Goal: Task Accomplishment & Management: Manage account settings

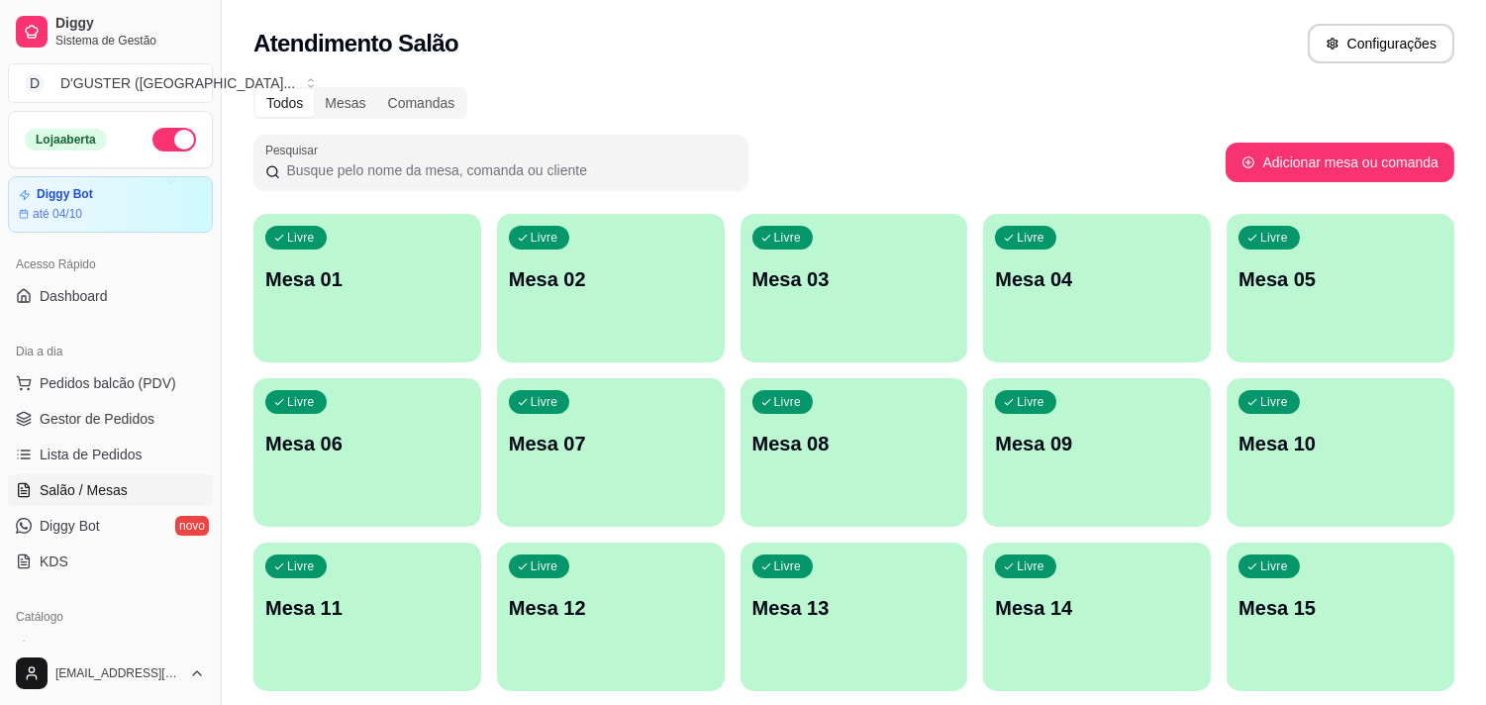
click at [1061, 273] on p "Mesa 04" at bounding box center [1097, 279] width 204 height 28
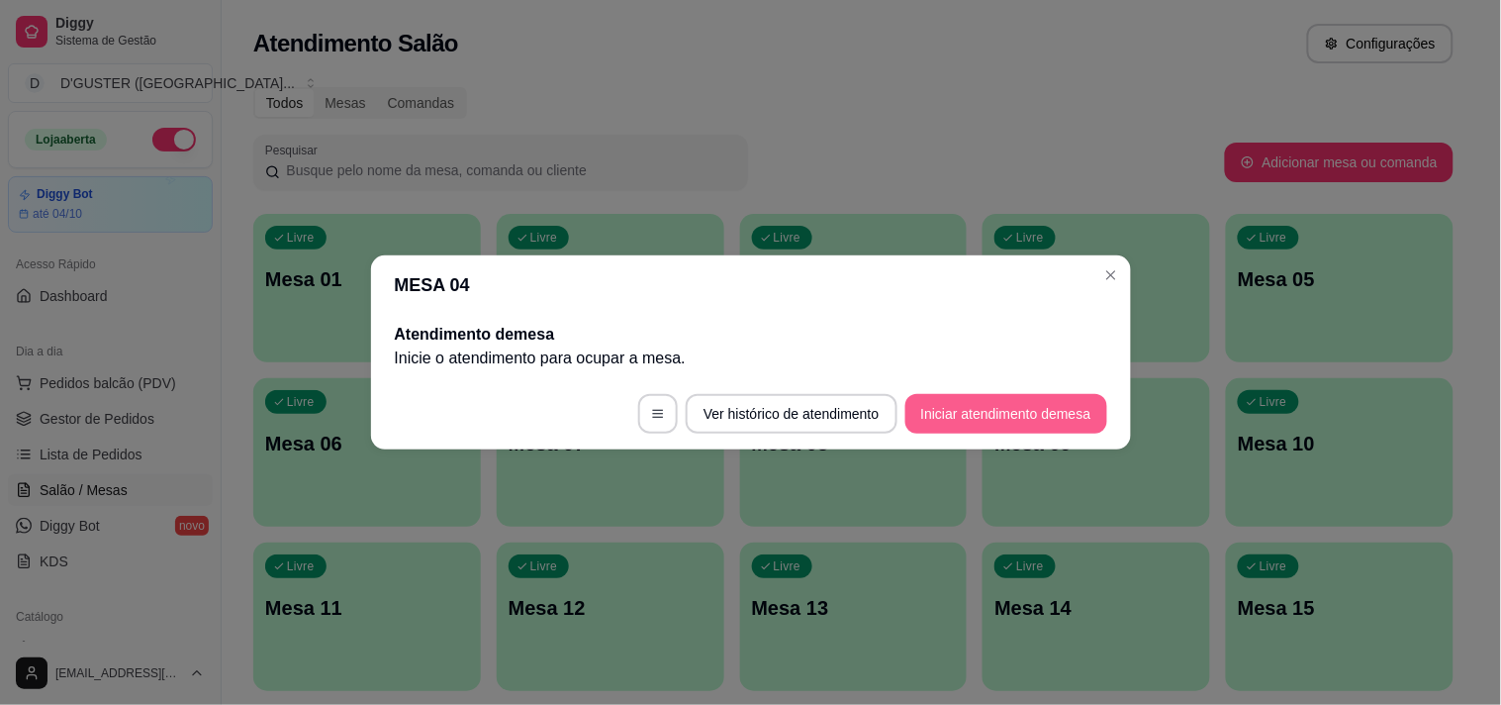
click at [1016, 398] on button "Iniciar atendimento de mesa" at bounding box center [1007, 414] width 202 height 40
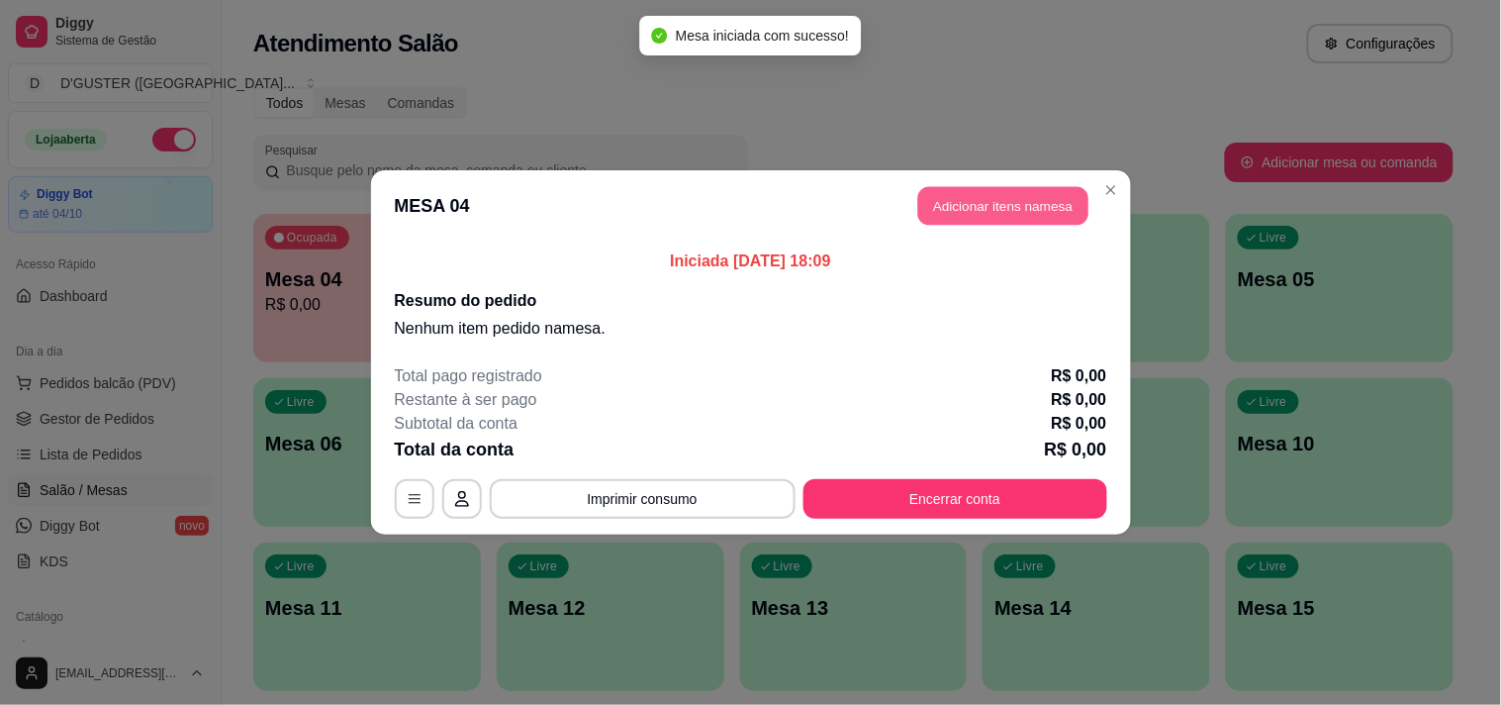
click at [1035, 219] on button "Adicionar itens na mesa" at bounding box center [1003, 206] width 170 height 39
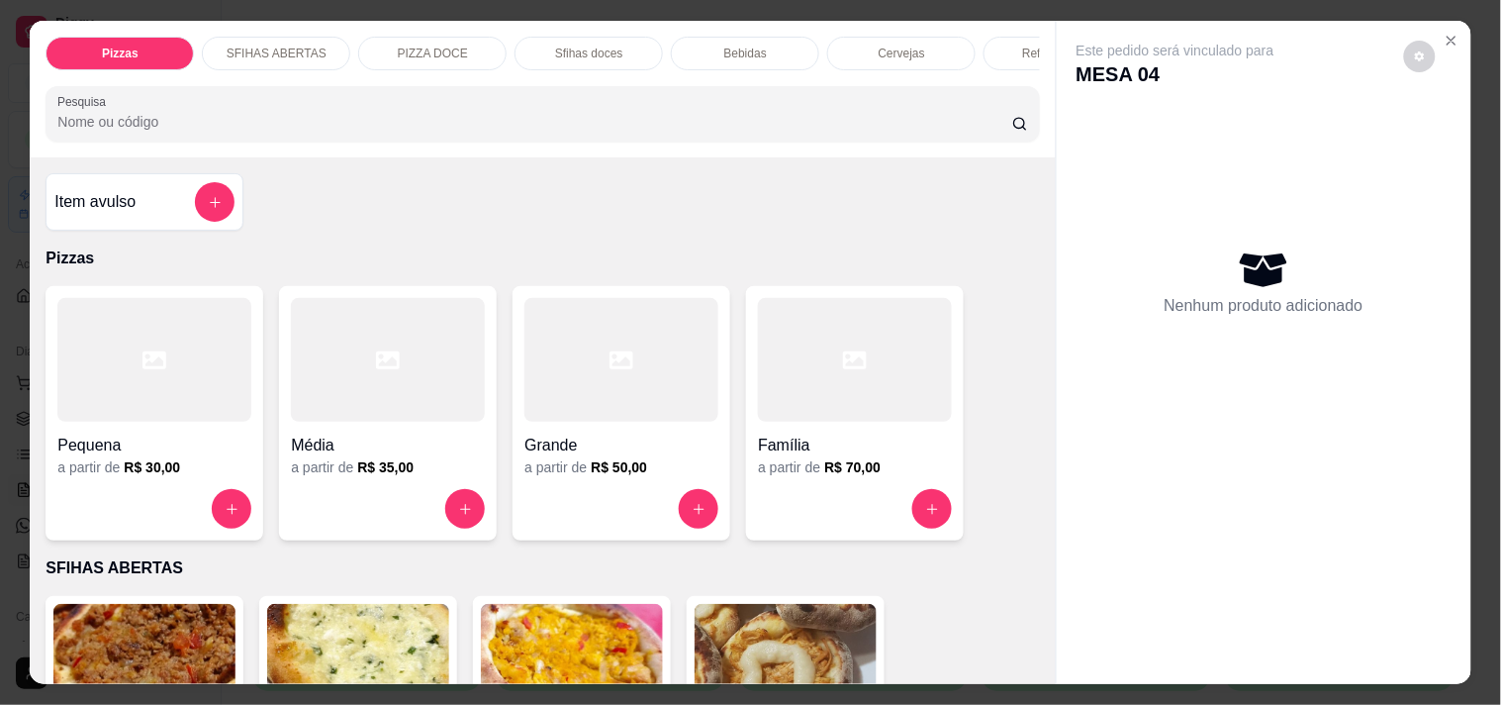
click at [868, 60] on div "Cervejas" at bounding box center [901, 54] width 148 height 34
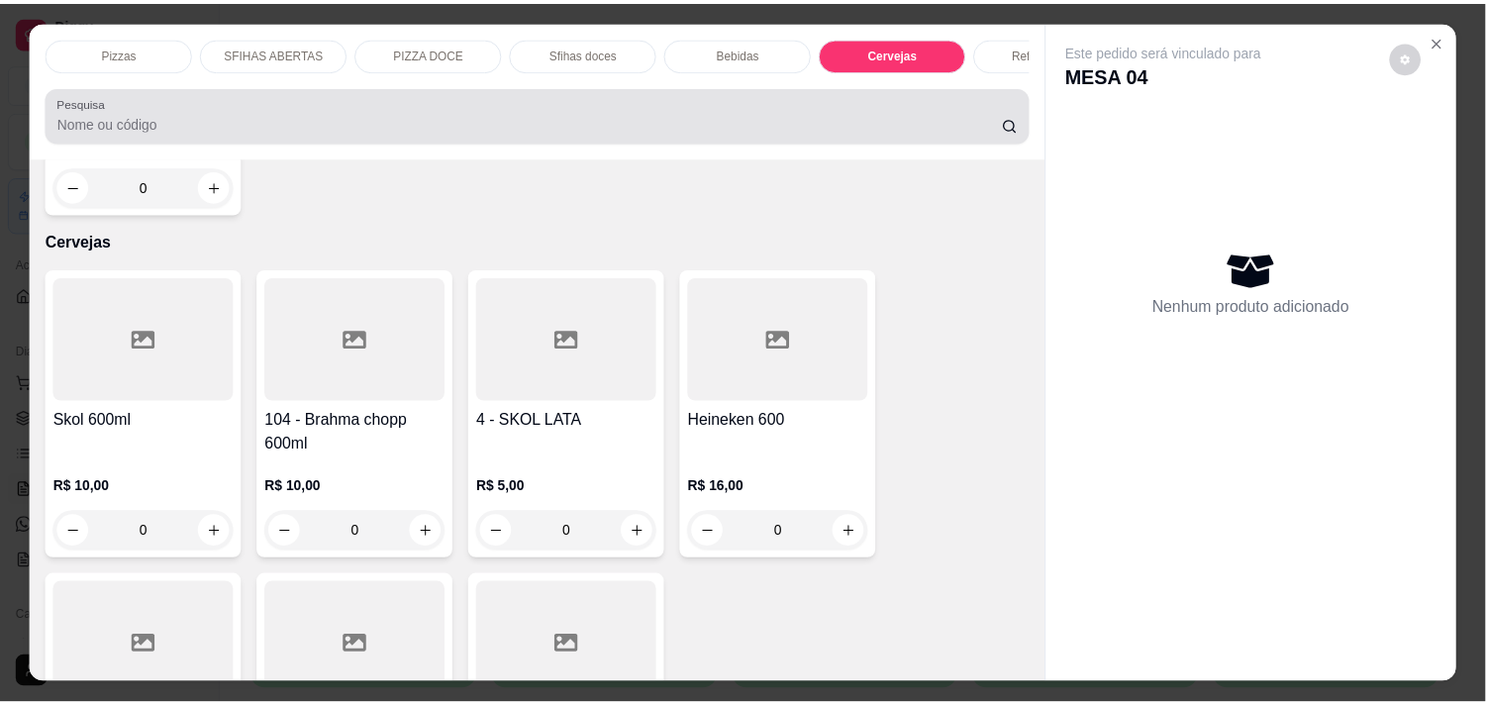
scroll to position [50, 0]
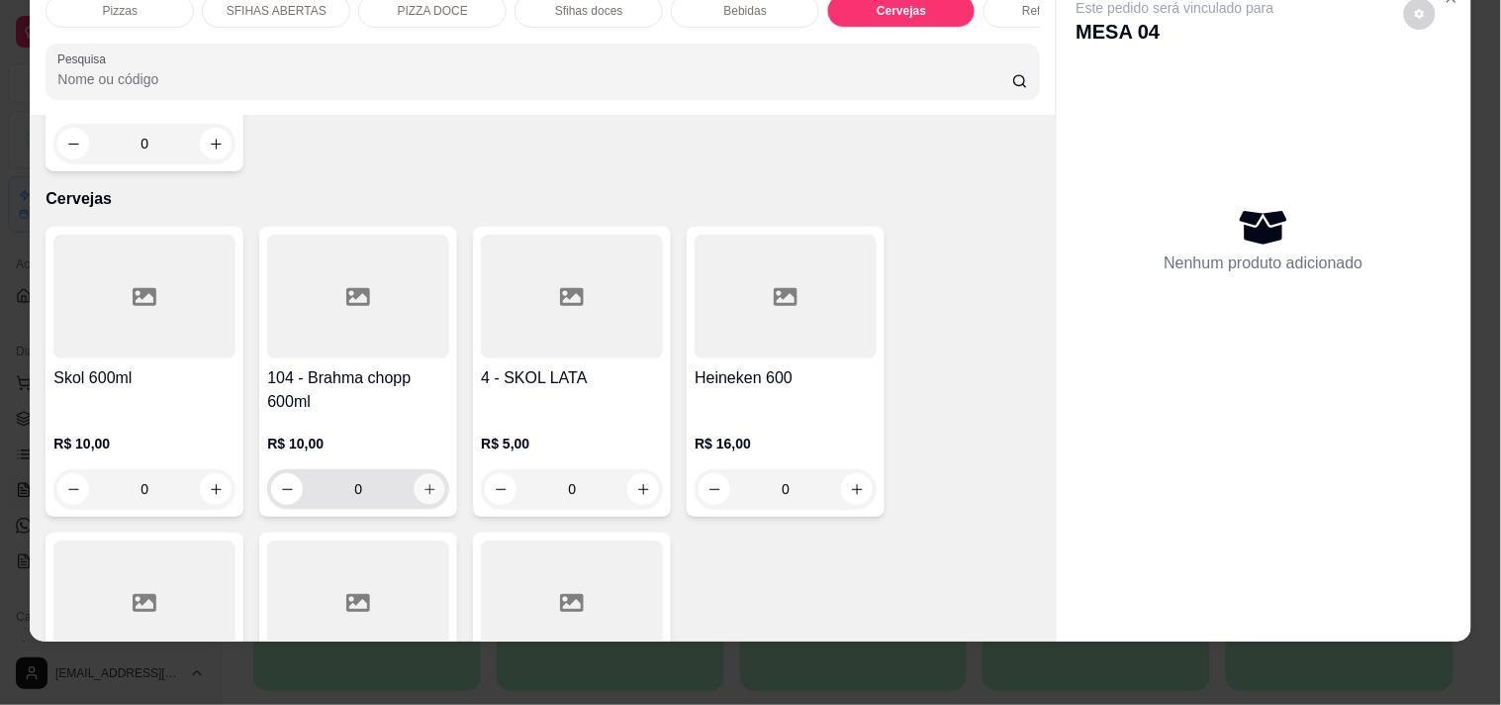
click at [424, 482] on icon "increase-product-quantity" at bounding box center [430, 489] width 15 height 15
type input "1"
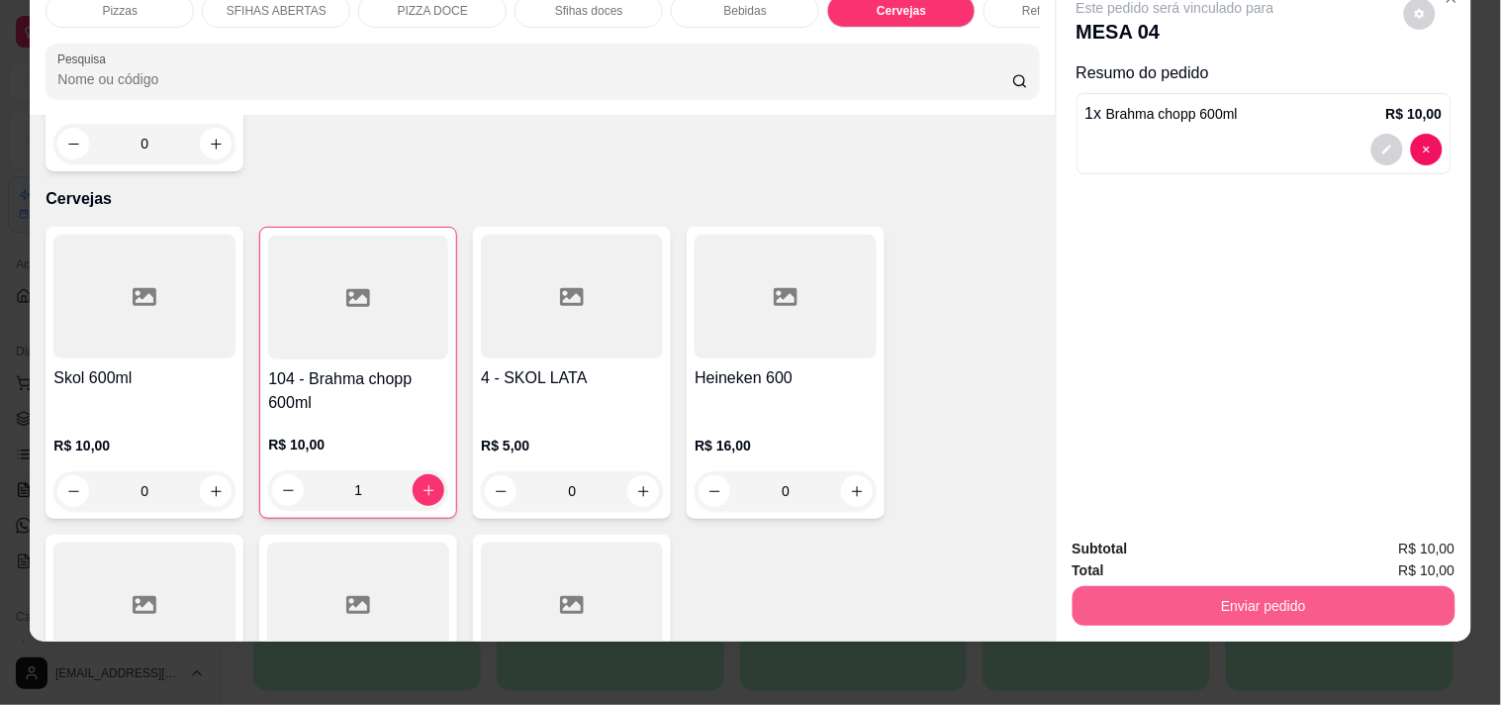
click at [1143, 586] on button "Enviar pedido" at bounding box center [1264, 606] width 383 height 40
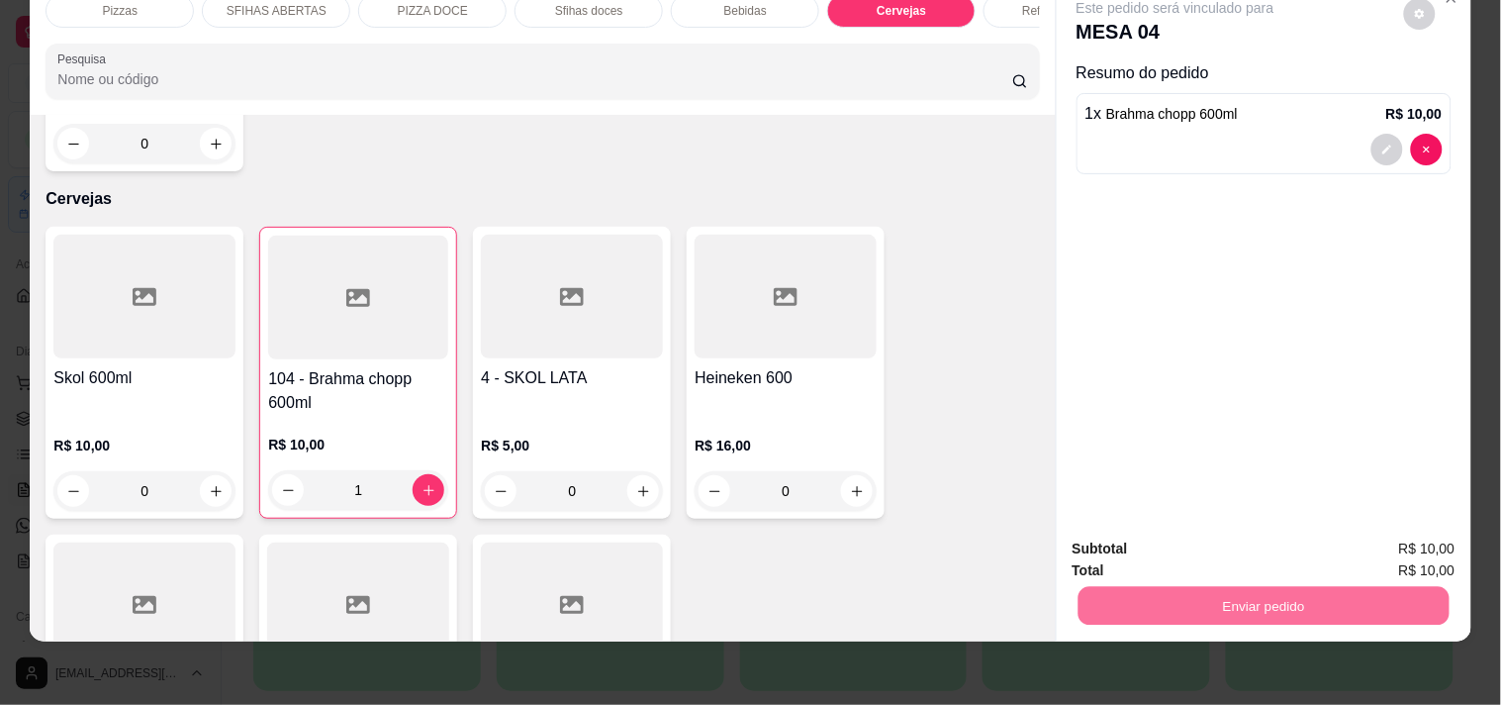
click at [1383, 542] on button "Enviar pedido" at bounding box center [1404, 541] width 109 height 37
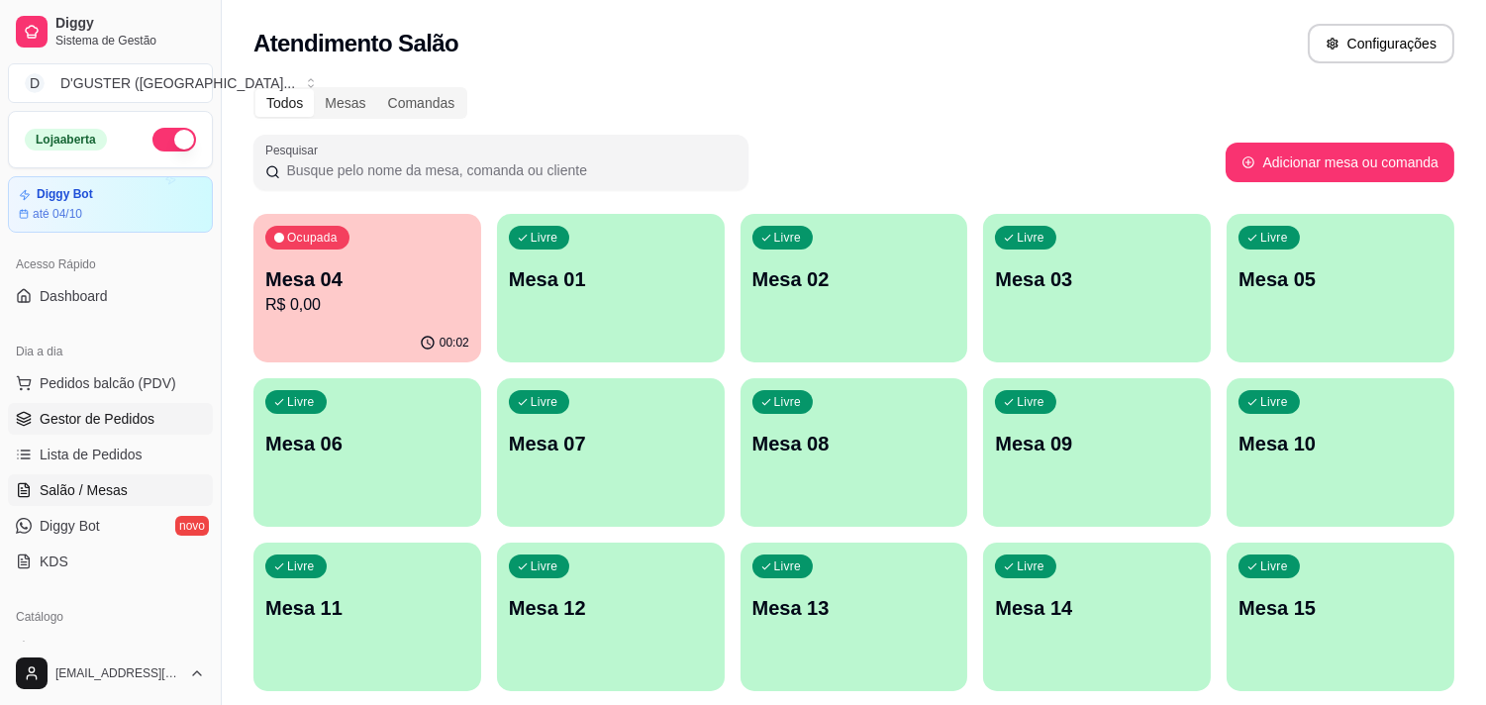
click at [79, 424] on span "Gestor de Pedidos" at bounding box center [97, 419] width 115 height 20
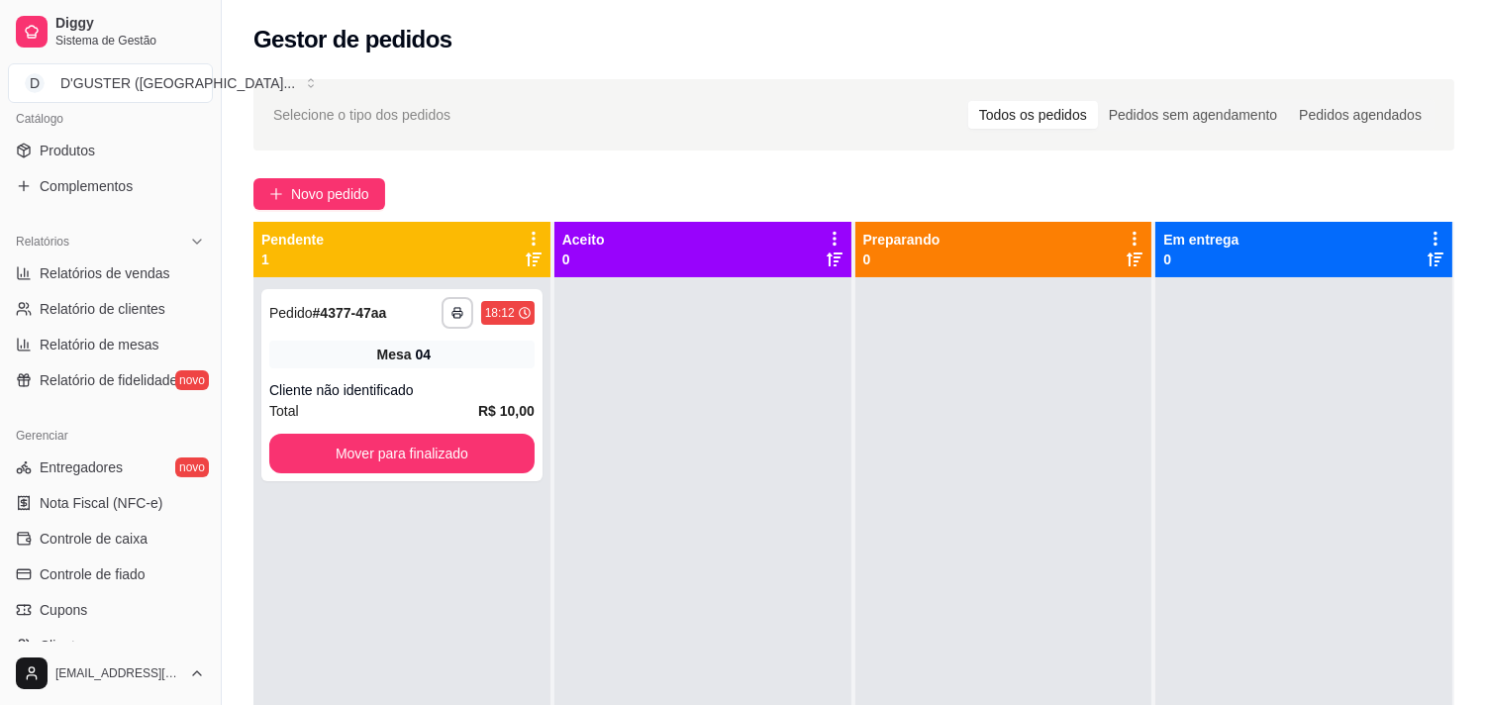
scroll to position [549, 0]
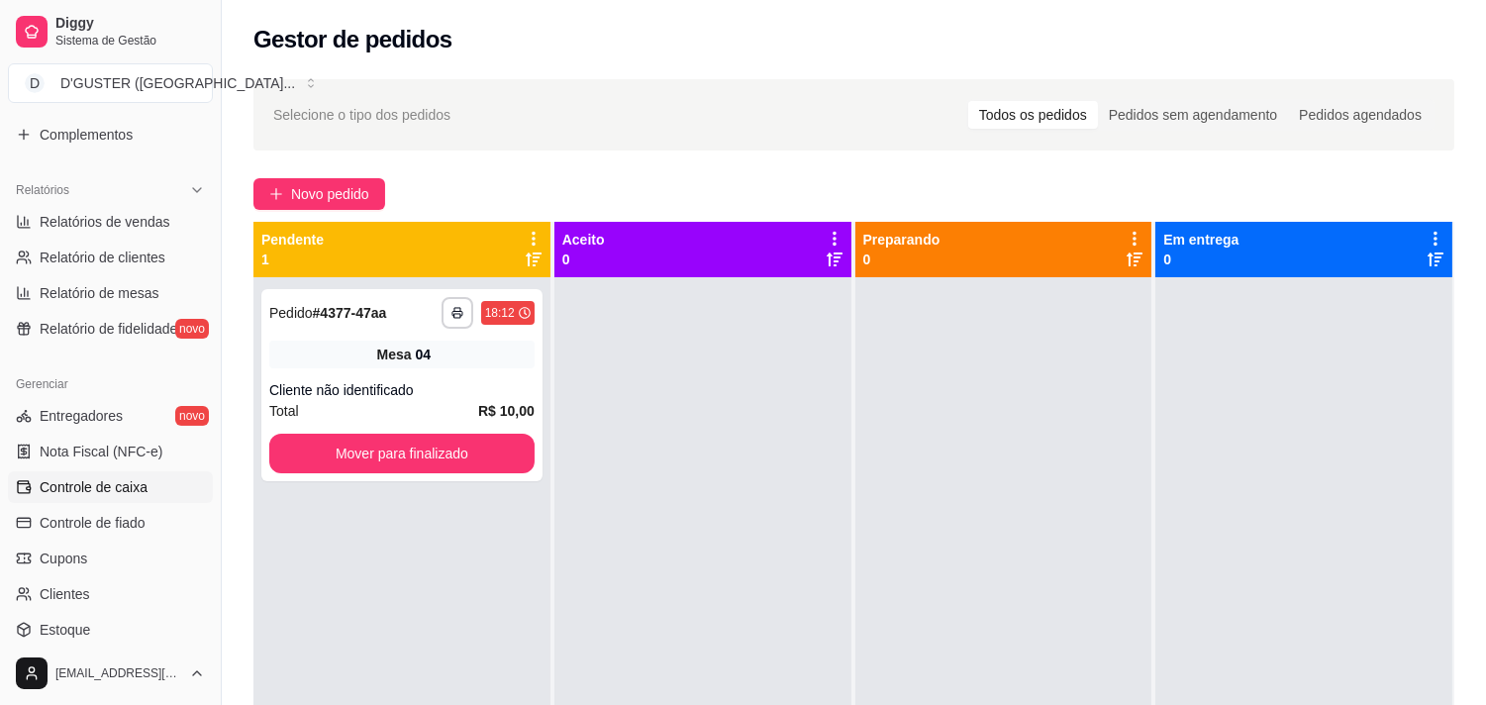
click at [121, 485] on span "Controle de caixa" at bounding box center [94, 487] width 108 height 20
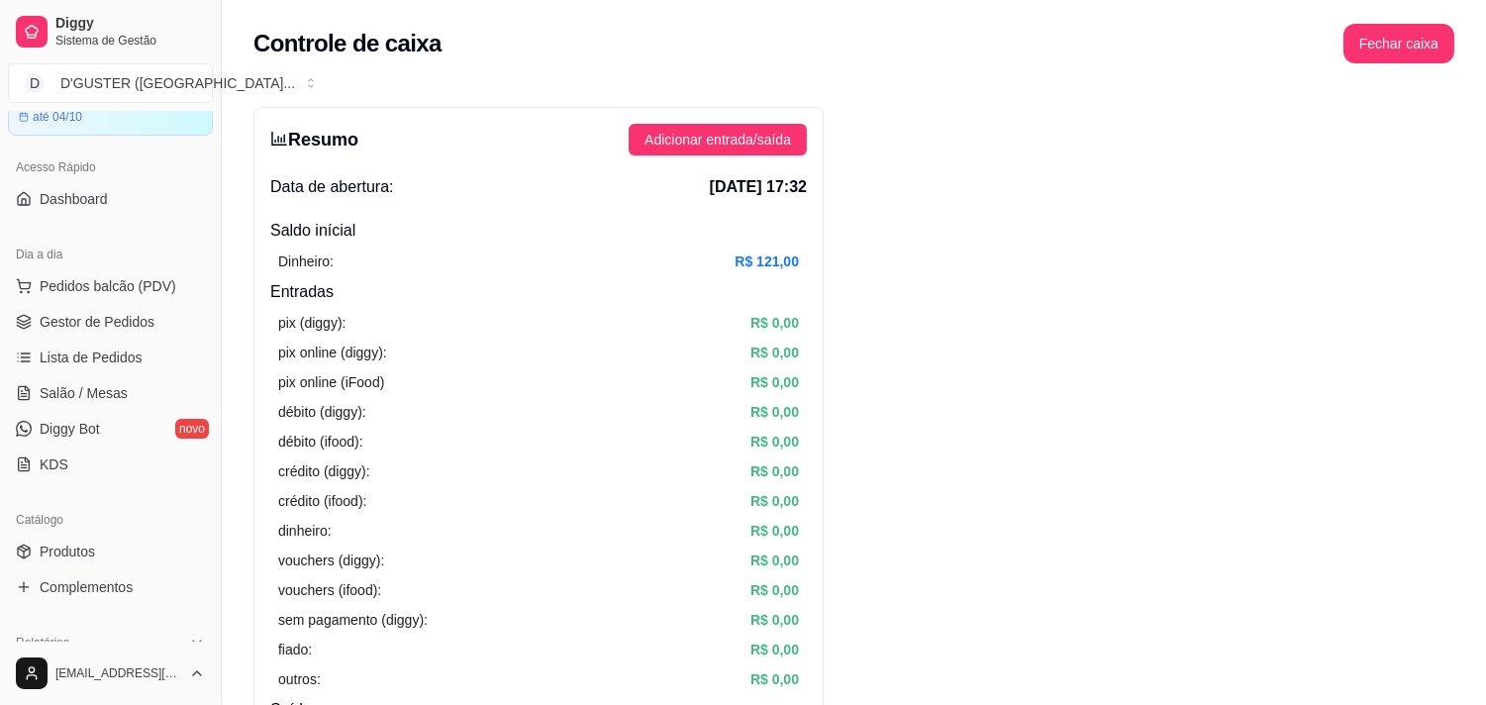
scroll to position [59, 0]
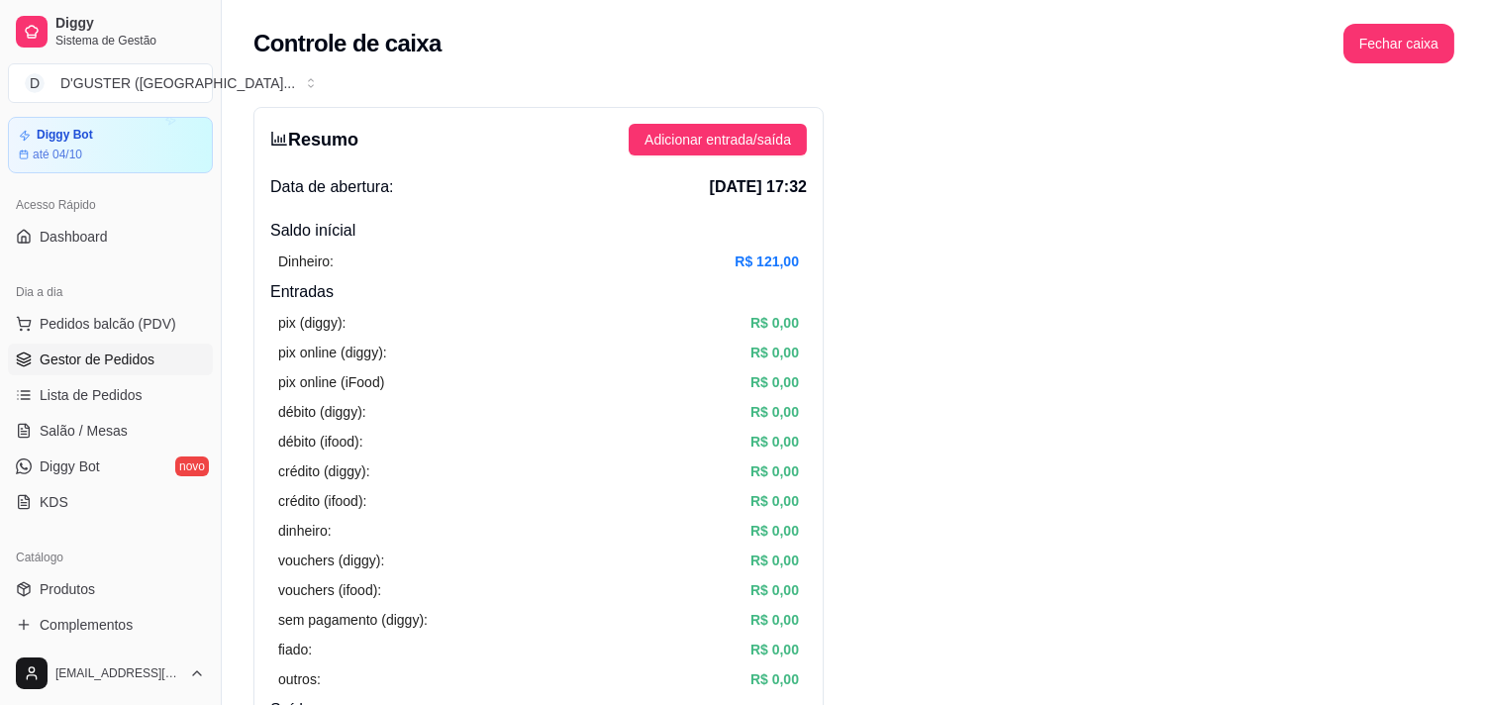
click at [113, 356] on span "Gestor de Pedidos" at bounding box center [97, 359] width 115 height 20
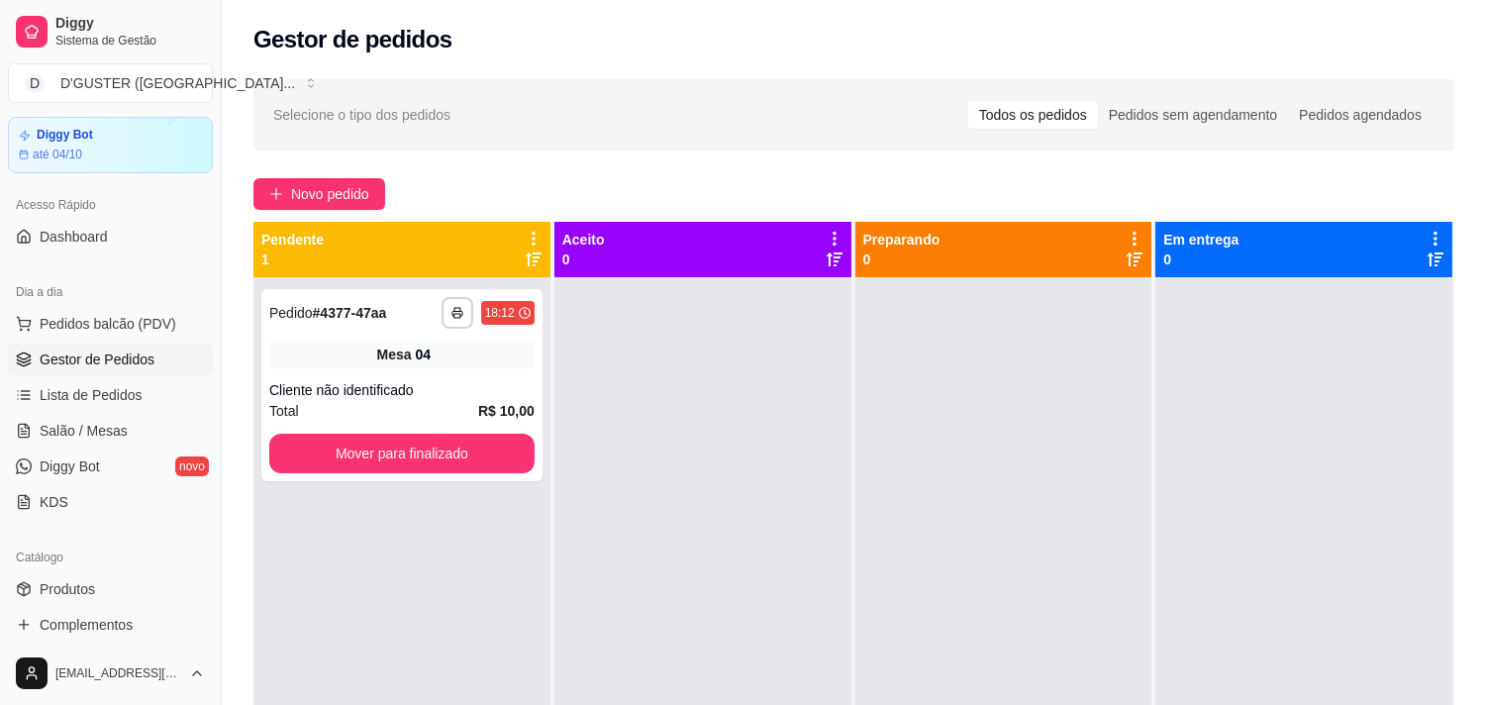
click at [679, 518] on div at bounding box center [702, 629] width 297 height 705
click at [706, 242] on div "Aceito 0" at bounding box center [702, 250] width 281 height 40
click at [832, 240] on icon at bounding box center [834, 239] width 4 height 14
click at [647, 434] on div at bounding box center [702, 629] width 297 height 705
click at [824, 269] on div "Aceito 0" at bounding box center [702, 249] width 297 height 55
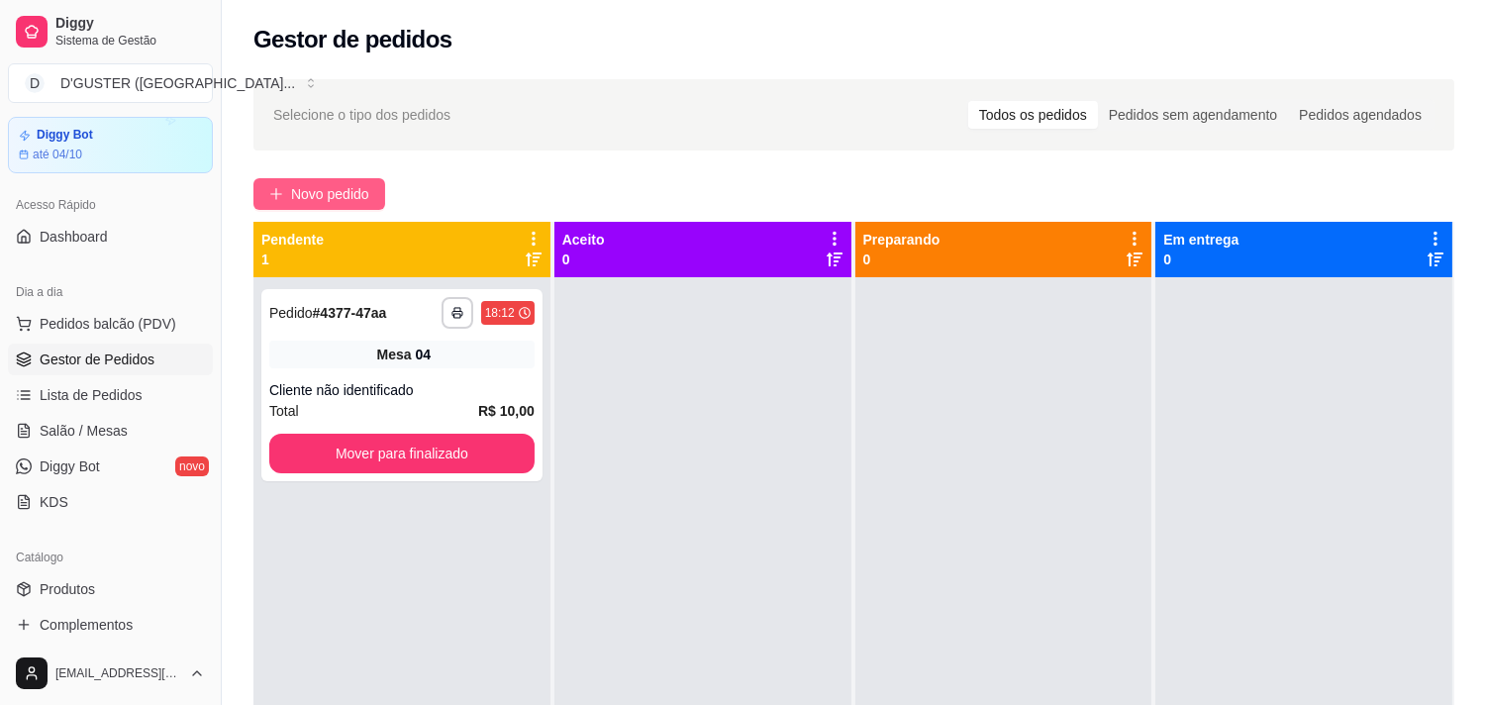
click at [335, 199] on span "Novo pedido" at bounding box center [330, 194] width 78 height 22
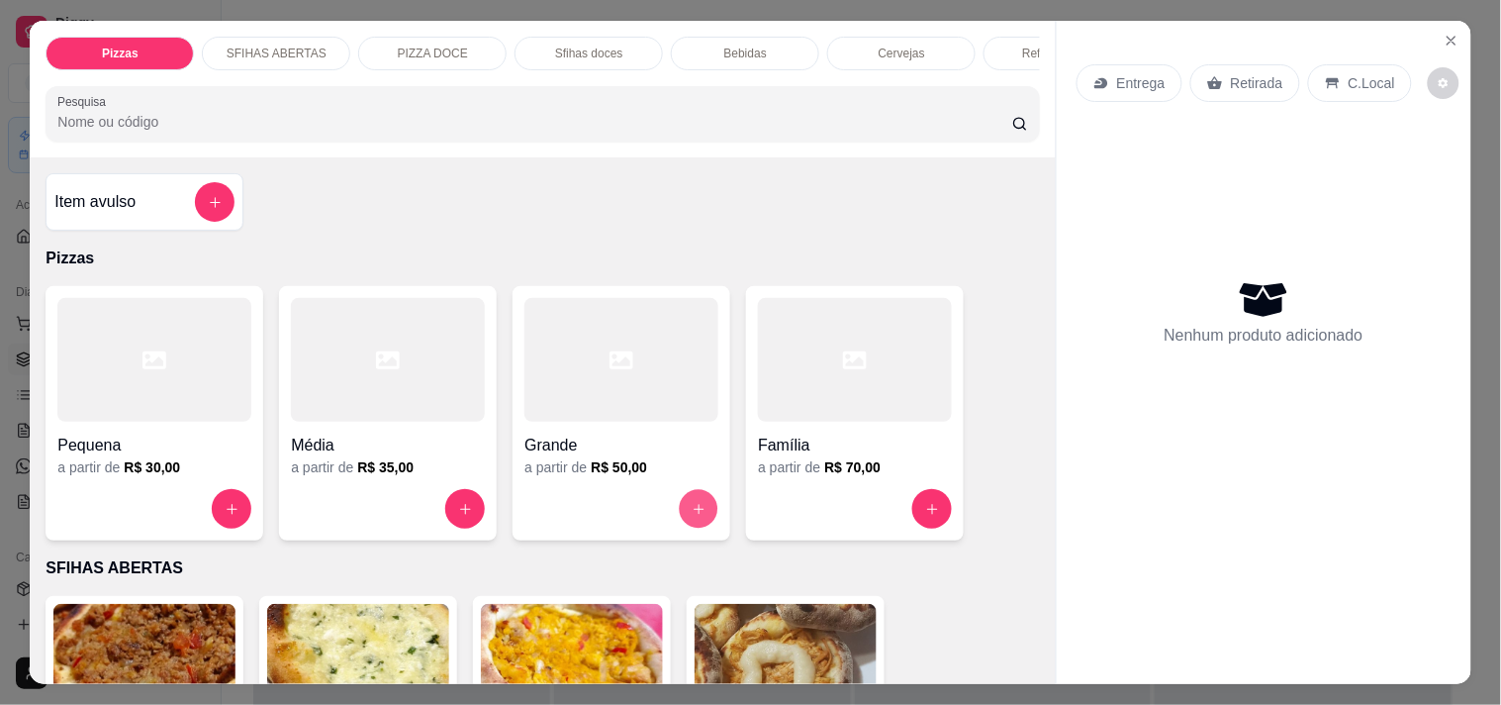
click at [692, 517] on icon "increase-product-quantity" at bounding box center [699, 509] width 15 height 15
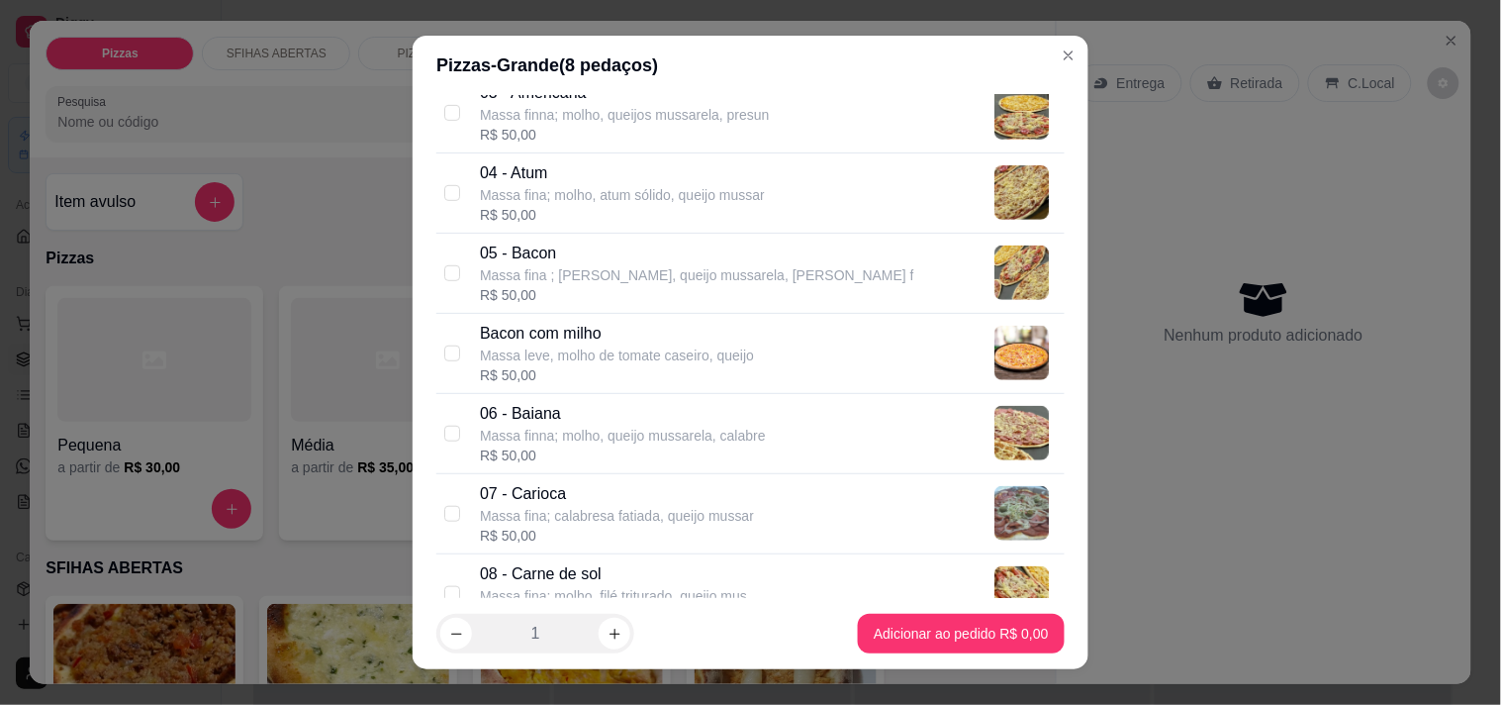
scroll to position [330, 0]
click at [695, 331] on p "Bacon com milho" at bounding box center [617, 333] width 274 height 24
checkbox input "true"
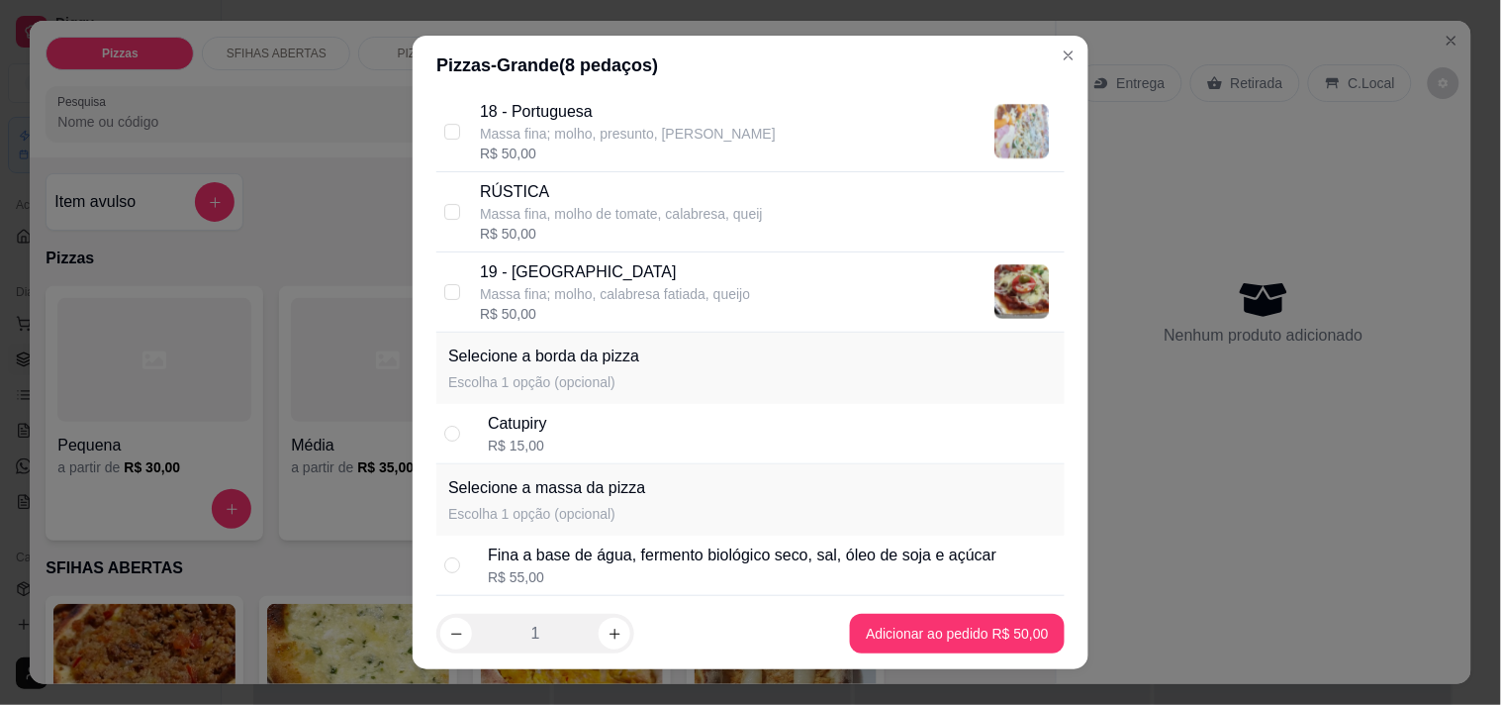
scroll to position [1869, 0]
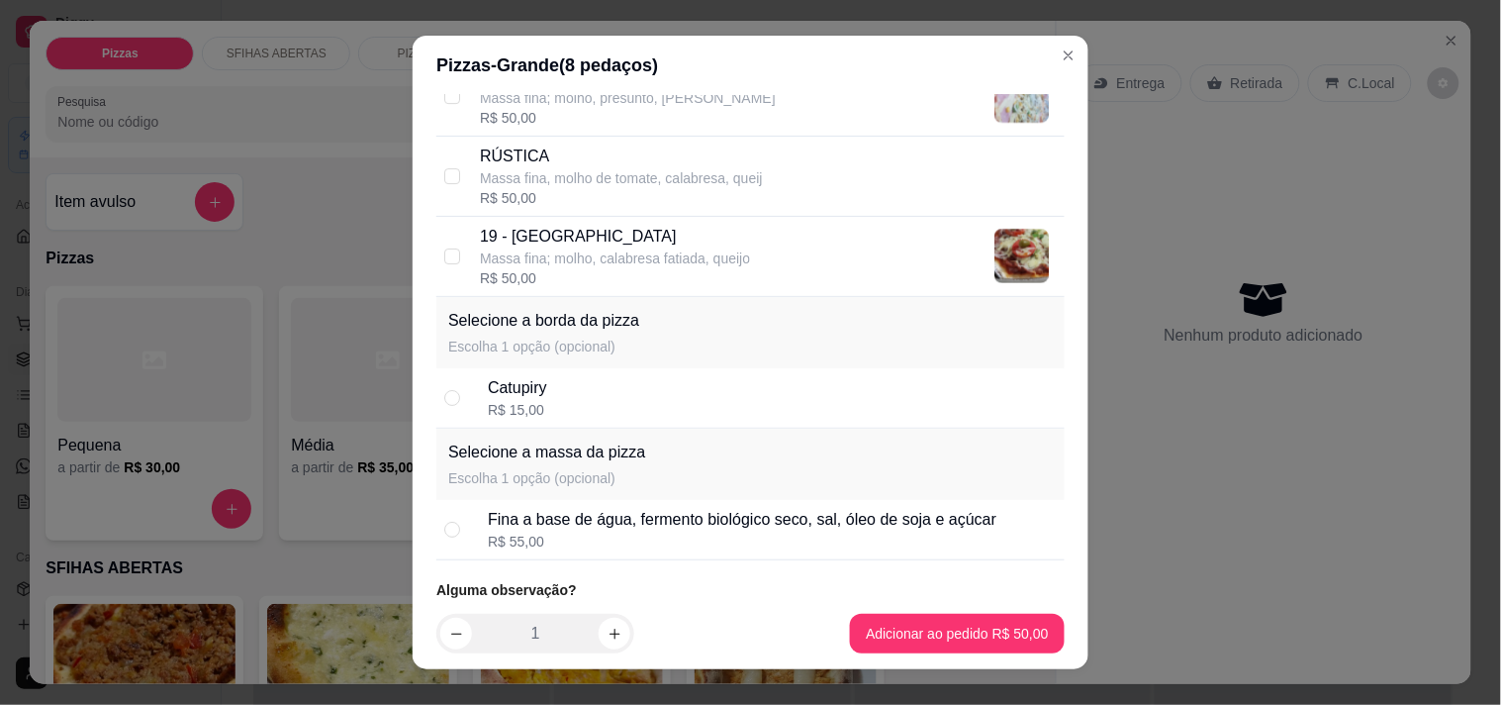
click at [636, 241] on p "19 - [GEOGRAPHIC_DATA]" at bounding box center [615, 237] width 270 height 24
checkbox input "true"
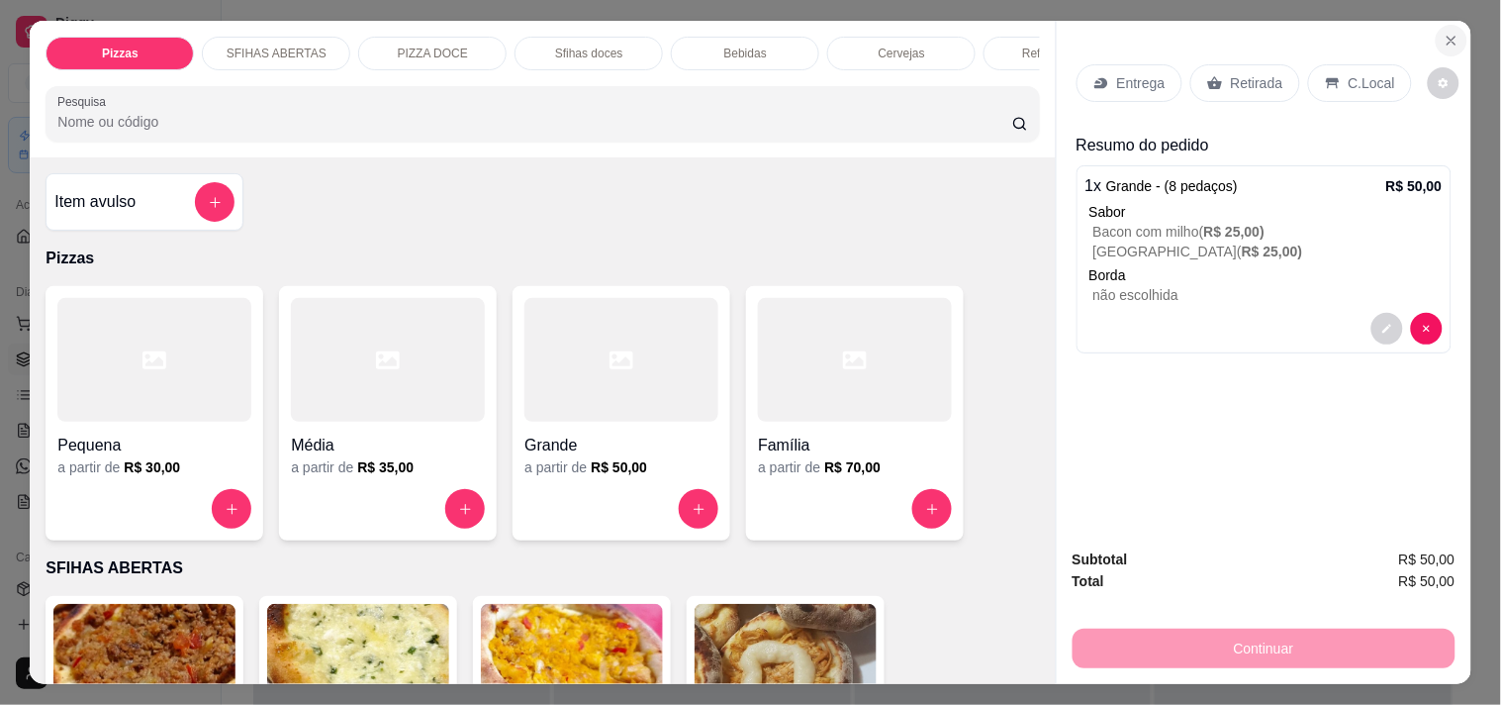
click at [1444, 33] on icon "Close" at bounding box center [1452, 41] width 16 height 16
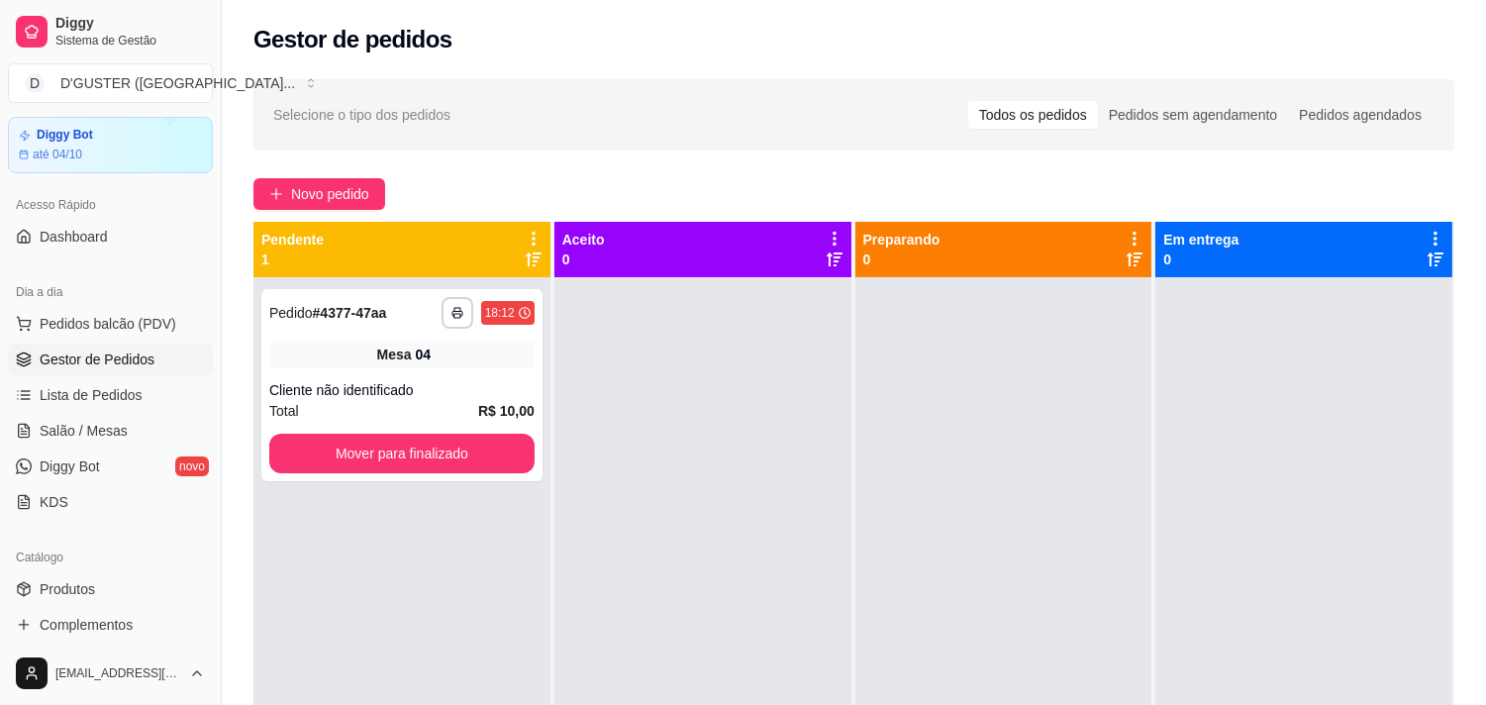
click at [382, 175] on div "**********" at bounding box center [854, 508] width 1264 height 883
click at [380, 199] on button "Novo pedido" at bounding box center [319, 194] width 132 height 32
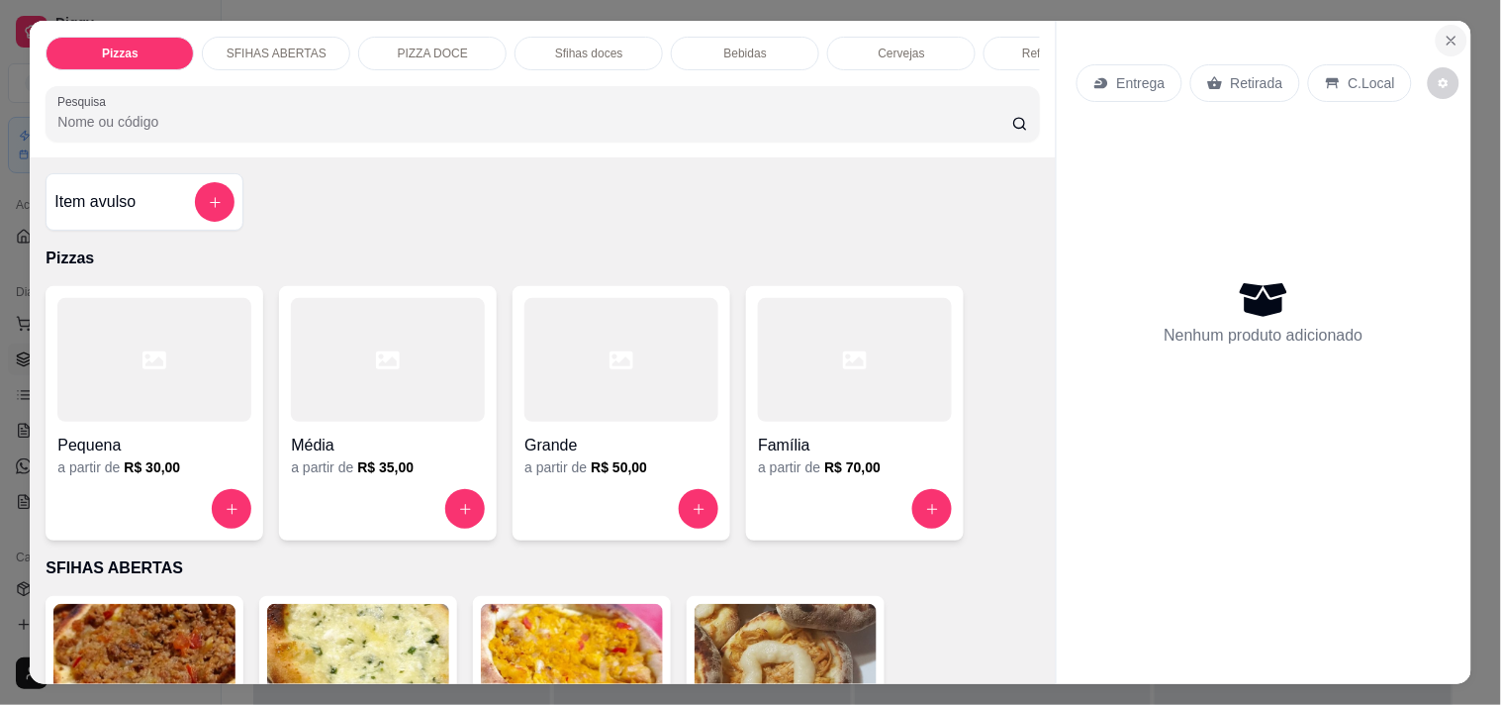
click at [1444, 33] on icon "Close" at bounding box center [1452, 41] width 16 height 16
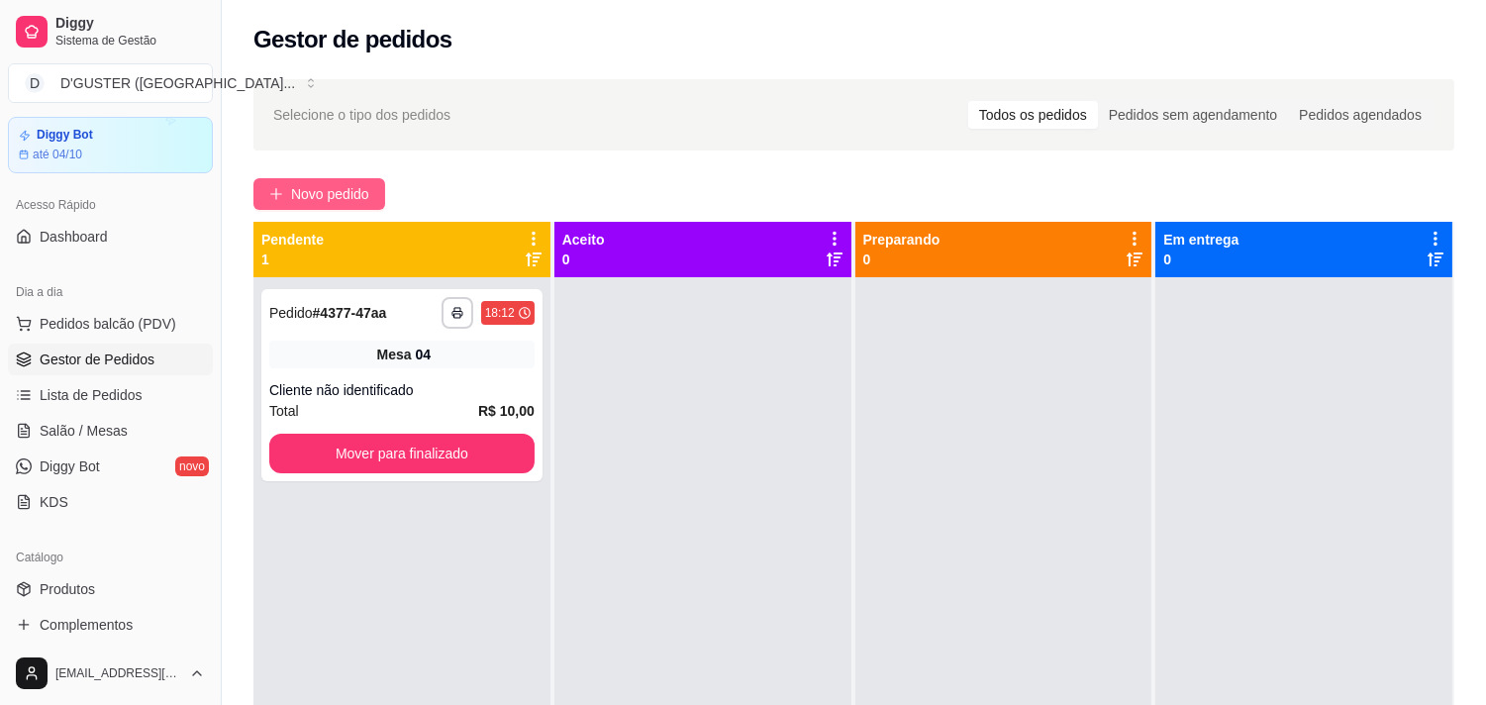
click at [341, 190] on span "Novo pedido" at bounding box center [330, 194] width 78 height 22
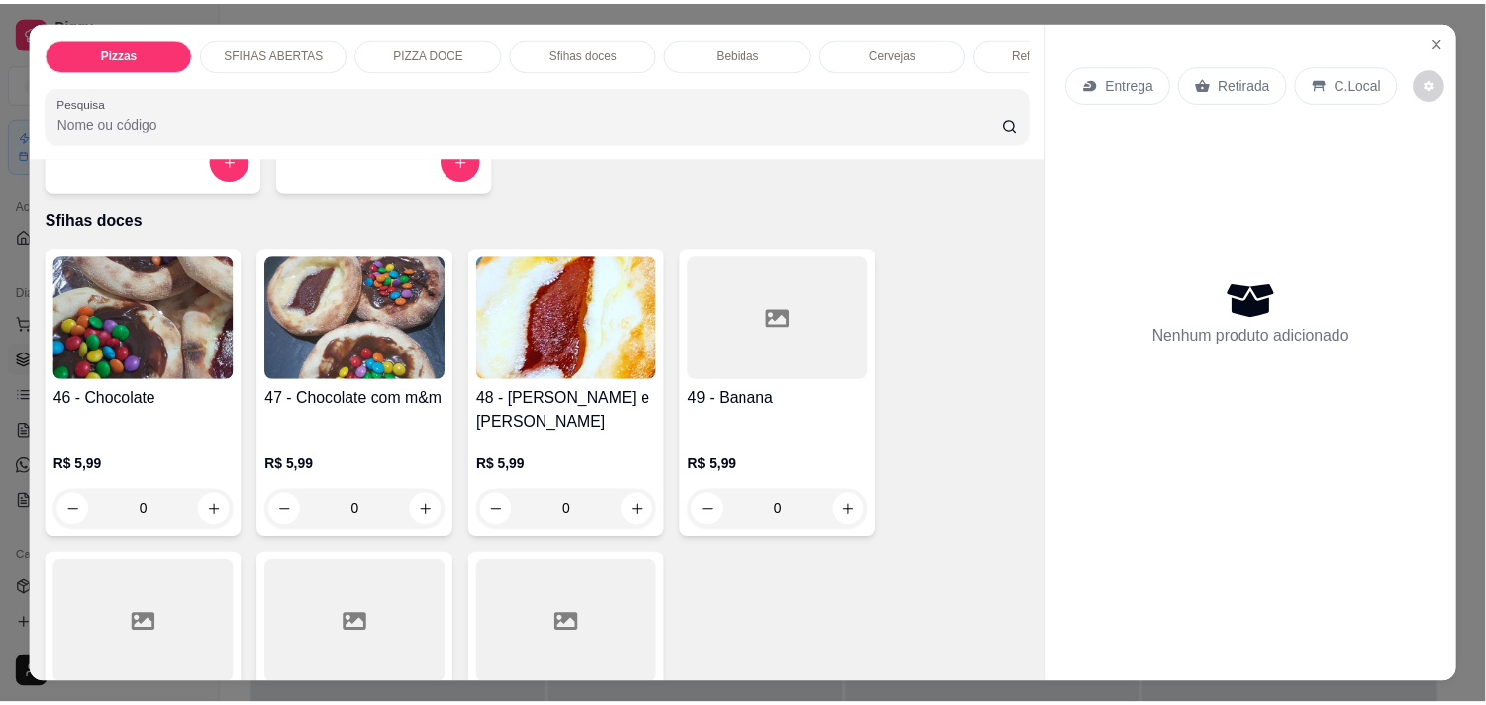
scroll to position [2749, 0]
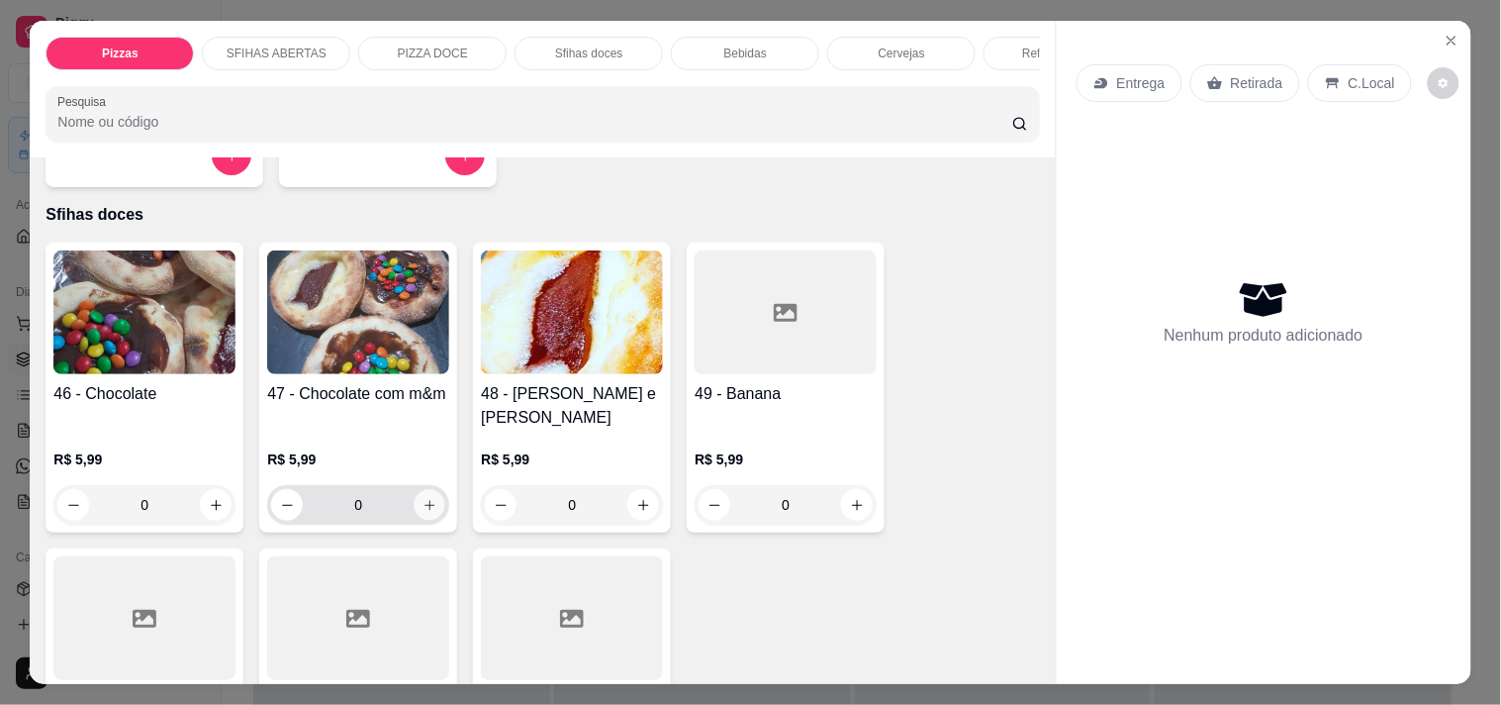
click at [425, 500] on icon "increase-product-quantity" at bounding box center [430, 505] width 10 height 10
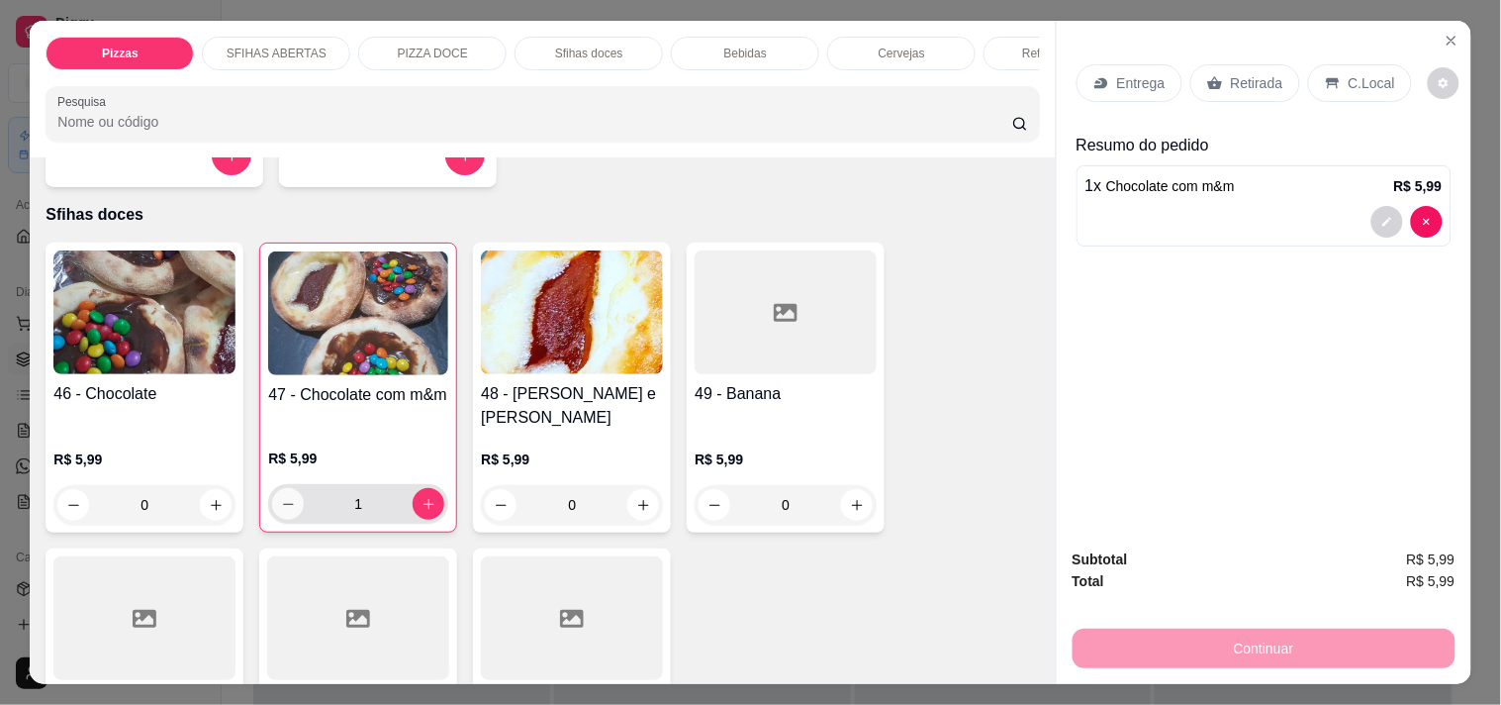
click at [285, 488] on button "decrease-product-quantity" at bounding box center [288, 504] width 32 height 32
type input "0"
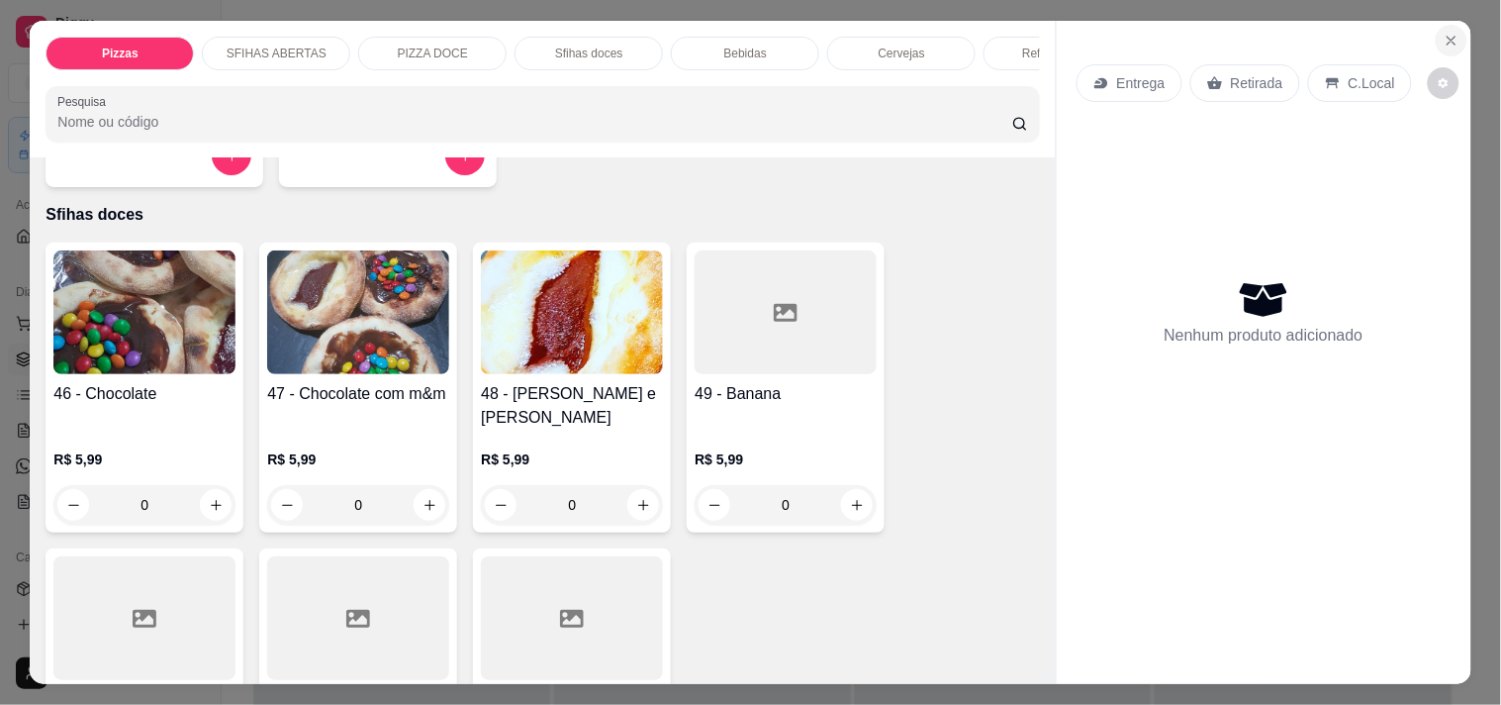
click at [1446, 38] on icon "Close" at bounding box center [1452, 41] width 16 height 16
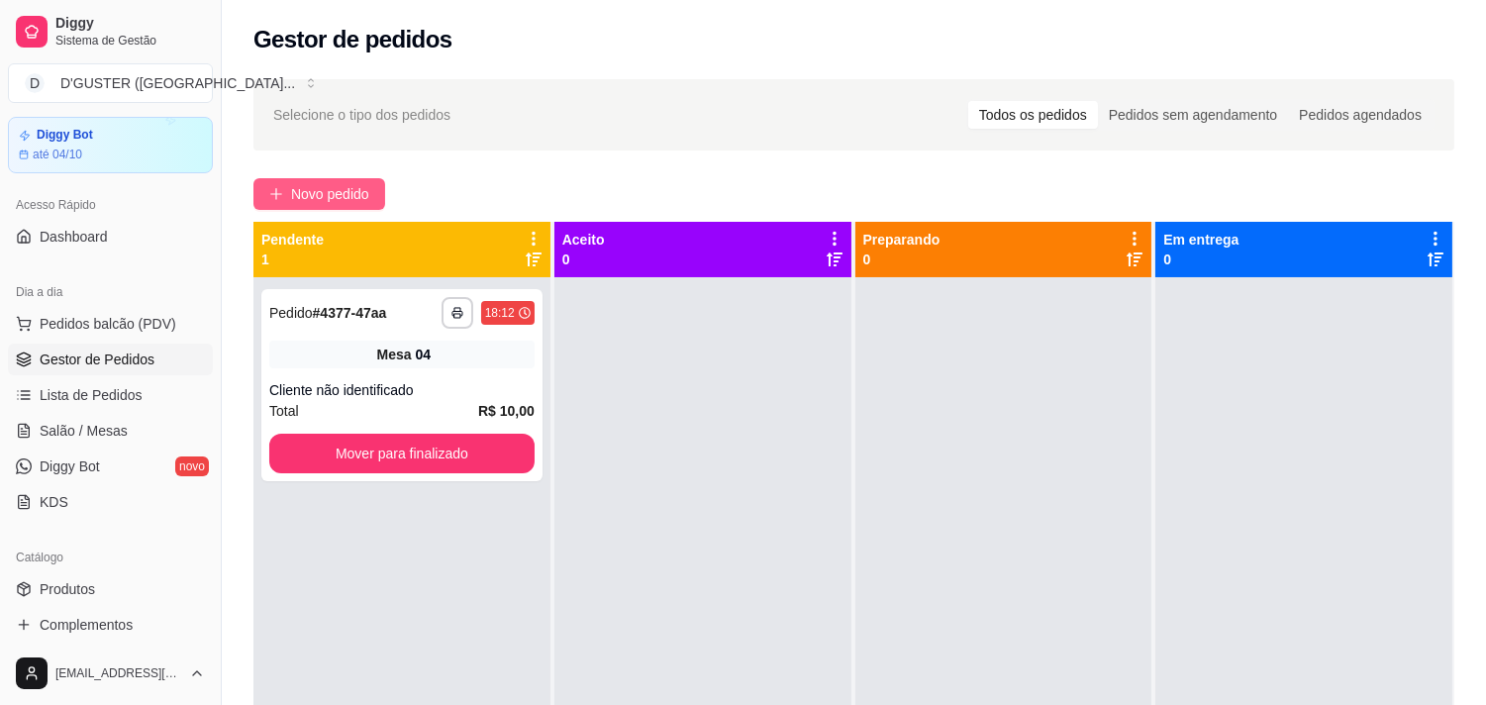
click at [317, 195] on span "Novo pedido" at bounding box center [330, 194] width 78 height 22
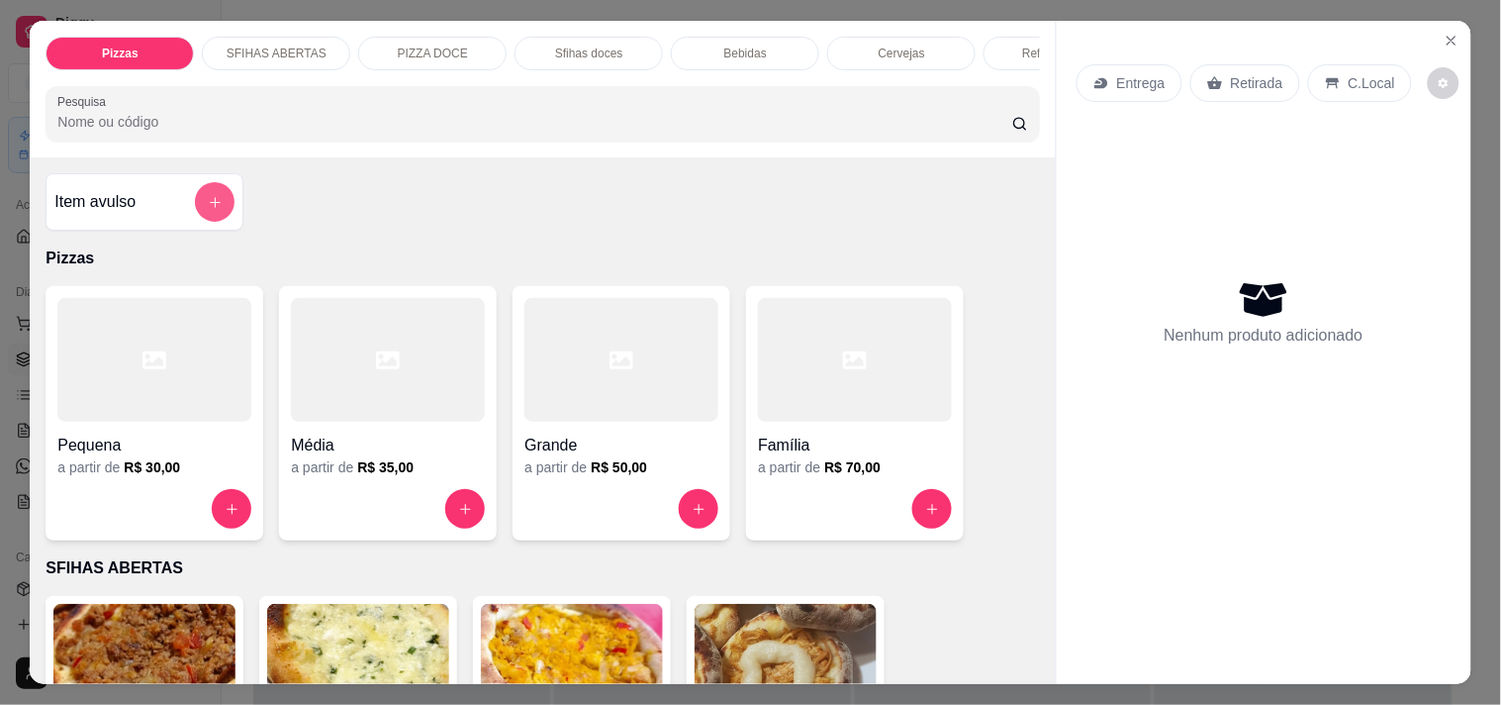
click at [208, 208] on icon "add-separate-item" at bounding box center [215, 202] width 15 height 15
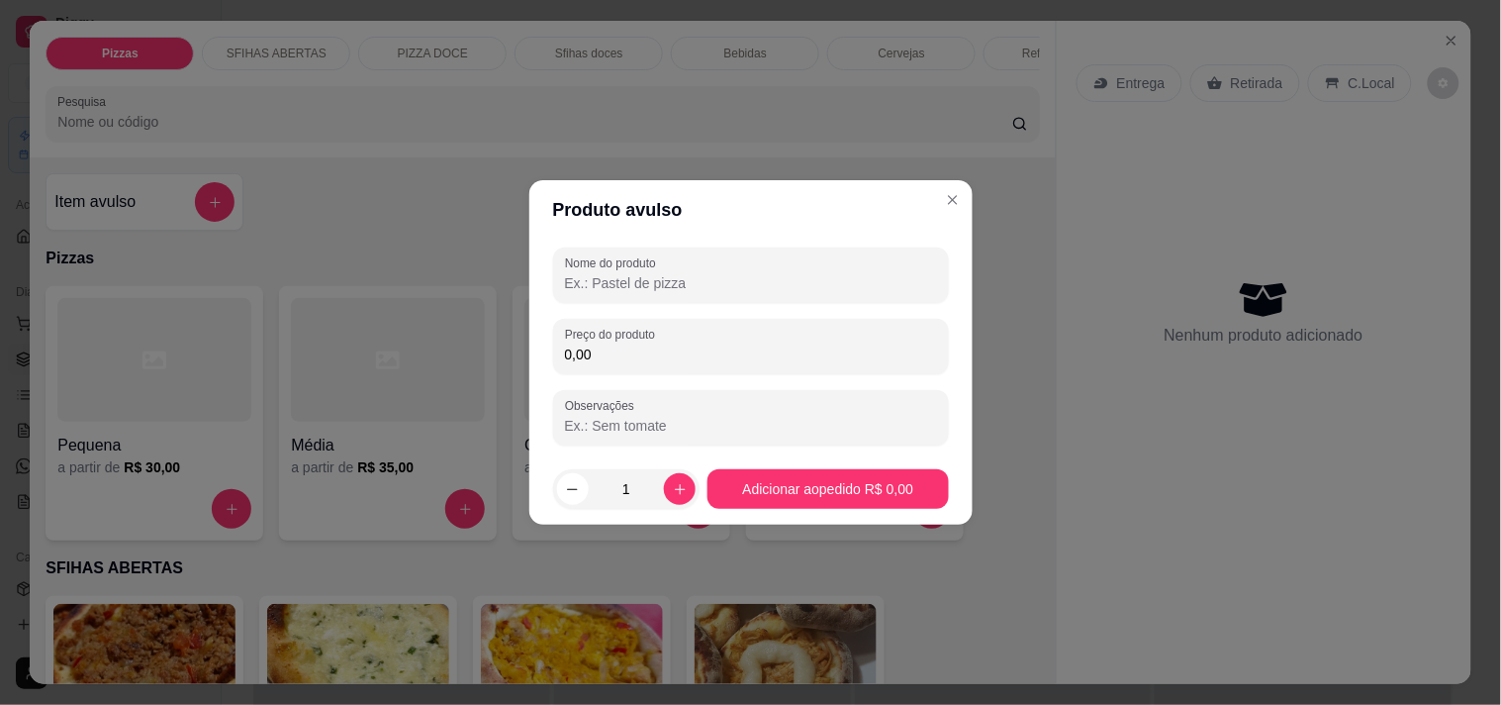
click at [631, 274] on input "Nome do produto" at bounding box center [751, 283] width 372 height 20
type input "e"
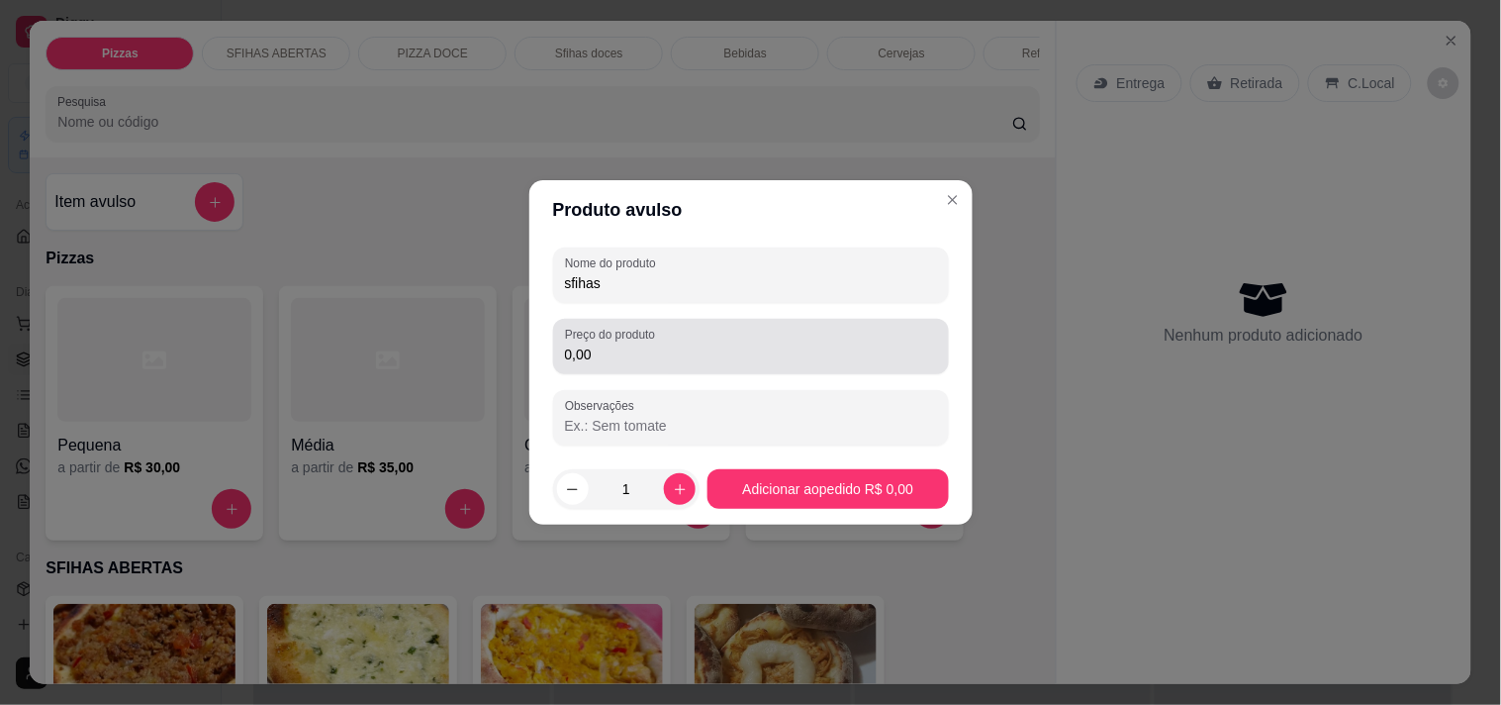
type input "sfihas"
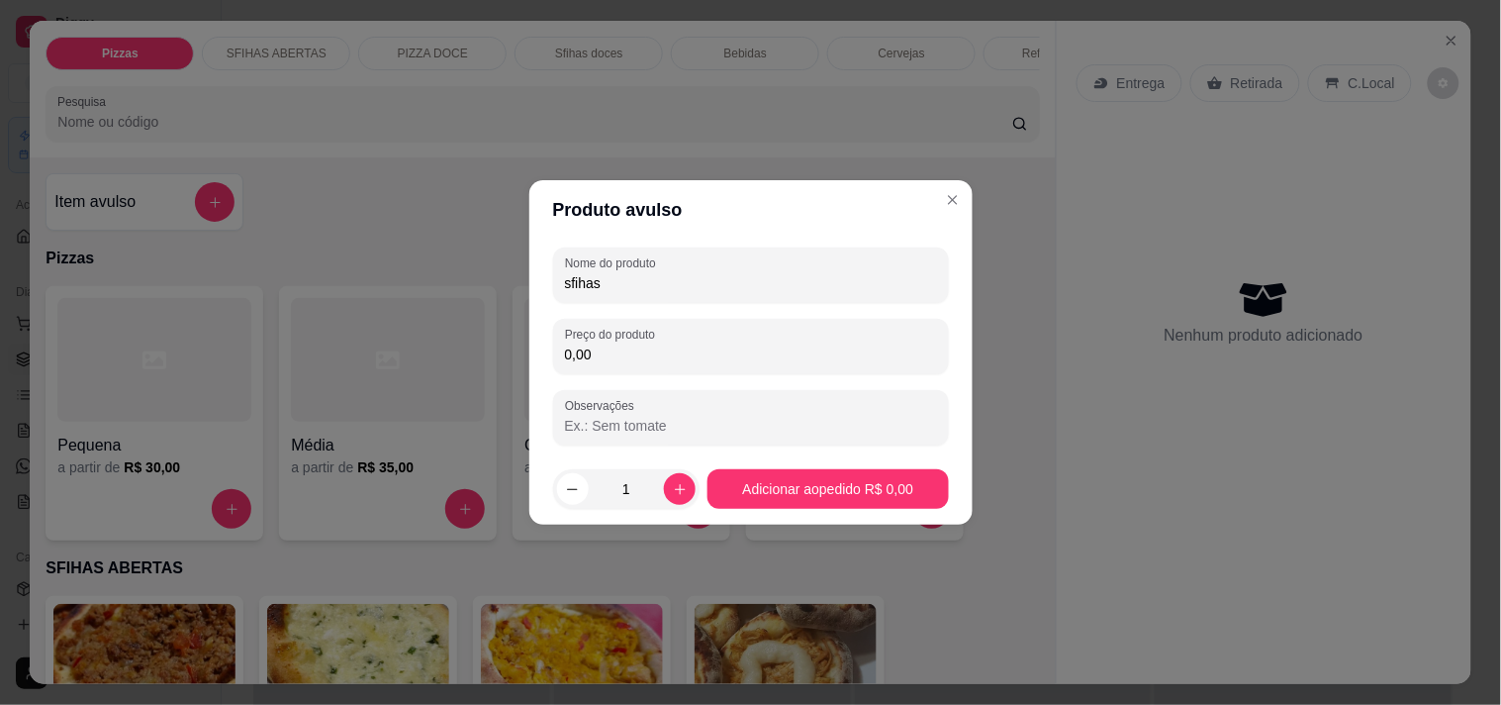
click at [708, 352] on input "0,00" at bounding box center [751, 354] width 372 height 20
type input "5,99"
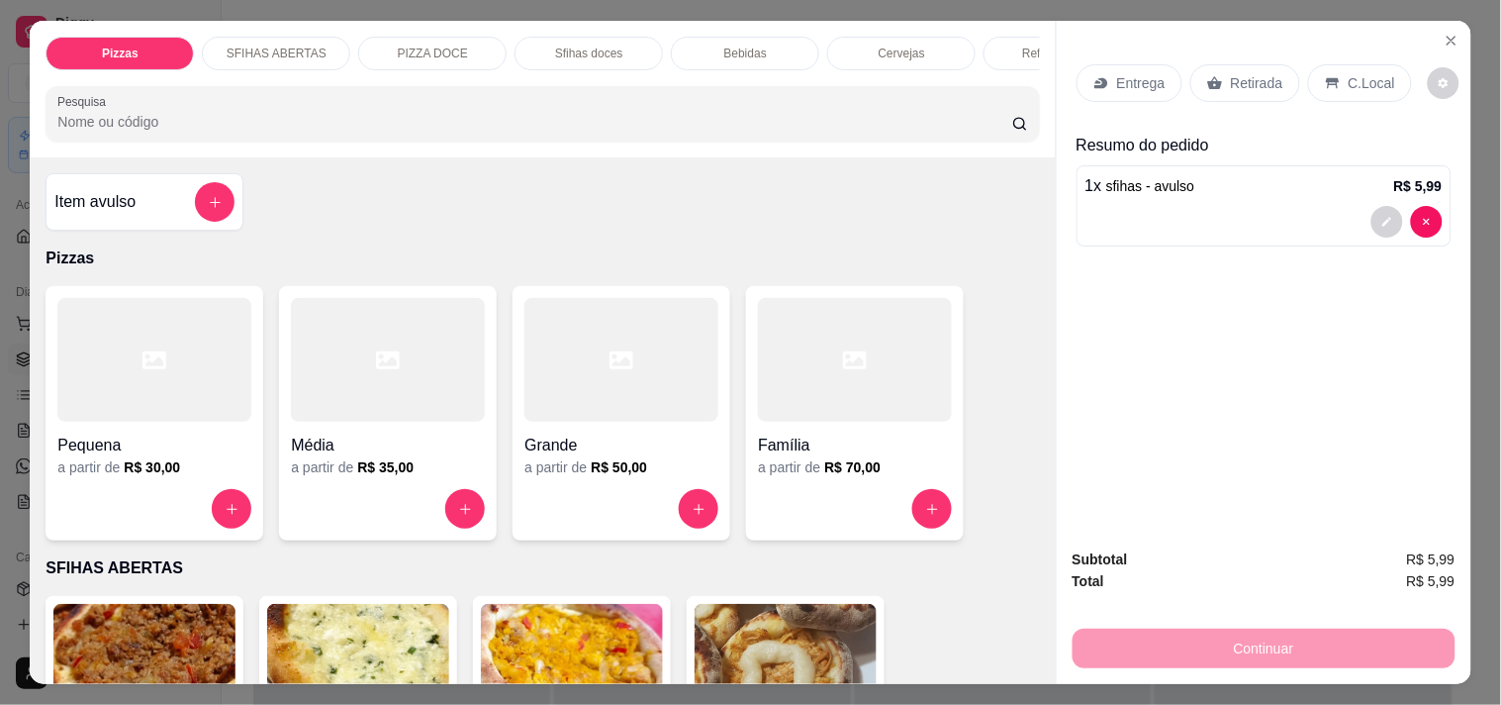
click at [1325, 75] on icon at bounding box center [1333, 83] width 16 height 16
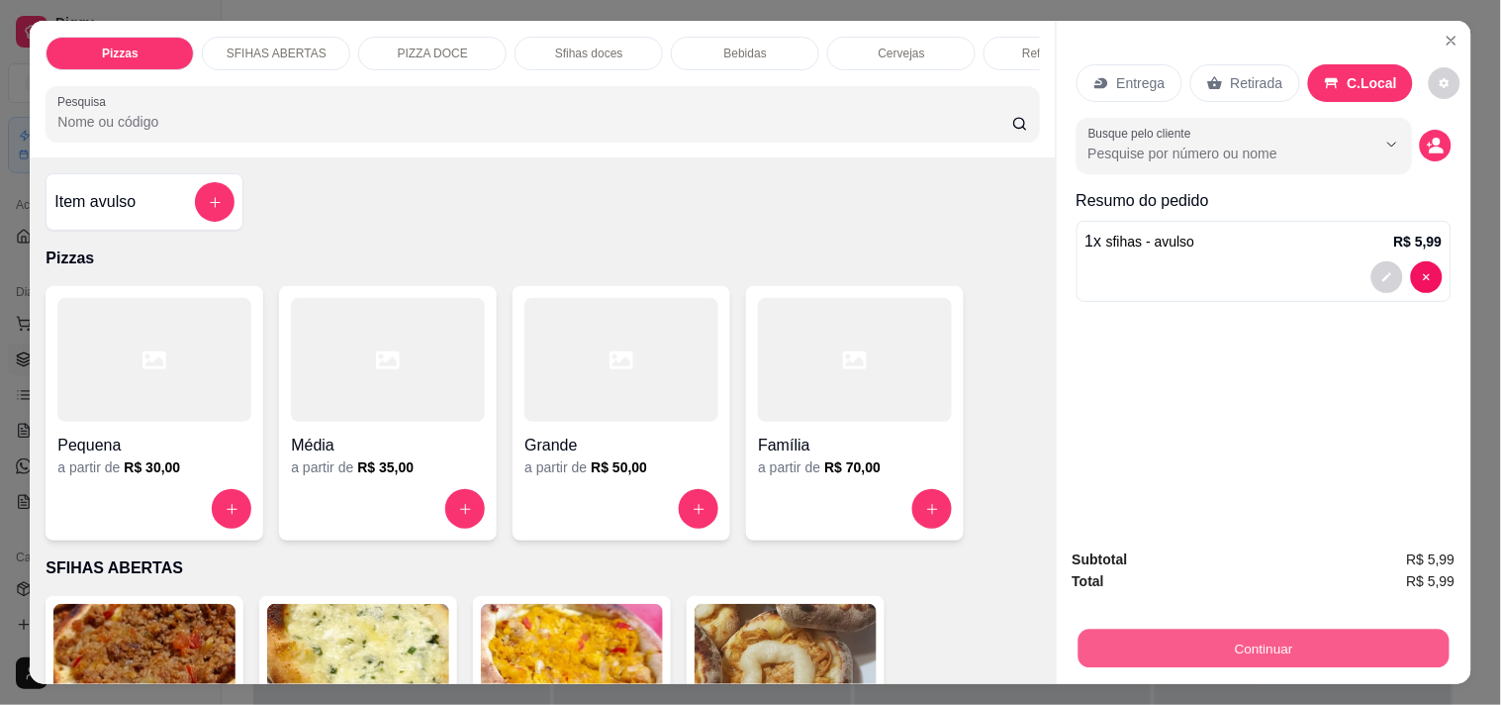
click at [1168, 649] on button "Continuar" at bounding box center [1263, 647] width 371 height 39
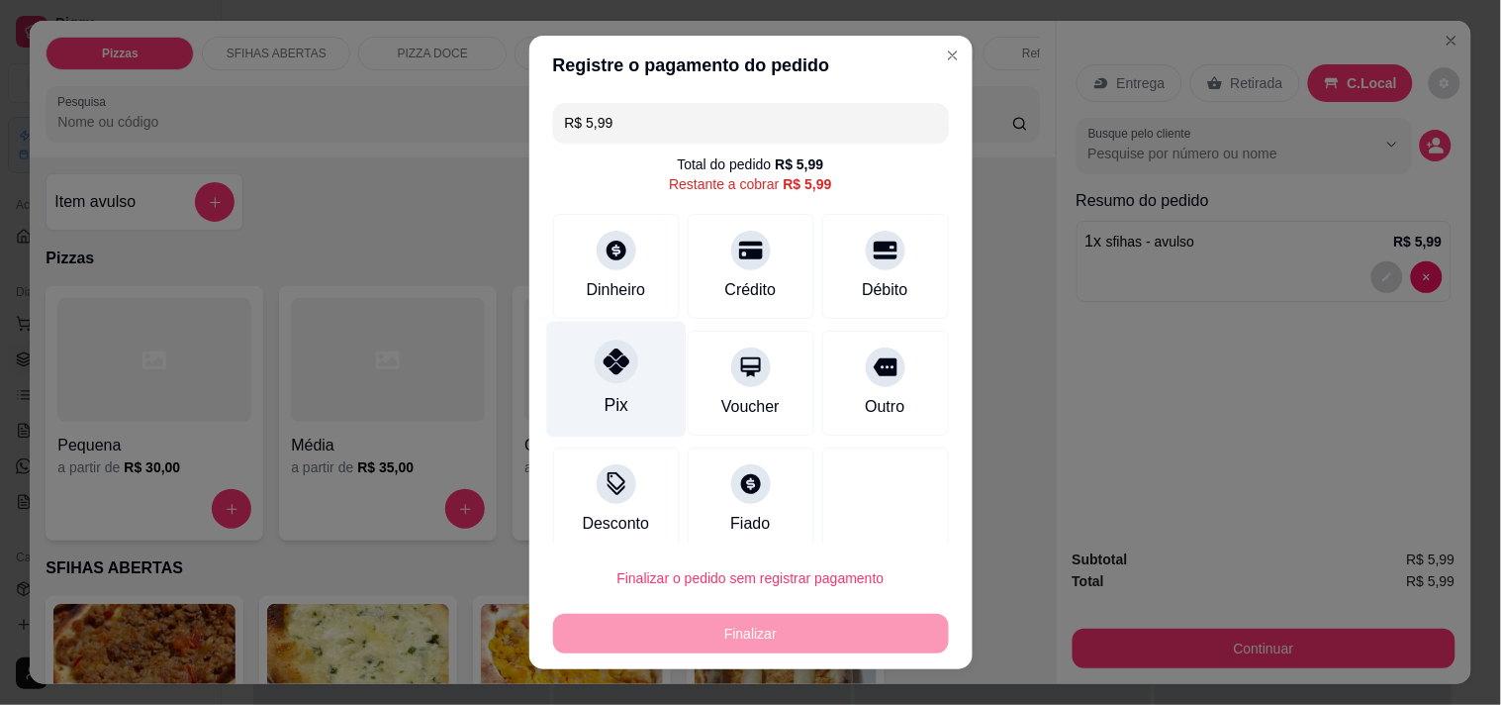
click at [618, 363] on div at bounding box center [617, 361] width 44 height 44
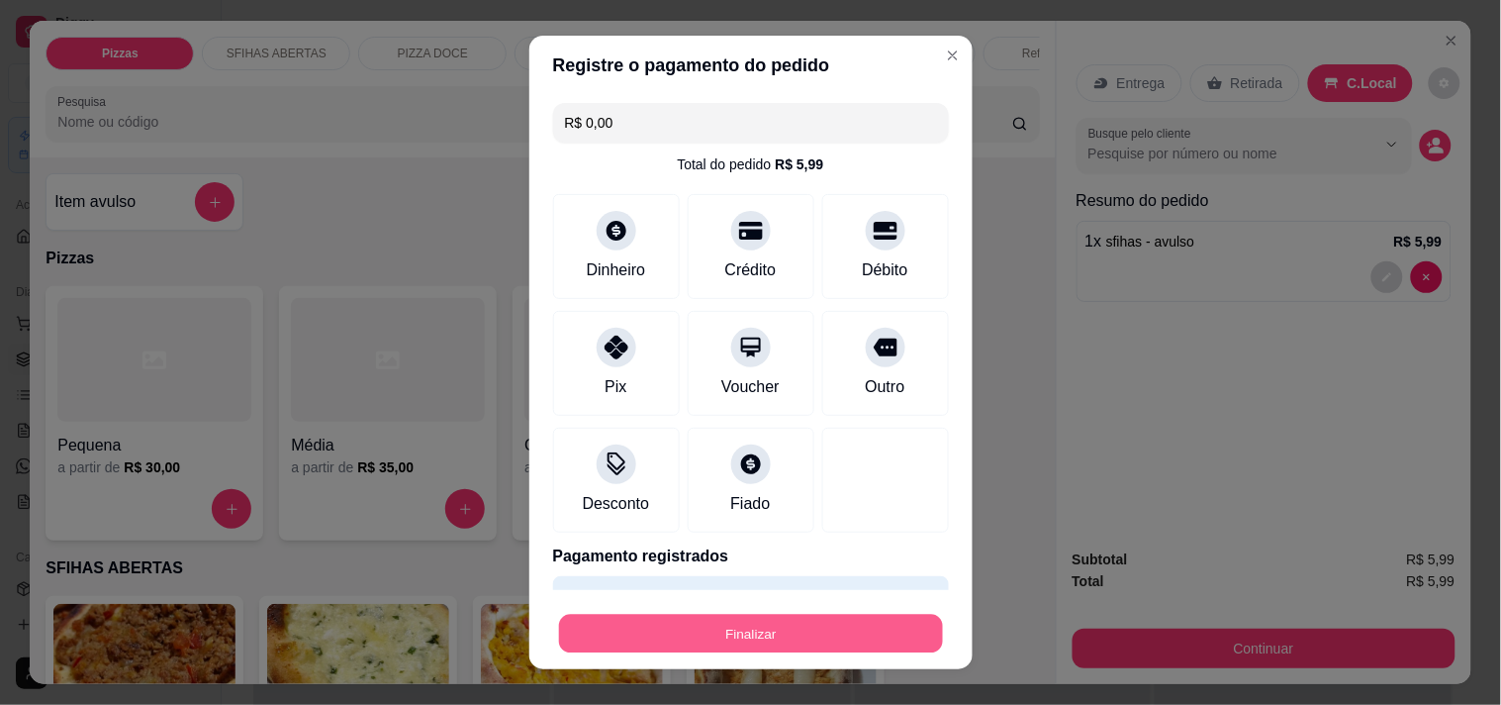
click at [664, 626] on button "Finalizar" at bounding box center [751, 634] width 384 height 39
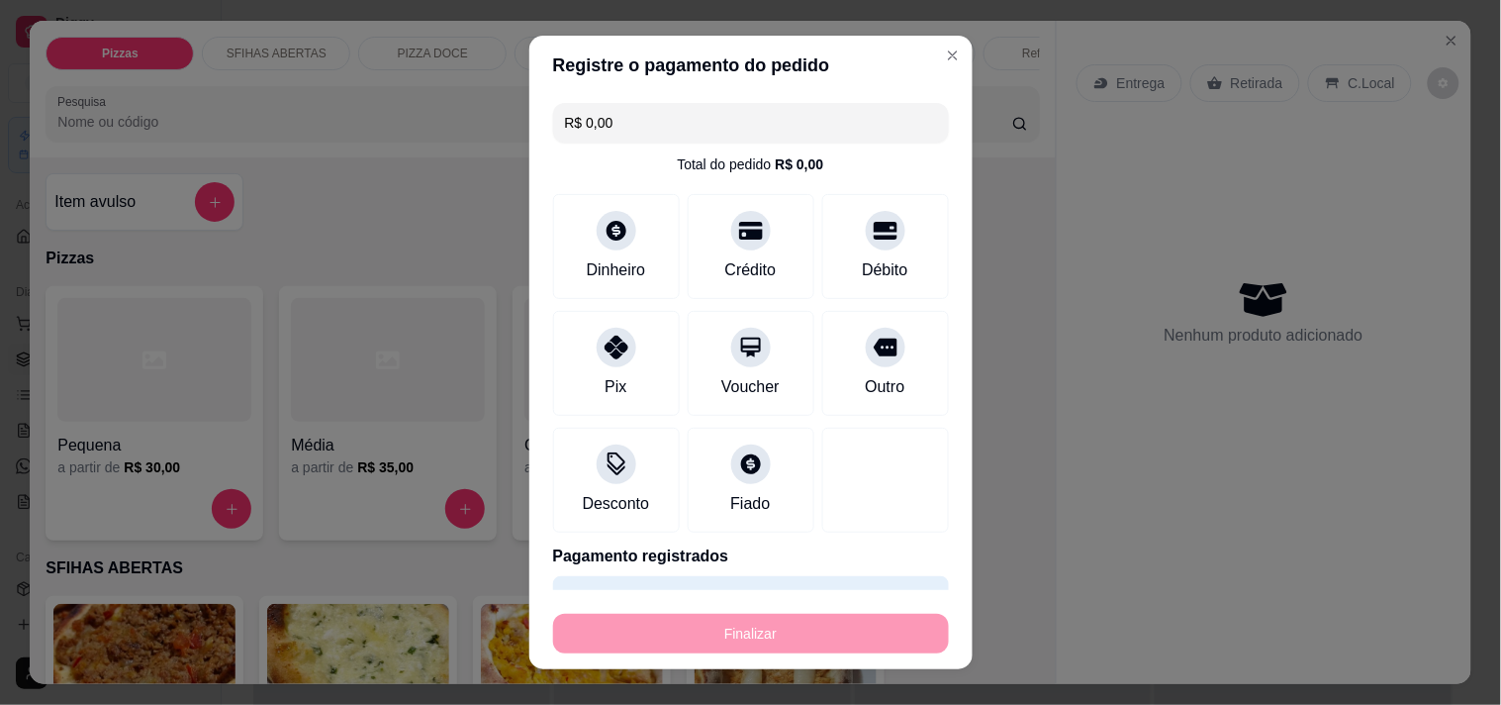
type input "-R$ 5,99"
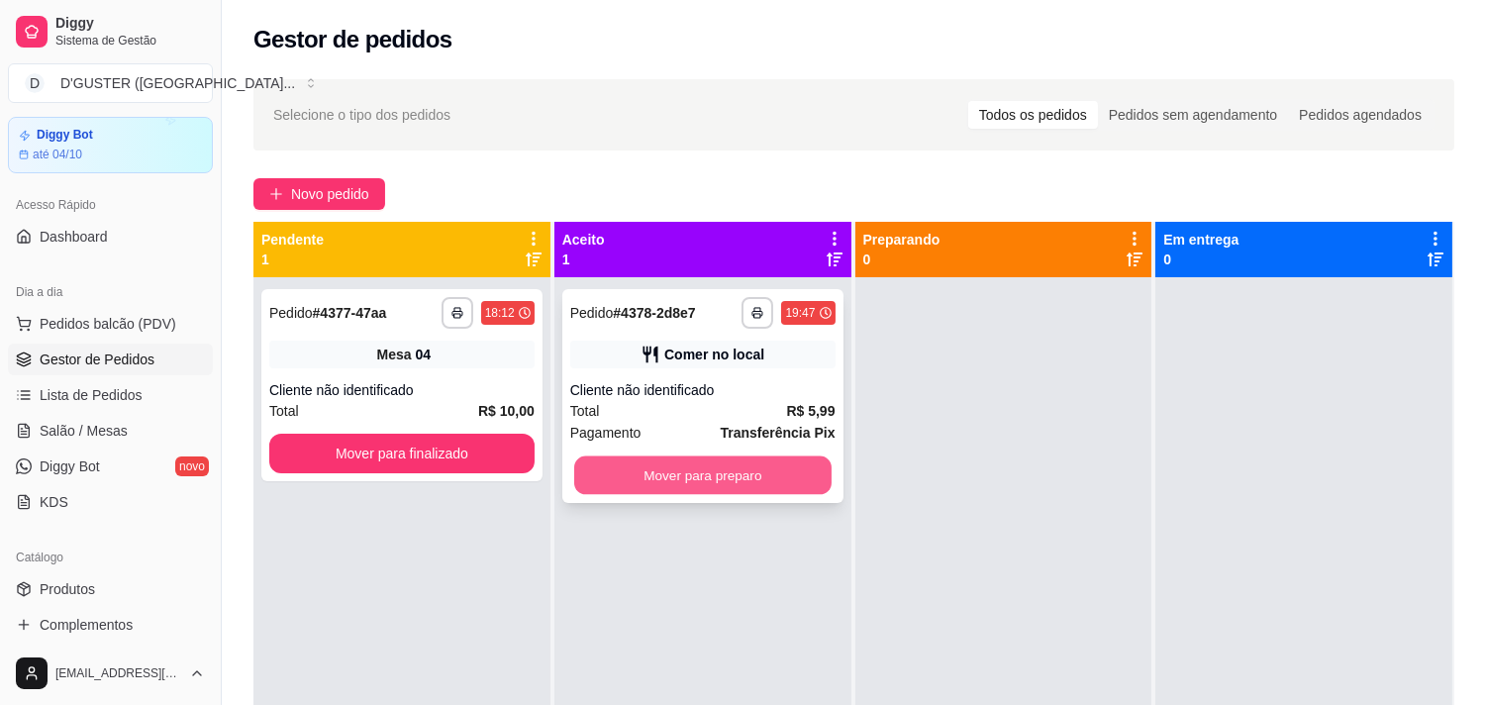
click at [709, 473] on button "Mover para preparo" at bounding box center [702, 475] width 257 height 39
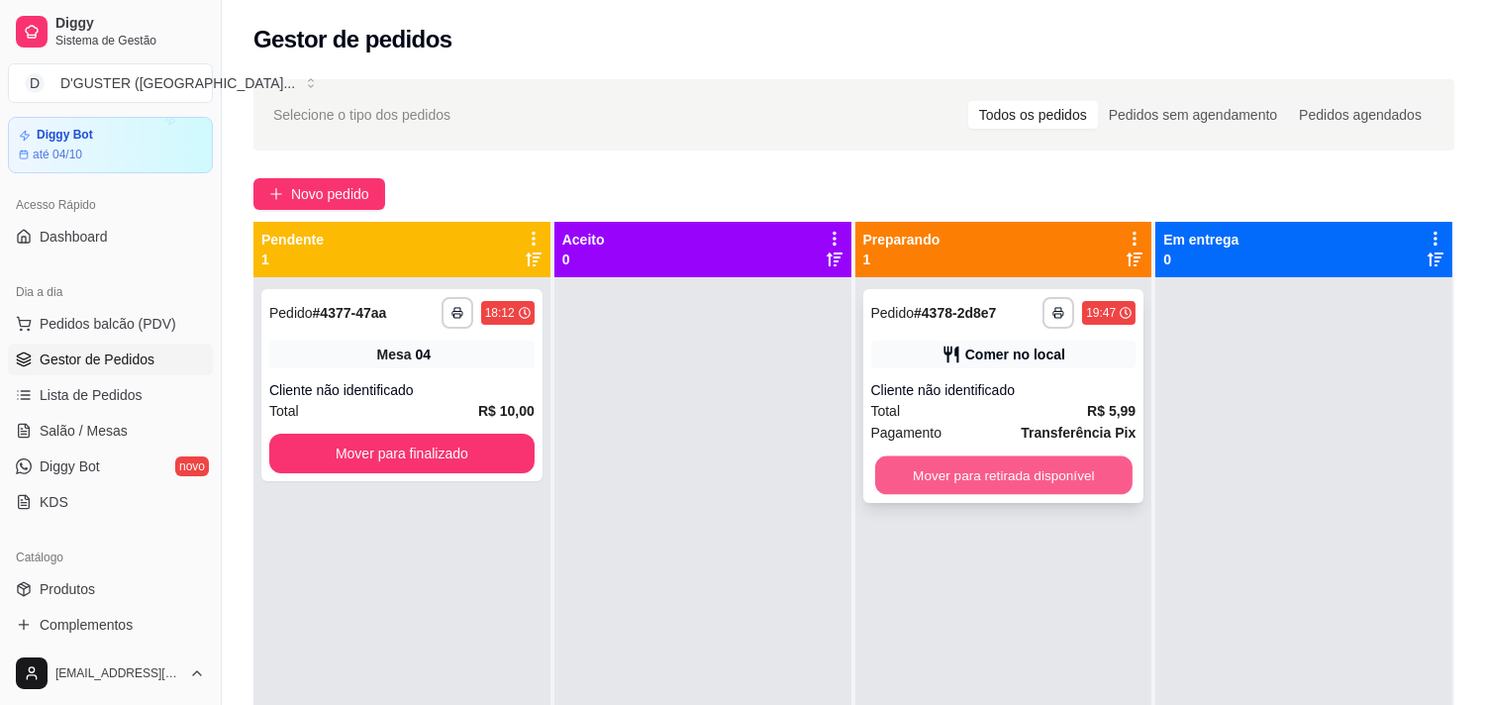
click at [921, 483] on button "Mover para retirada disponível" at bounding box center [1003, 475] width 257 height 39
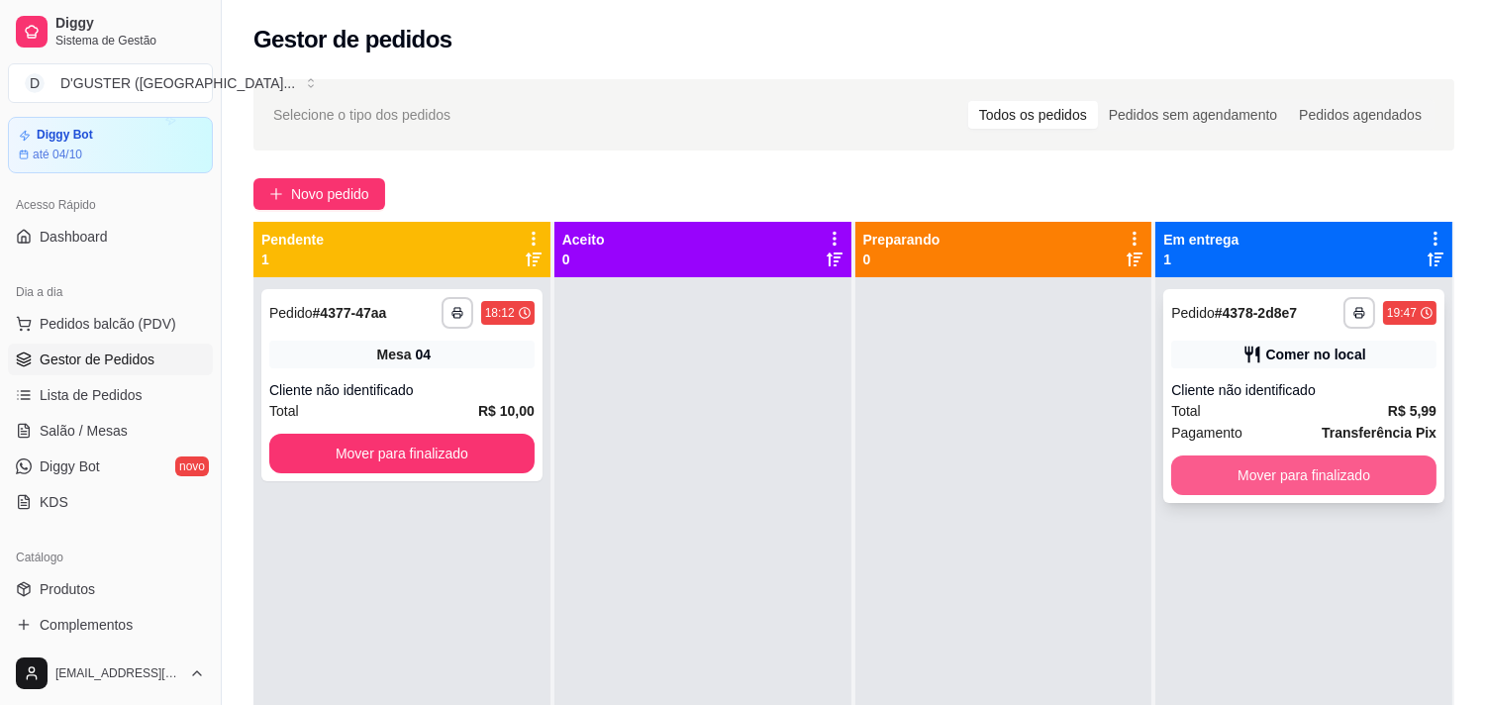
click at [1217, 490] on button "Mover para finalizado" at bounding box center [1303, 475] width 265 height 40
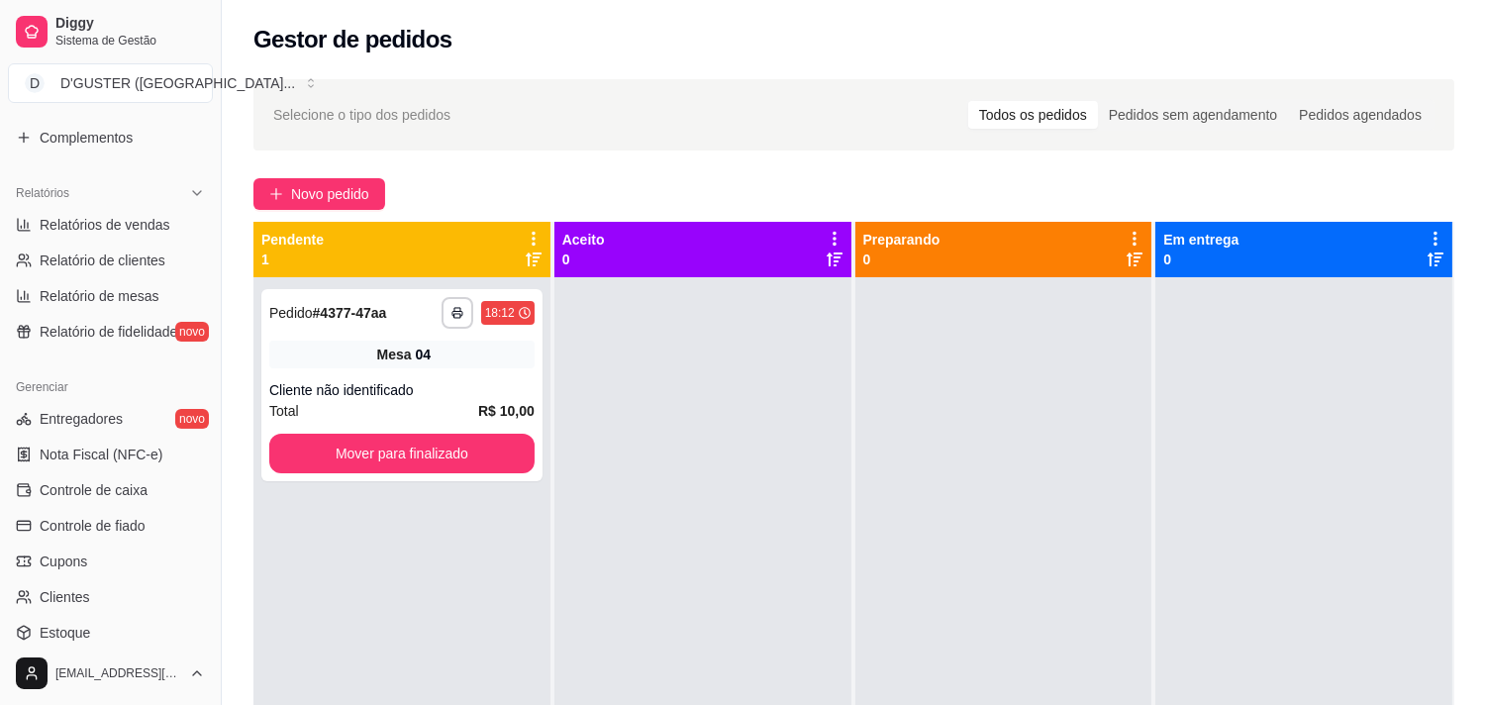
scroll to position [549, 0]
click at [74, 490] on span "Controle de caixa" at bounding box center [94, 487] width 108 height 20
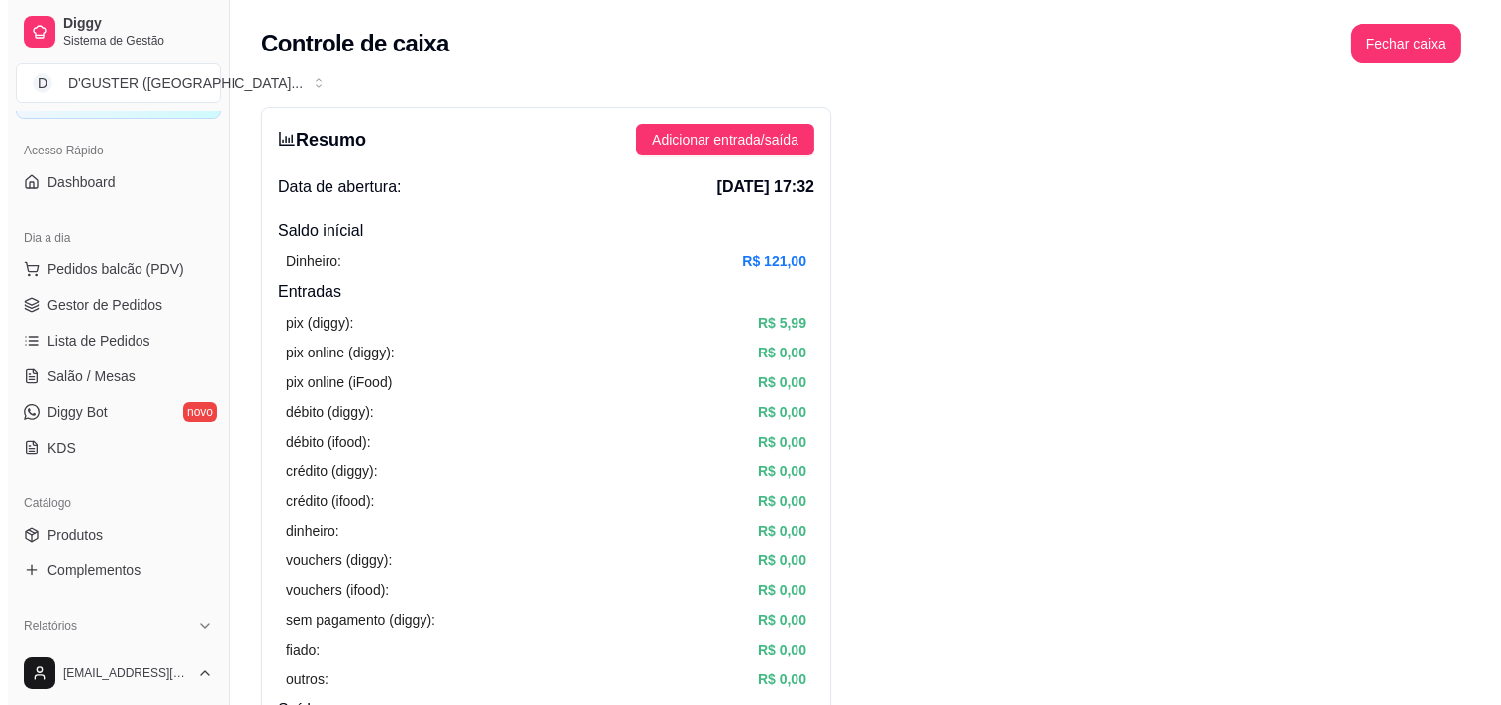
scroll to position [110, 0]
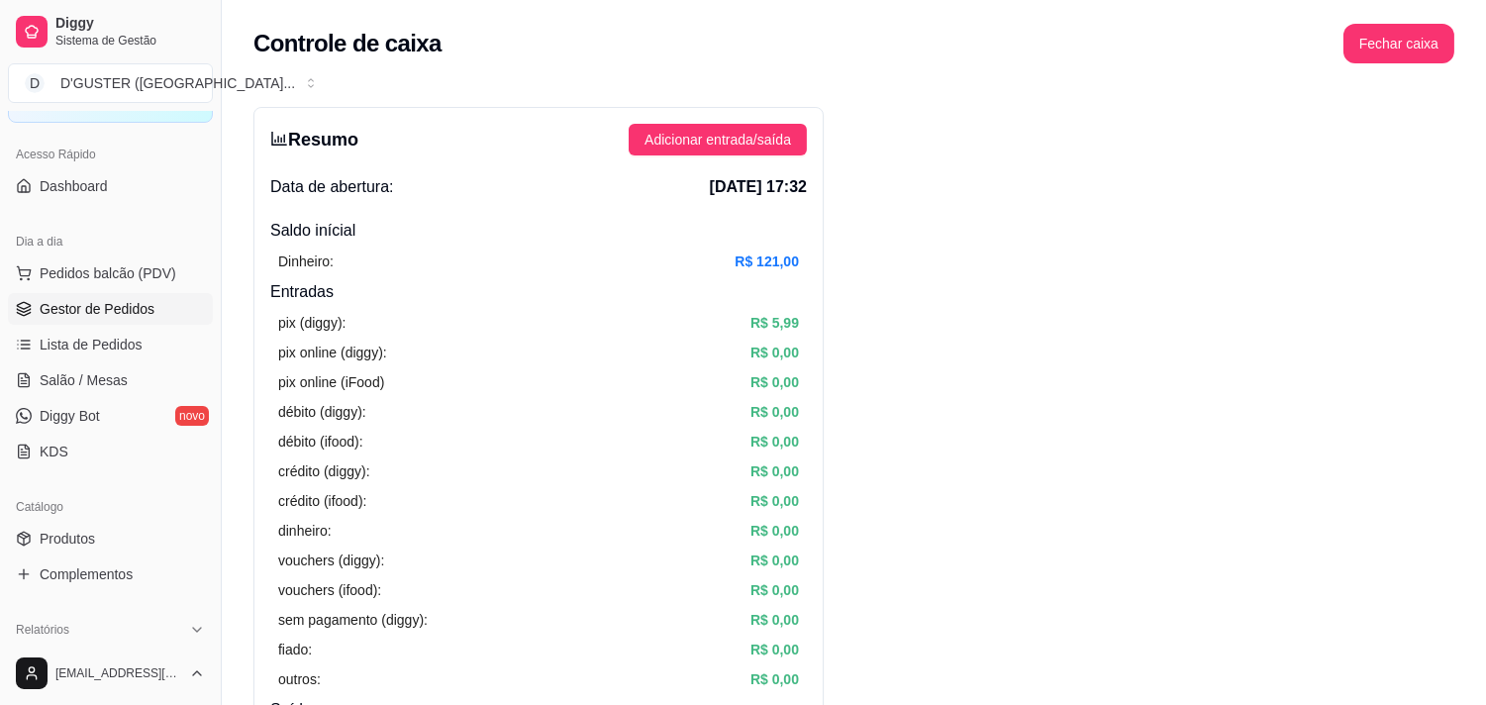
click at [99, 319] on link "Gestor de Pedidos" at bounding box center [110, 309] width 205 height 32
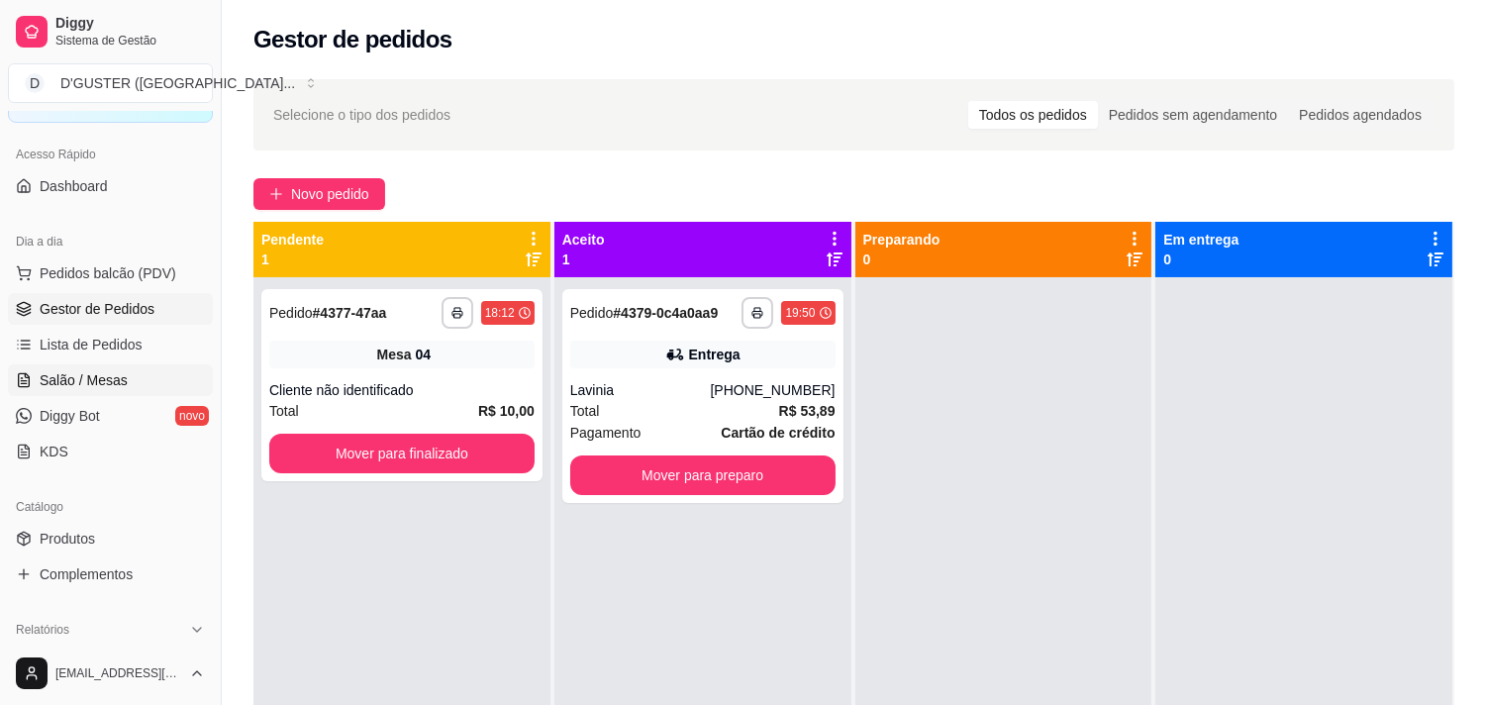
click at [89, 374] on span "Salão / Mesas" at bounding box center [84, 380] width 88 height 20
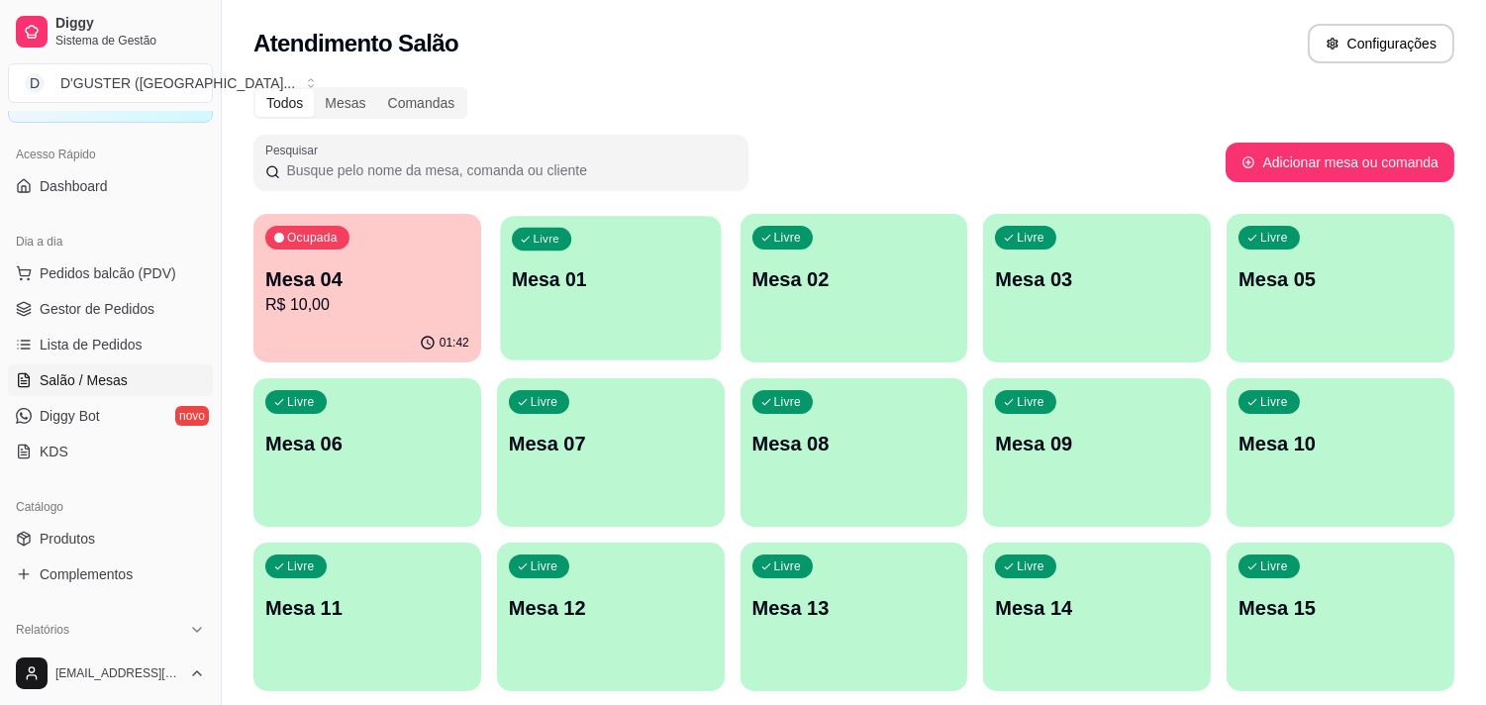
click at [612, 295] on div "Livre Mesa 01" at bounding box center [610, 276] width 221 height 121
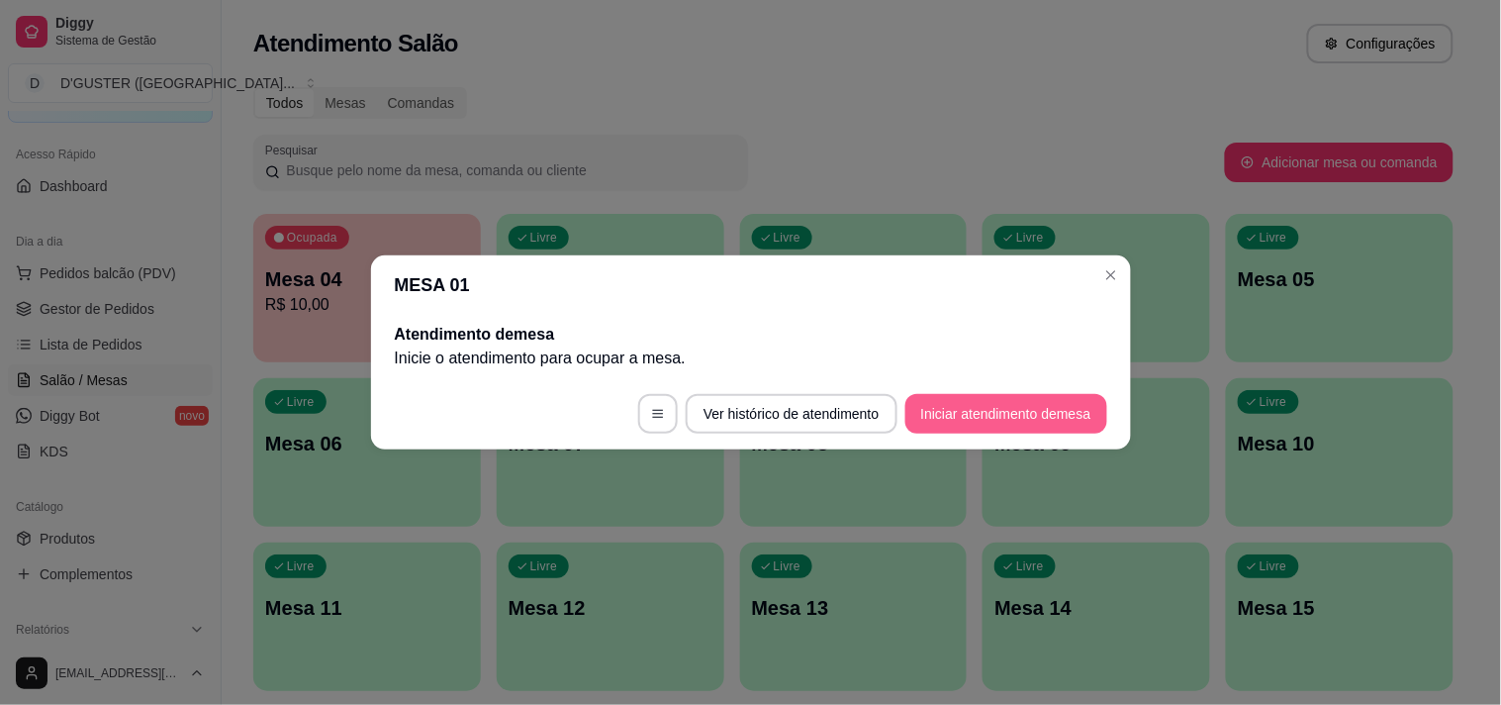
click at [918, 410] on button "Iniciar atendimento de mesa" at bounding box center [1007, 414] width 202 height 40
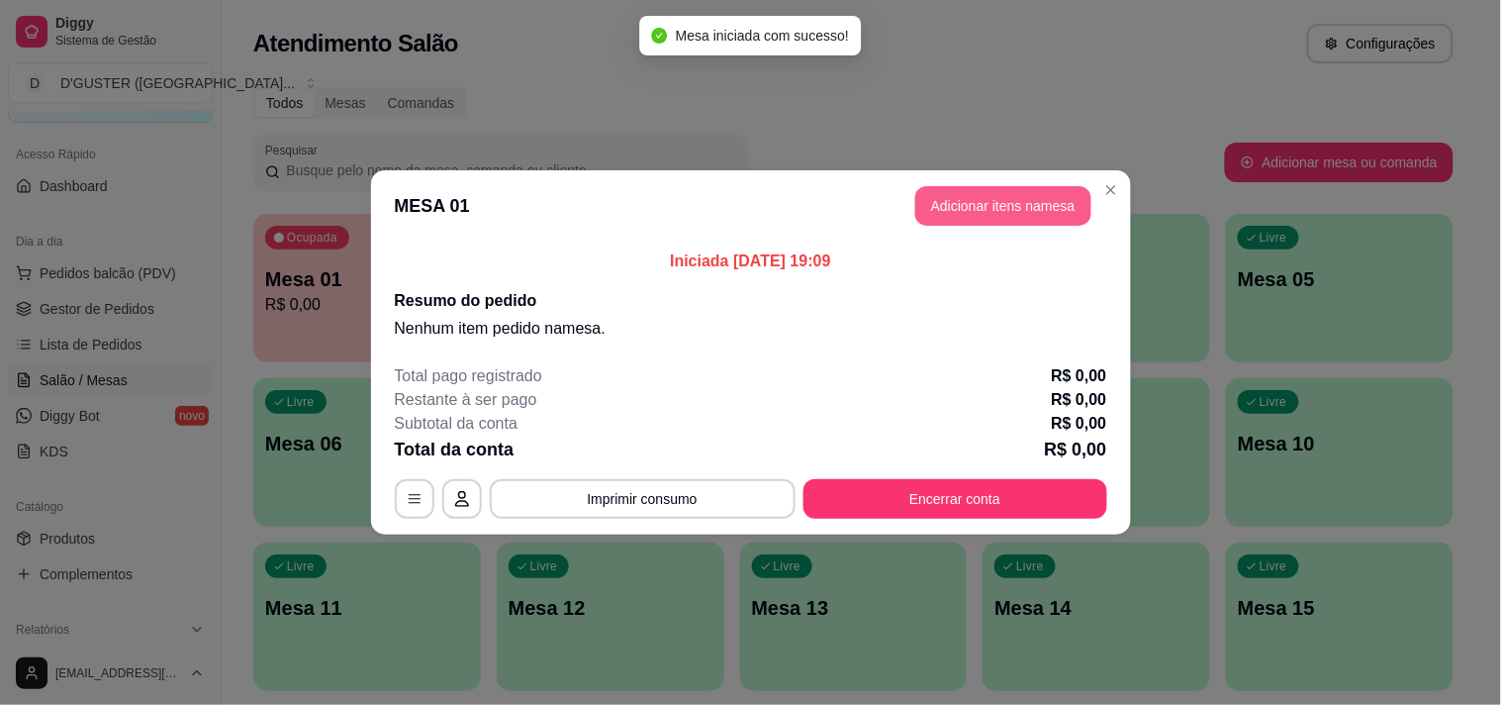
click at [976, 221] on button "Adicionar itens na mesa" at bounding box center [1004, 206] width 176 height 40
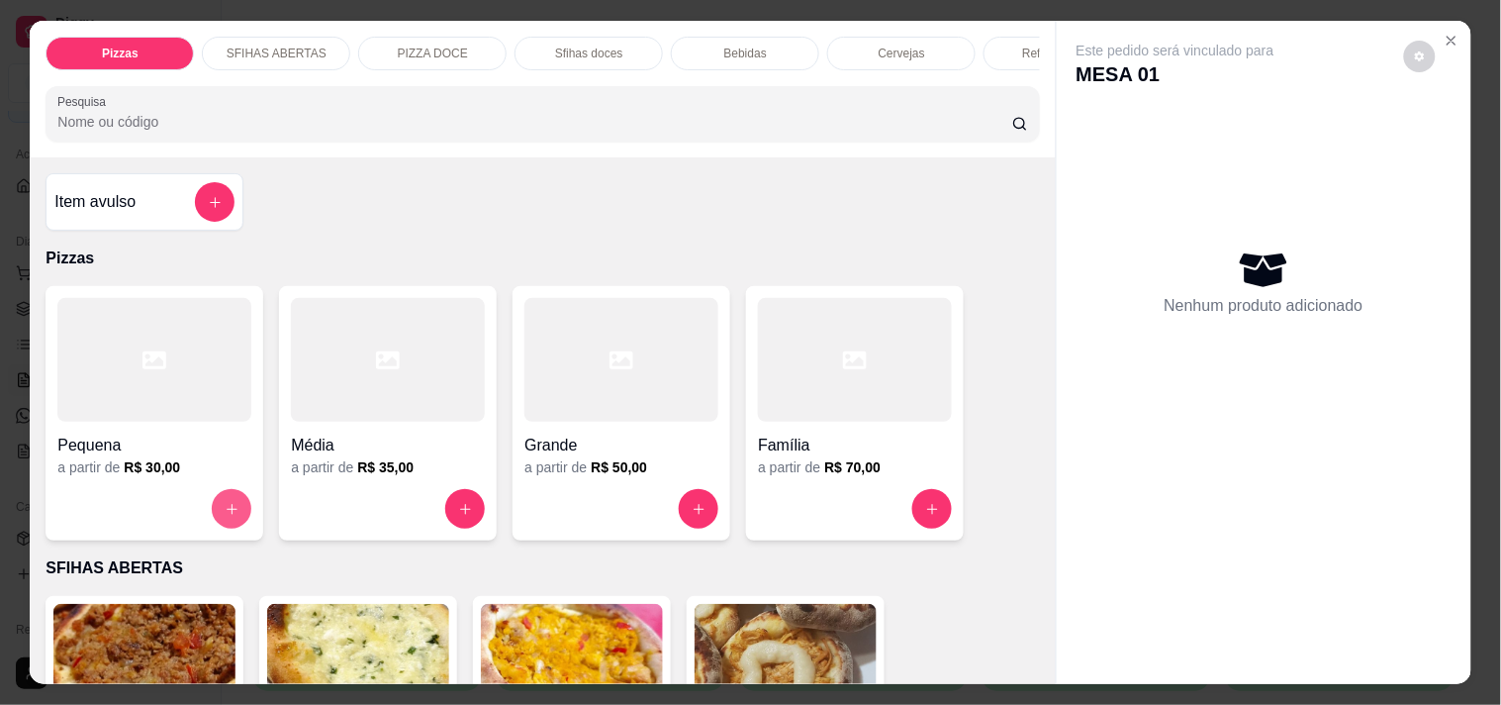
click at [231, 506] on button "increase-product-quantity" at bounding box center [232, 509] width 40 height 40
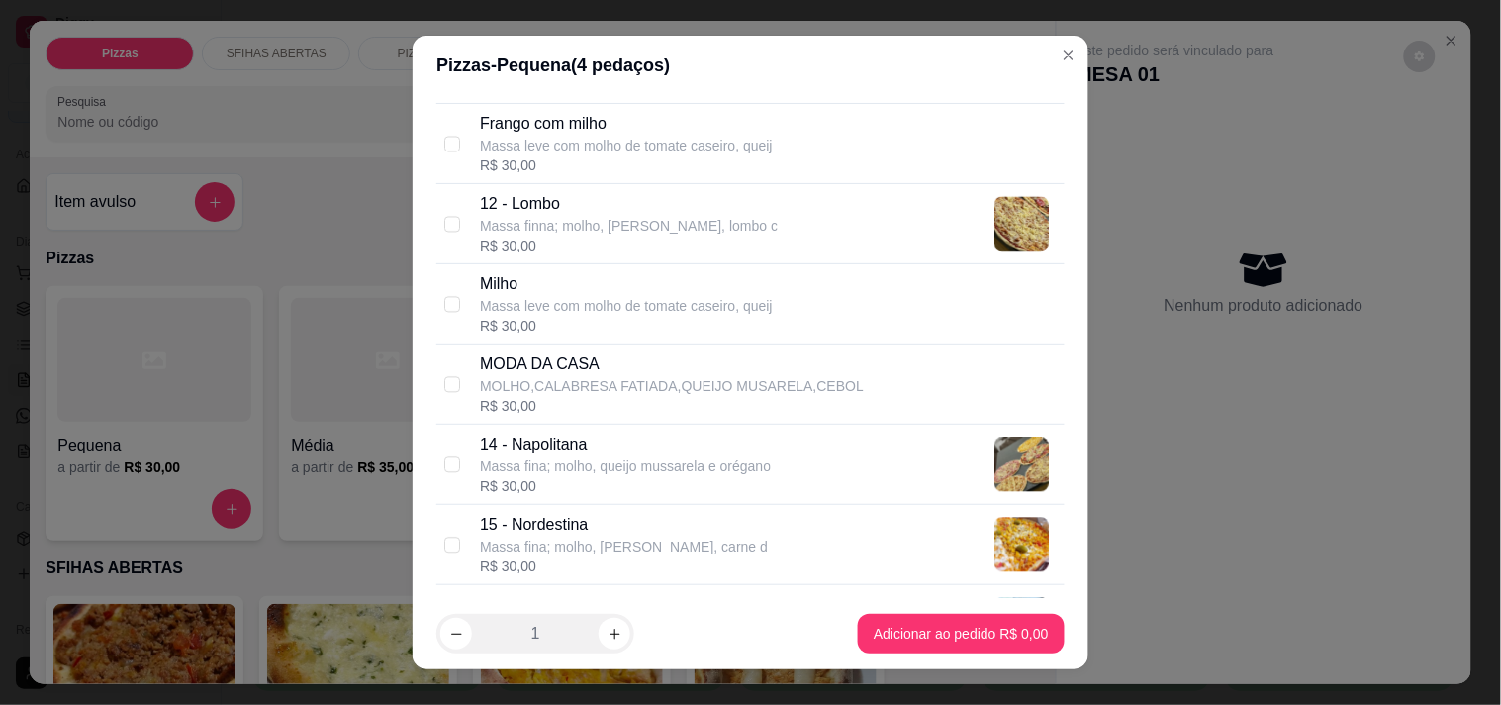
scroll to position [1209, 0]
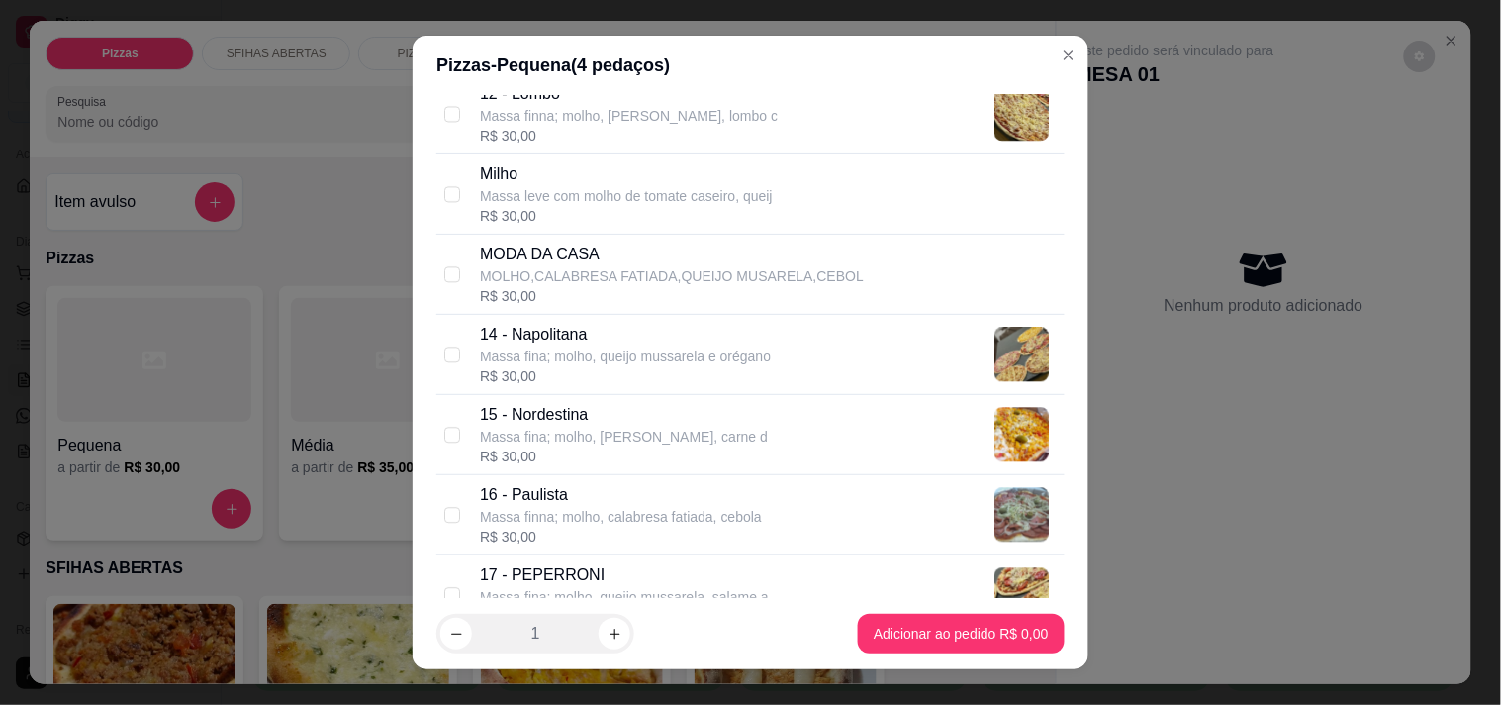
click at [582, 423] on p "15 - Nordestina" at bounding box center [624, 415] width 288 height 24
checkbox input "true"
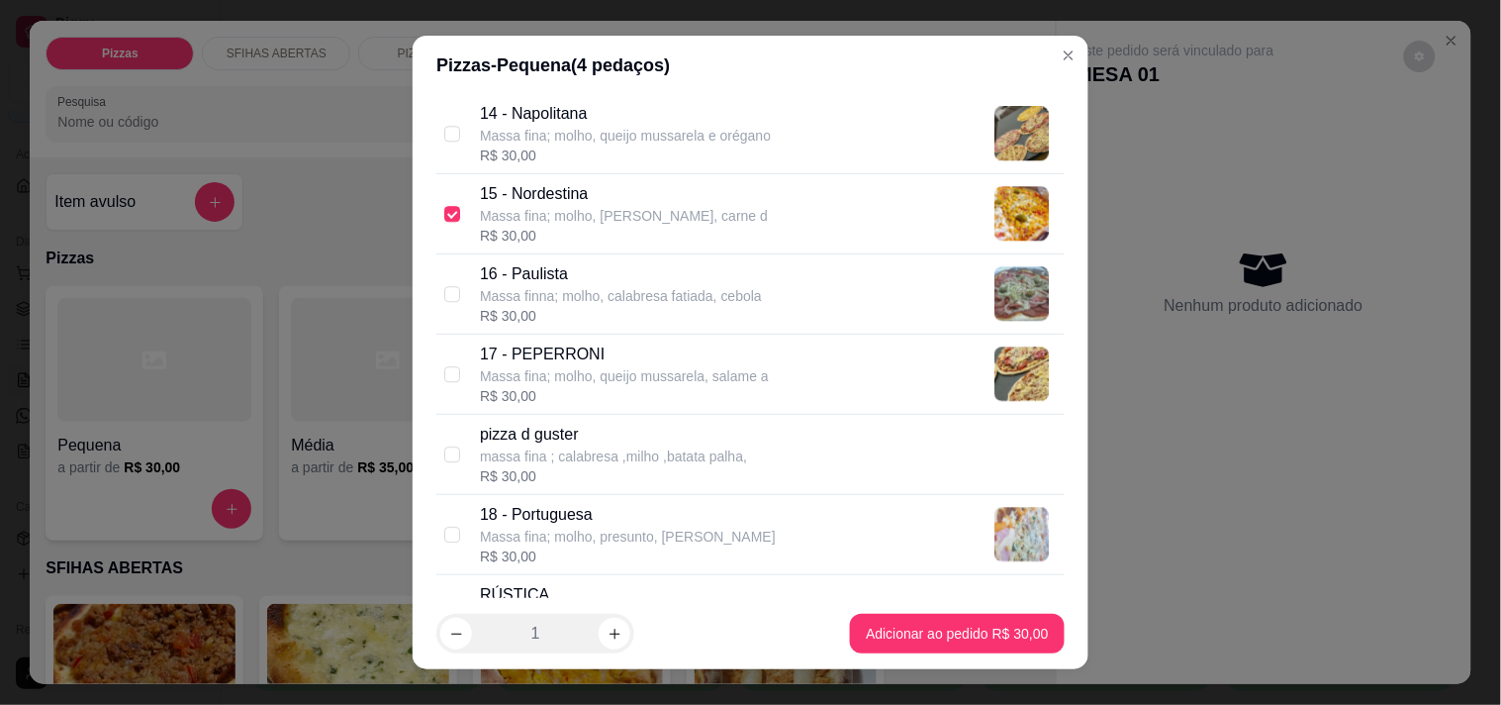
scroll to position [1539, 0]
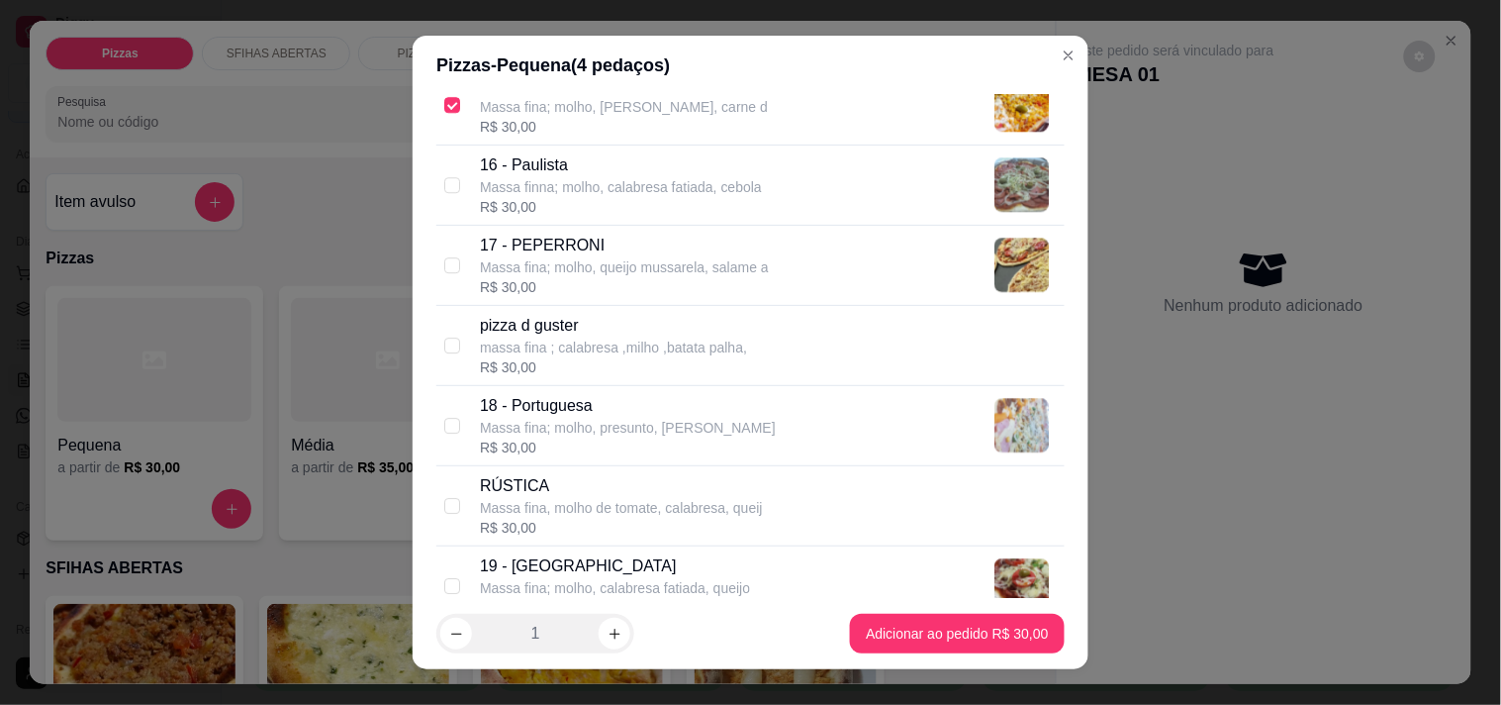
click at [615, 562] on p "19 - [GEOGRAPHIC_DATA]" at bounding box center [615, 566] width 270 height 24
checkbox input "true"
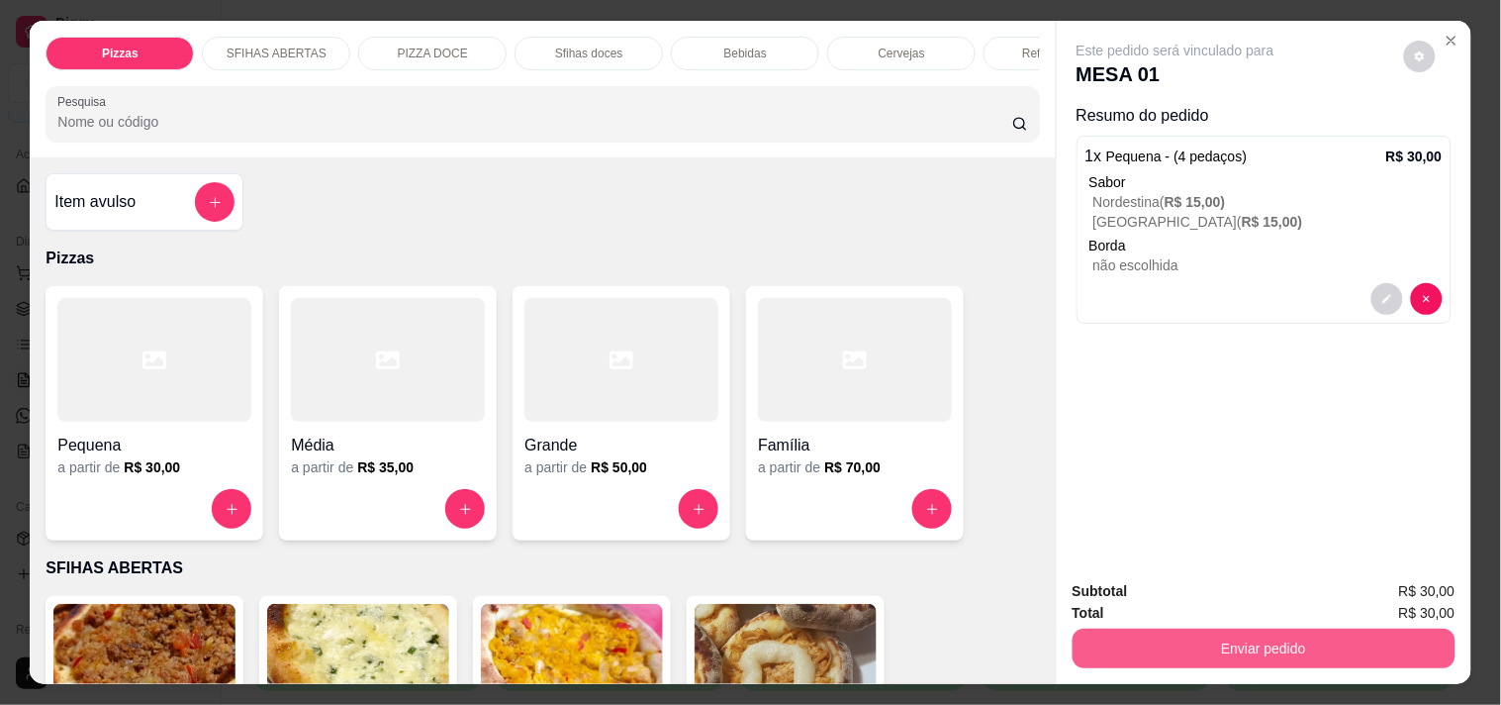
click at [1102, 628] on button "Enviar pedido" at bounding box center [1264, 648] width 383 height 40
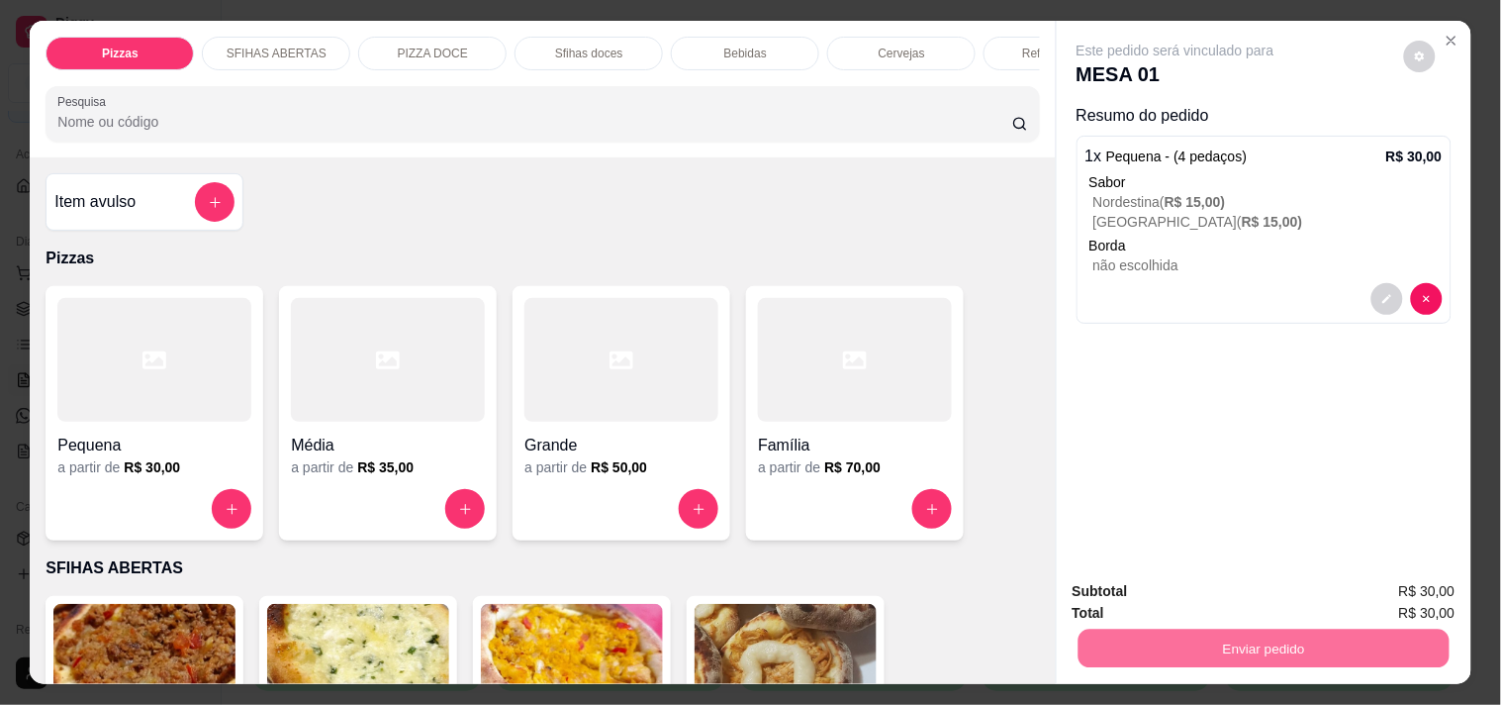
click at [1384, 591] on button "Enviar pedido" at bounding box center [1404, 592] width 112 height 38
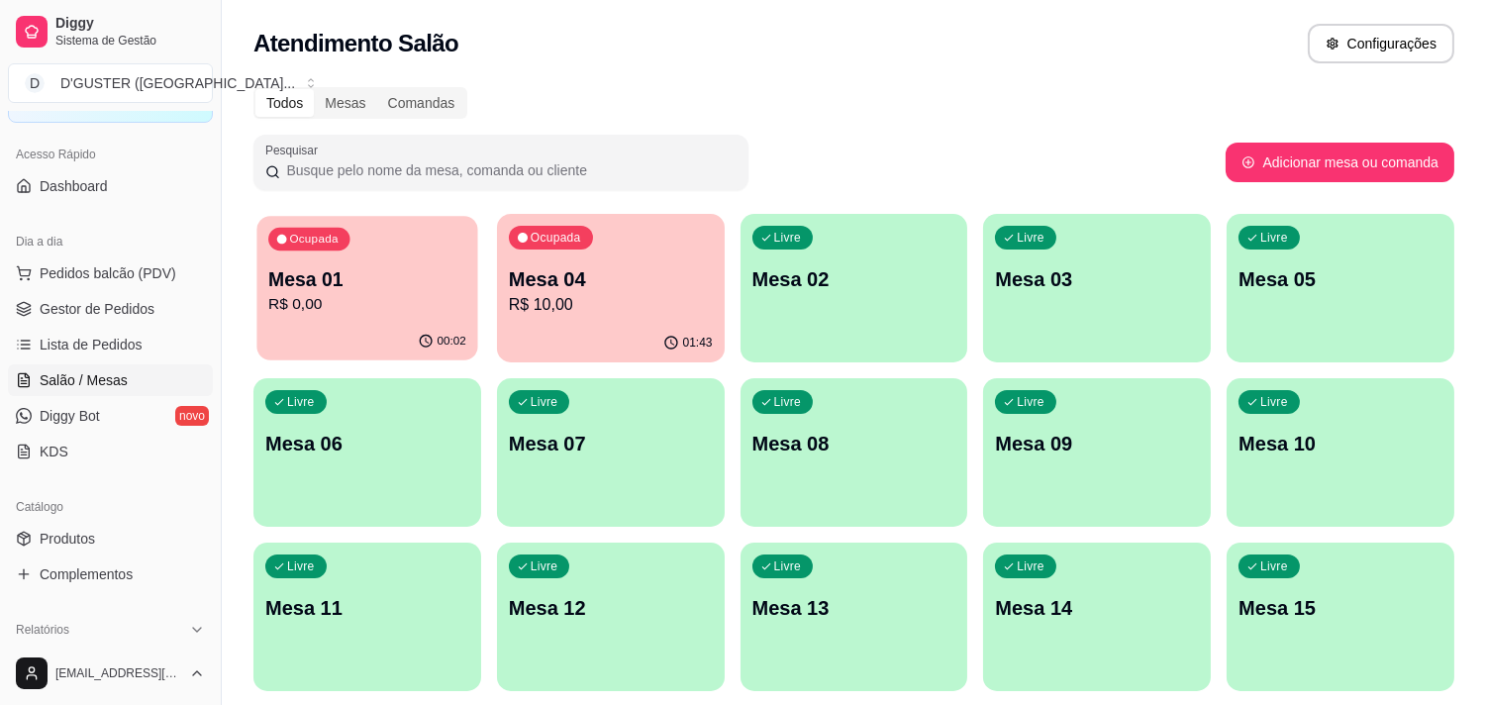
click at [334, 287] on p "Mesa 01" at bounding box center [367, 279] width 198 height 27
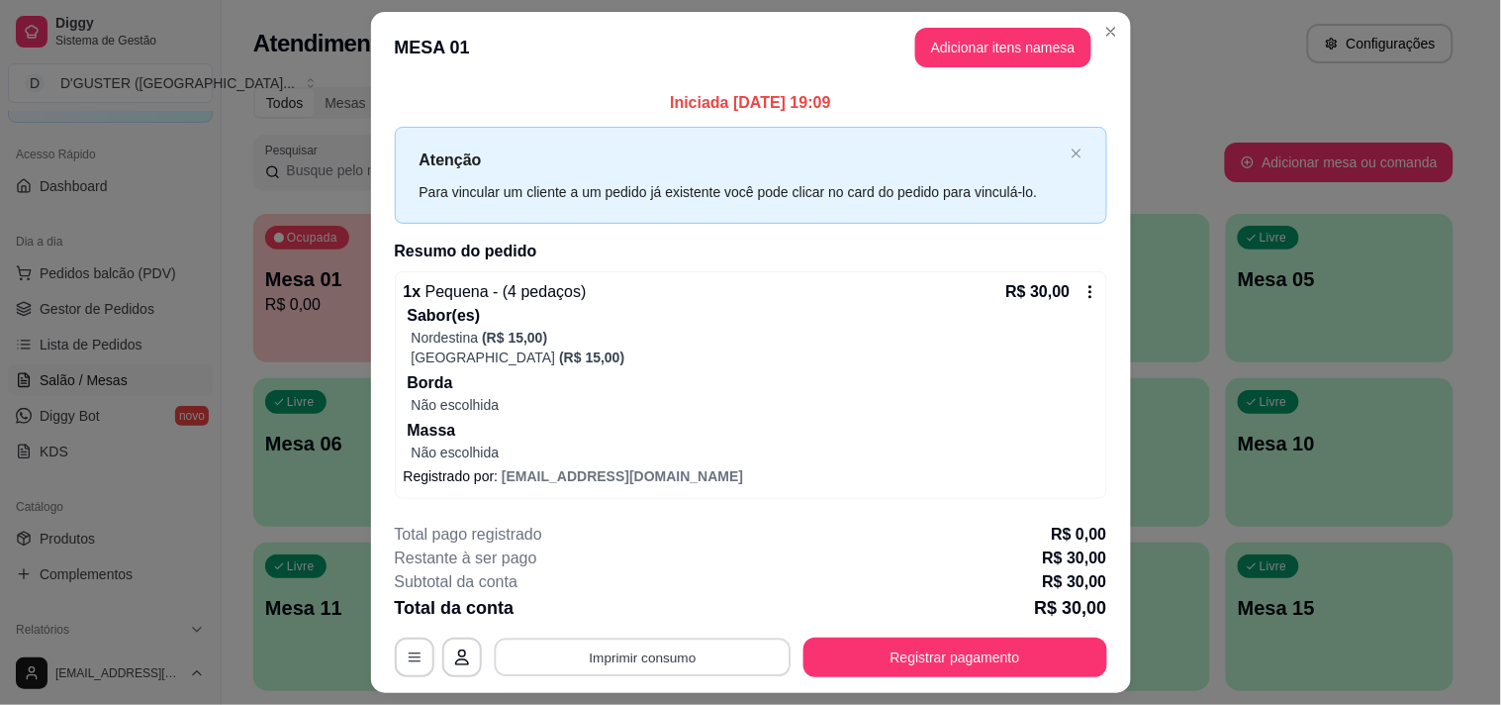
click at [635, 647] on button "Imprimir consumo" at bounding box center [642, 656] width 297 height 39
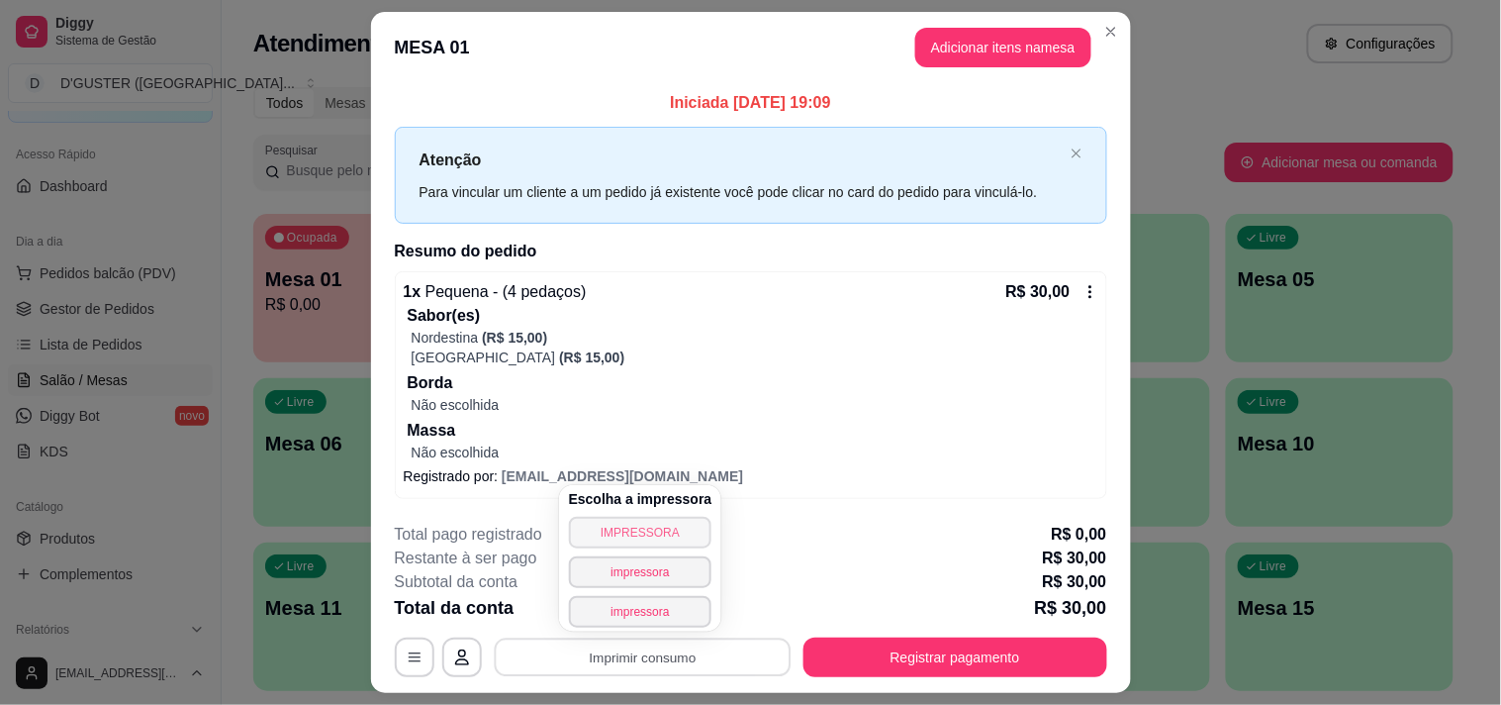
click at [617, 535] on button "IMPRESSORA" at bounding box center [641, 533] width 144 height 32
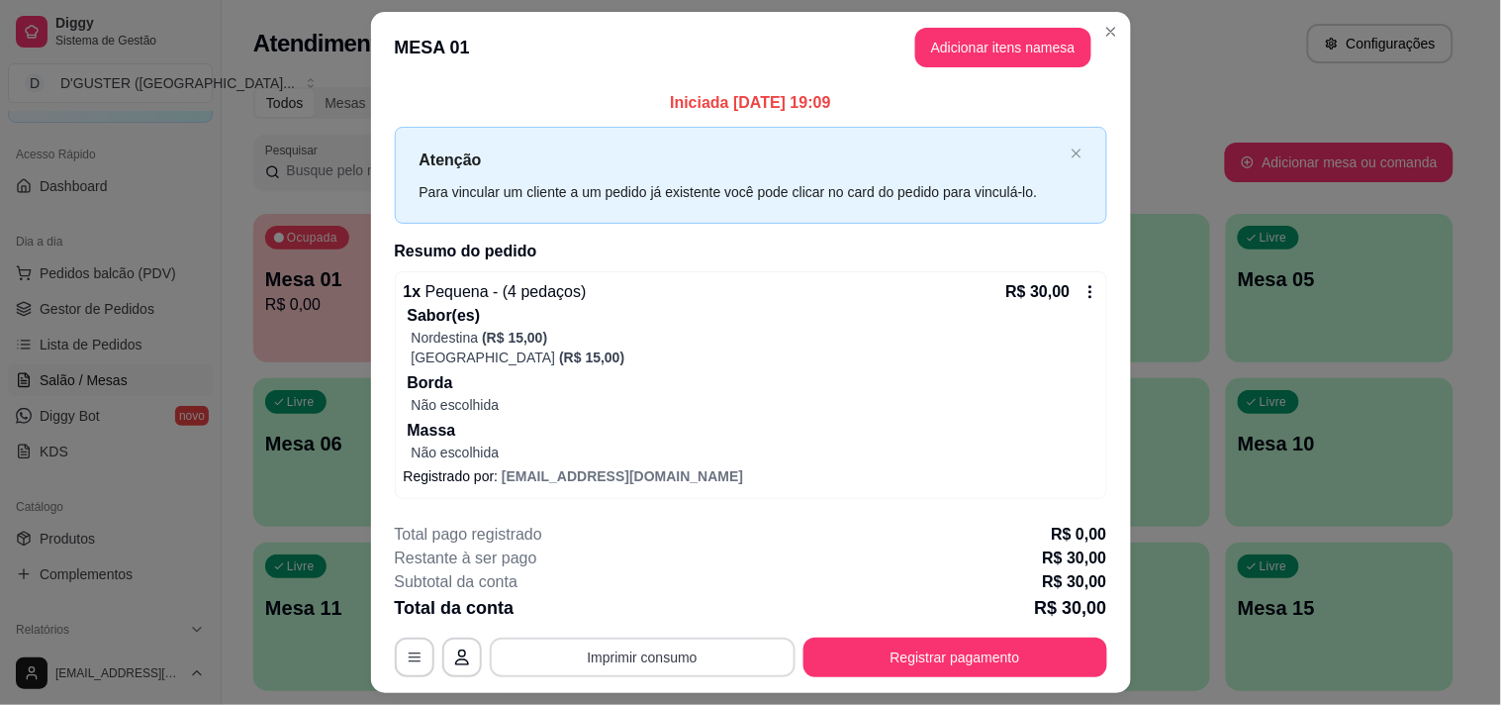
click at [610, 645] on button "Imprimir consumo" at bounding box center [643, 657] width 306 height 40
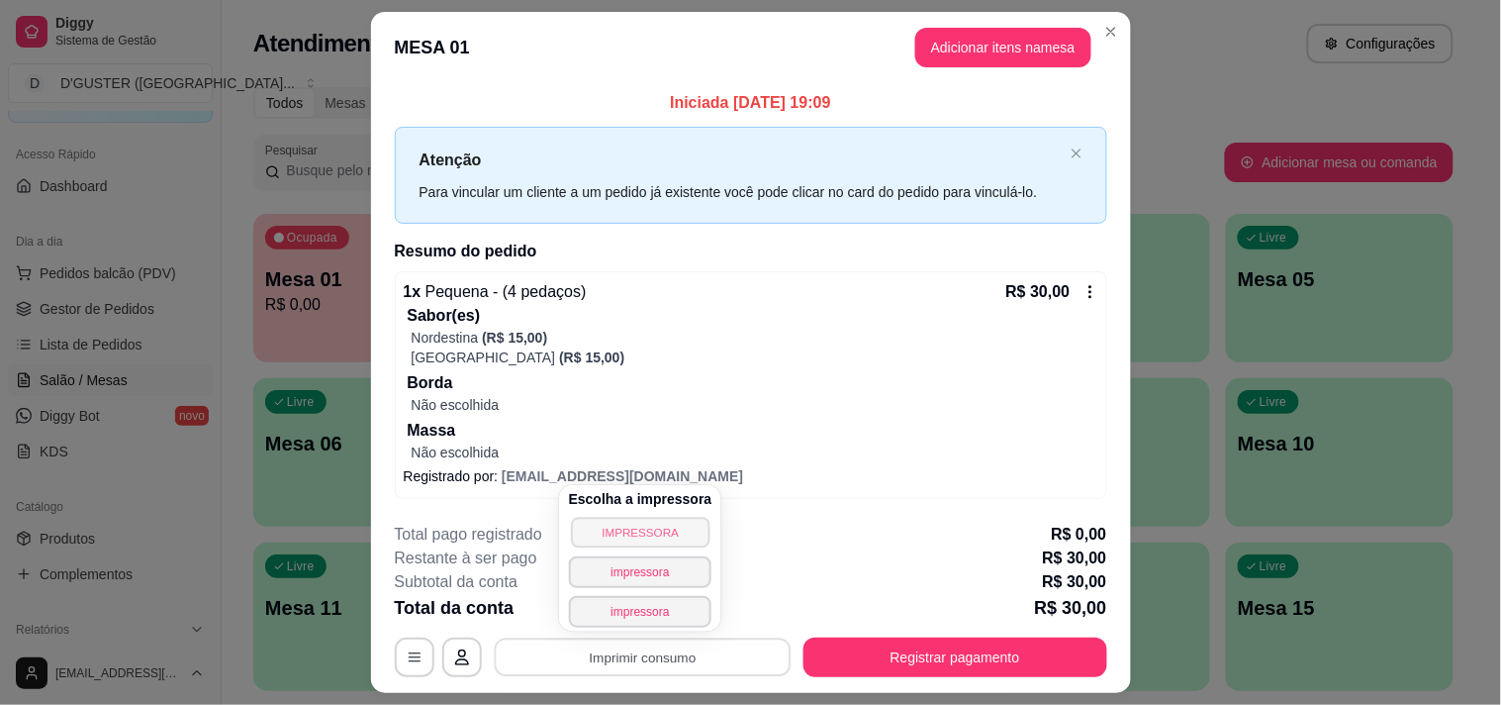
click at [628, 535] on button "IMPRESSORA" at bounding box center [640, 532] width 139 height 31
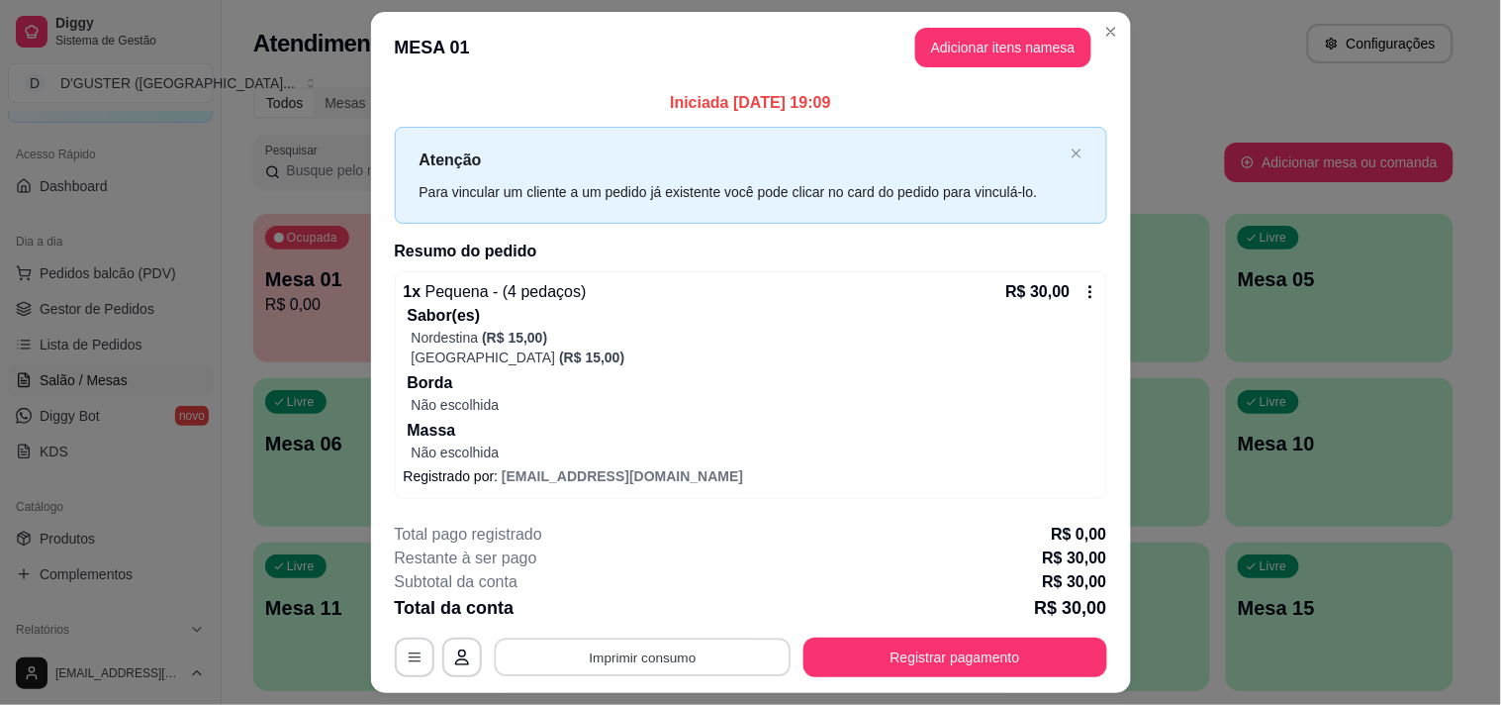
click at [688, 650] on button "Imprimir consumo" at bounding box center [642, 656] width 297 height 39
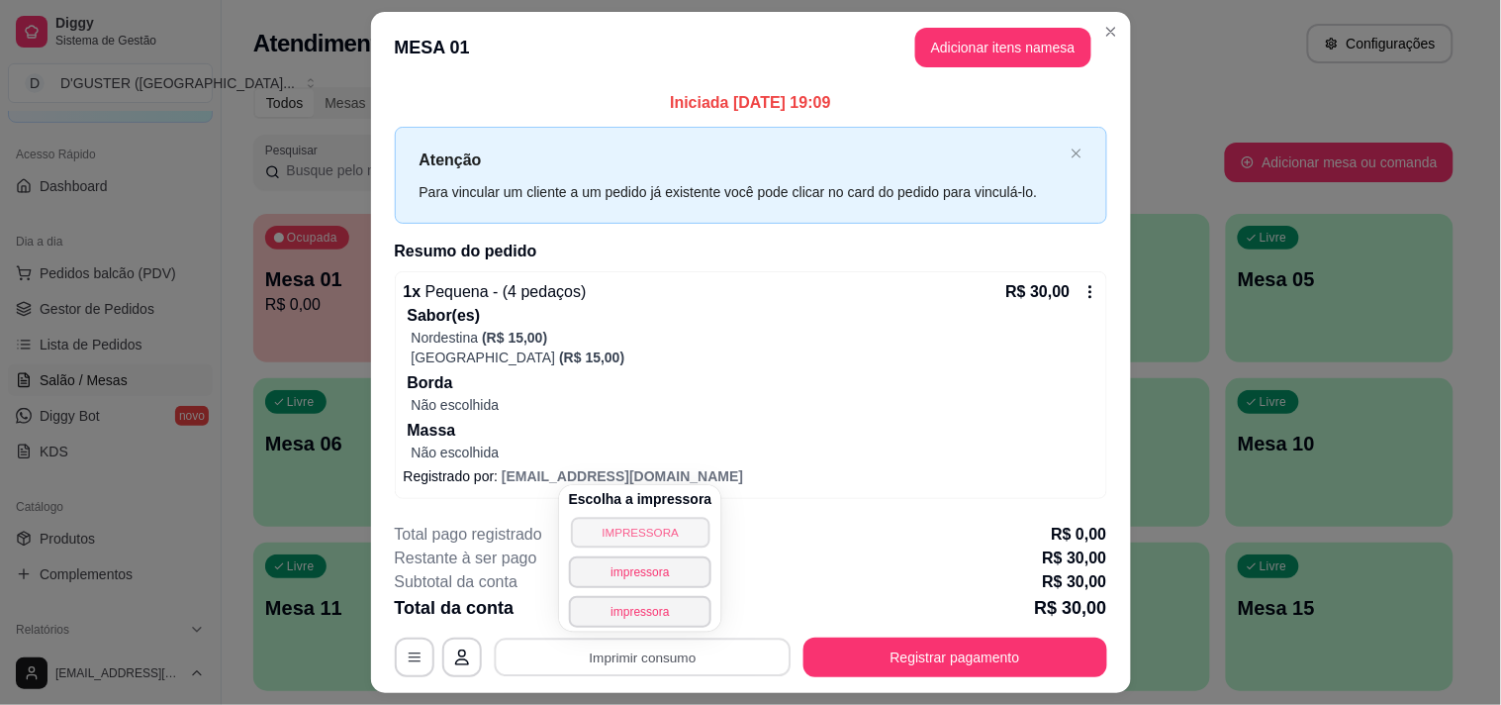
click at [664, 535] on button "IMPRESSORA" at bounding box center [640, 532] width 139 height 31
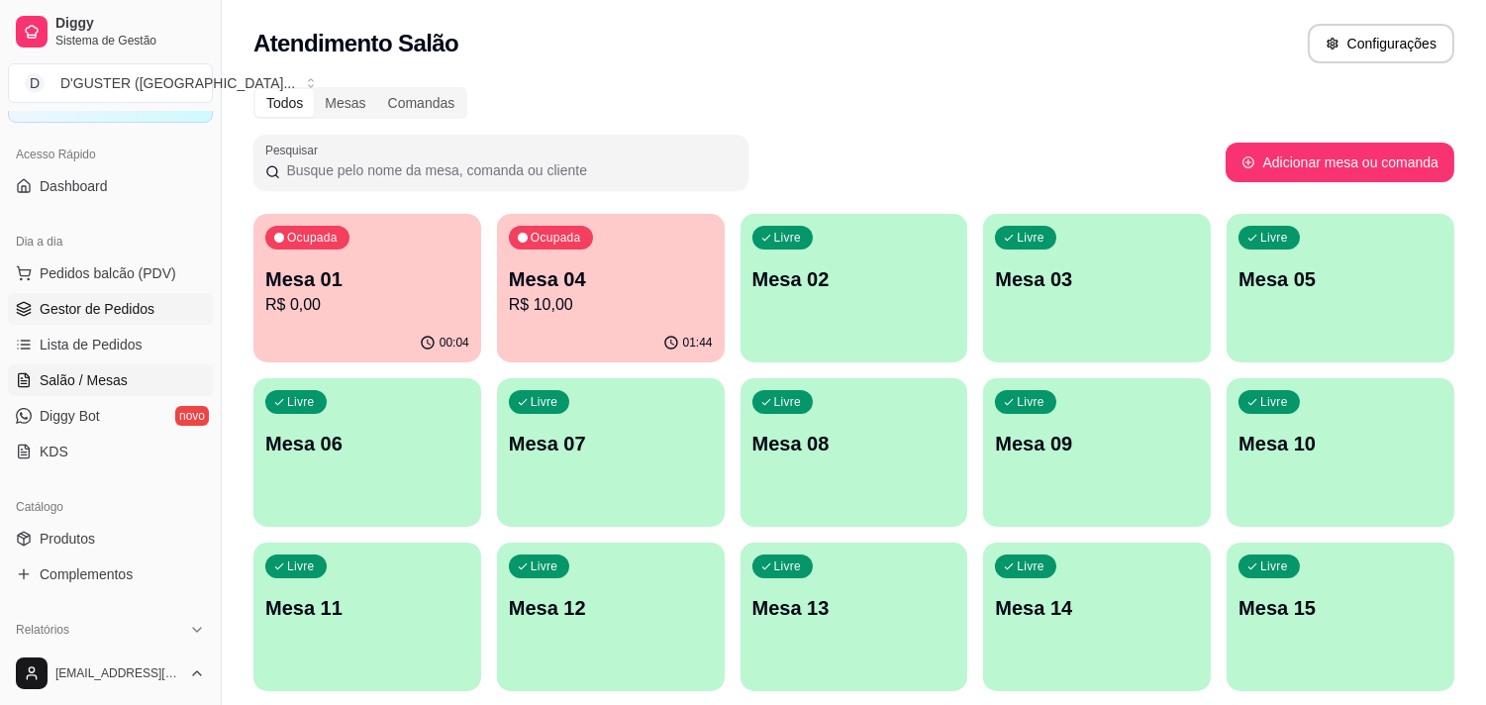
click at [75, 312] on span "Gestor de Pedidos" at bounding box center [97, 309] width 115 height 20
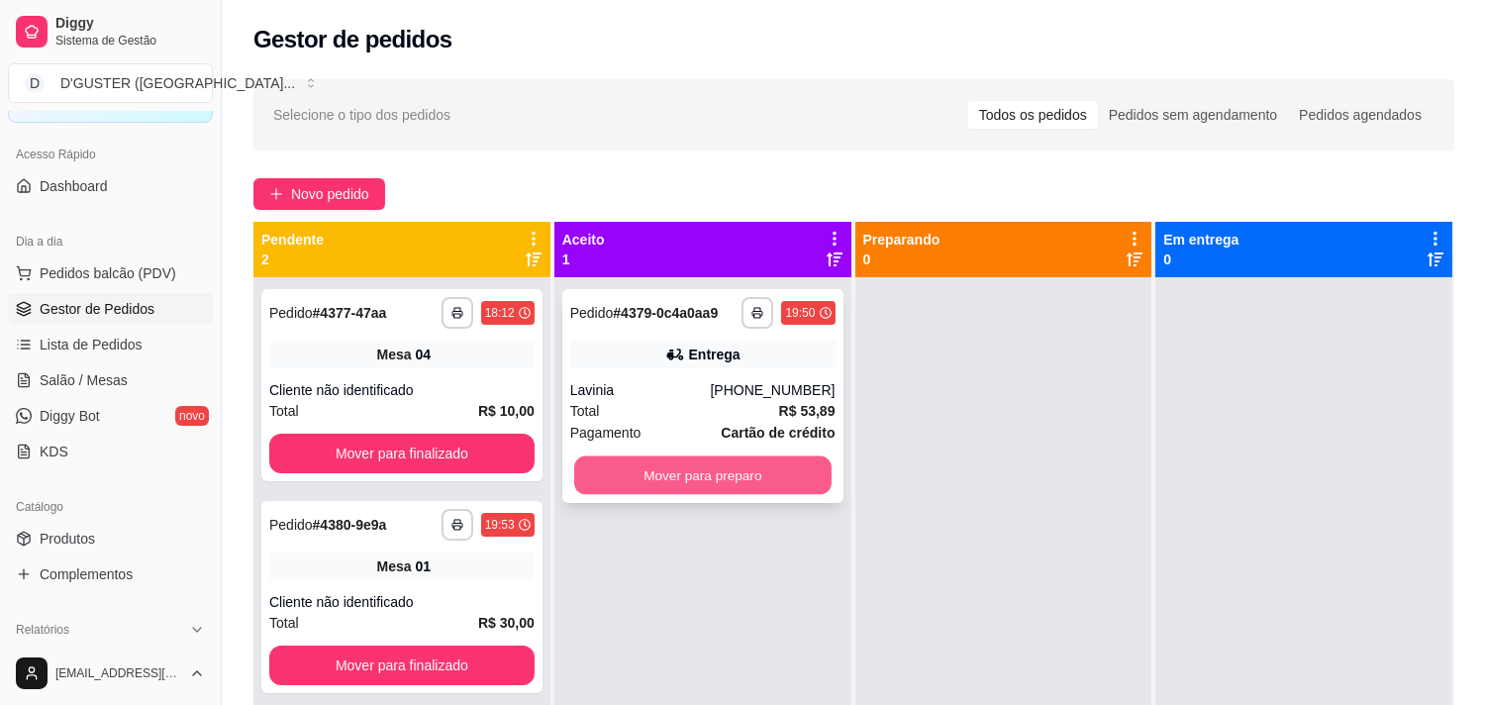
click at [639, 469] on button "Mover para preparo" at bounding box center [702, 475] width 257 height 39
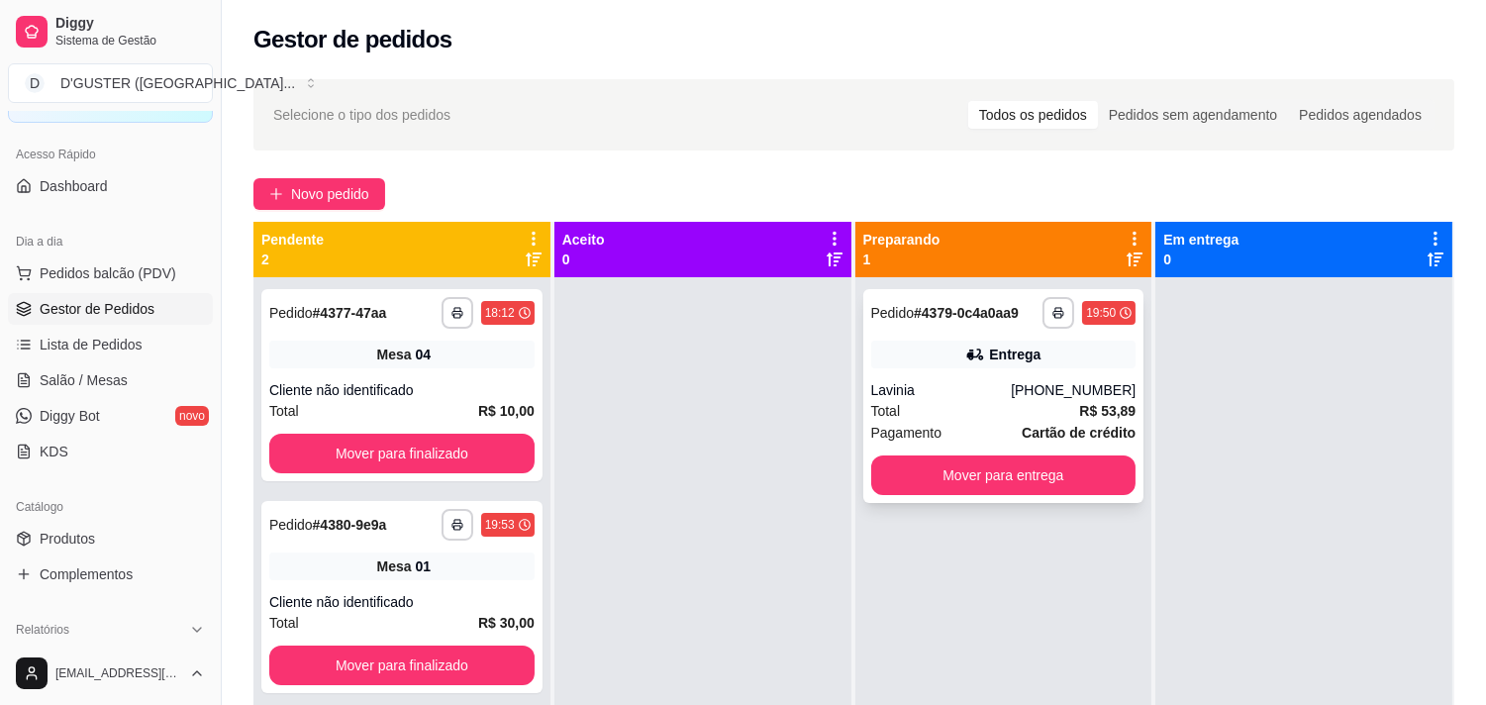
click at [912, 338] on div "**********" at bounding box center [1003, 396] width 281 height 214
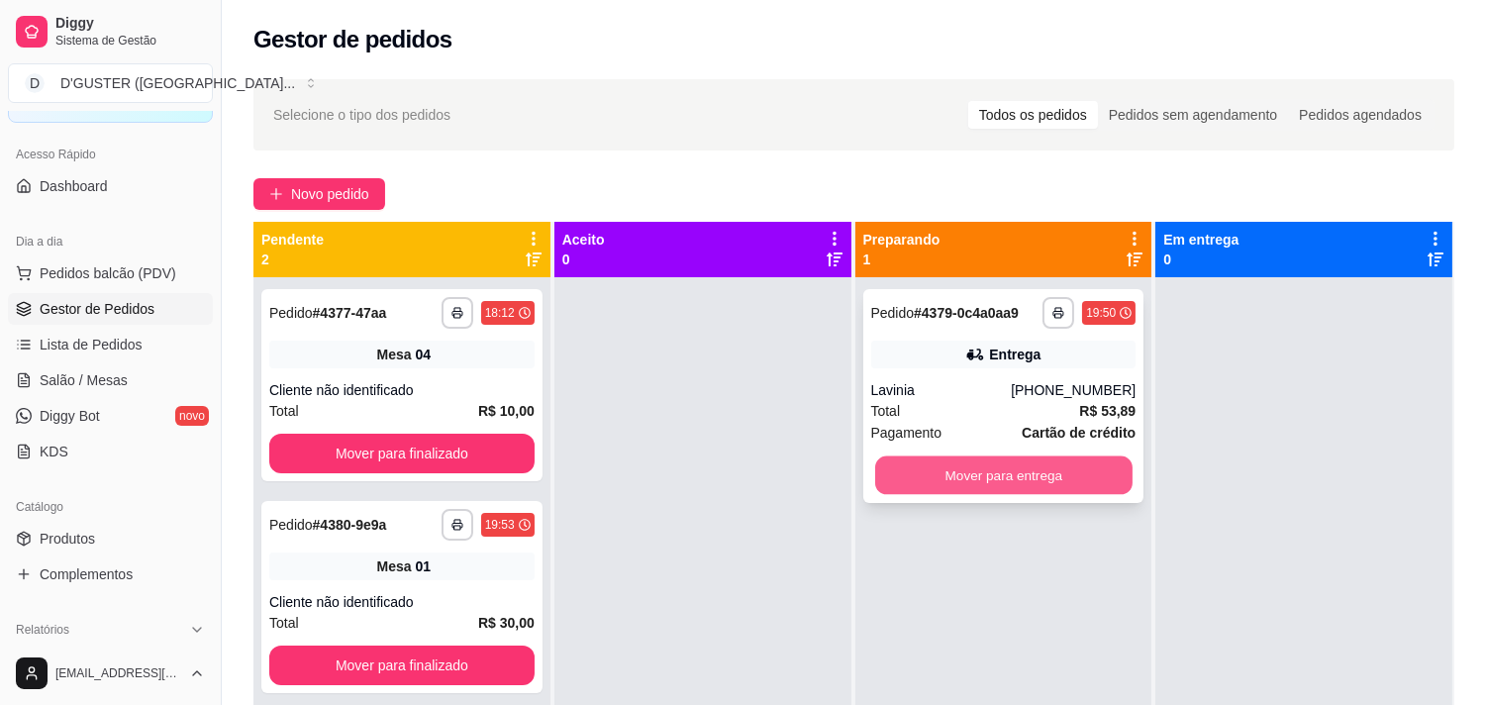
click at [1003, 472] on button "Mover para entrega" at bounding box center [1003, 475] width 257 height 39
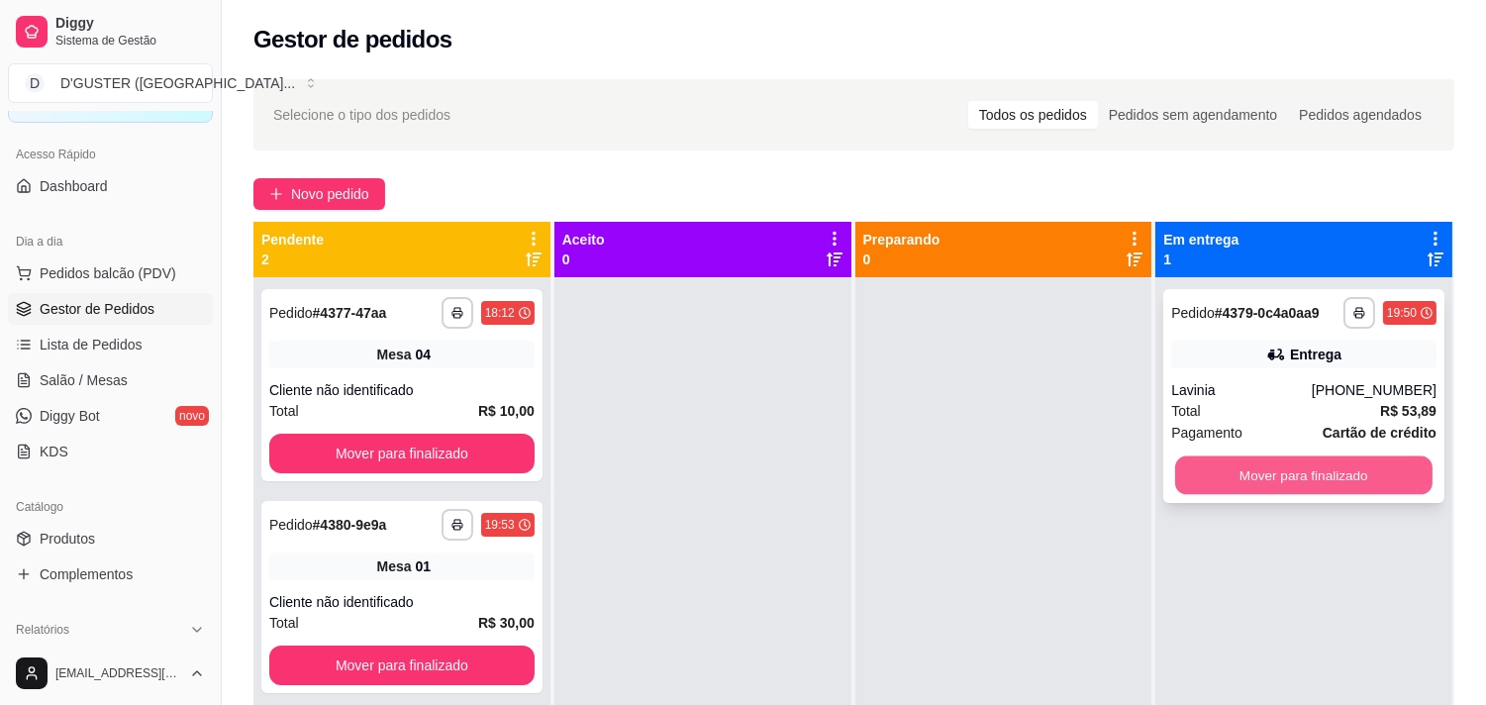
click at [1274, 467] on button "Mover para finalizado" at bounding box center [1303, 475] width 257 height 39
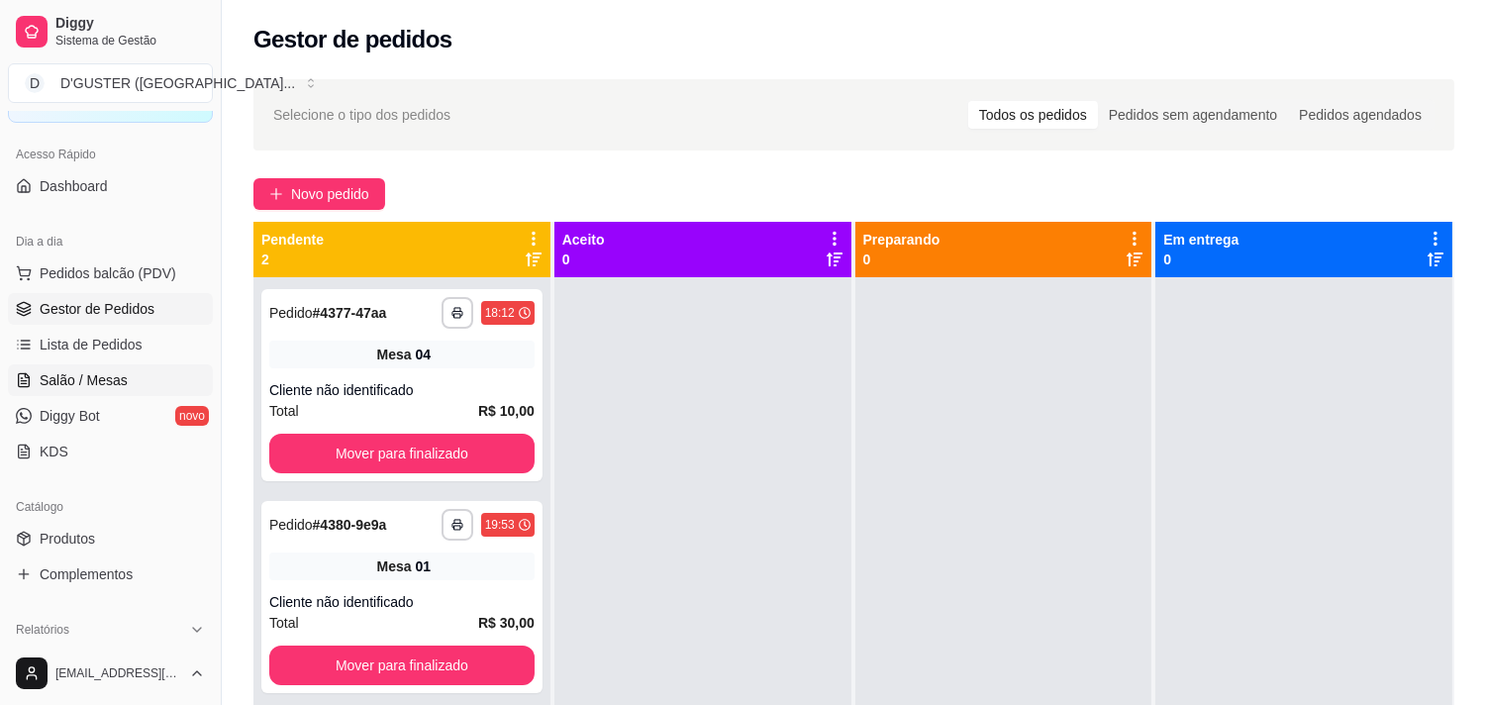
click at [129, 366] on link "Salão / Mesas" at bounding box center [110, 380] width 205 height 32
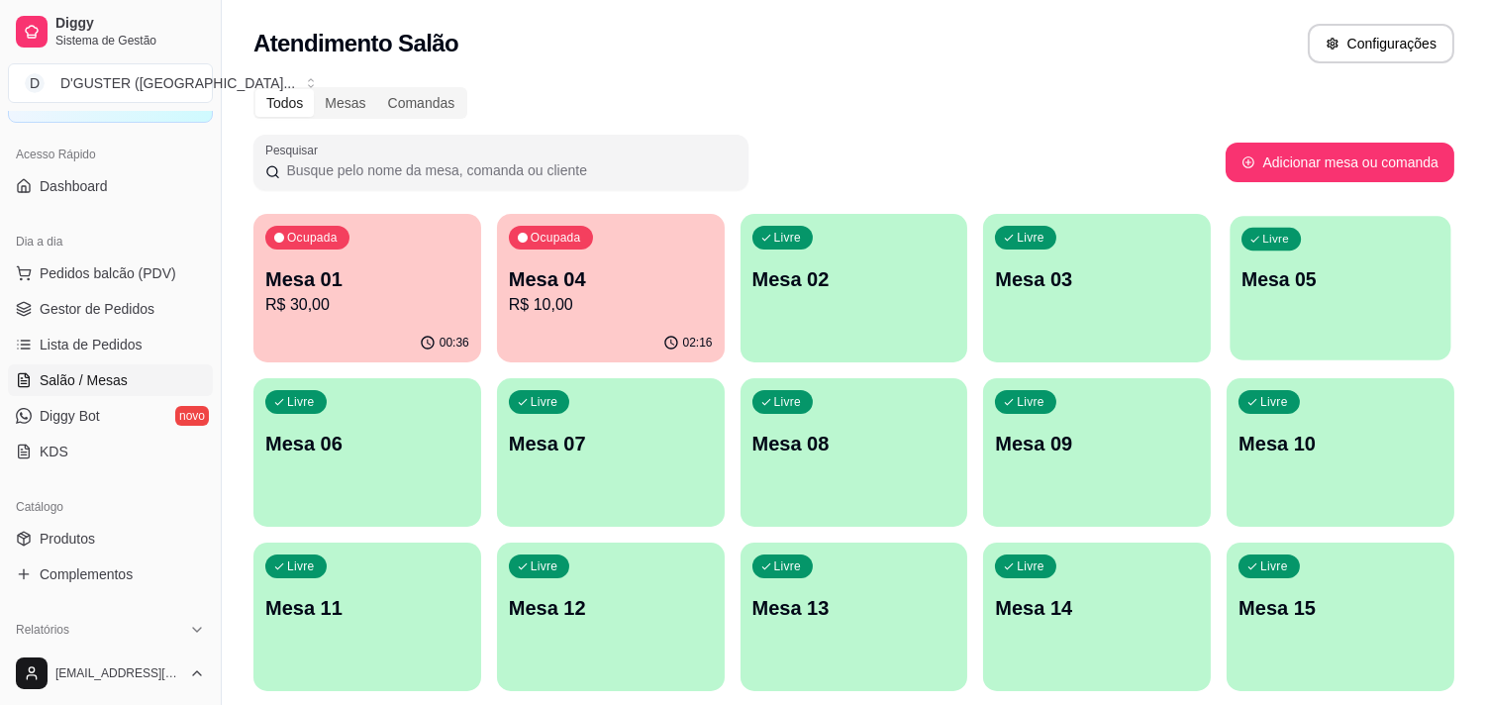
click at [1339, 314] on div "Livre Mesa 05" at bounding box center [1340, 276] width 221 height 121
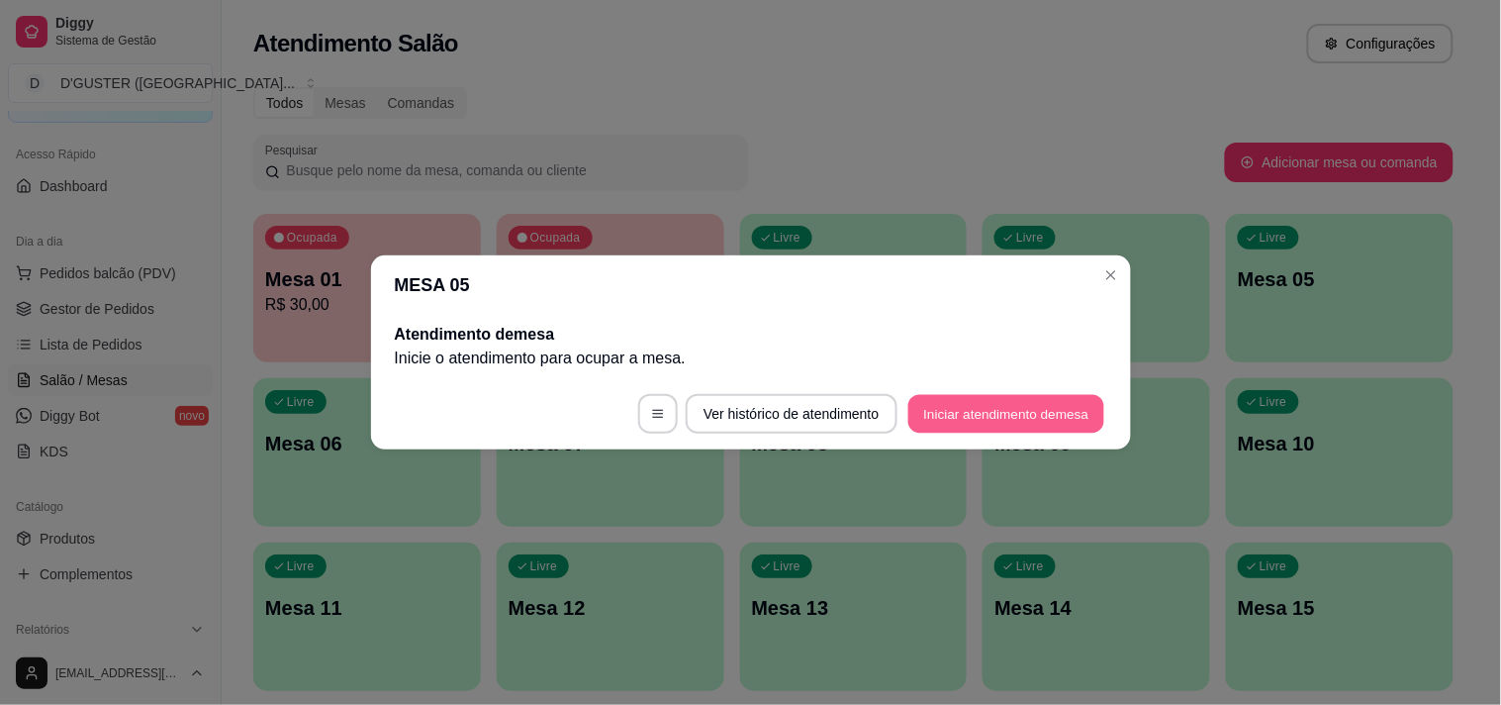
click at [978, 412] on button "Iniciar atendimento de mesa" at bounding box center [1007, 414] width 196 height 39
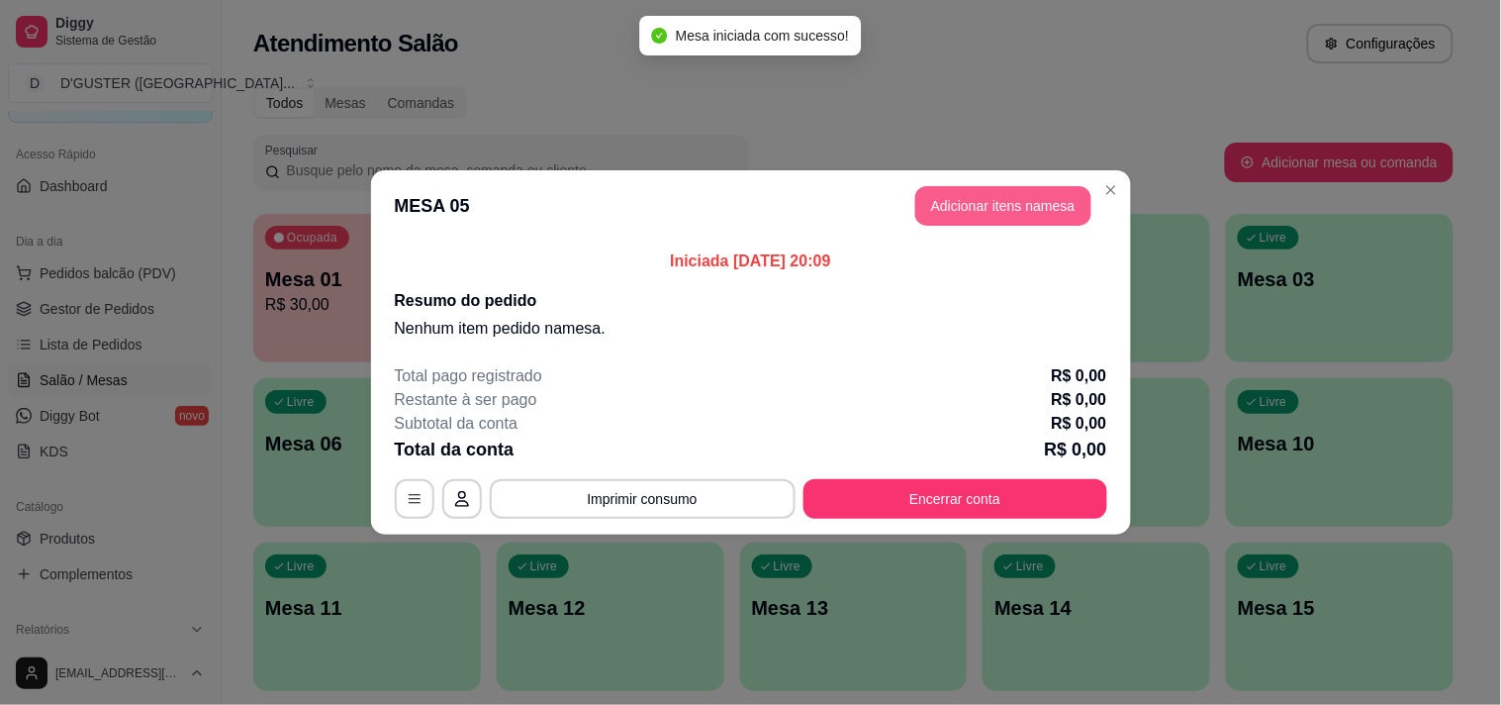
click at [1050, 206] on button "Adicionar itens na mesa" at bounding box center [1004, 206] width 176 height 40
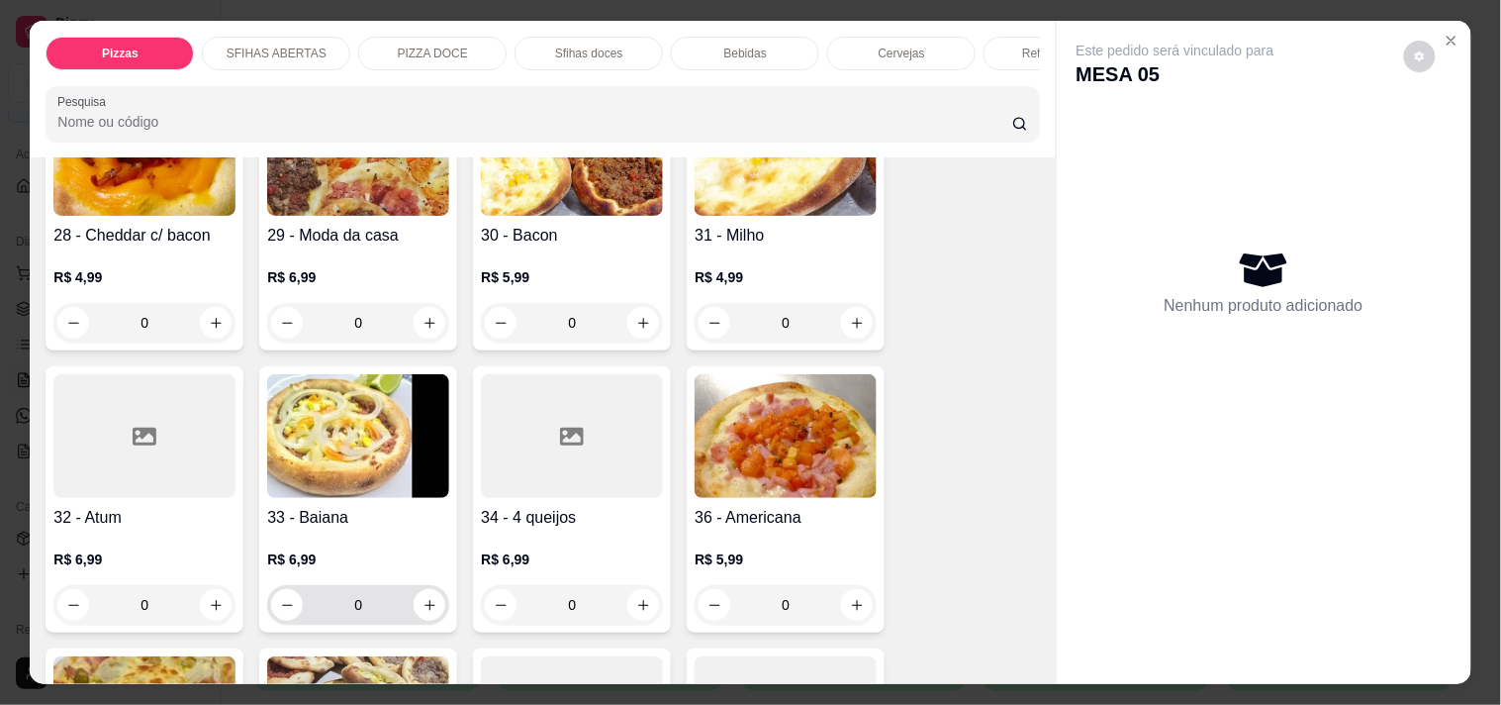
scroll to position [990, 0]
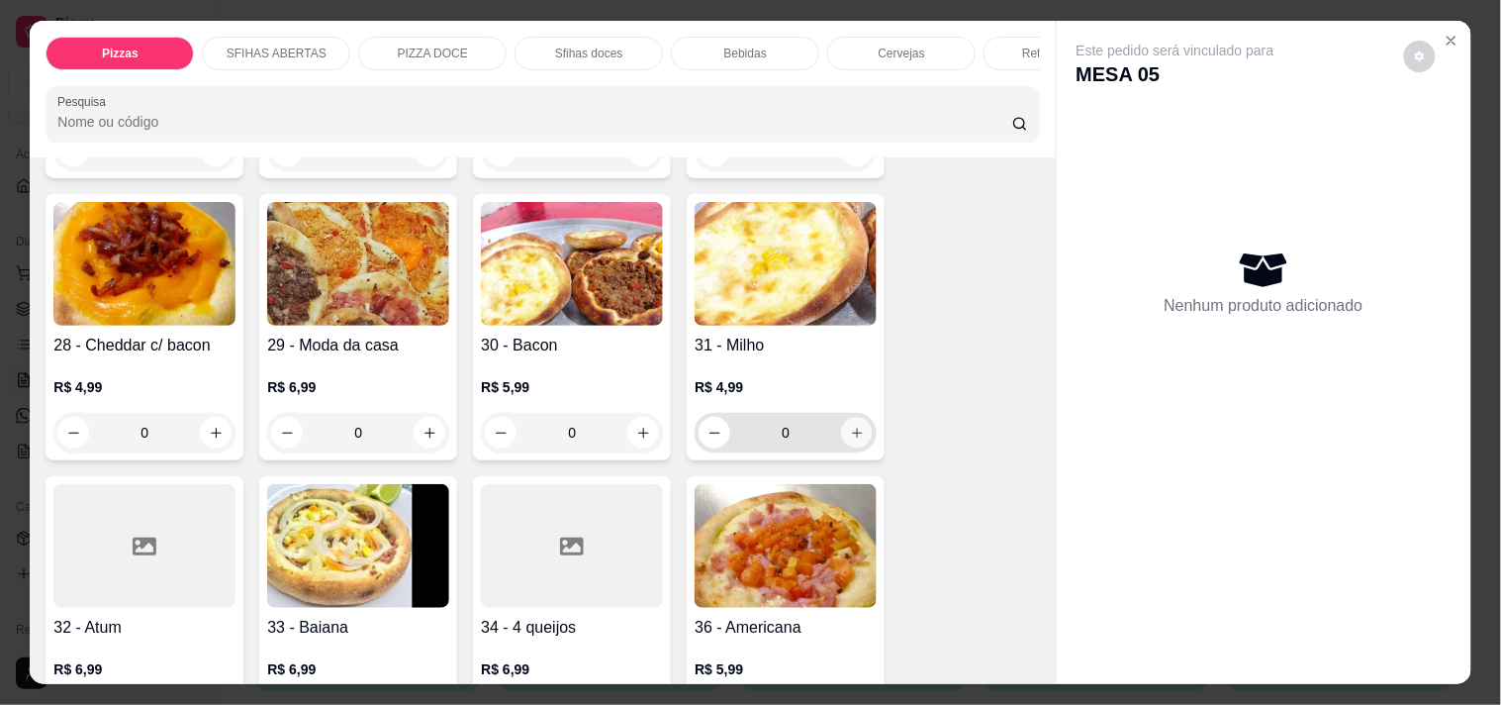
click at [843, 426] on button "increase-product-quantity" at bounding box center [857, 433] width 31 height 31
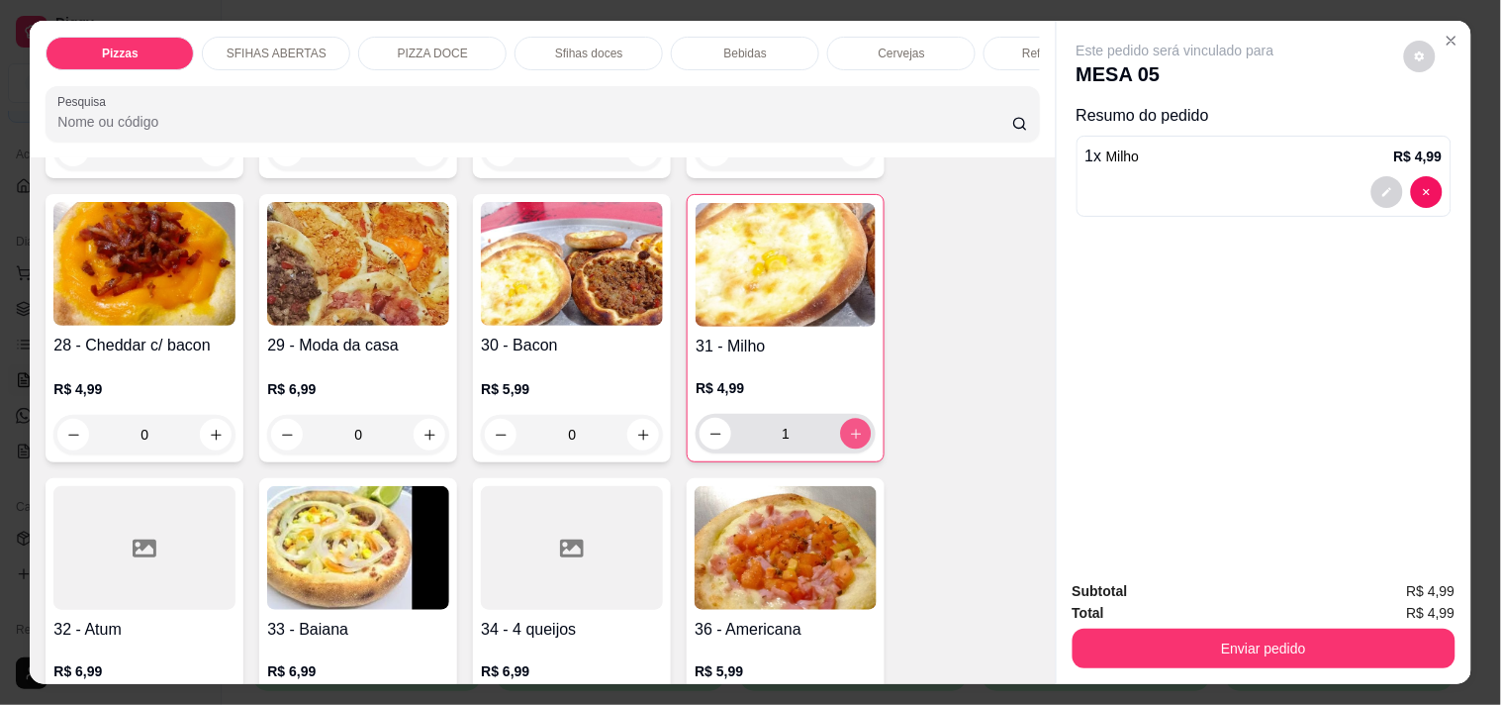
click at [843, 426] on button "increase-product-quantity" at bounding box center [856, 434] width 31 height 31
type input "2"
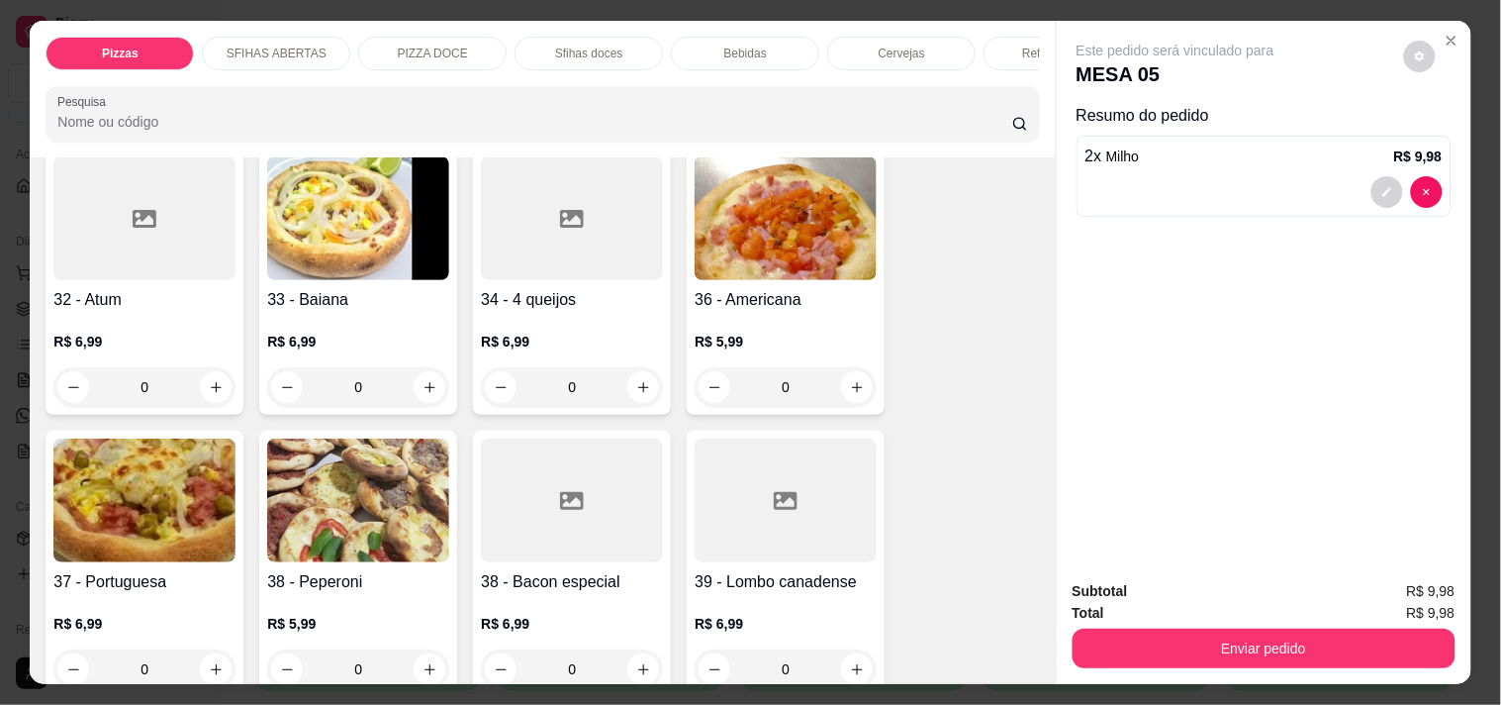
scroll to position [1429, 0]
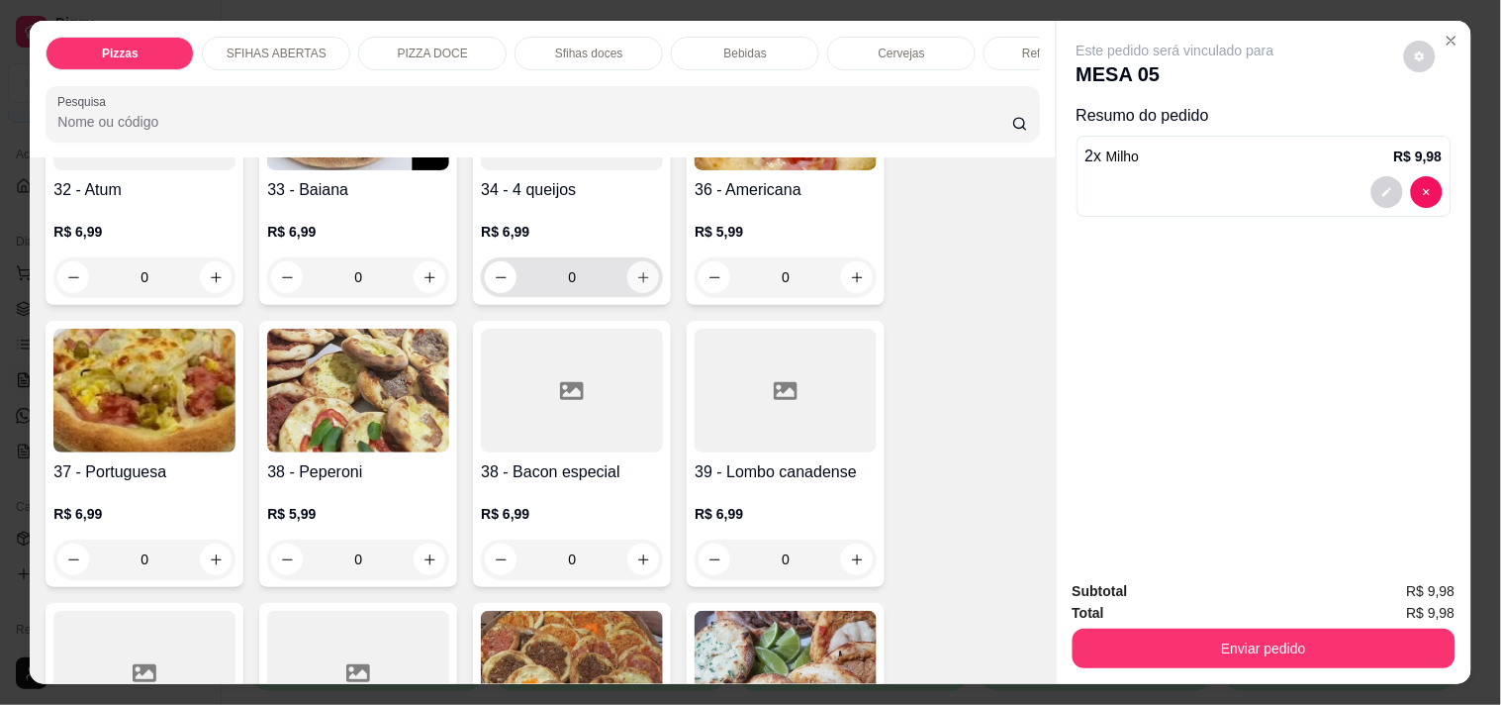
click at [636, 270] on icon "increase-product-quantity" at bounding box center [643, 277] width 15 height 15
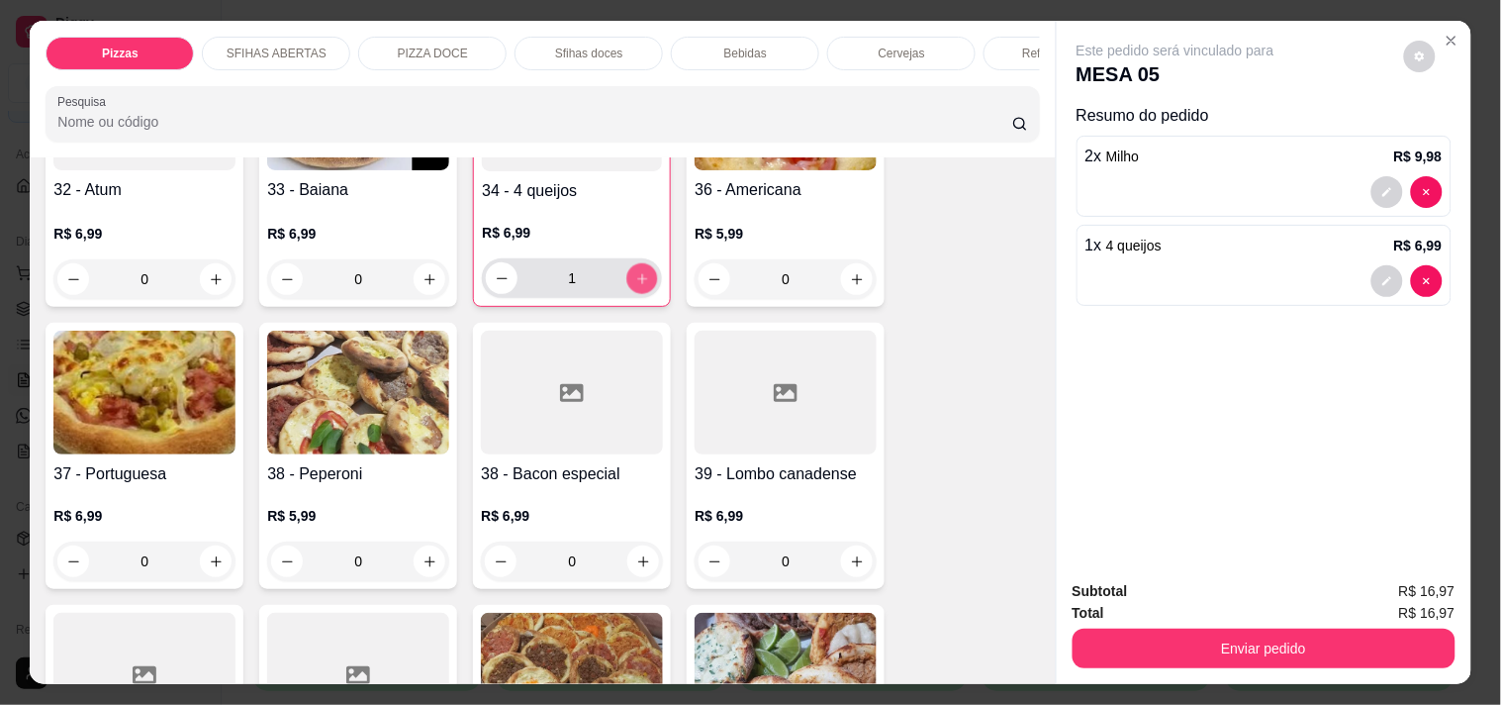
click at [637, 273] on icon "increase-product-quantity" at bounding box center [642, 278] width 10 height 10
type input "3"
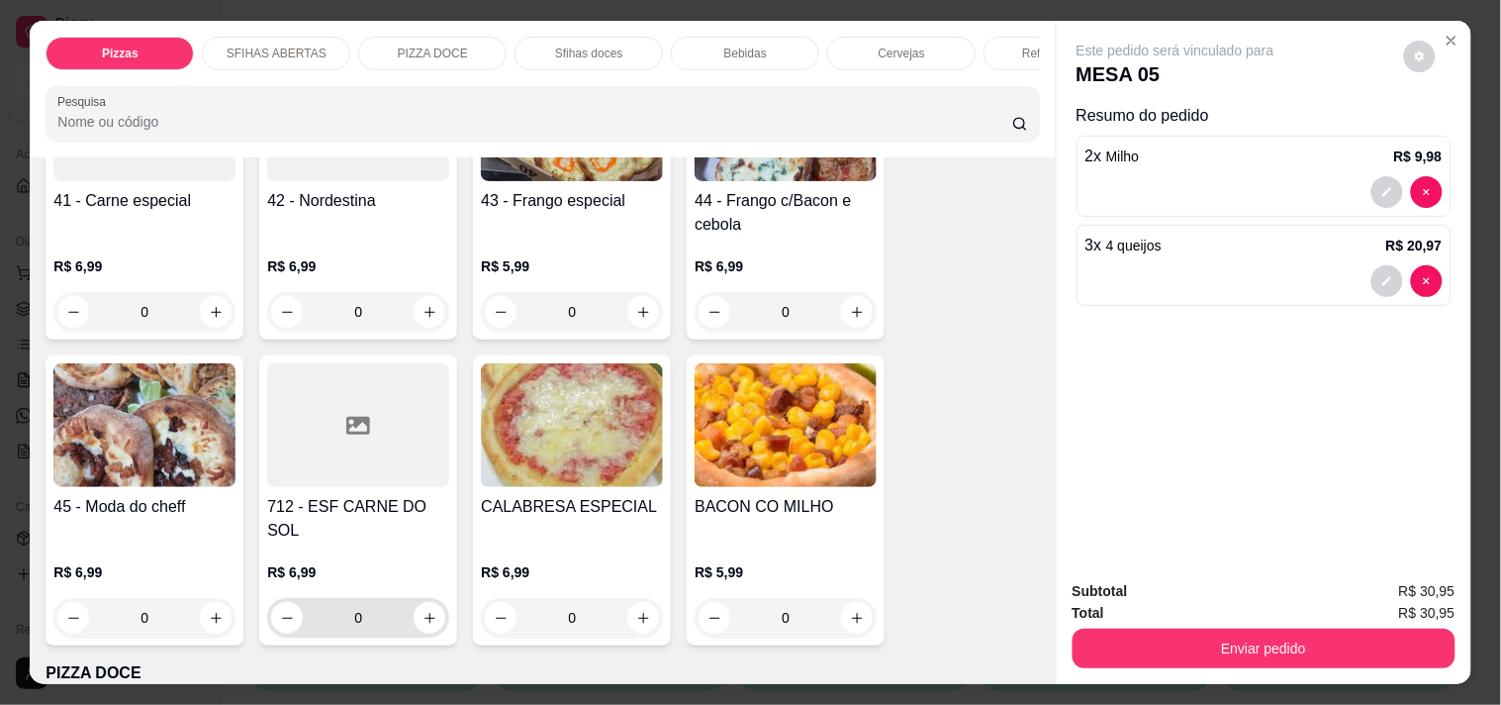
scroll to position [1980, 0]
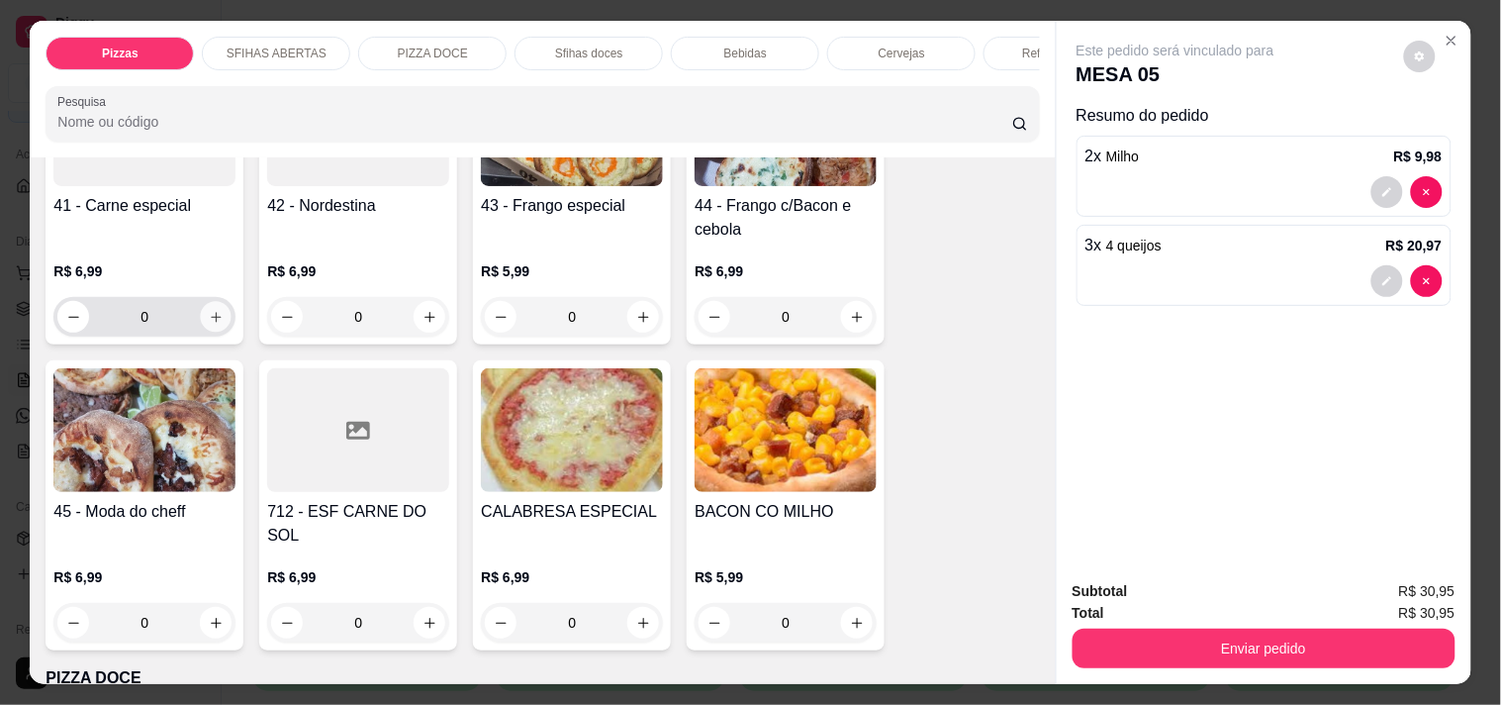
click at [211, 310] on button "increase-product-quantity" at bounding box center [216, 317] width 31 height 31
type input "1"
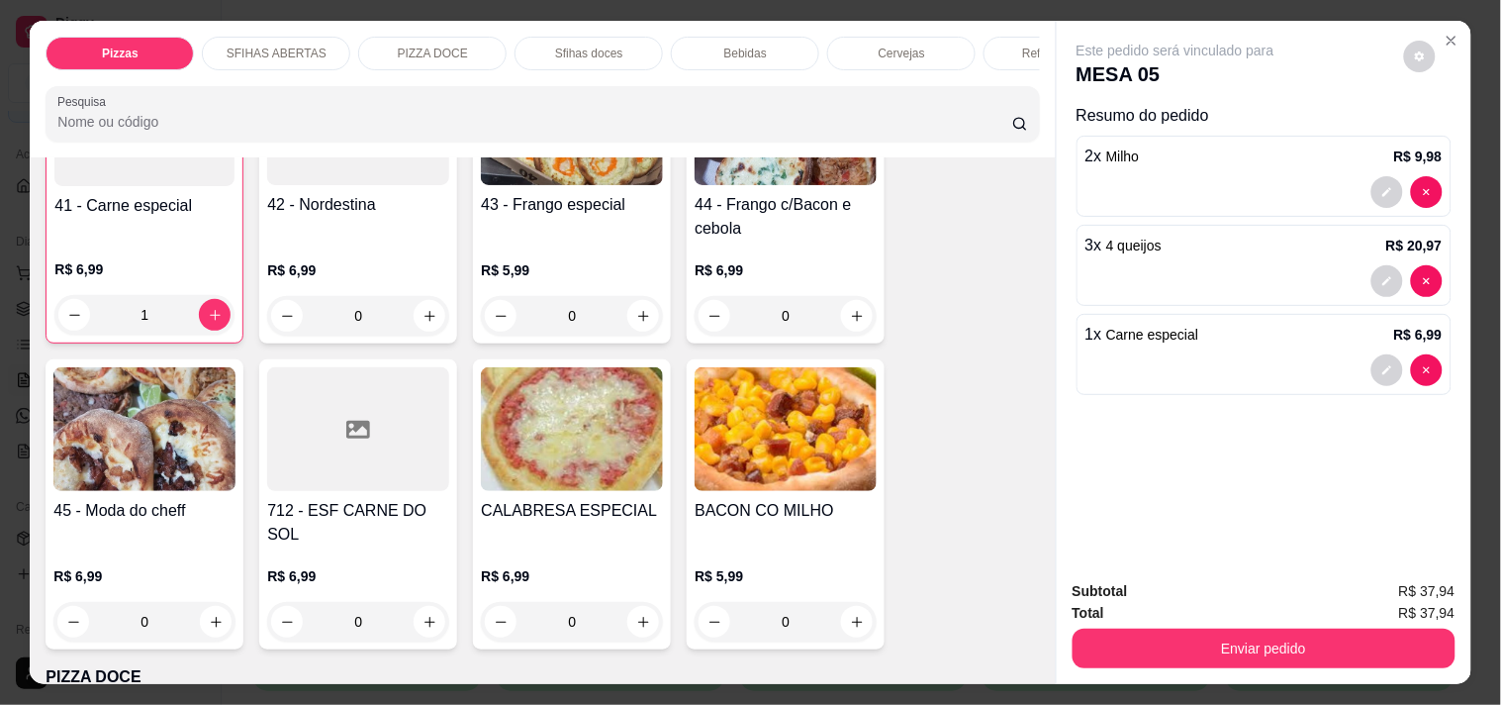
click at [737, 50] on p "Bebidas" at bounding box center [745, 54] width 43 height 16
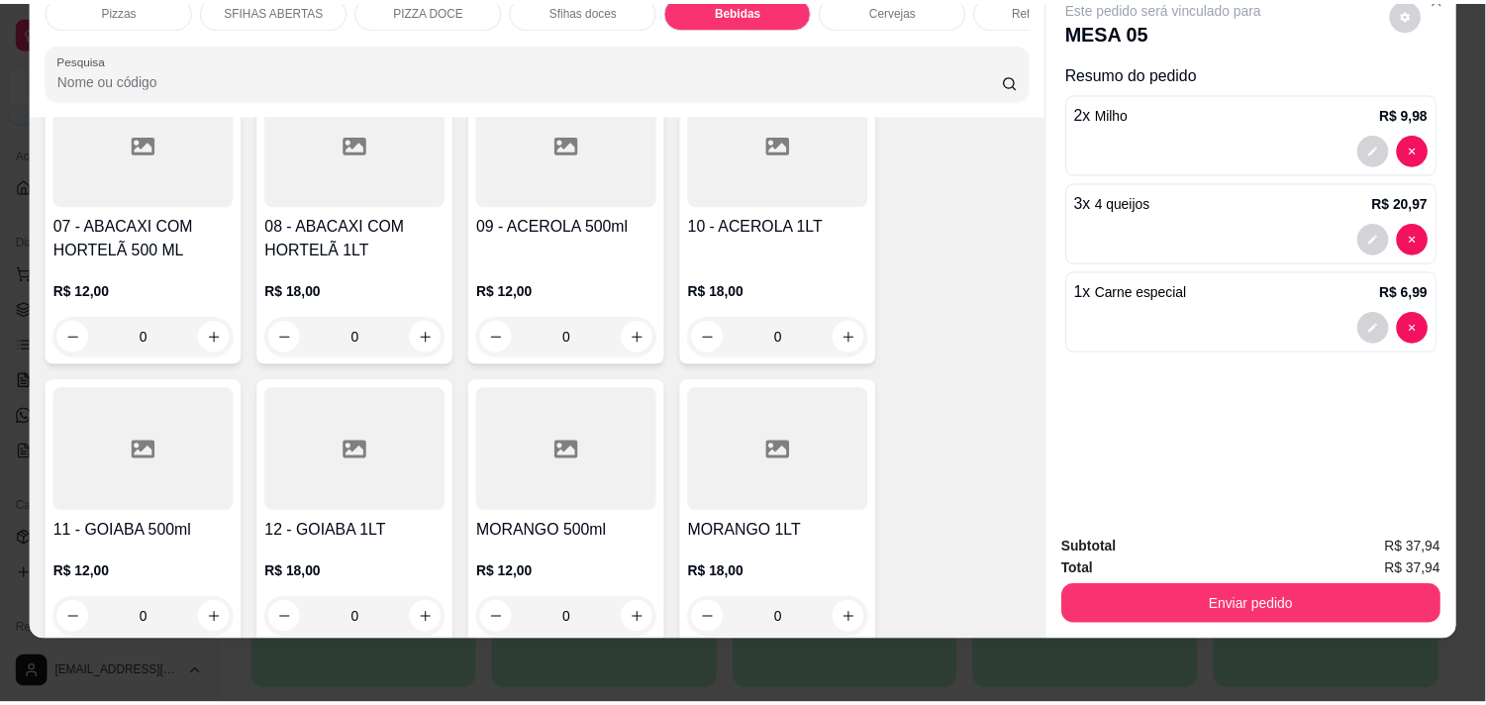
scroll to position [3794, 0]
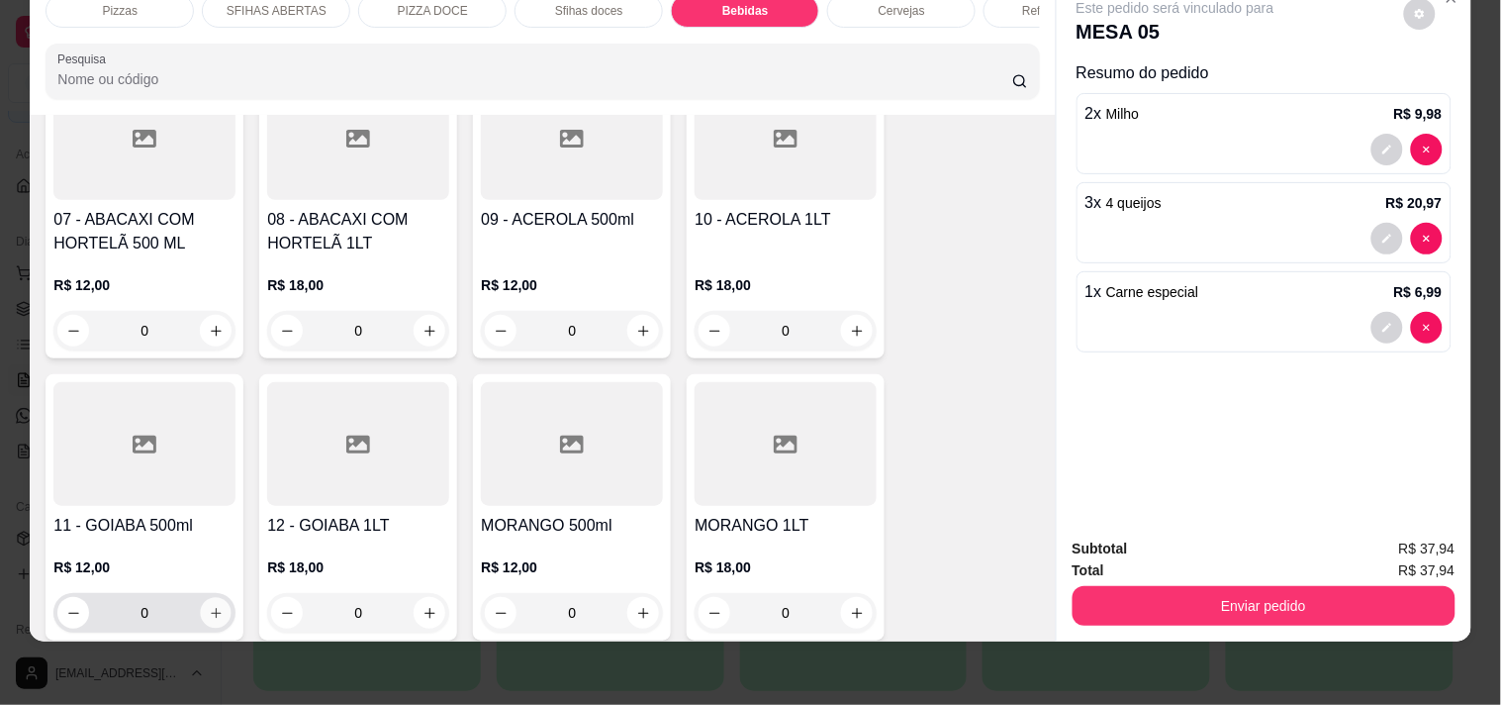
click at [209, 606] on icon "increase-product-quantity" at bounding box center [216, 613] width 15 height 15
type input "1"
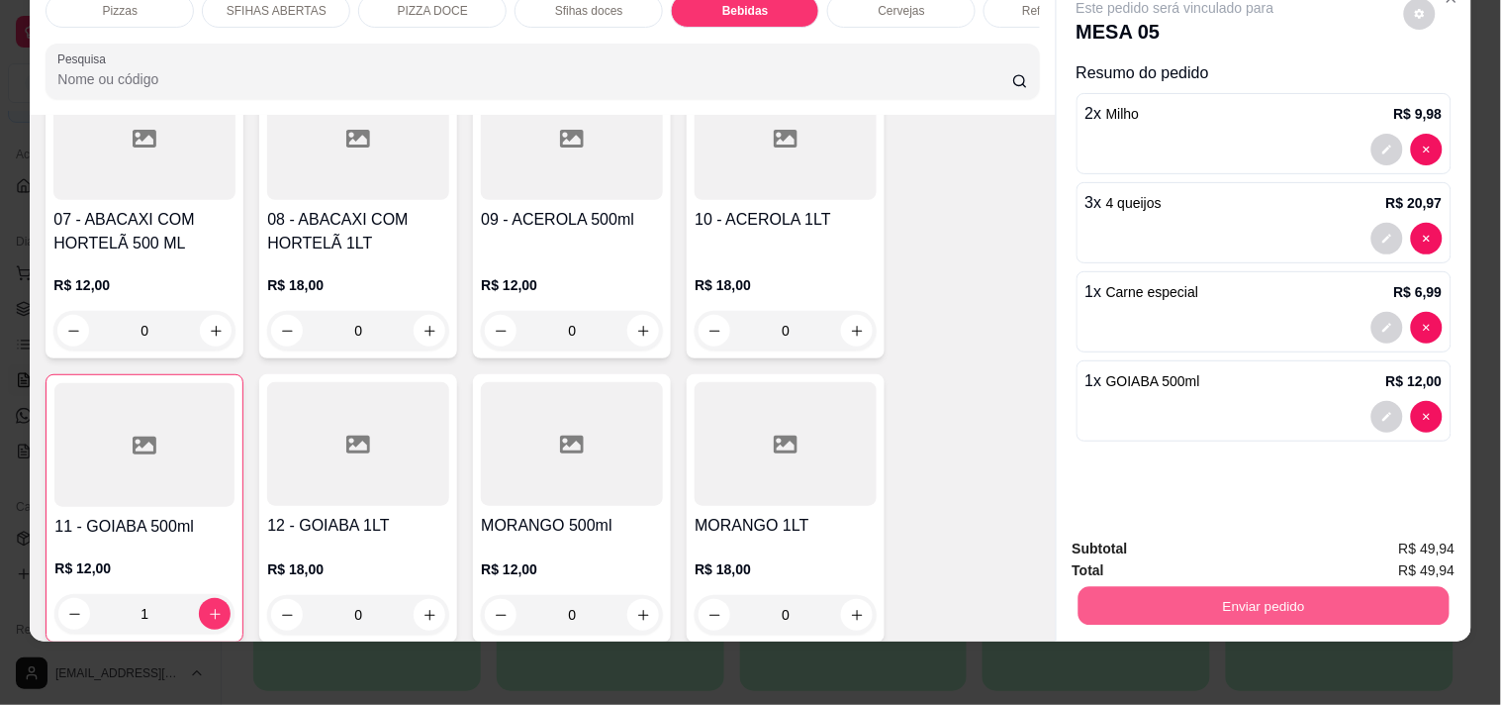
click at [1101, 586] on button "Enviar pedido" at bounding box center [1263, 605] width 371 height 39
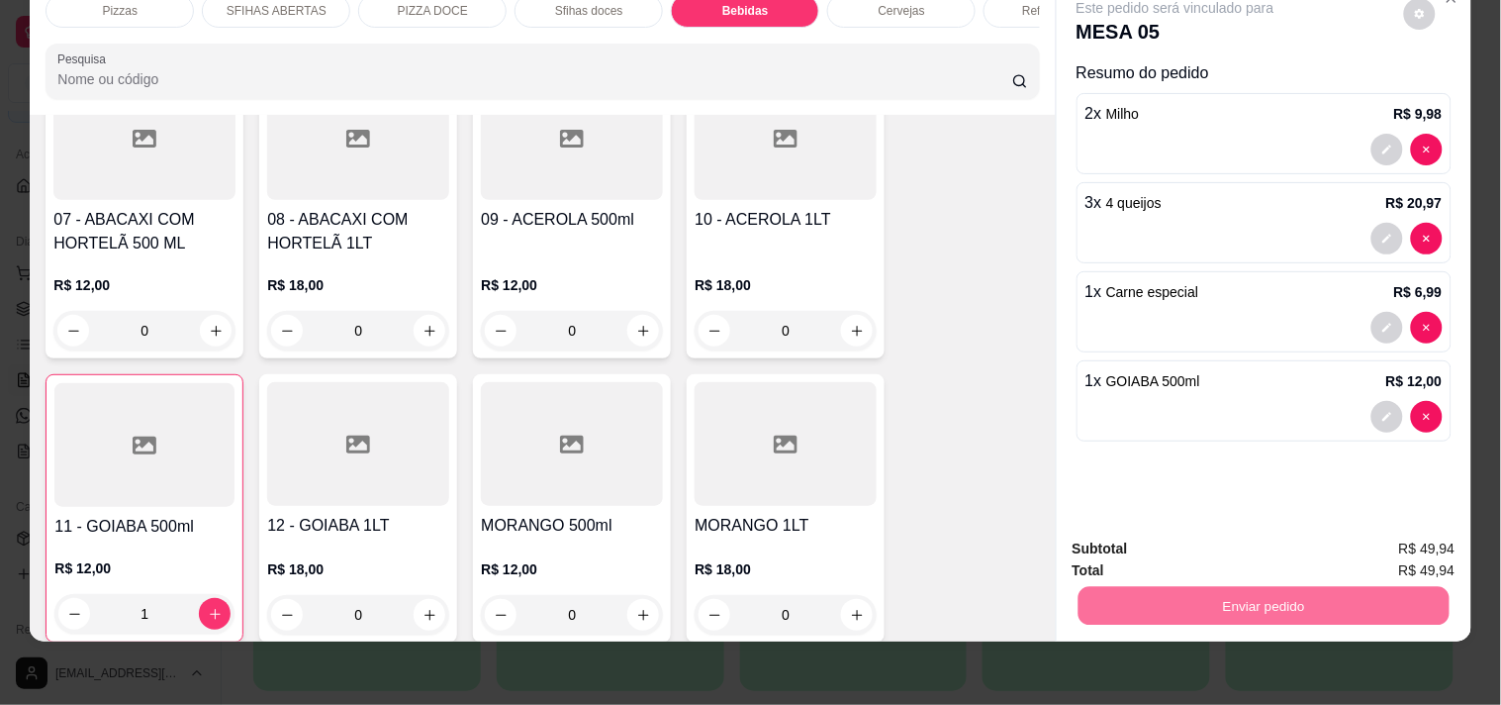
click at [1397, 538] on button "Enviar pedido" at bounding box center [1404, 541] width 109 height 37
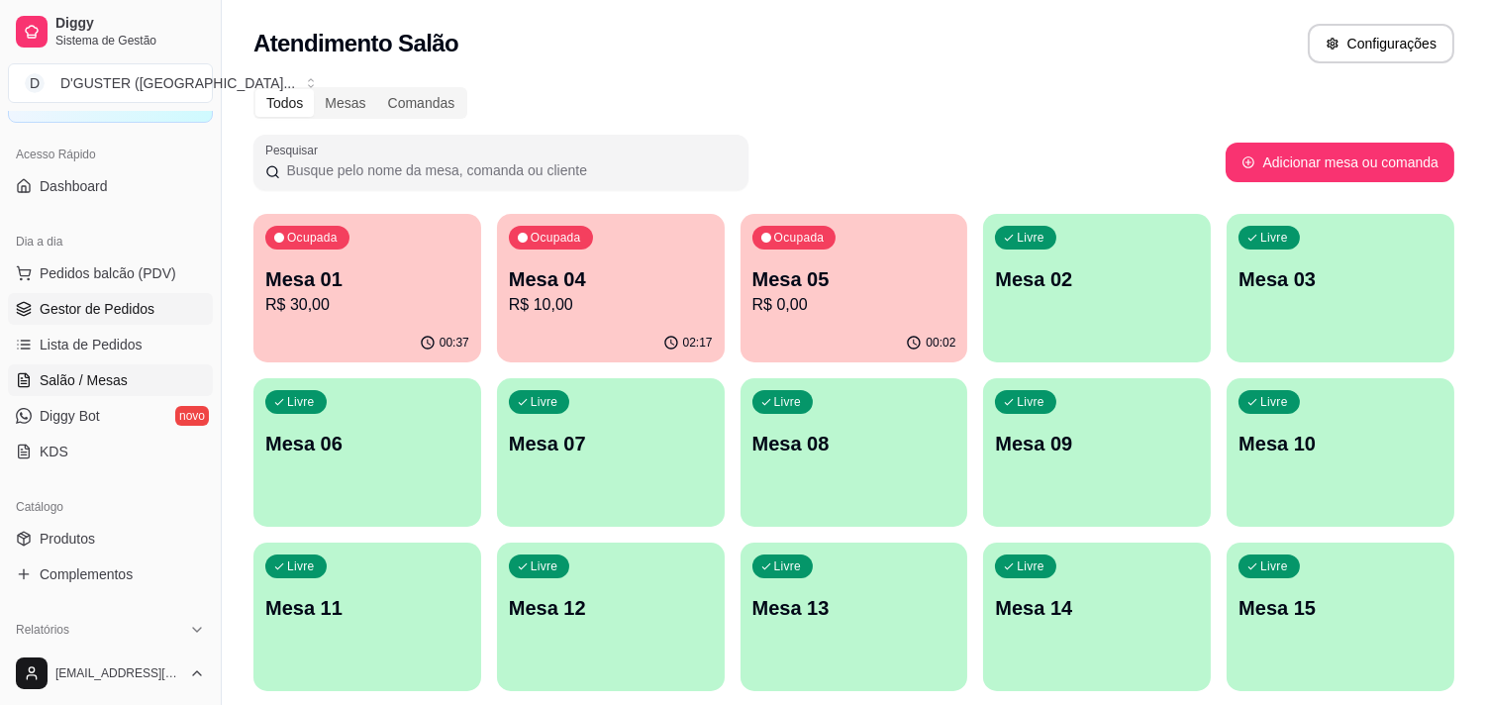
click at [121, 303] on span "Gestor de Pedidos" at bounding box center [97, 309] width 115 height 20
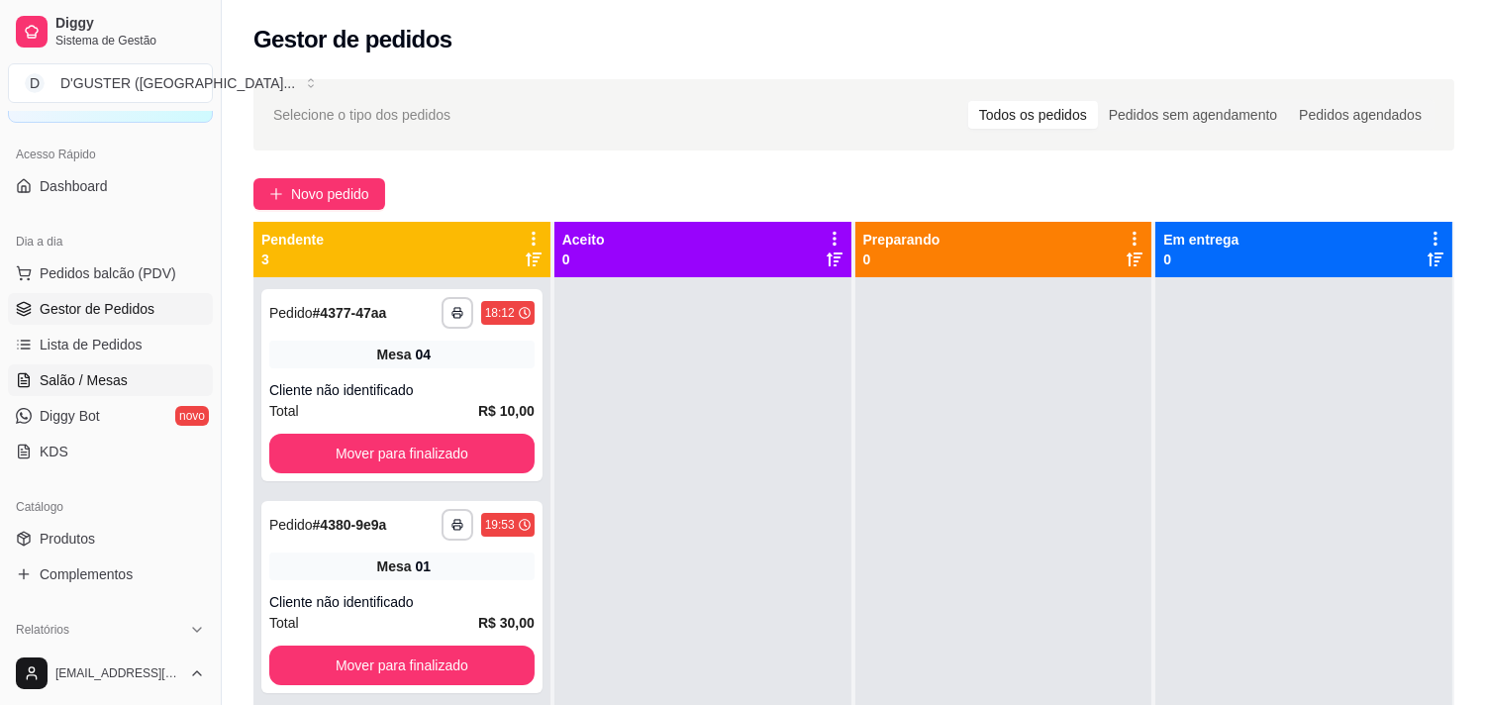
click at [63, 370] on span "Salão / Mesas" at bounding box center [84, 380] width 88 height 20
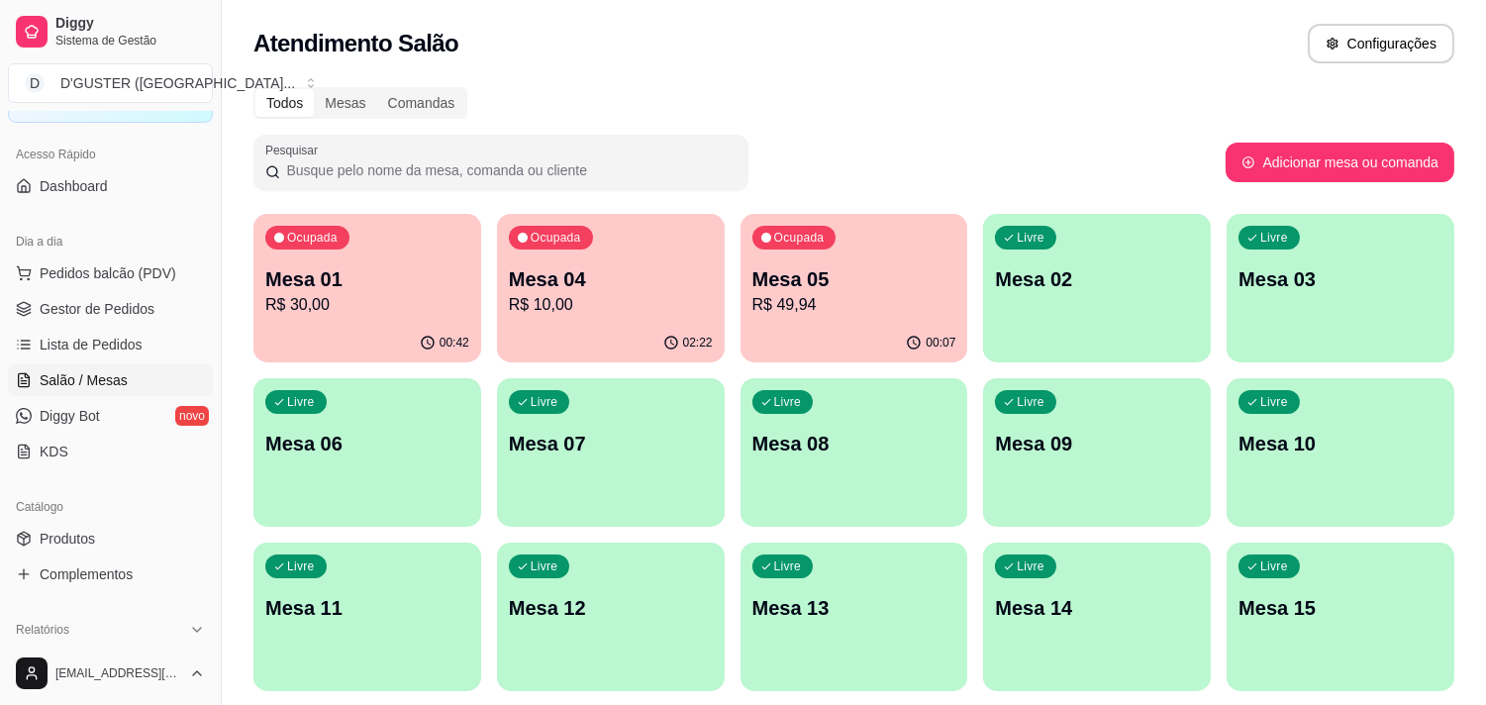
click at [606, 293] on p "R$ 10,00" at bounding box center [611, 305] width 204 height 24
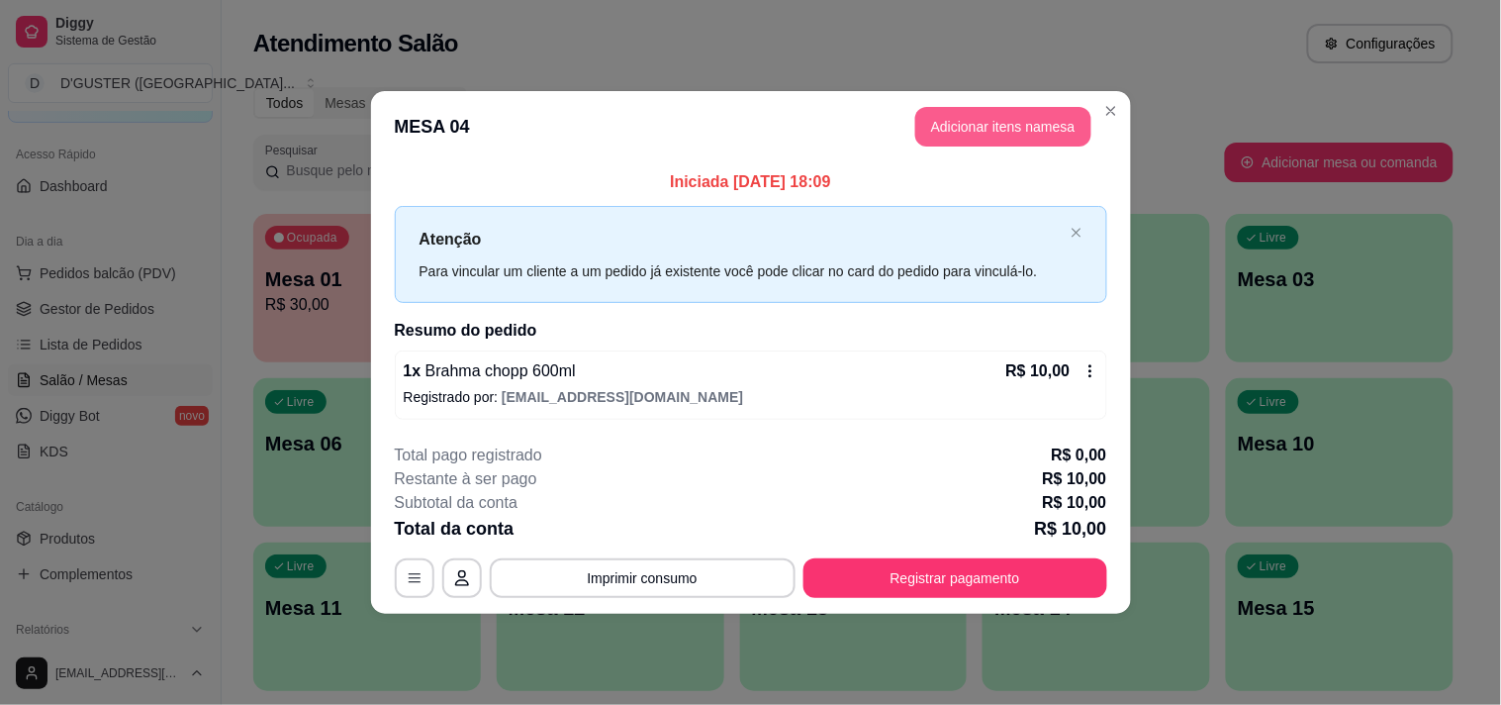
click at [970, 131] on button "Adicionar itens na mesa" at bounding box center [1004, 127] width 176 height 40
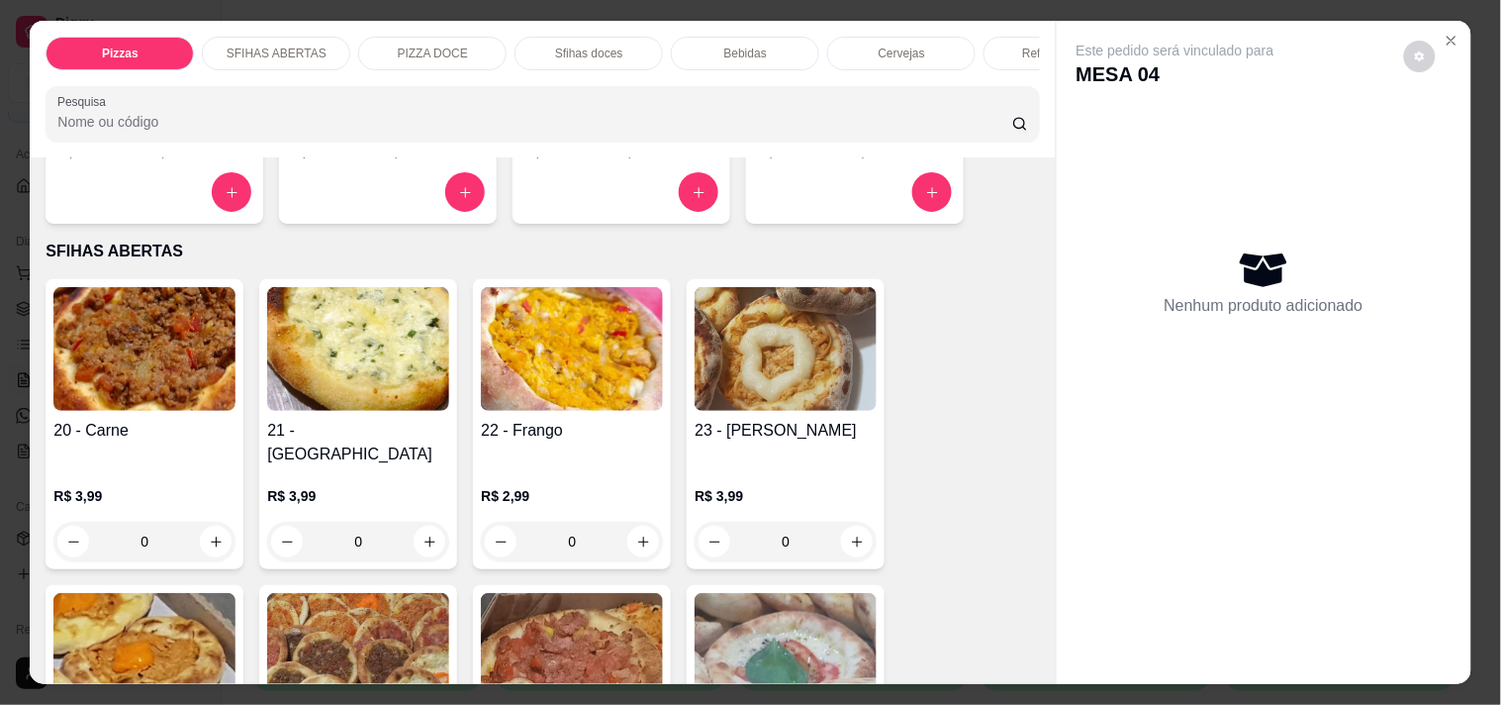
scroll to position [330, 0]
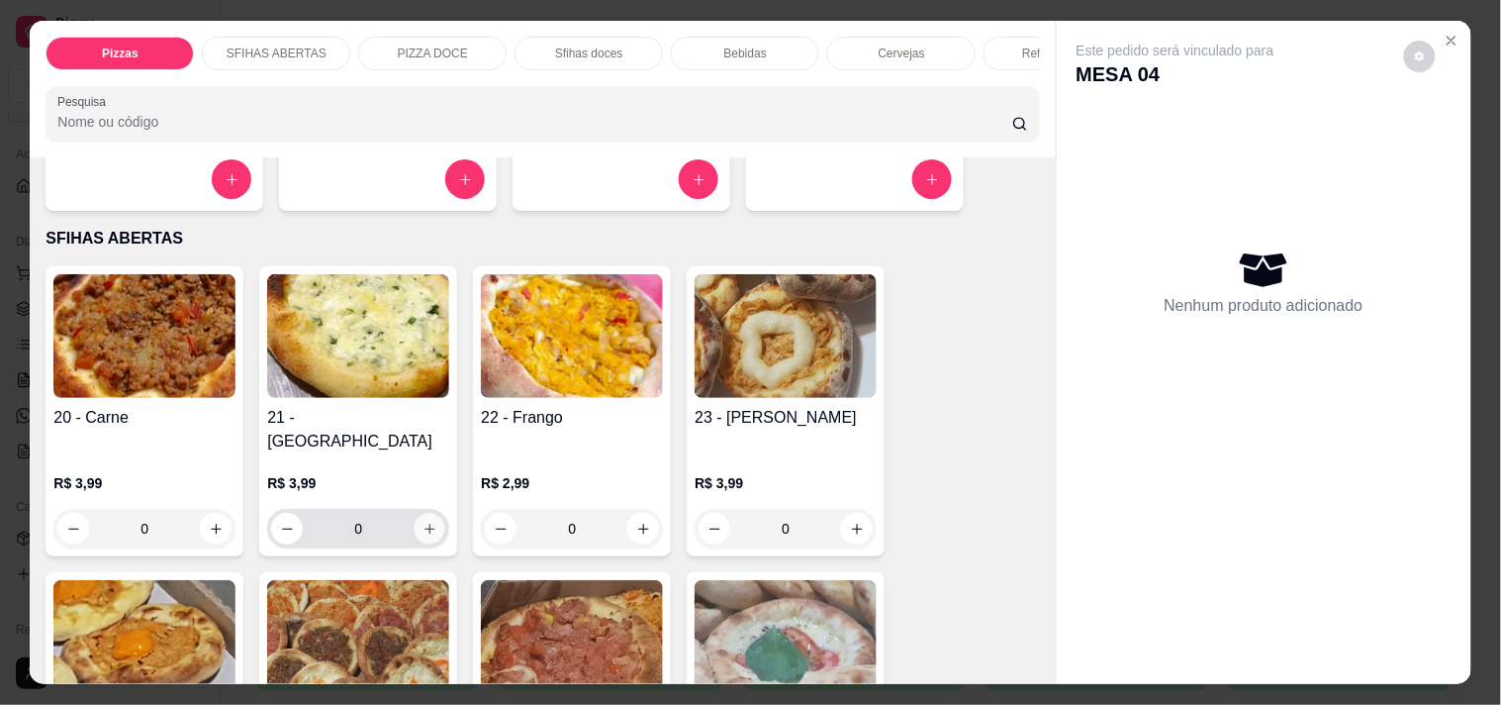
click at [423, 522] on icon "increase-product-quantity" at bounding box center [430, 529] width 15 height 15
type input "1"
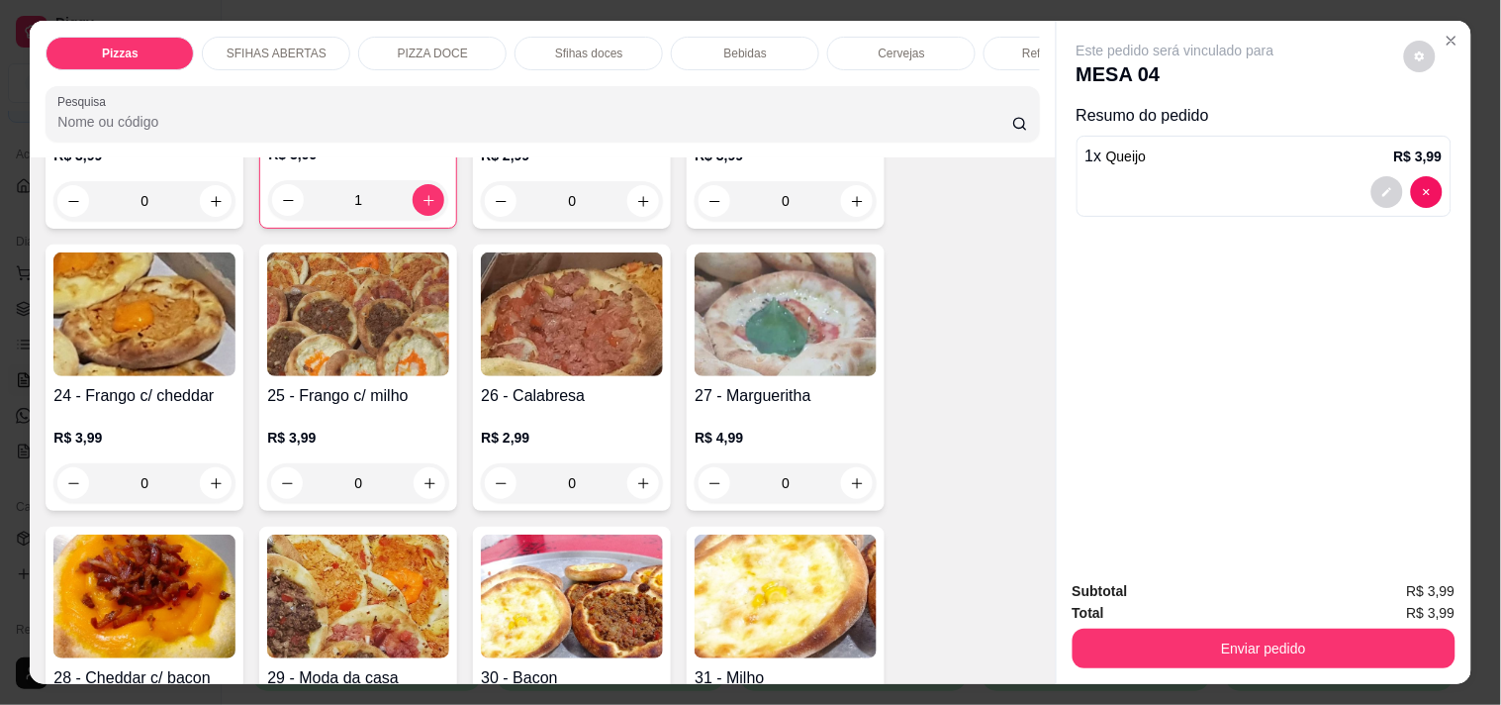
scroll to position [769, 0]
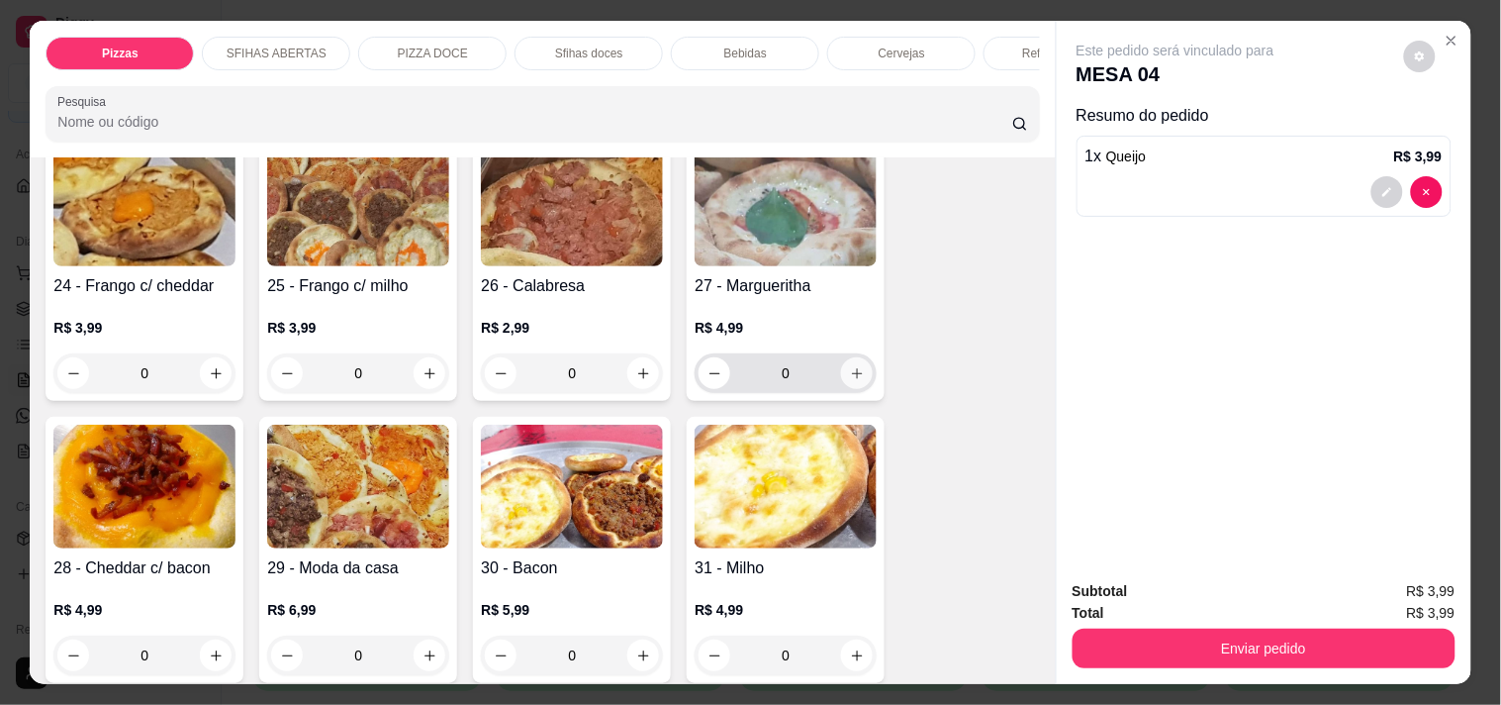
click at [850, 366] on icon "increase-product-quantity" at bounding box center [857, 373] width 15 height 15
type input "1"
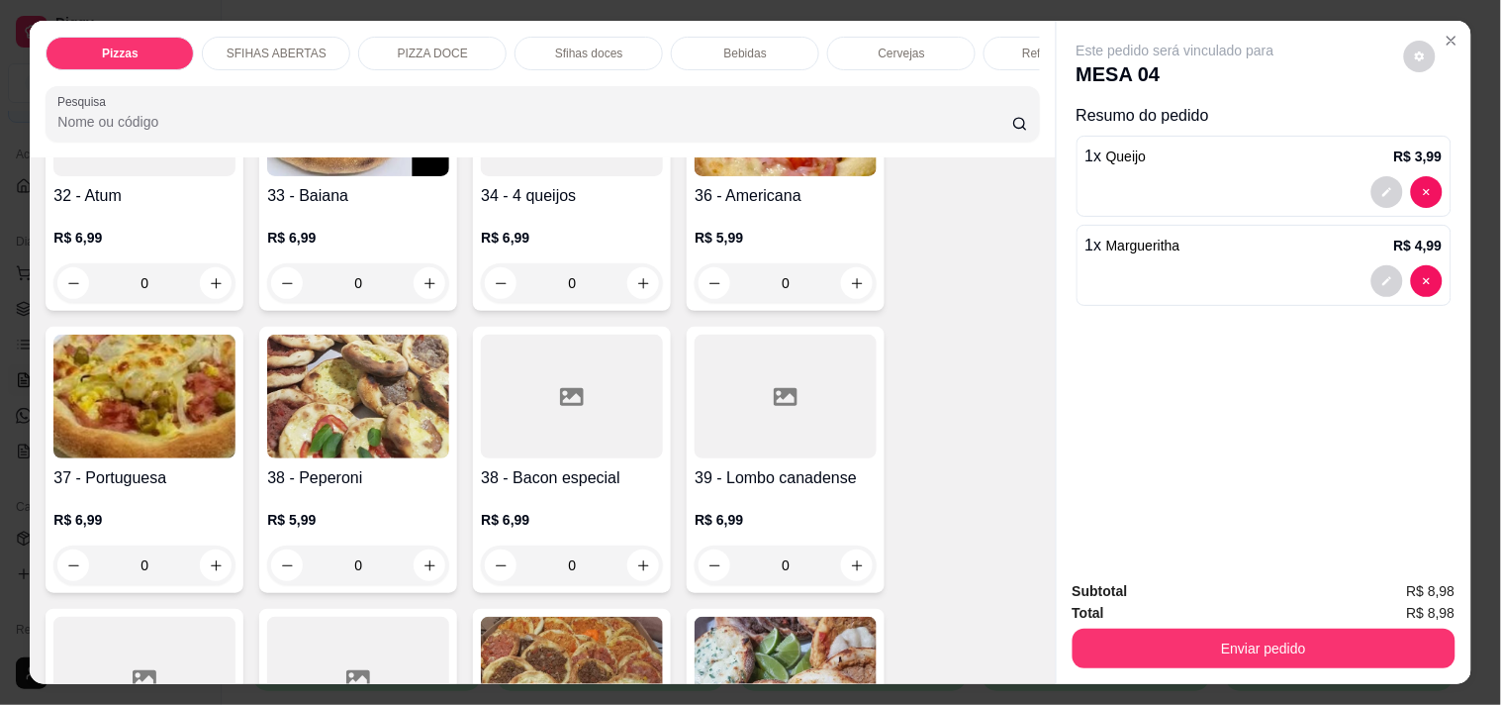
scroll to position [1429, 0]
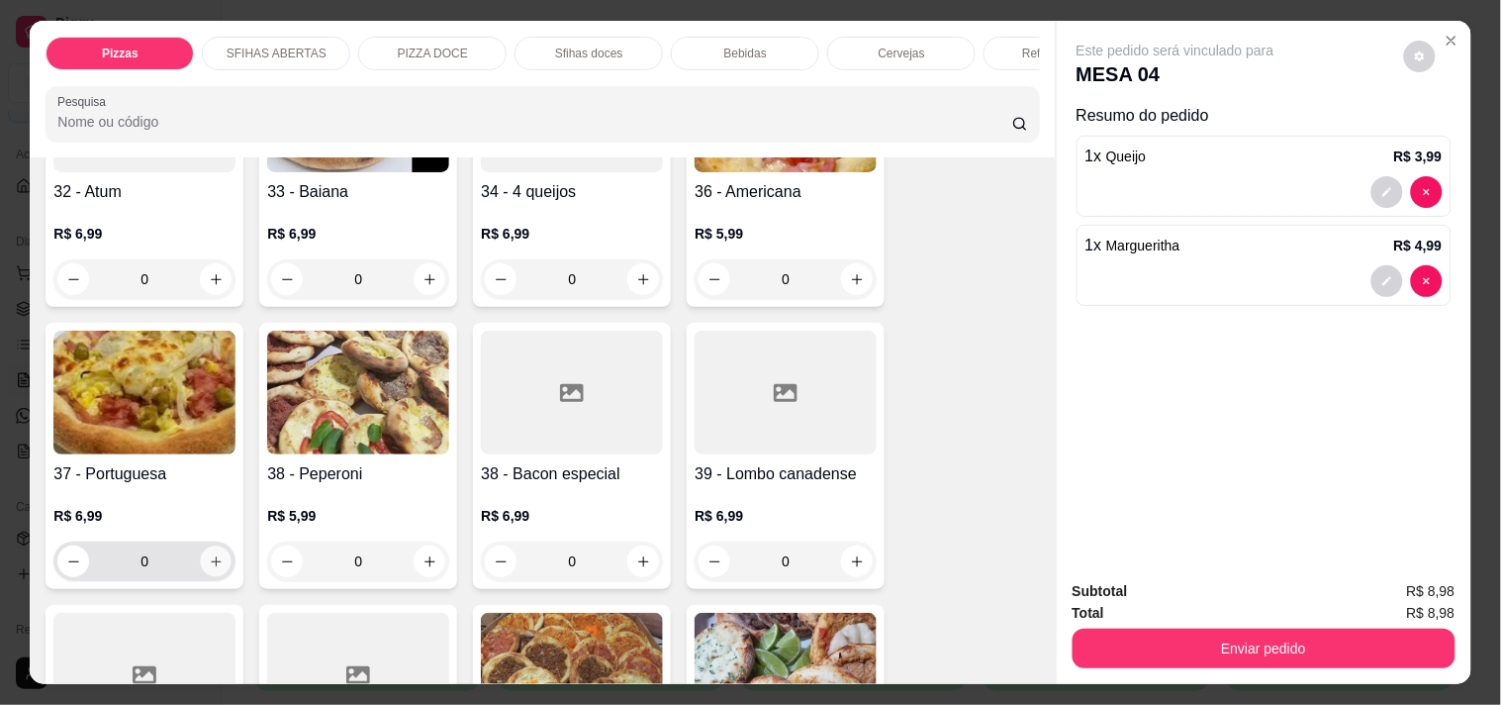
click at [209, 554] on icon "increase-product-quantity" at bounding box center [216, 561] width 15 height 15
type input "1"
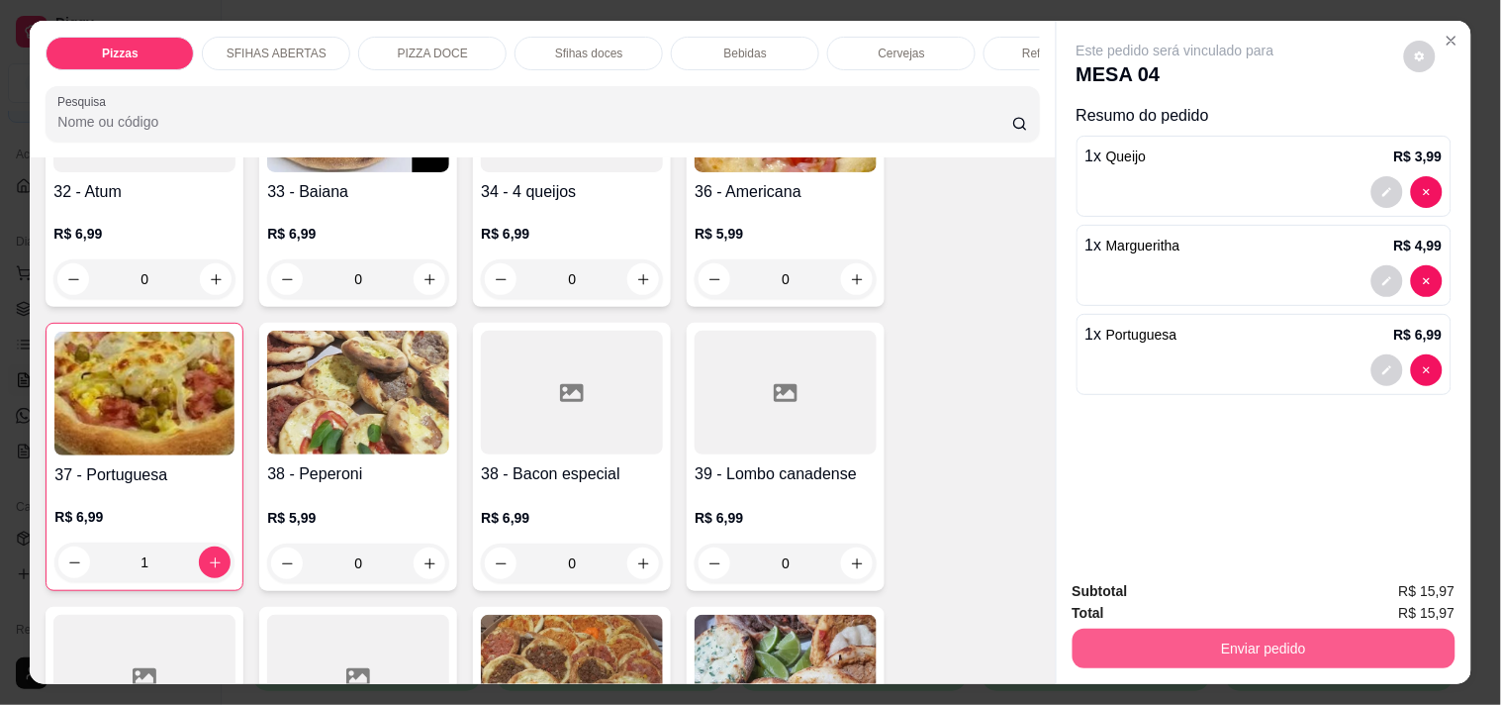
click at [1133, 636] on button "Enviar pedido" at bounding box center [1264, 648] width 383 height 40
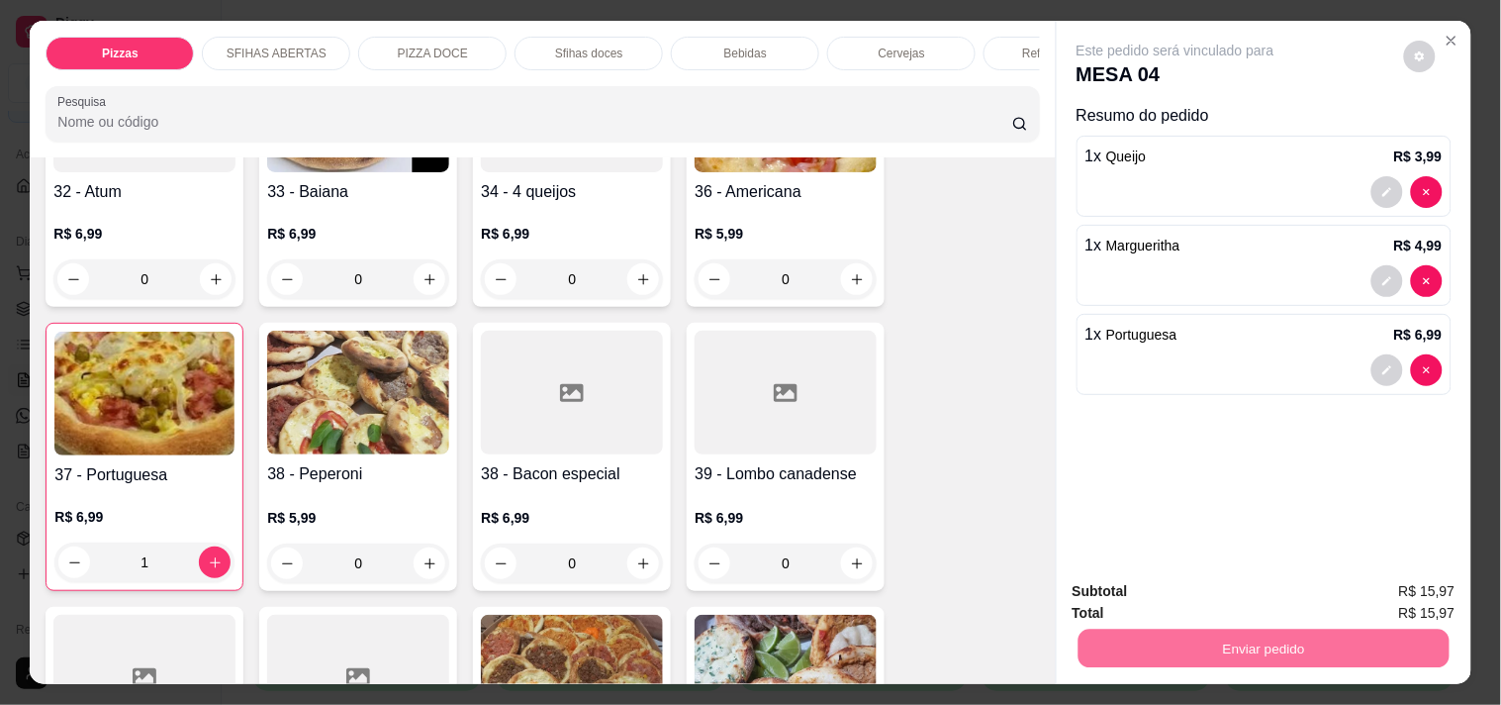
click at [1378, 577] on button "Enviar pedido" at bounding box center [1404, 591] width 109 height 37
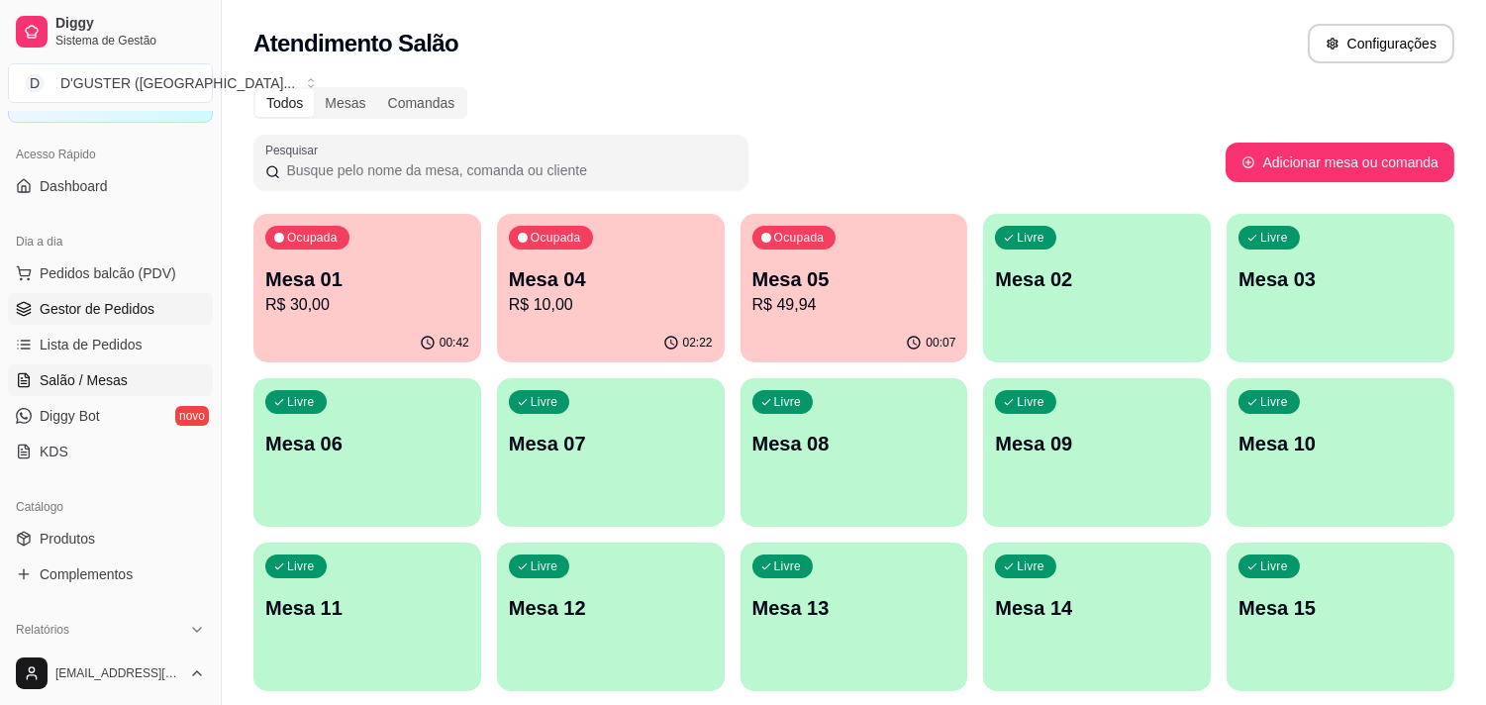
click at [130, 318] on span "Gestor de Pedidos" at bounding box center [97, 309] width 115 height 20
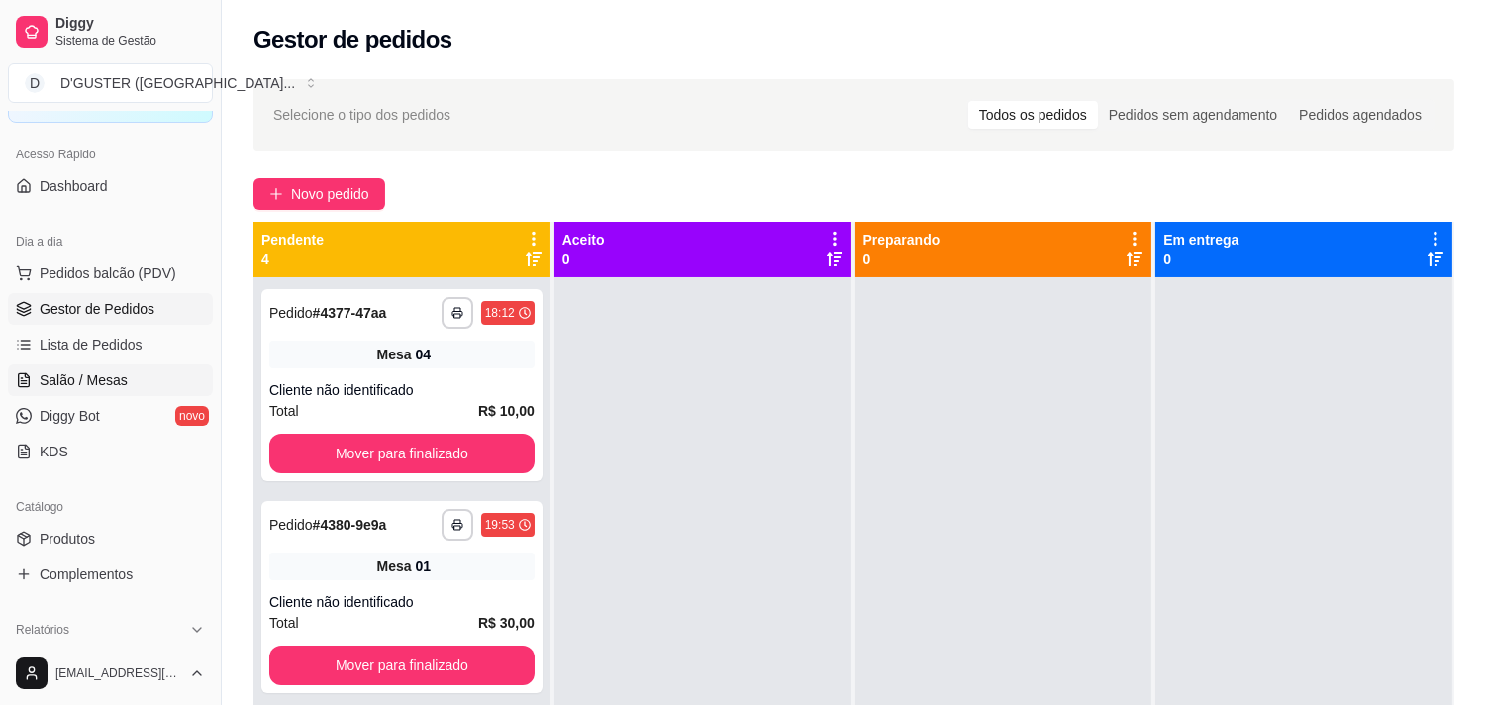
click at [61, 376] on span "Salão / Mesas" at bounding box center [84, 380] width 88 height 20
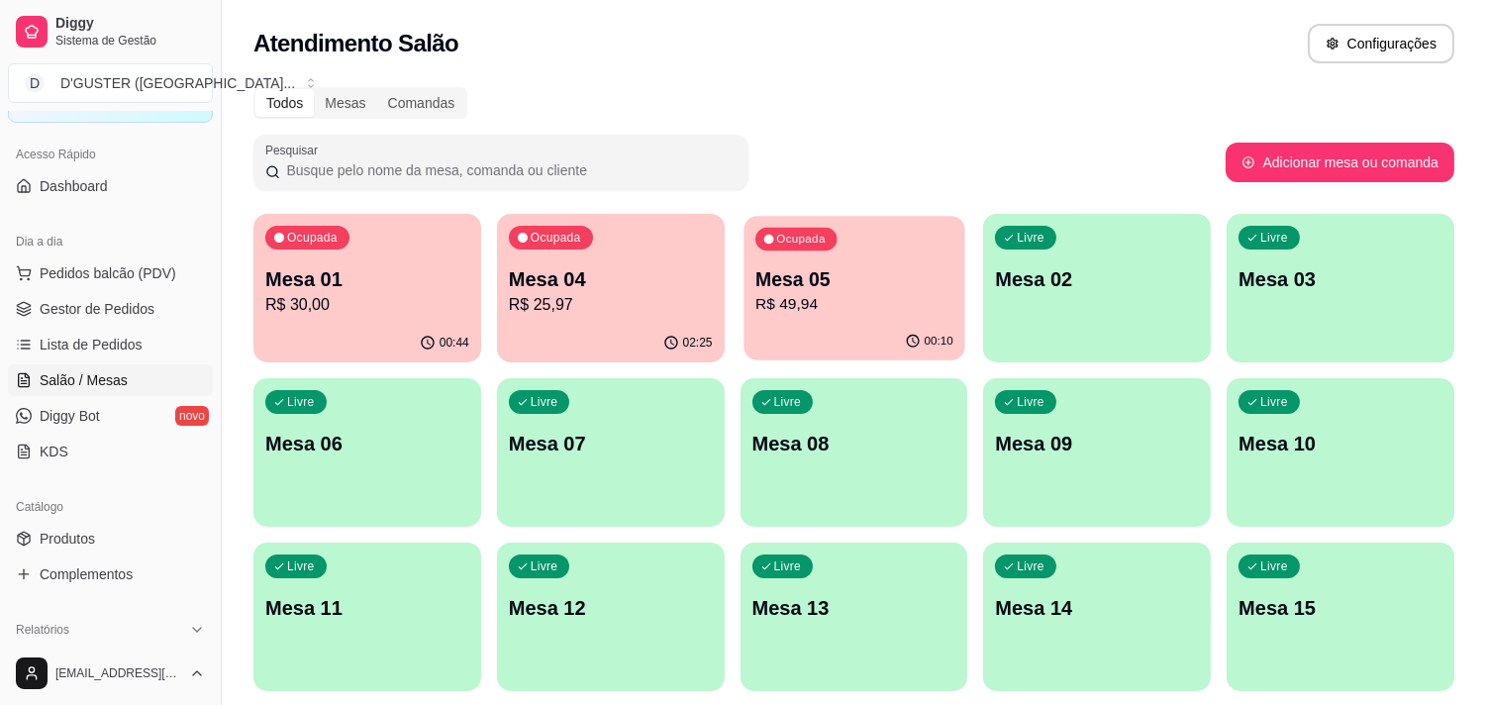
click at [843, 290] on p "Mesa 05" at bounding box center [854, 279] width 198 height 27
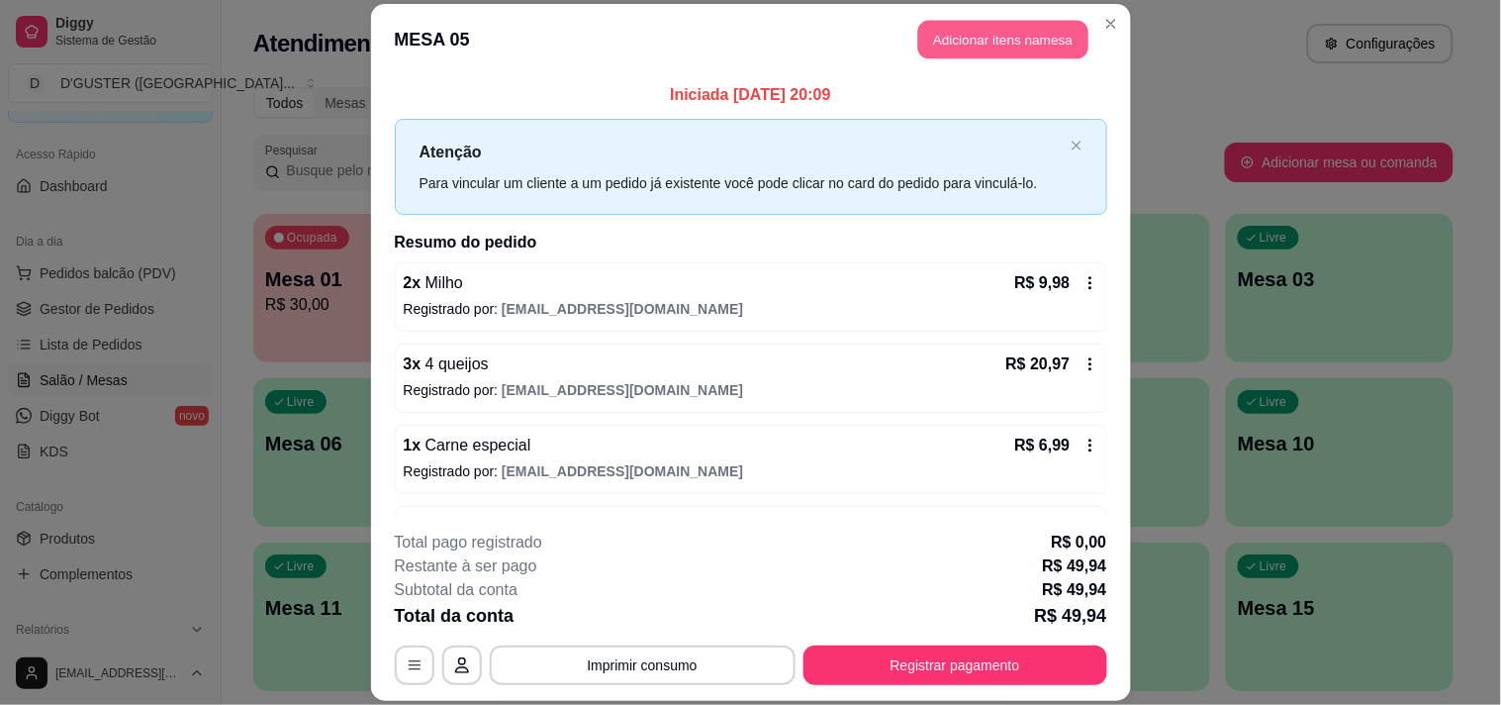
click at [951, 28] on button "Adicionar itens na mesa" at bounding box center [1003, 39] width 170 height 39
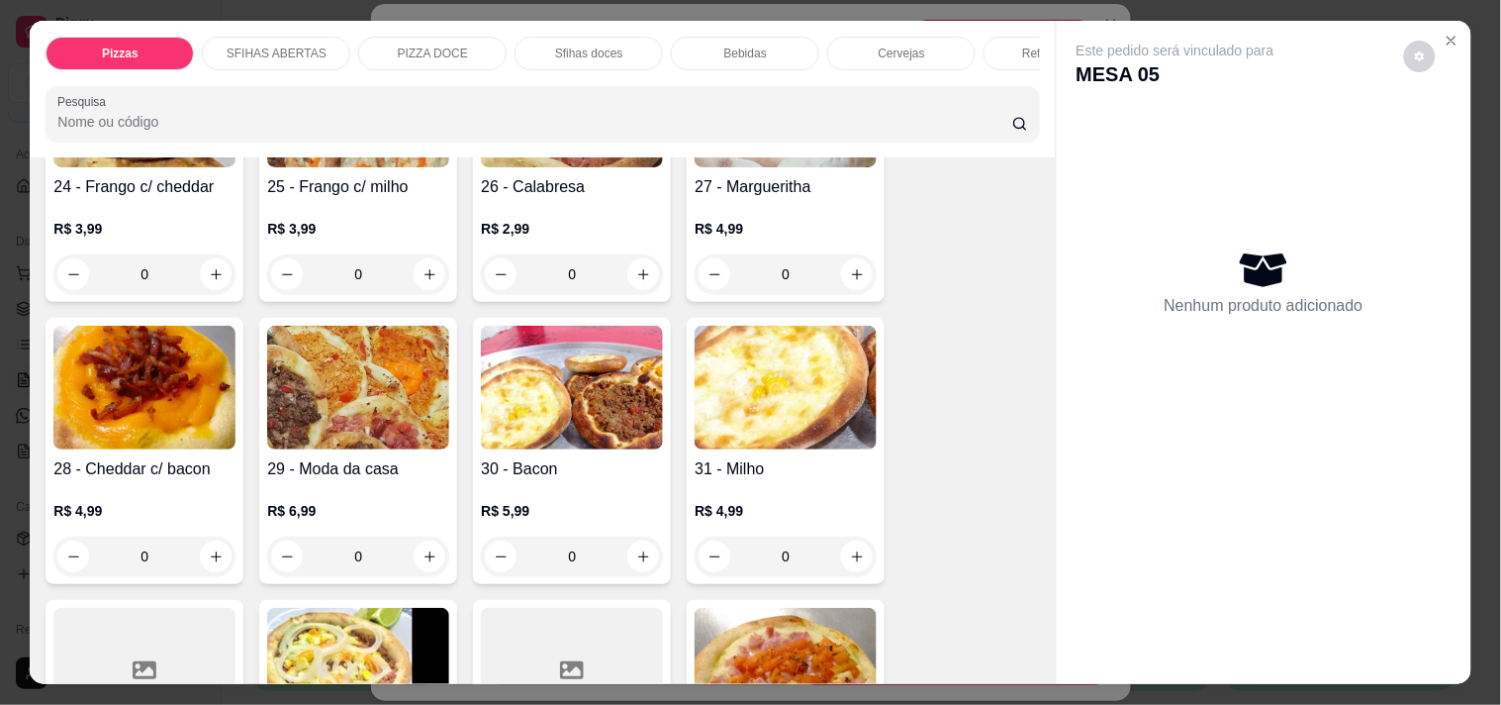
scroll to position [879, 0]
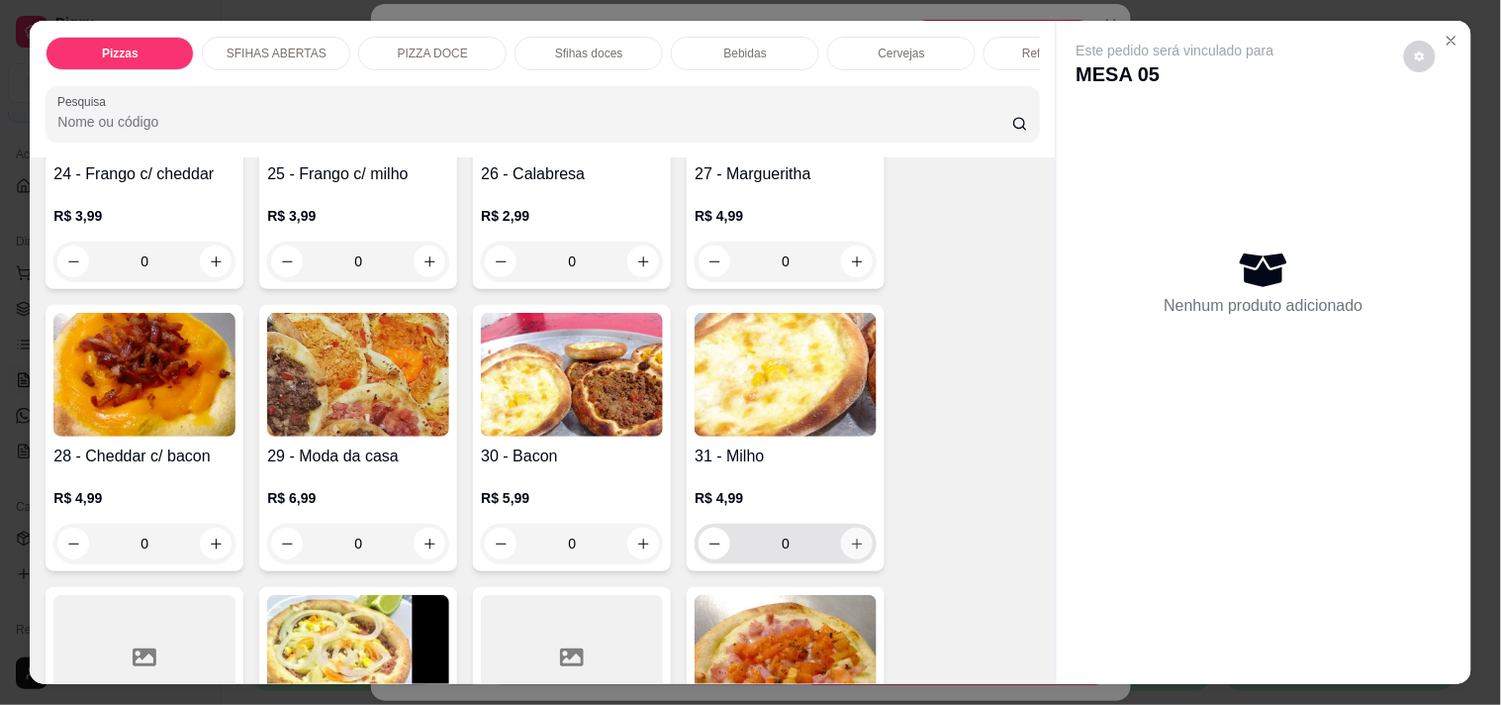
click at [850, 536] on icon "increase-product-quantity" at bounding box center [857, 543] width 15 height 15
type input "1"
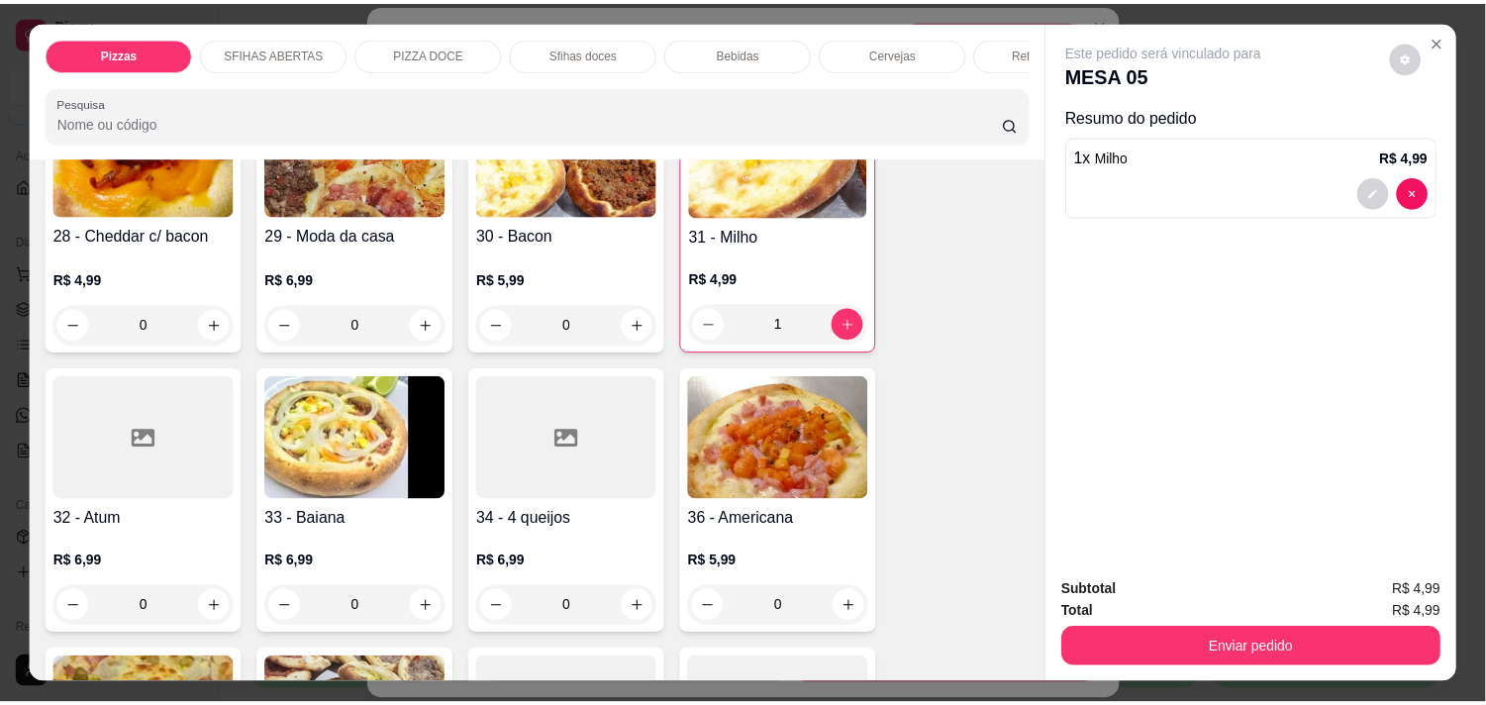
scroll to position [1209, 0]
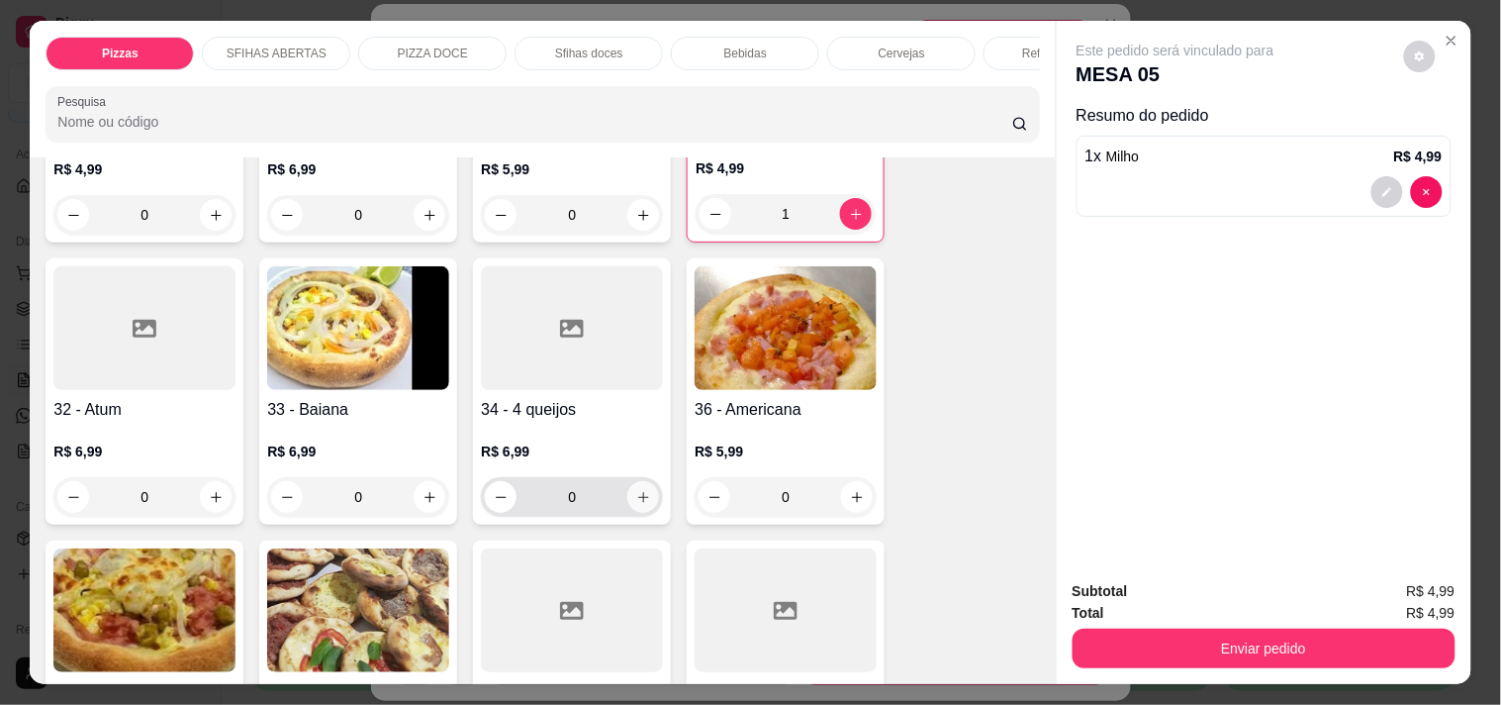
click at [636, 490] on icon "increase-product-quantity" at bounding box center [643, 497] width 15 height 15
type input "1"
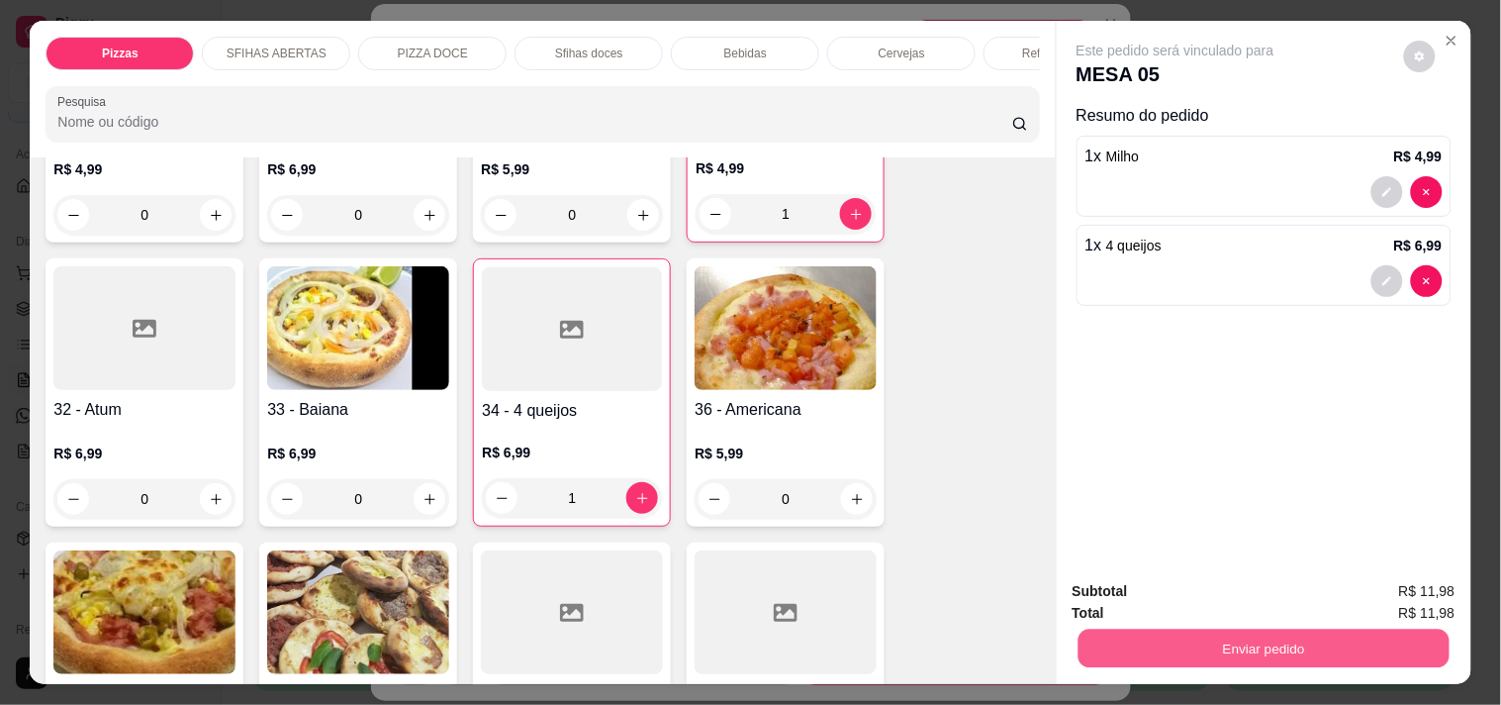
click at [1183, 644] on button "Enviar pedido" at bounding box center [1263, 647] width 371 height 39
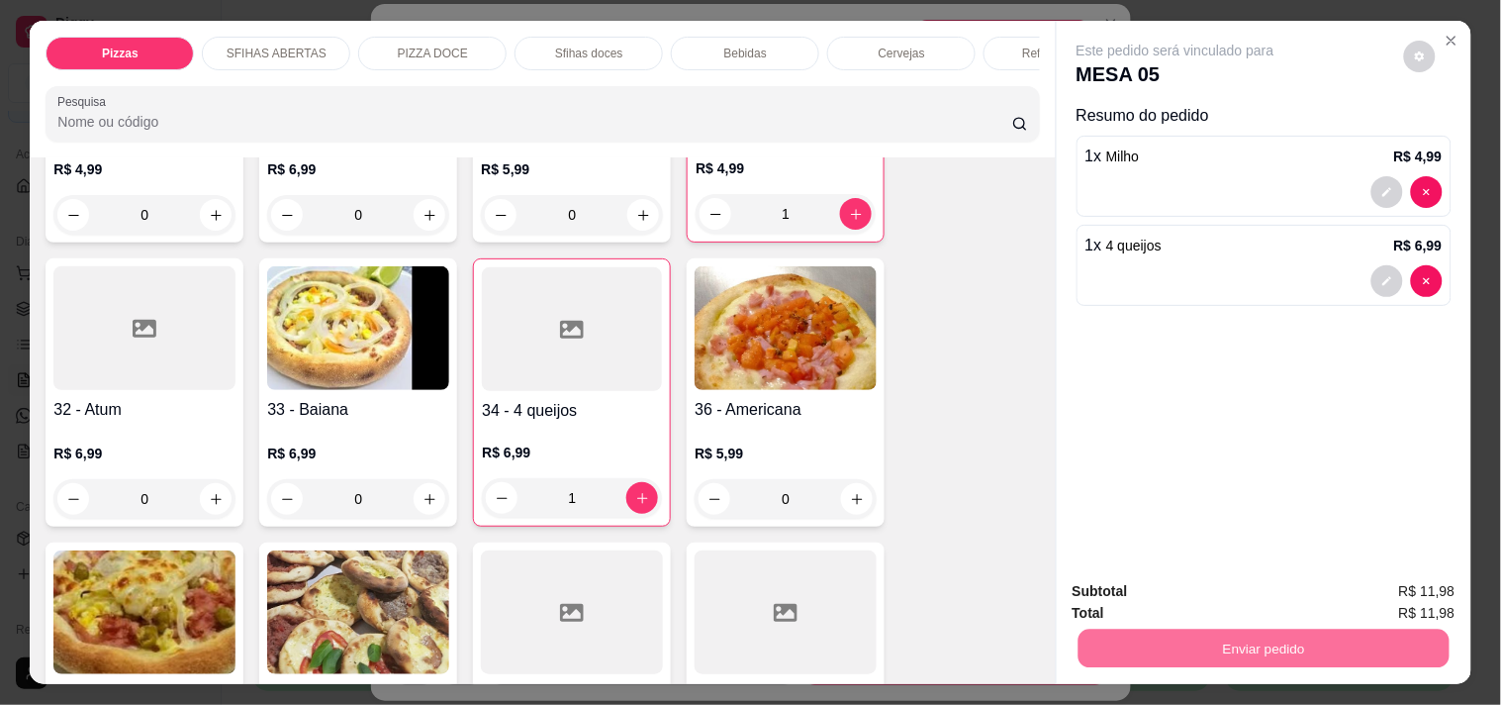
click at [1429, 585] on button "Enviar pedido" at bounding box center [1404, 591] width 109 height 37
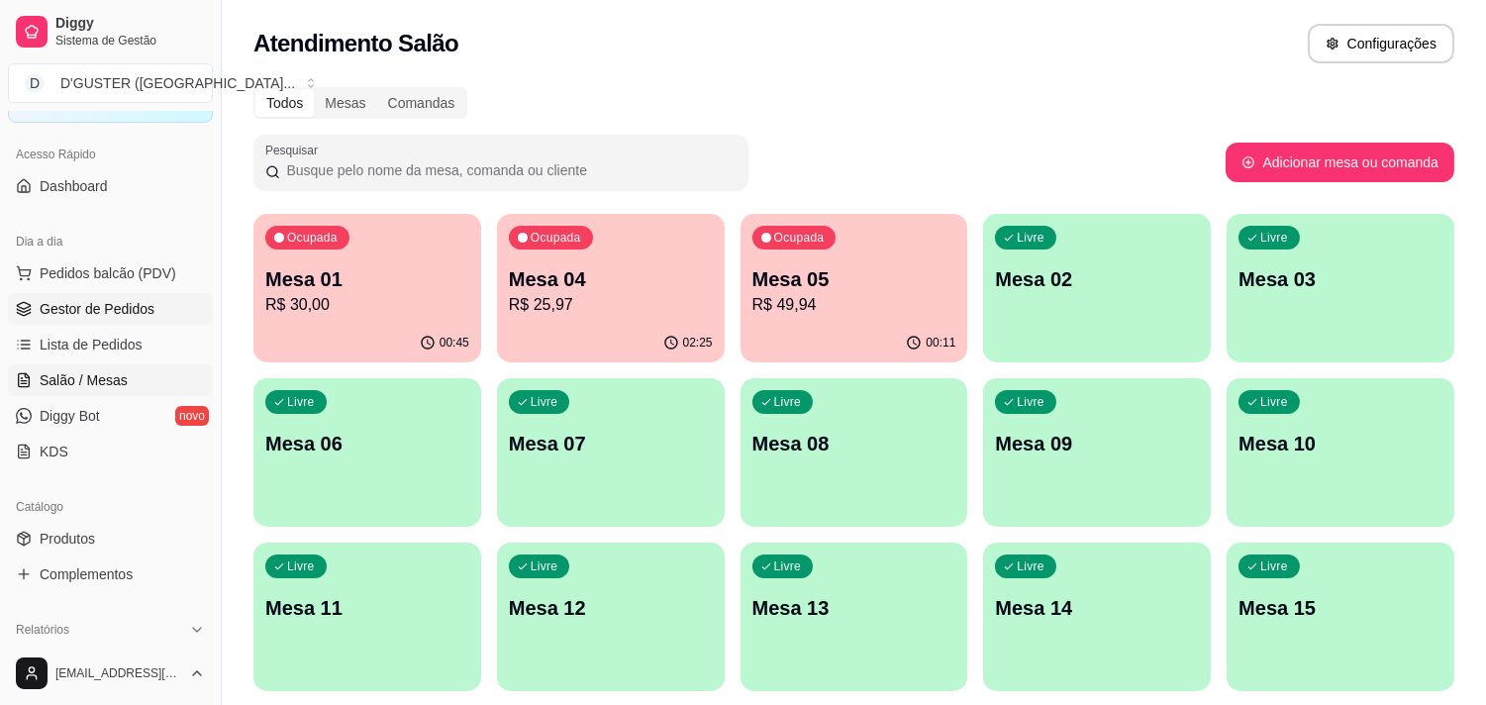
click at [103, 311] on span "Gestor de Pedidos" at bounding box center [97, 309] width 115 height 20
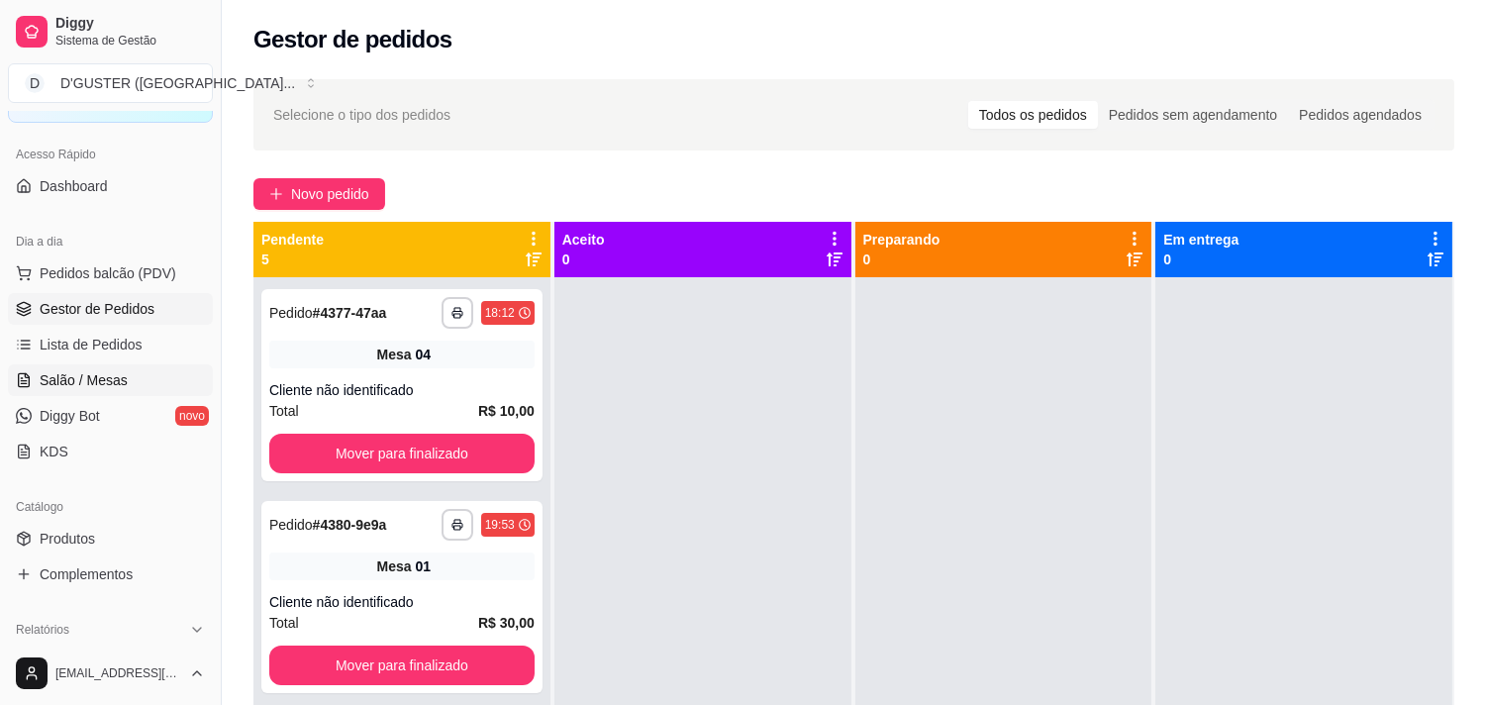
click at [120, 370] on span "Salão / Mesas" at bounding box center [84, 380] width 88 height 20
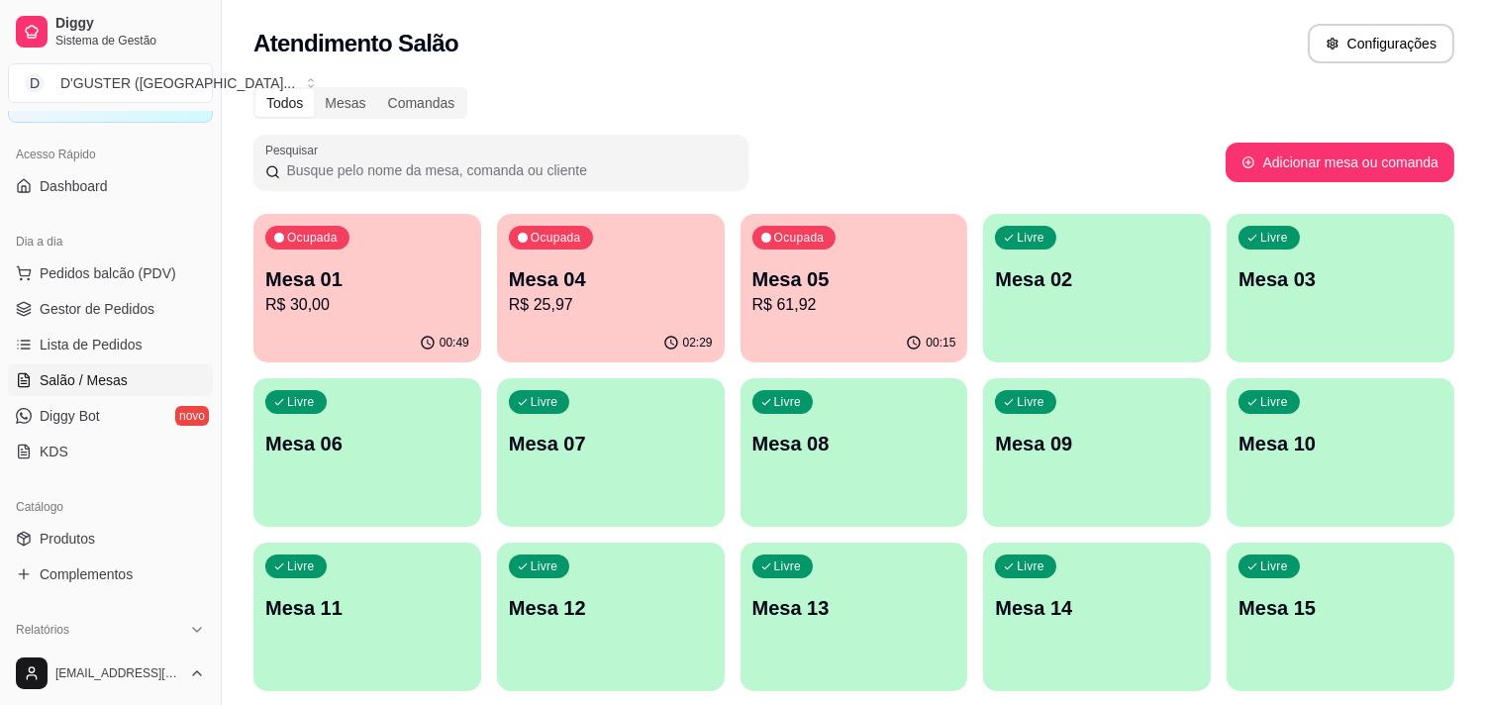
click at [846, 331] on div "00:15" at bounding box center [854, 343] width 228 height 39
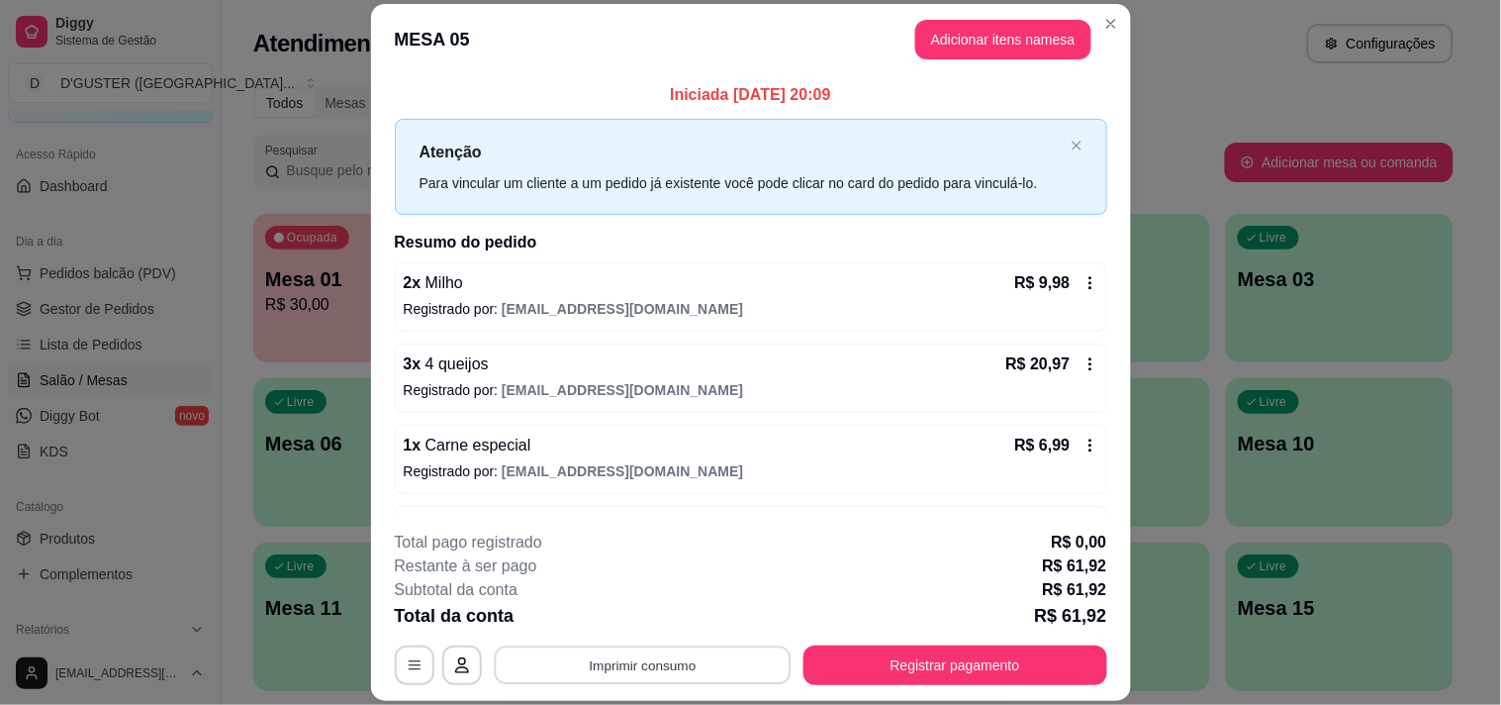
click at [572, 666] on button "Imprimir consumo" at bounding box center [642, 665] width 297 height 39
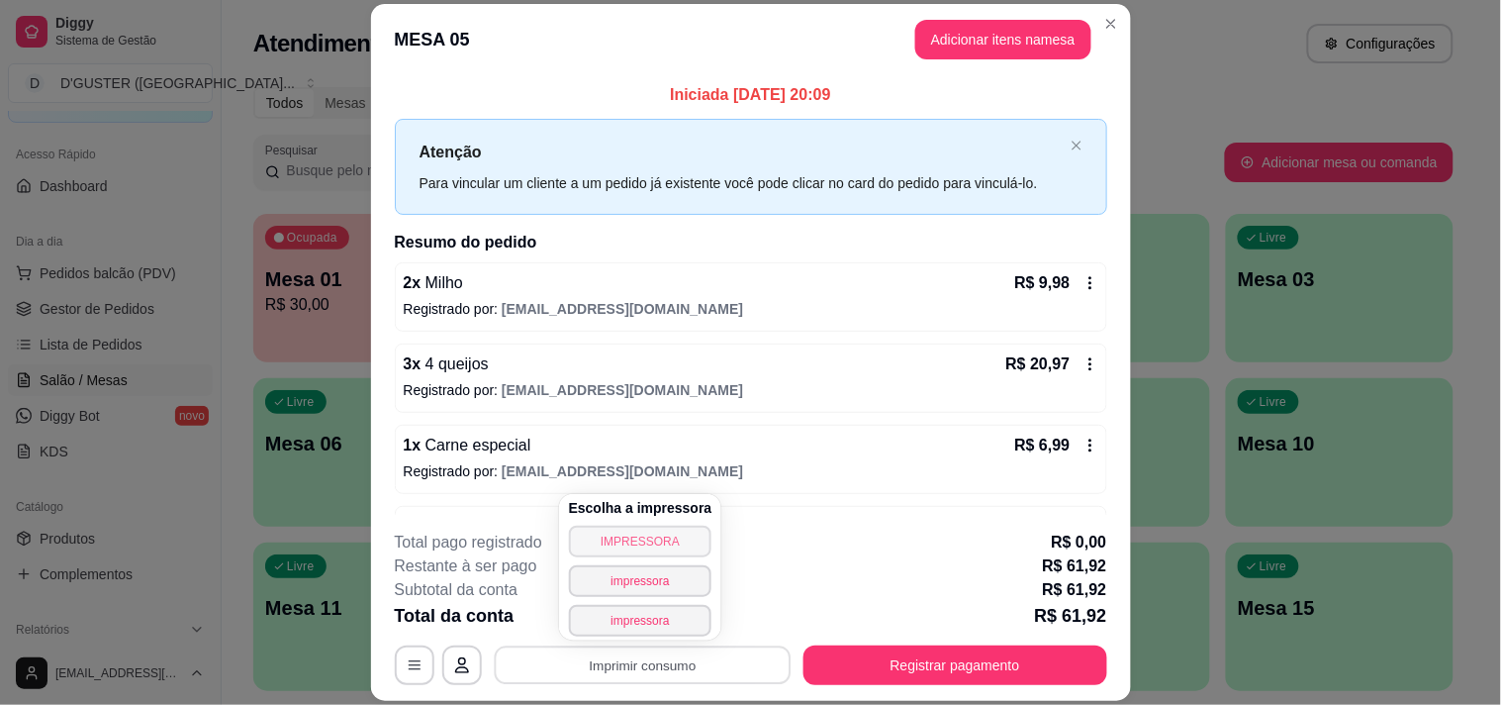
click at [625, 548] on button "IMPRESSORA" at bounding box center [641, 542] width 144 height 32
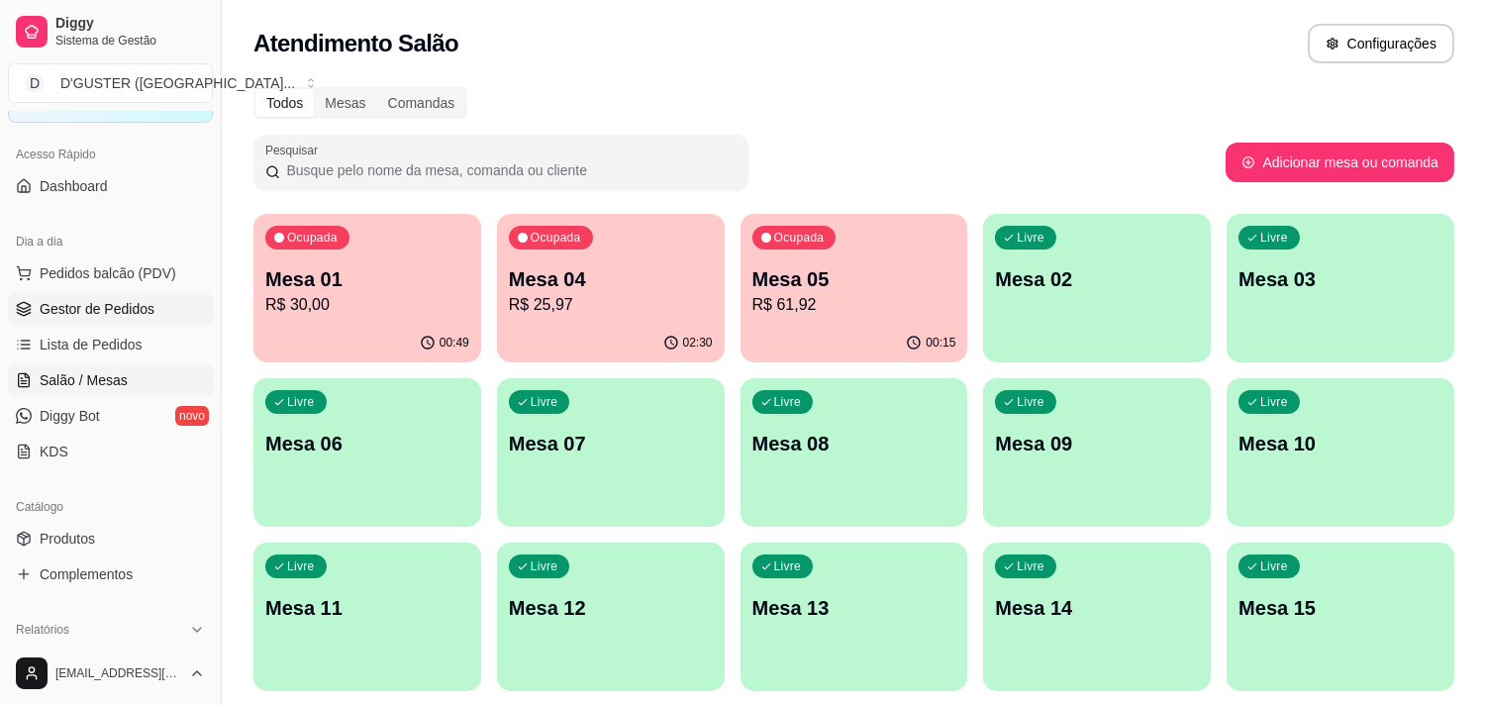
click at [125, 305] on span "Gestor de Pedidos" at bounding box center [97, 309] width 115 height 20
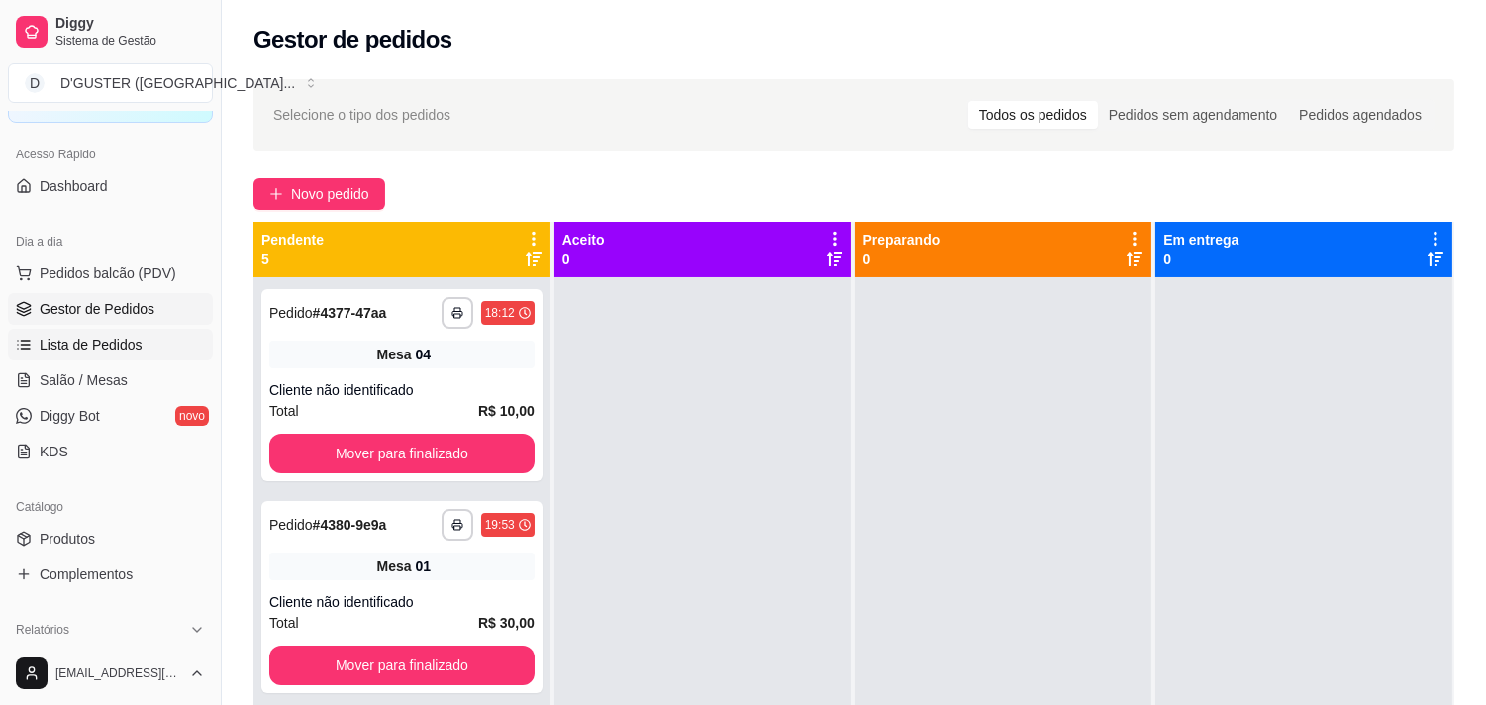
click at [80, 343] on span "Lista de Pedidos" at bounding box center [91, 345] width 103 height 20
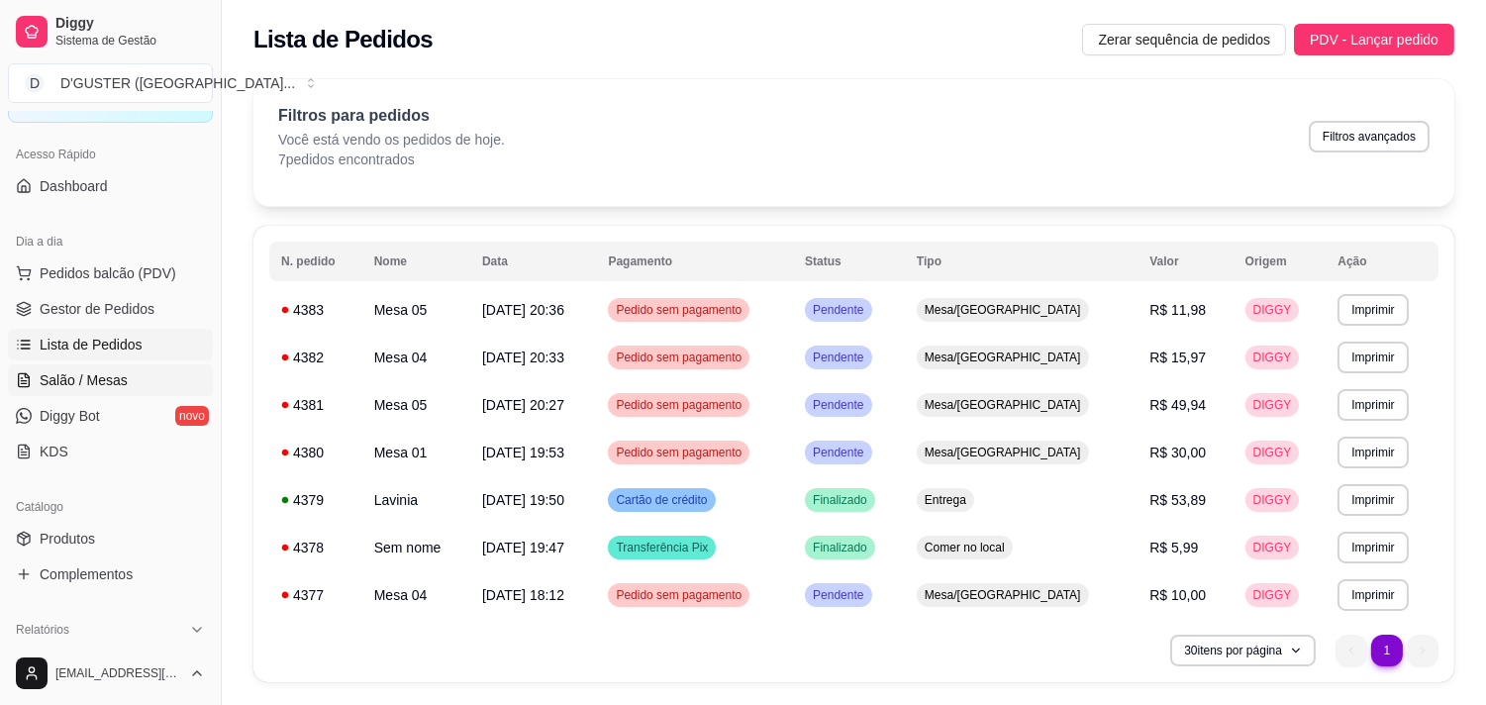
click at [86, 386] on span "Salão / Mesas" at bounding box center [84, 380] width 88 height 20
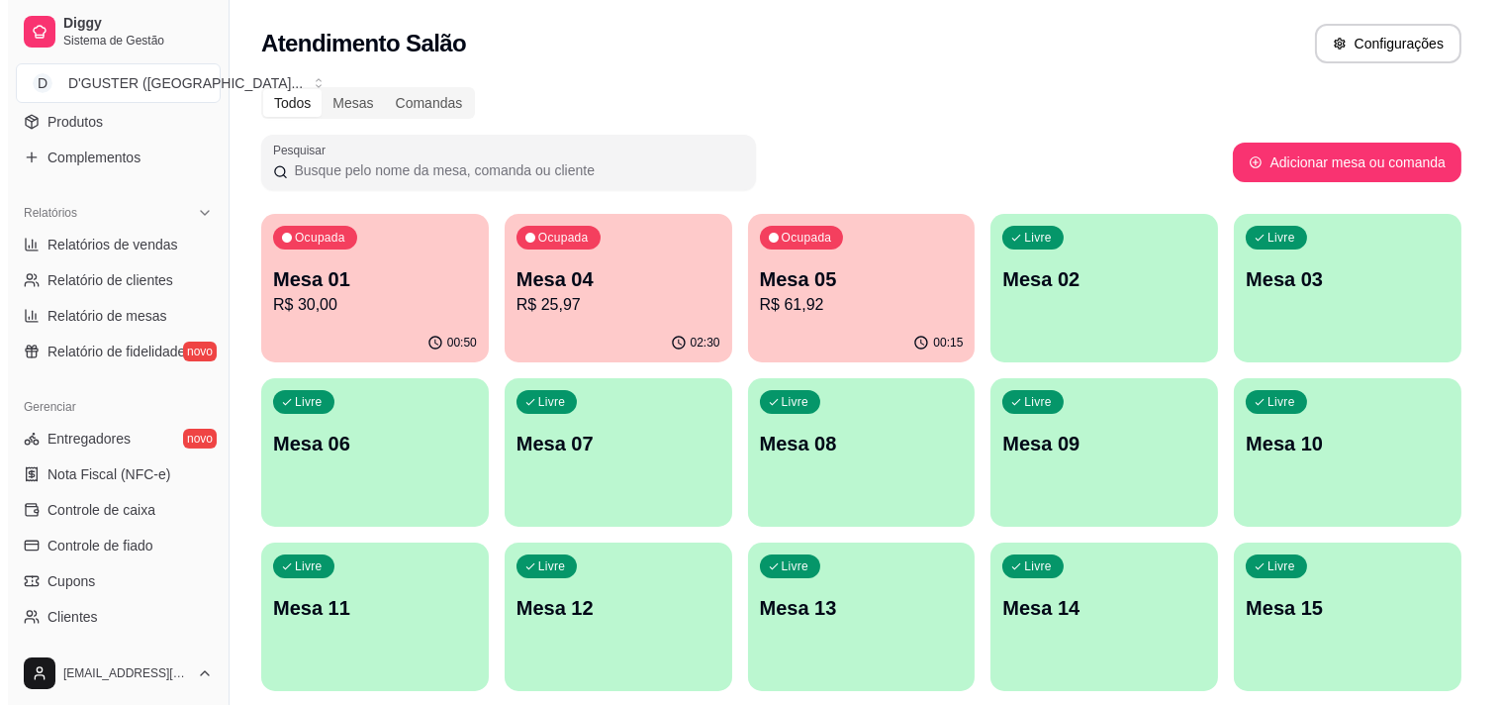
scroll to position [574, 0]
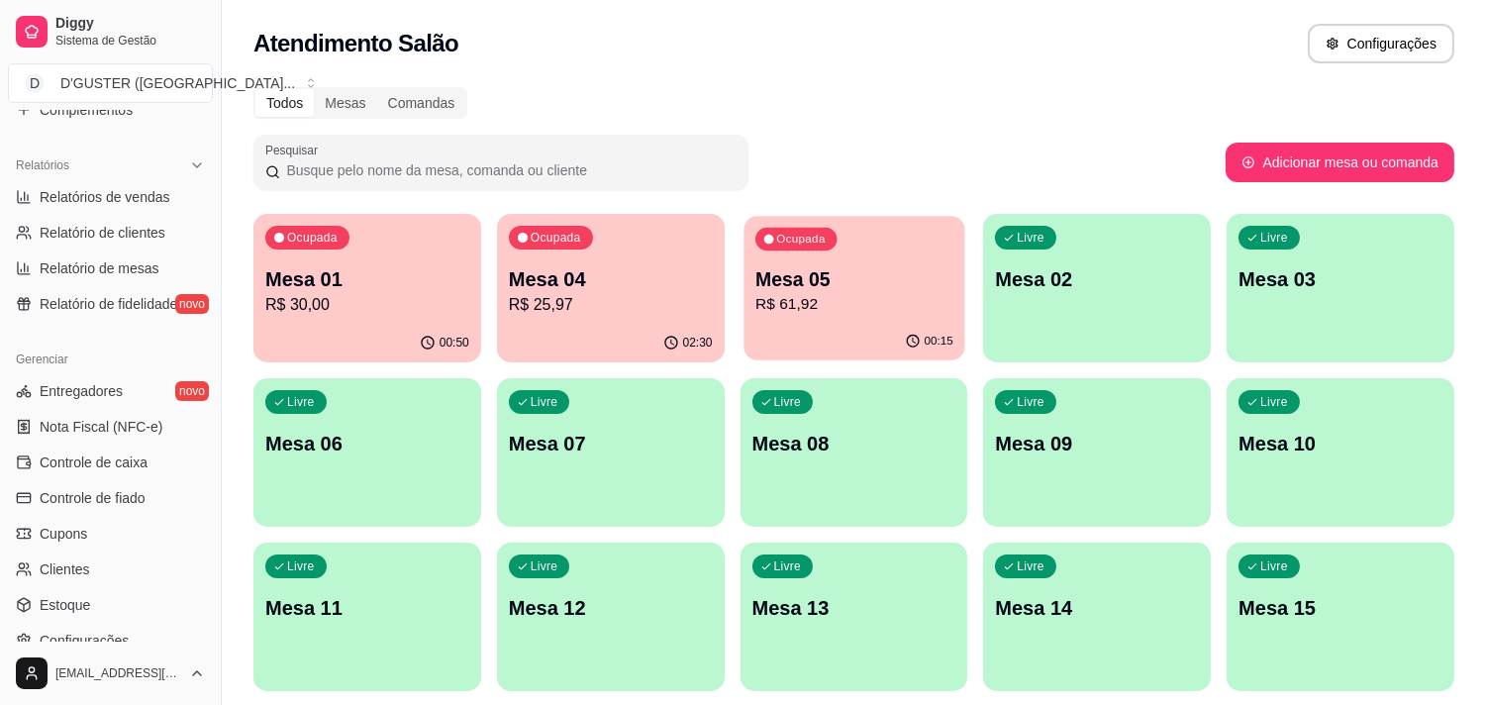
click at [816, 302] on p "R$ 61,92" at bounding box center [854, 304] width 198 height 23
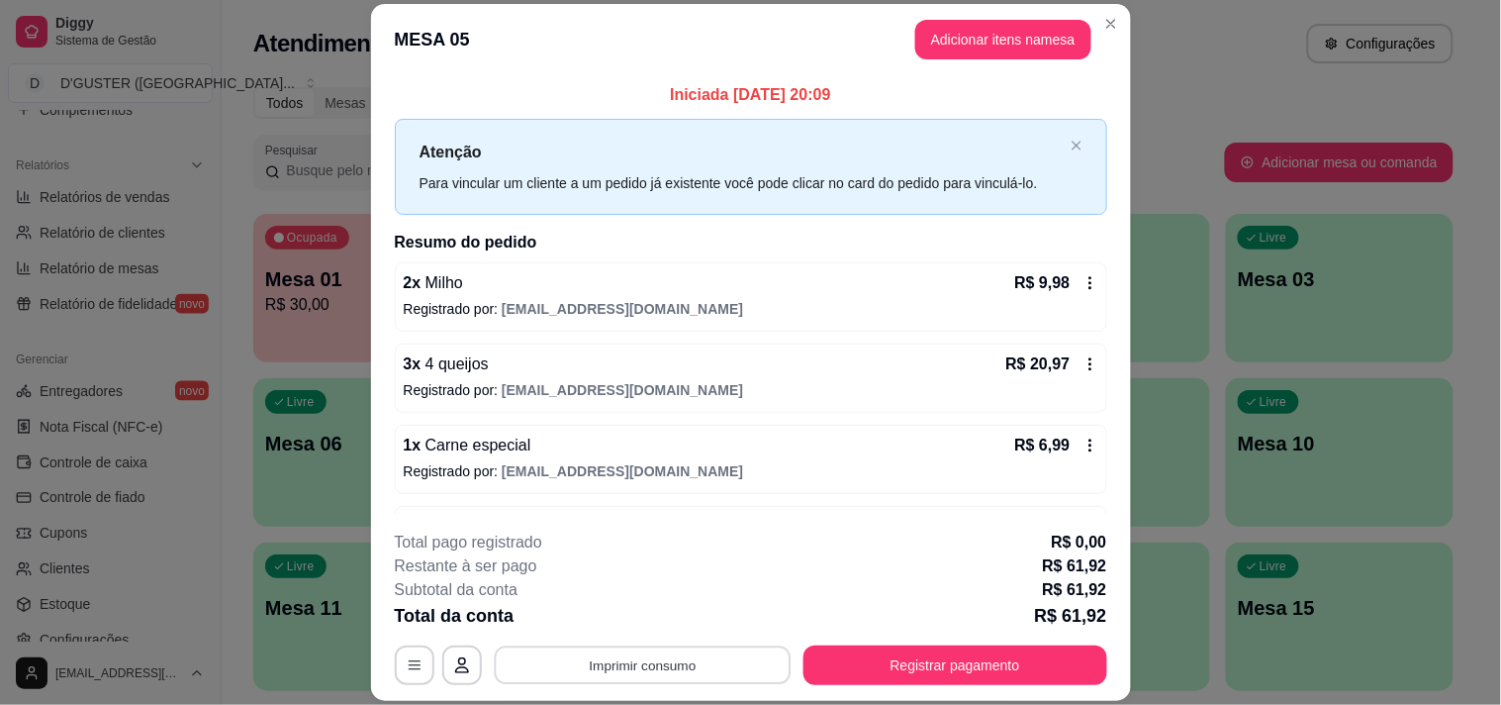
click at [665, 674] on button "Imprimir consumo" at bounding box center [642, 665] width 297 height 39
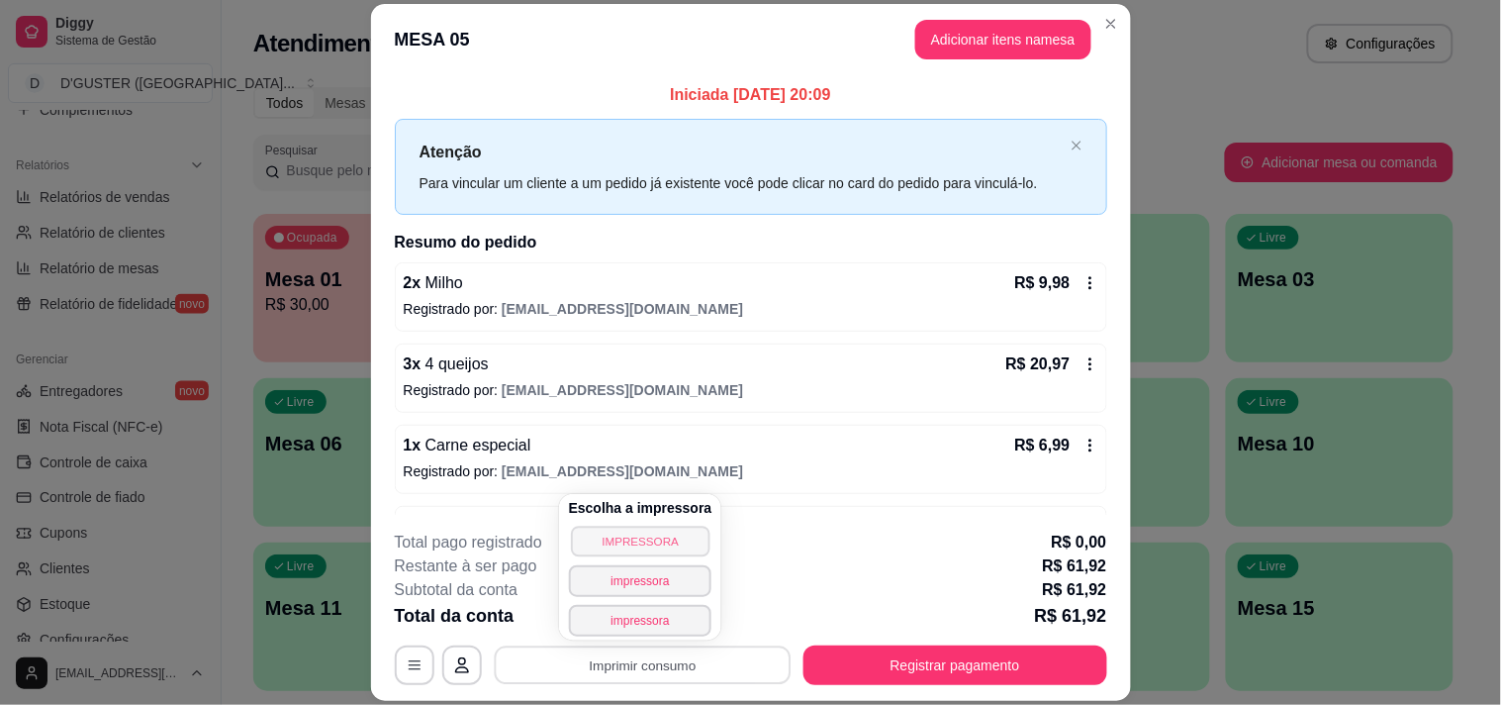
click at [668, 545] on button "IMPRESSORA" at bounding box center [640, 541] width 139 height 31
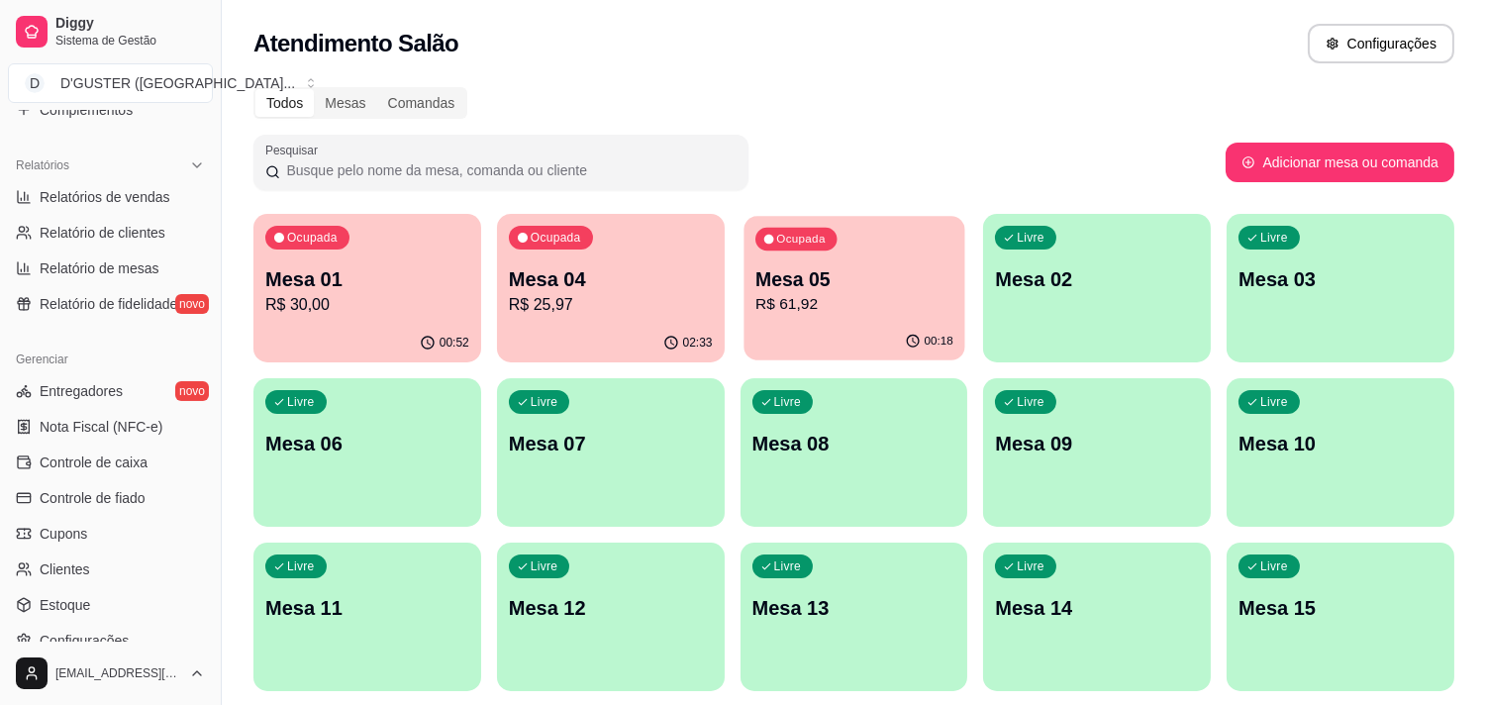
click at [788, 228] on div "Ocupada" at bounding box center [795, 239] width 81 height 23
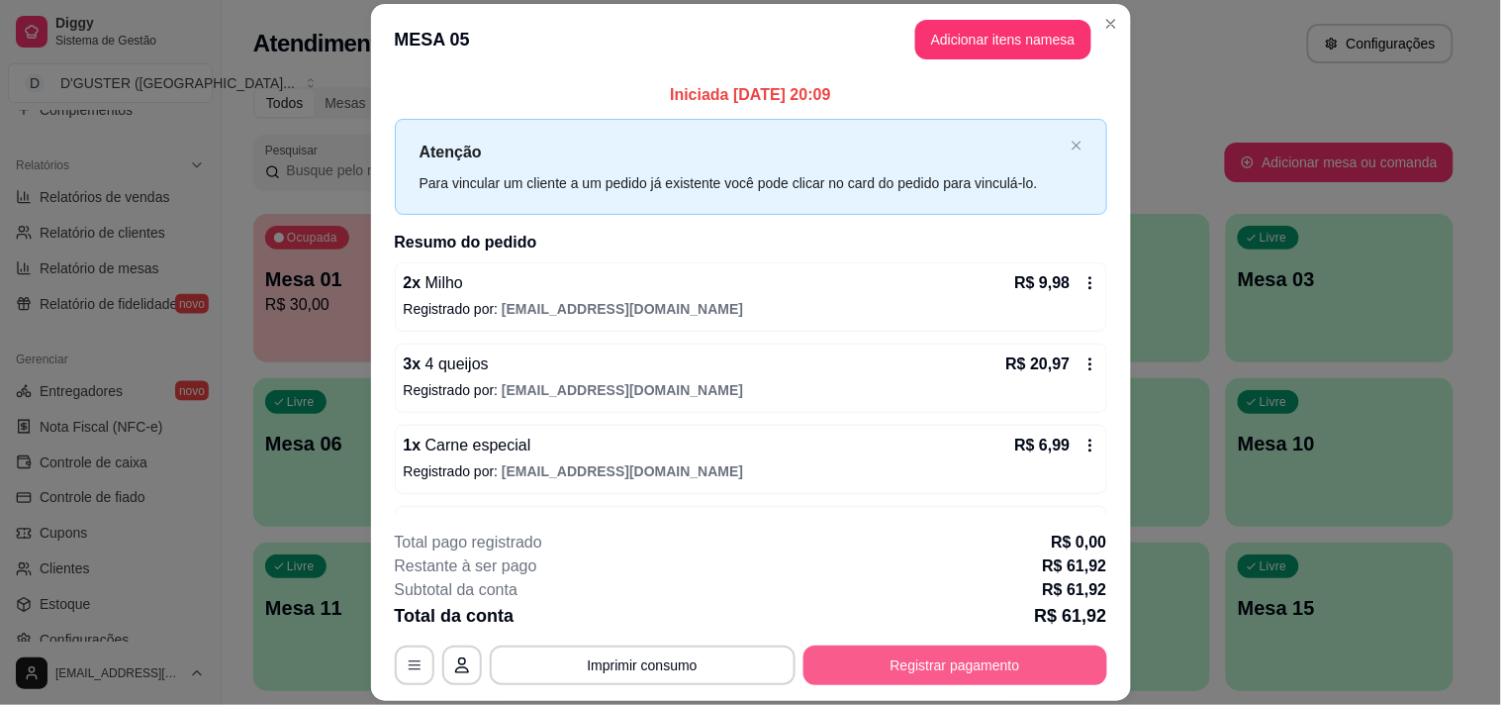
click at [936, 649] on button "Registrar pagamento" at bounding box center [956, 665] width 304 height 40
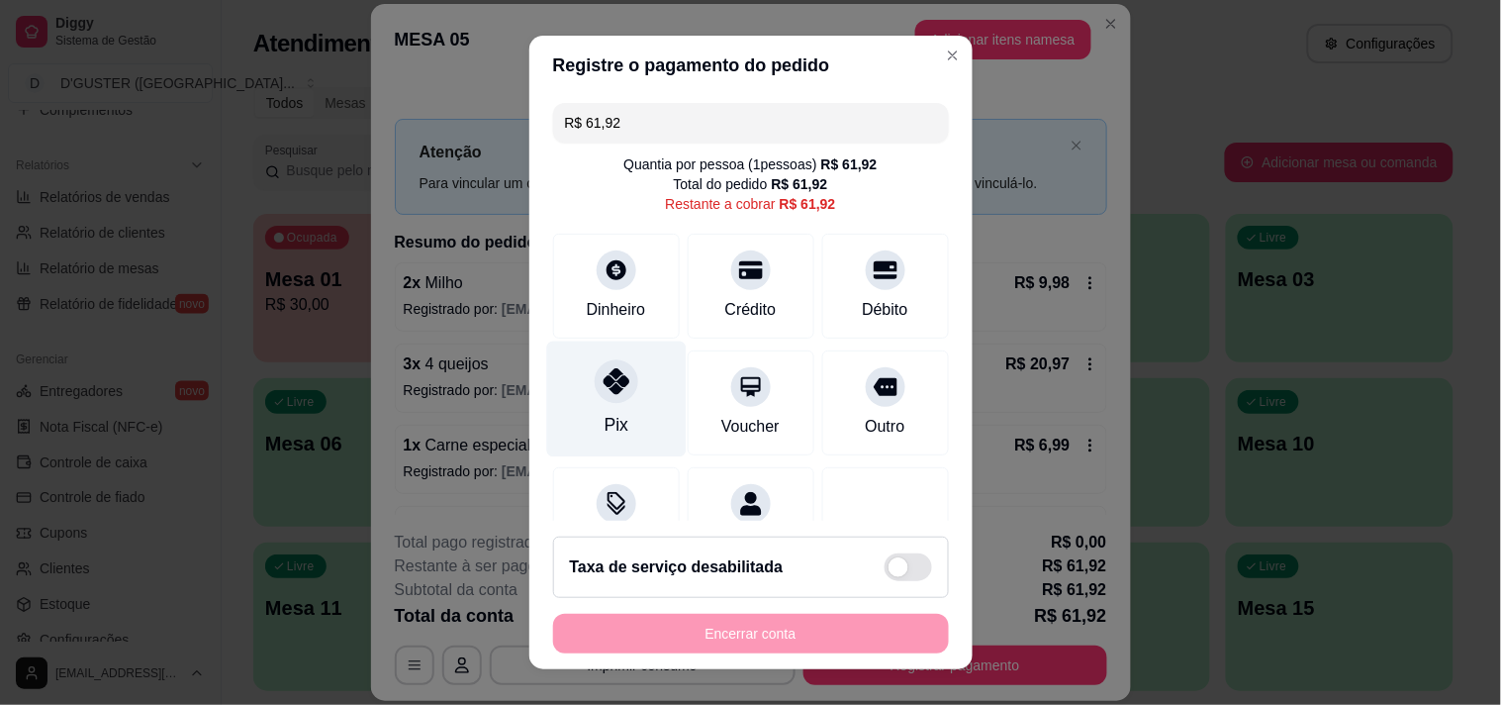
click at [582, 403] on div "Pix" at bounding box center [616, 398] width 140 height 116
type input "R$ 0,00"
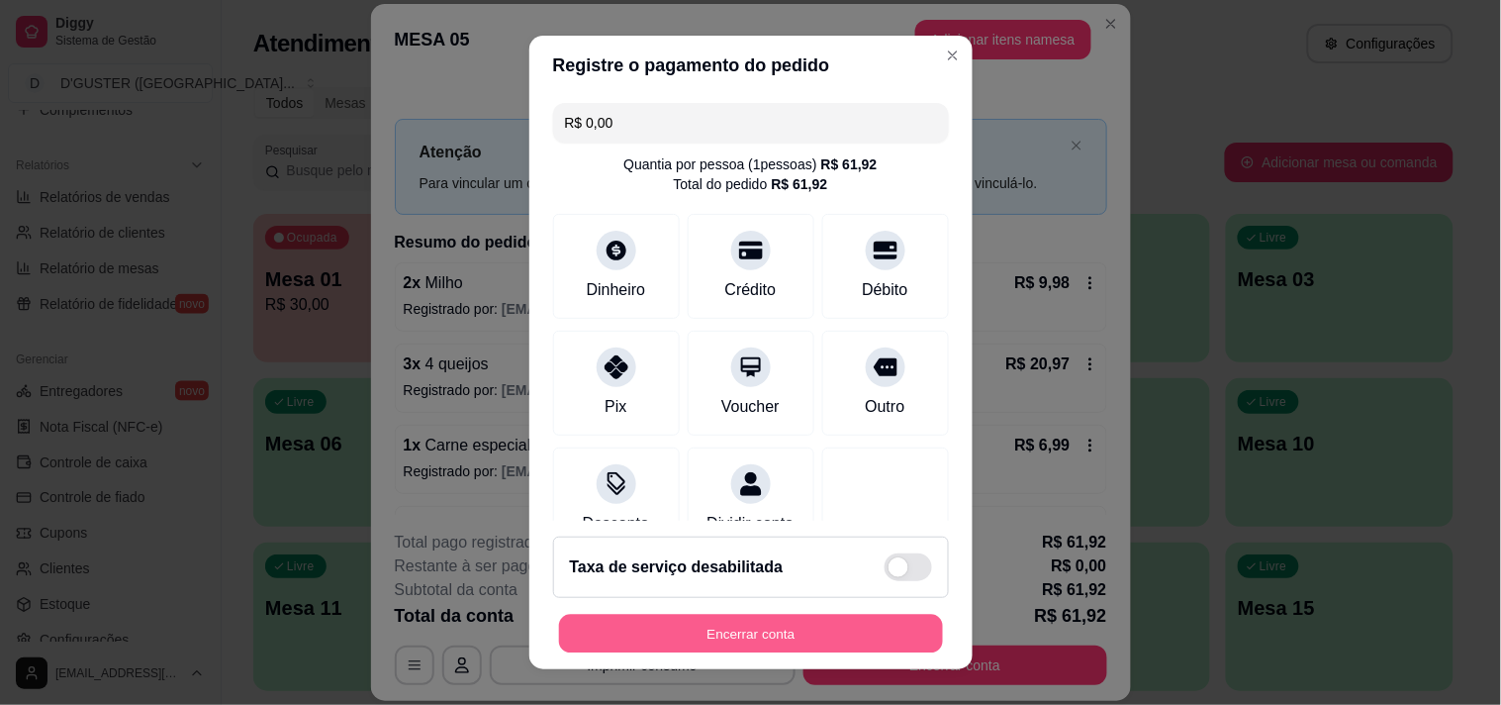
click at [826, 649] on button "Encerrar conta" at bounding box center [751, 634] width 384 height 39
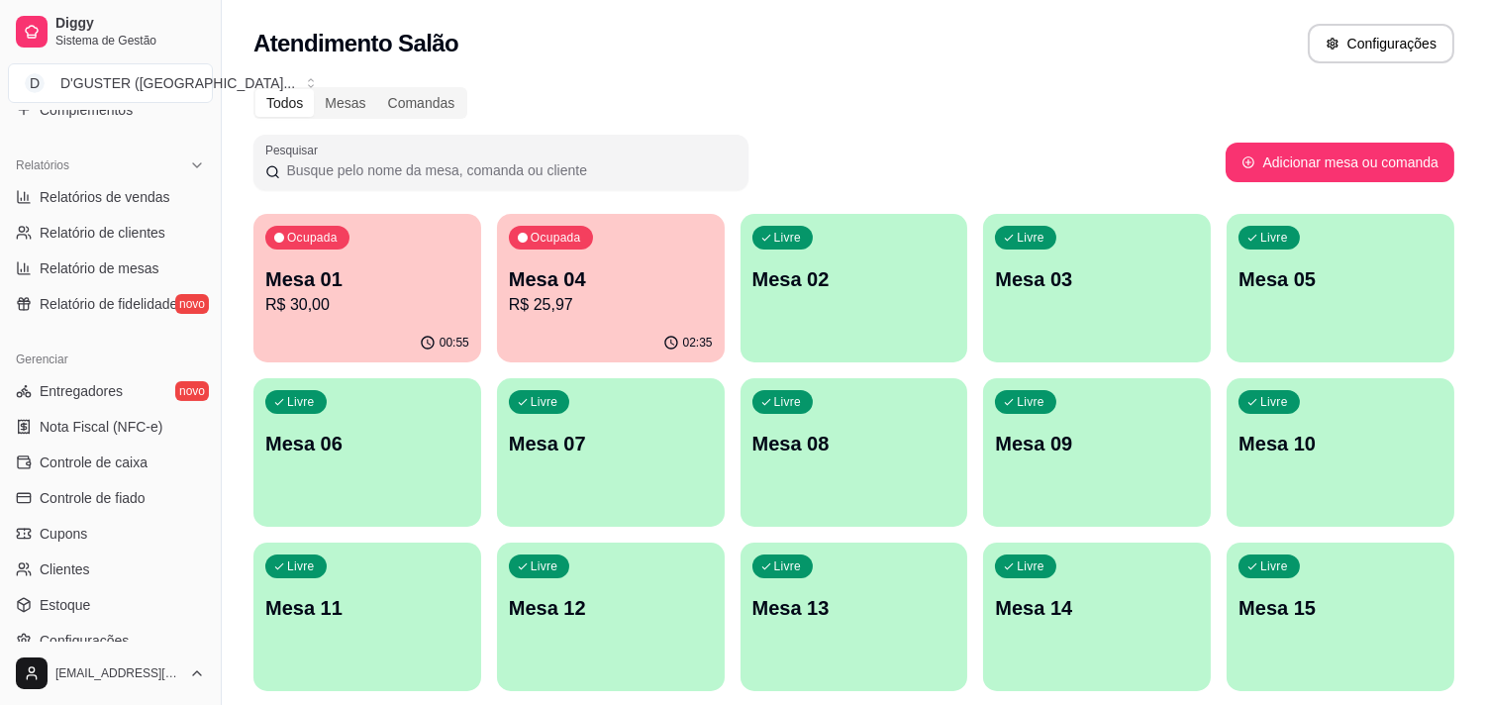
click at [359, 278] on p "Mesa 01" at bounding box center [367, 279] width 204 height 28
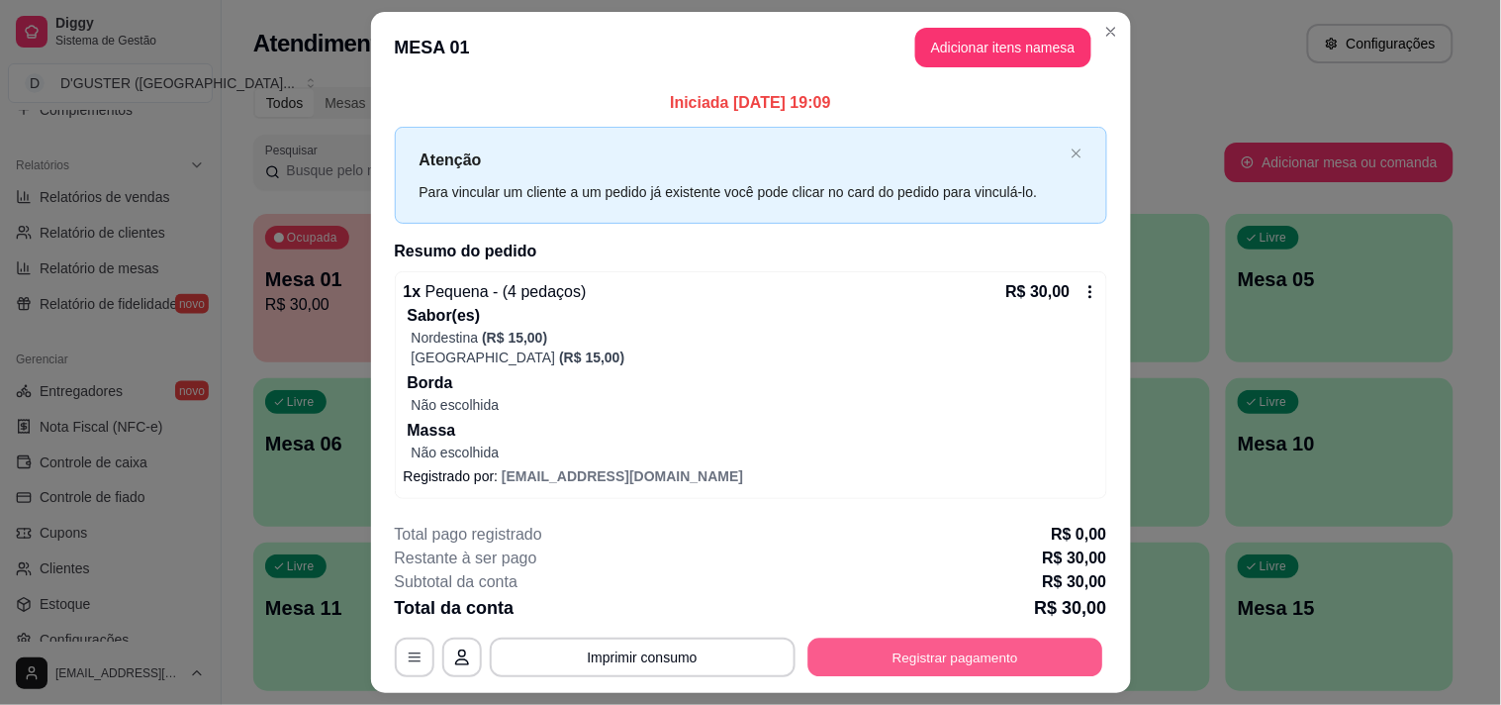
click at [857, 644] on button "Registrar pagamento" at bounding box center [955, 656] width 295 height 39
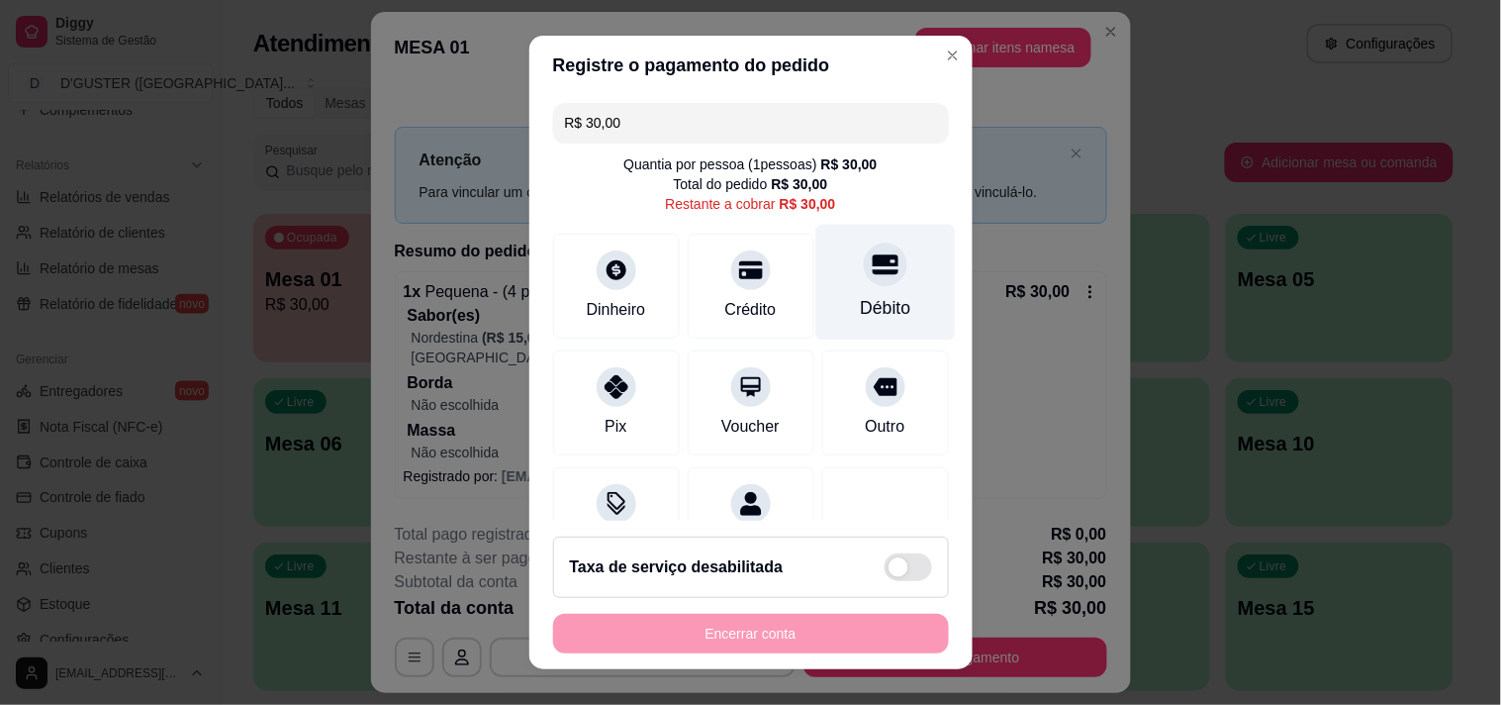
click at [872, 272] on icon at bounding box center [885, 264] width 26 height 20
type input "R$ 0,00"
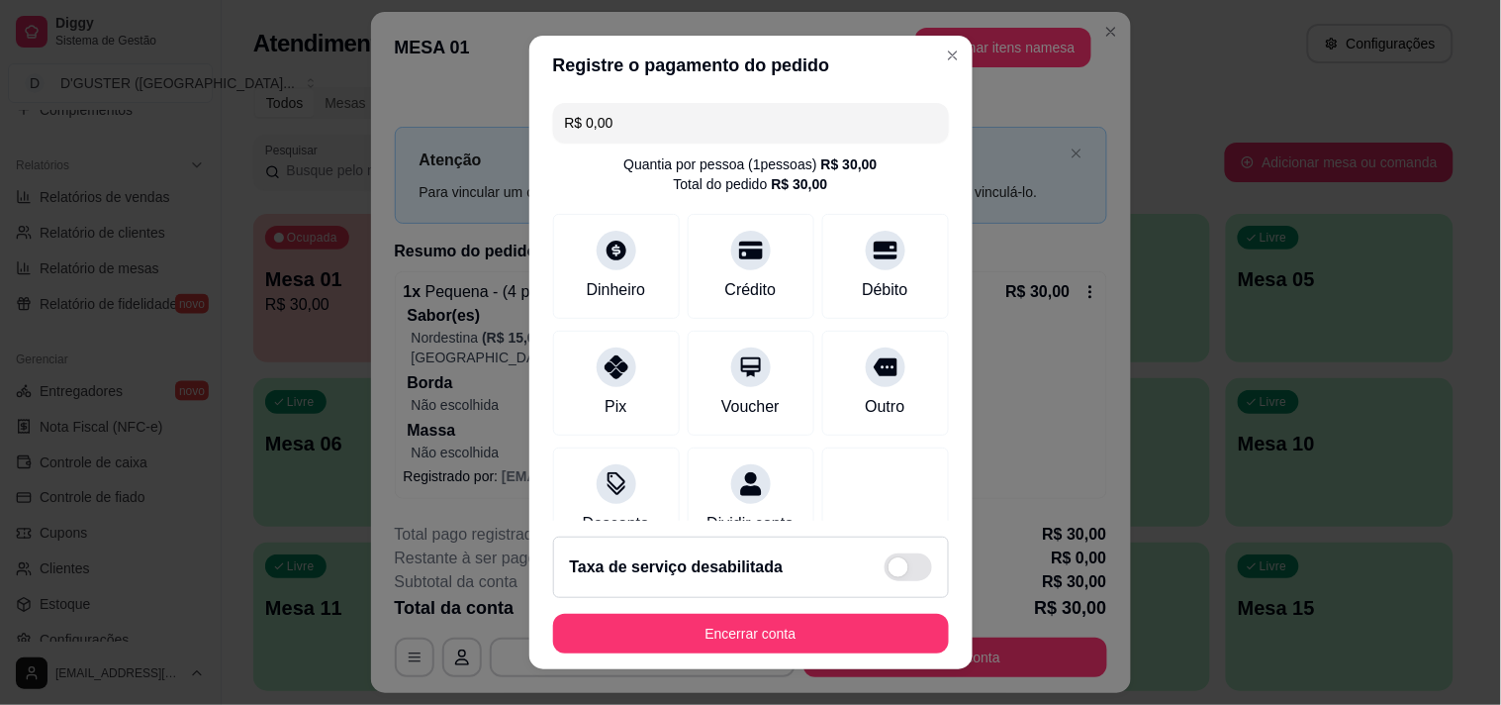
click at [878, 654] on footer "Taxa de serviço desabilitada Encerrar conta" at bounding box center [751, 595] width 443 height 148
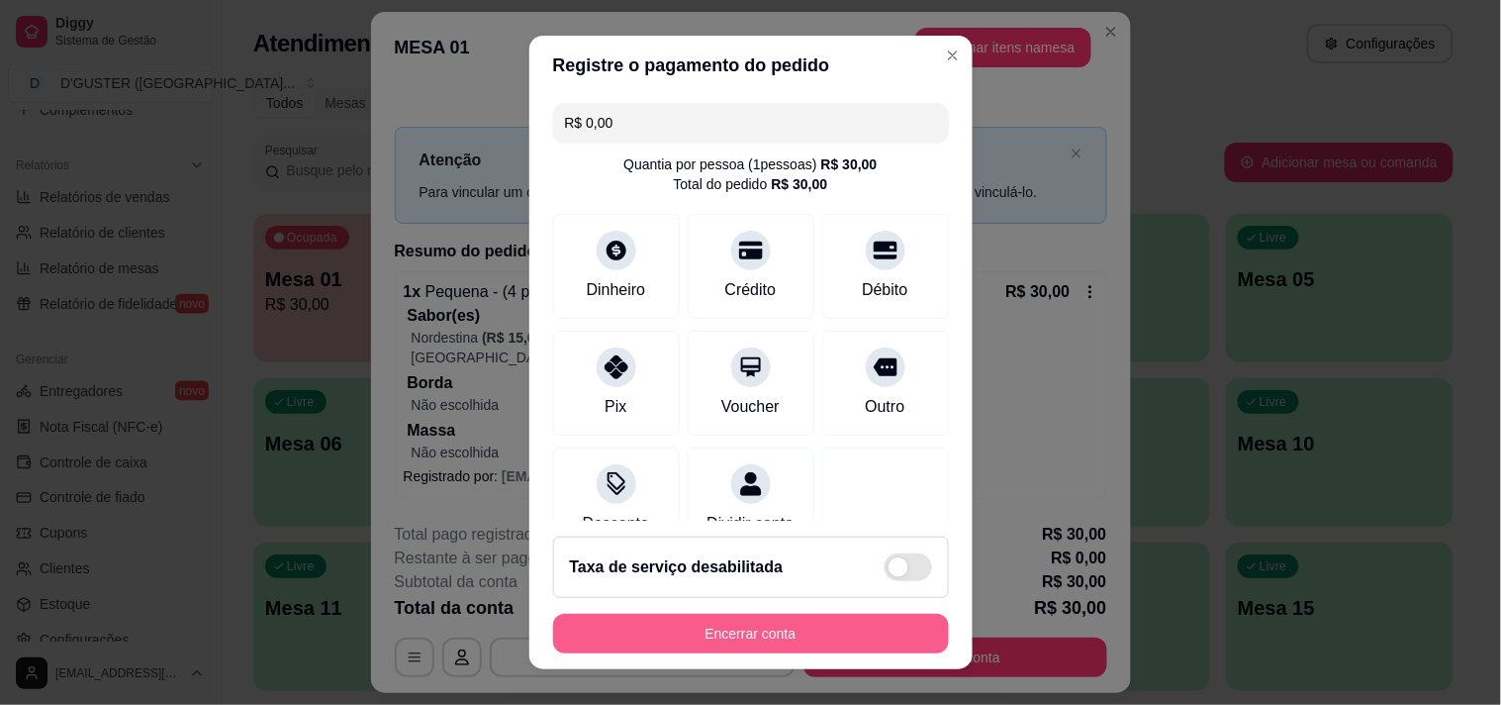
click at [878, 644] on button "Encerrar conta" at bounding box center [751, 634] width 396 height 40
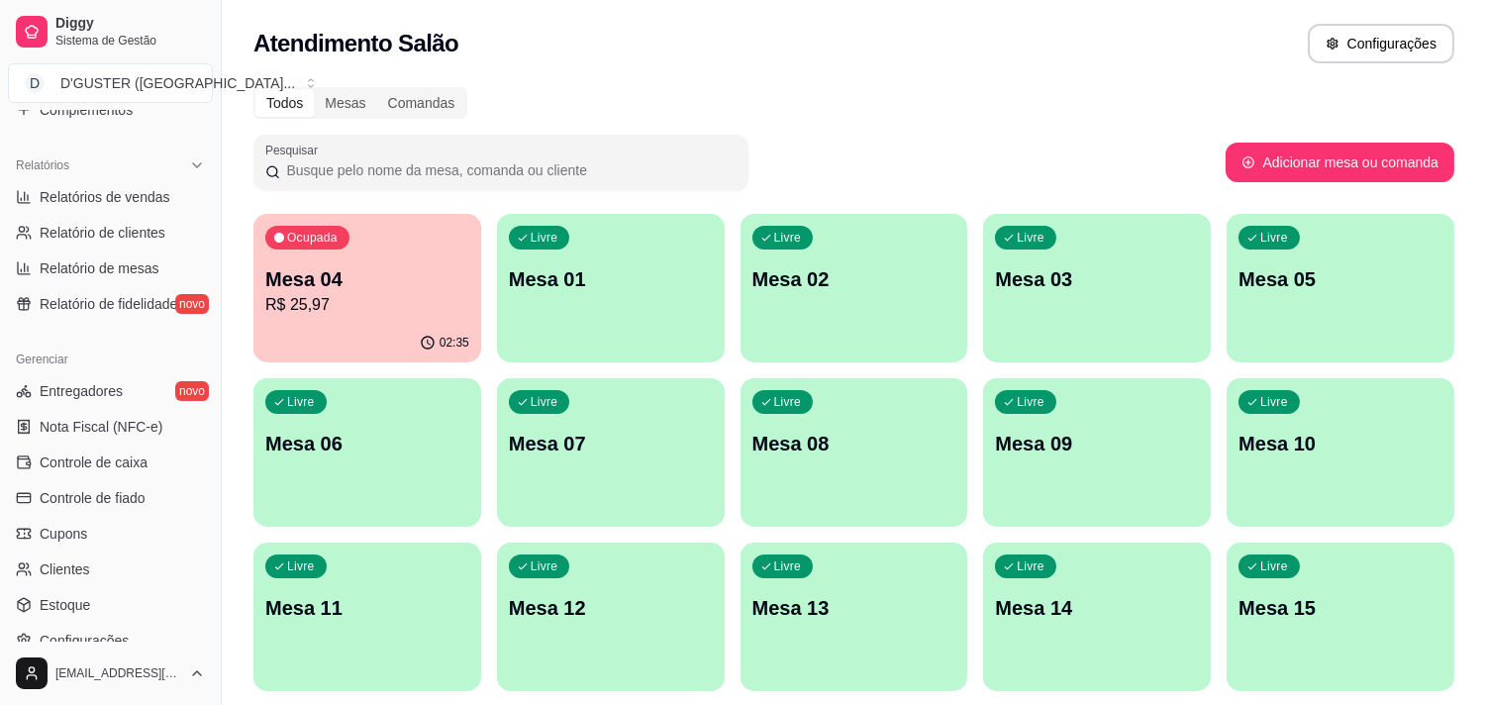
click at [368, 278] on p "Mesa 04" at bounding box center [367, 279] width 204 height 28
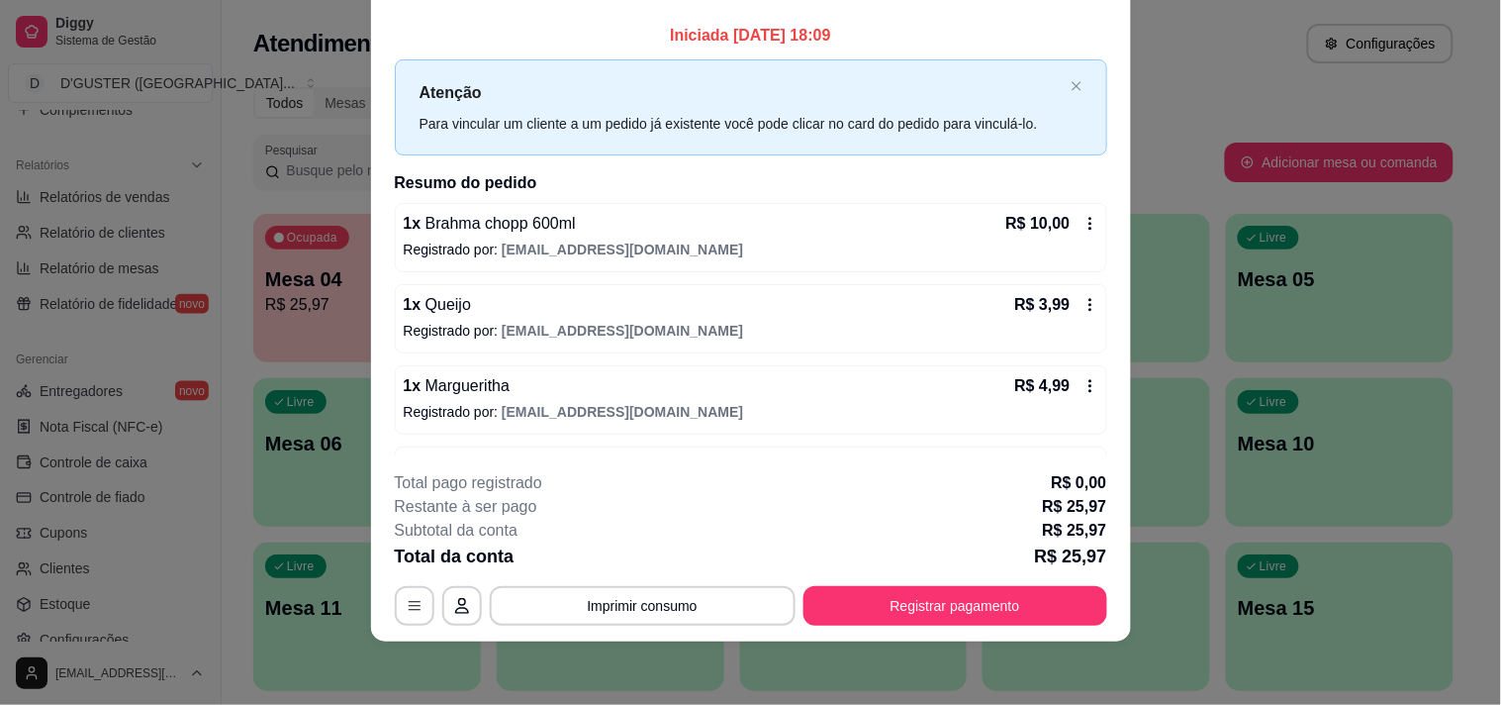
scroll to position [0, 0]
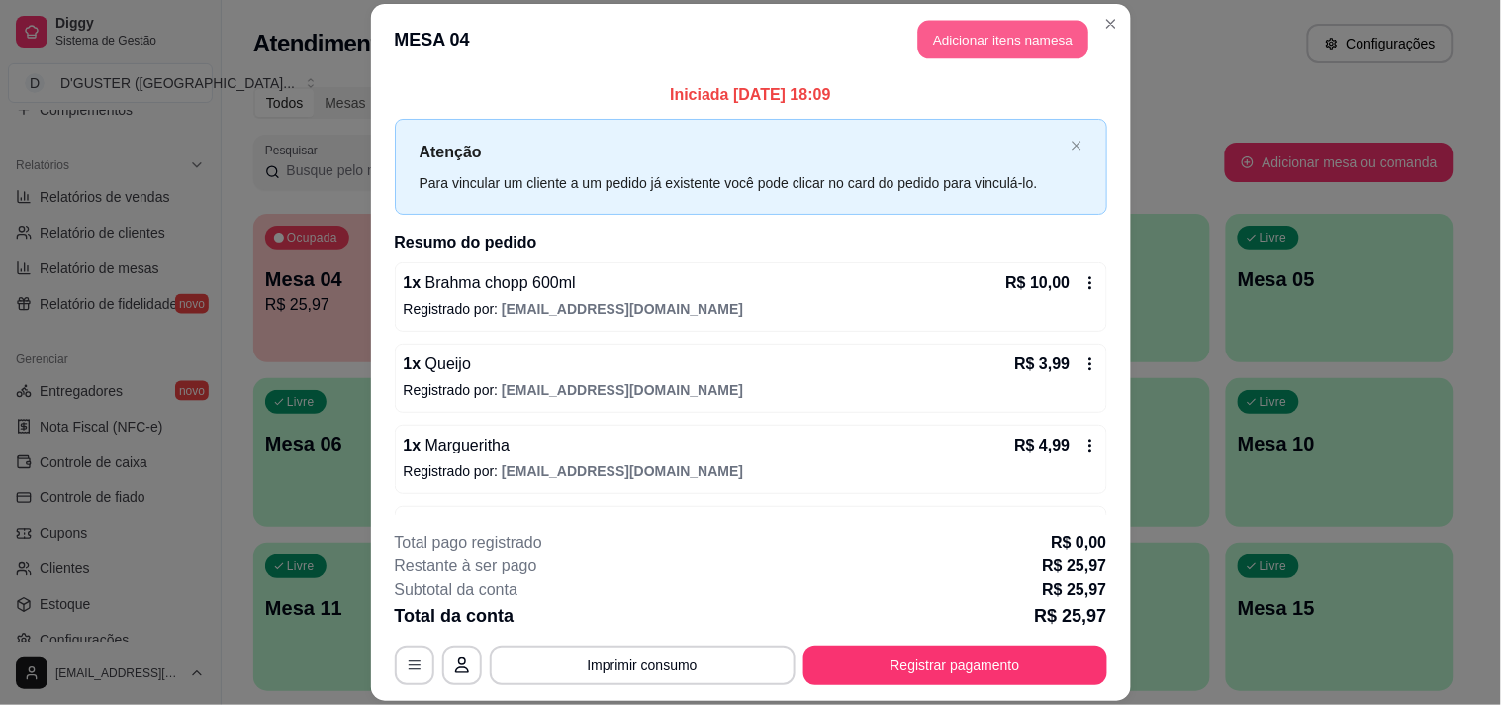
click at [1042, 34] on button "Adicionar itens na mesa" at bounding box center [1003, 39] width 170 height 39
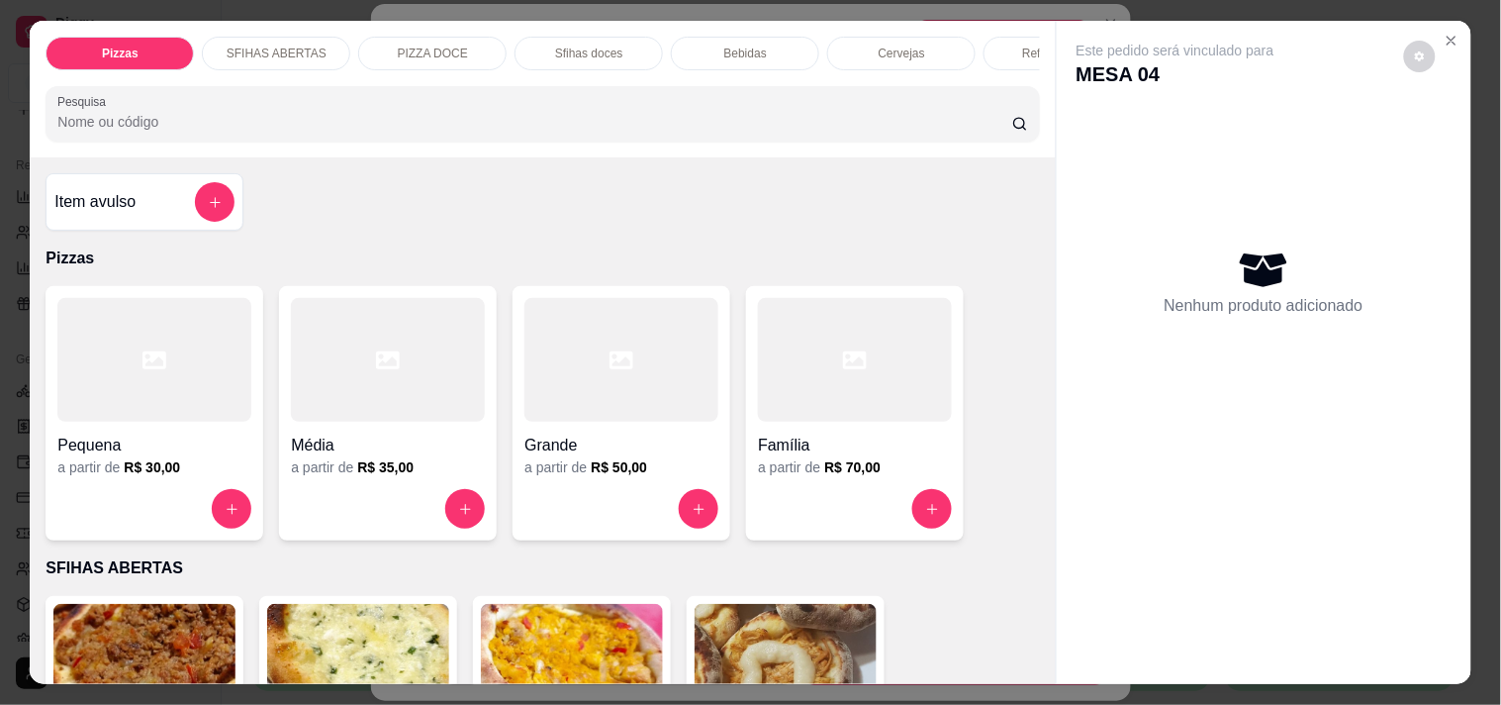
click at [893, 50] on p "Cervejas" at bounding box center [902, 54] width 47 height 16
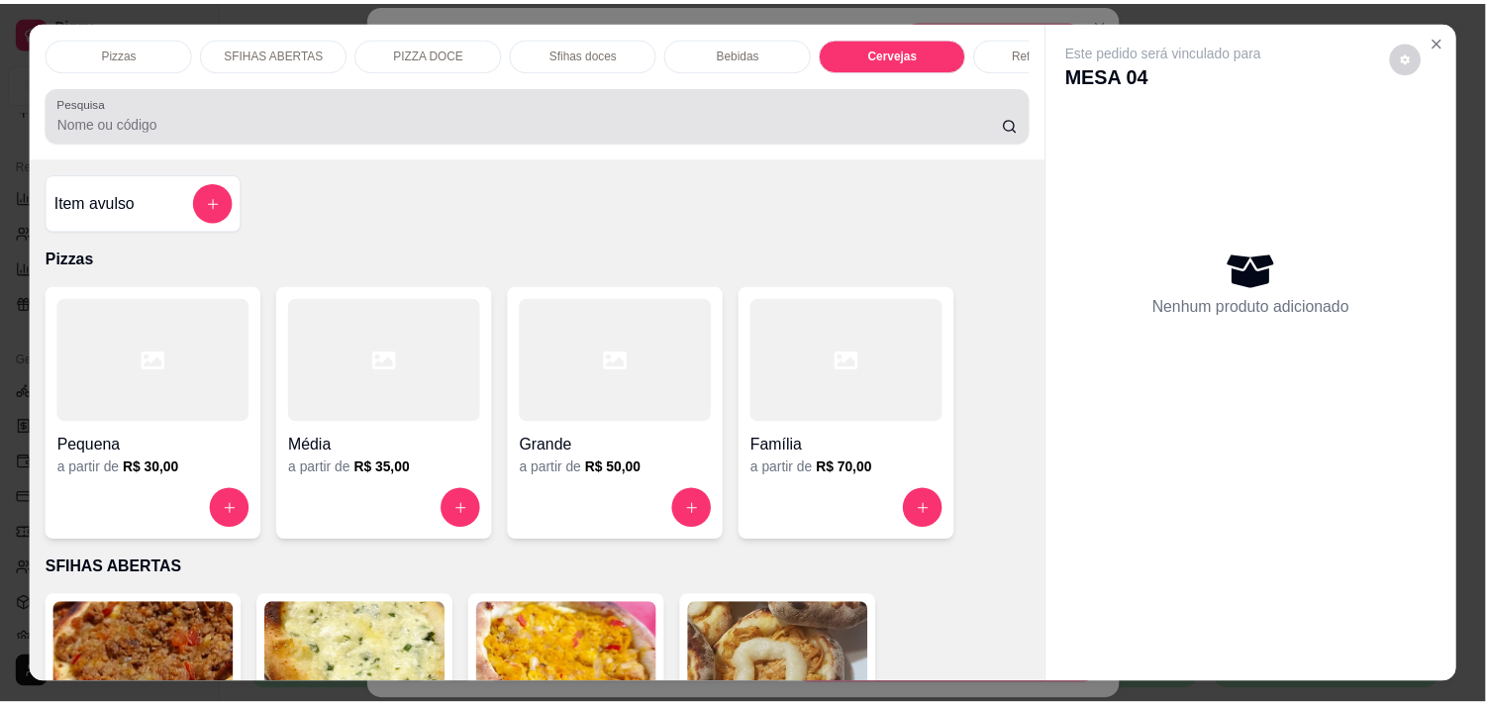
scroll to position [50, 0]
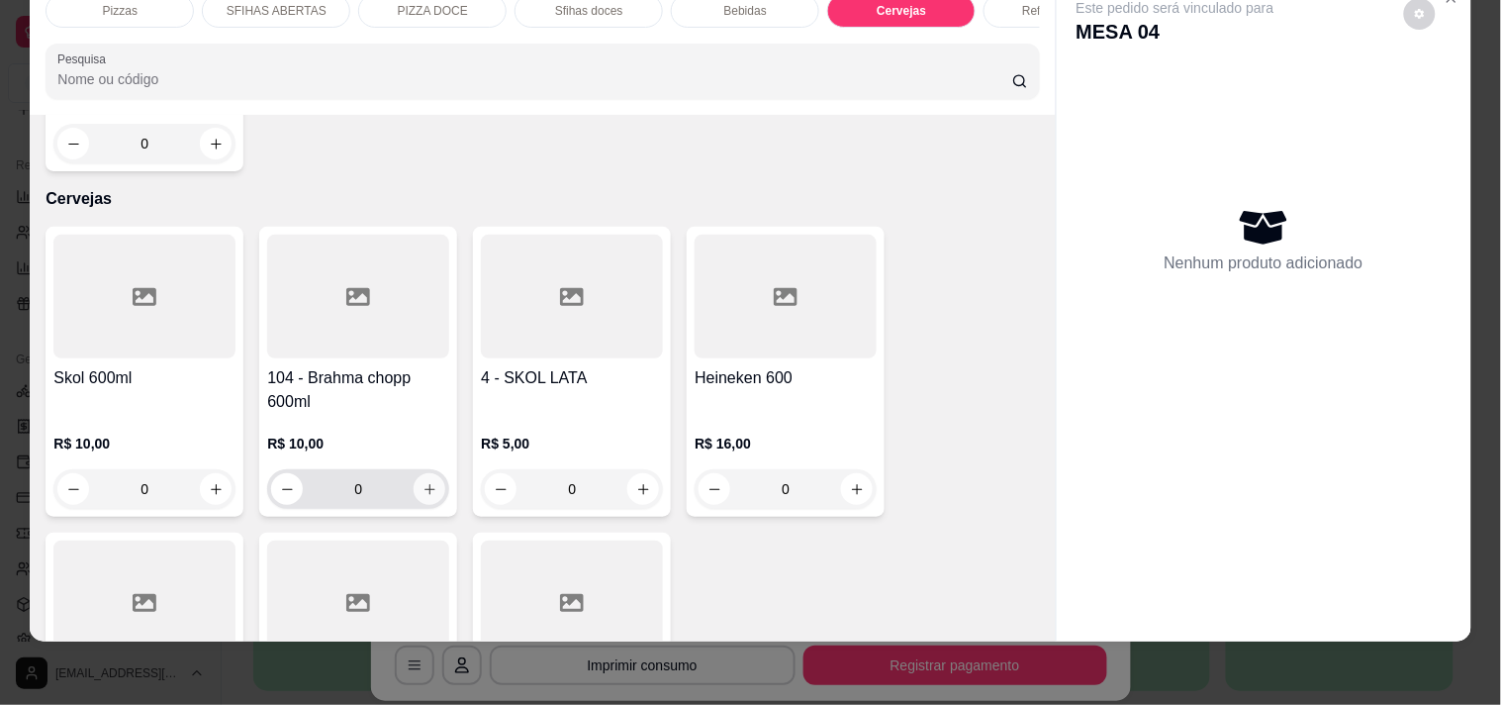
click at [423, 482] on icon "increase-product-quantity" at bounding box center [430, 489] width 15 height 15
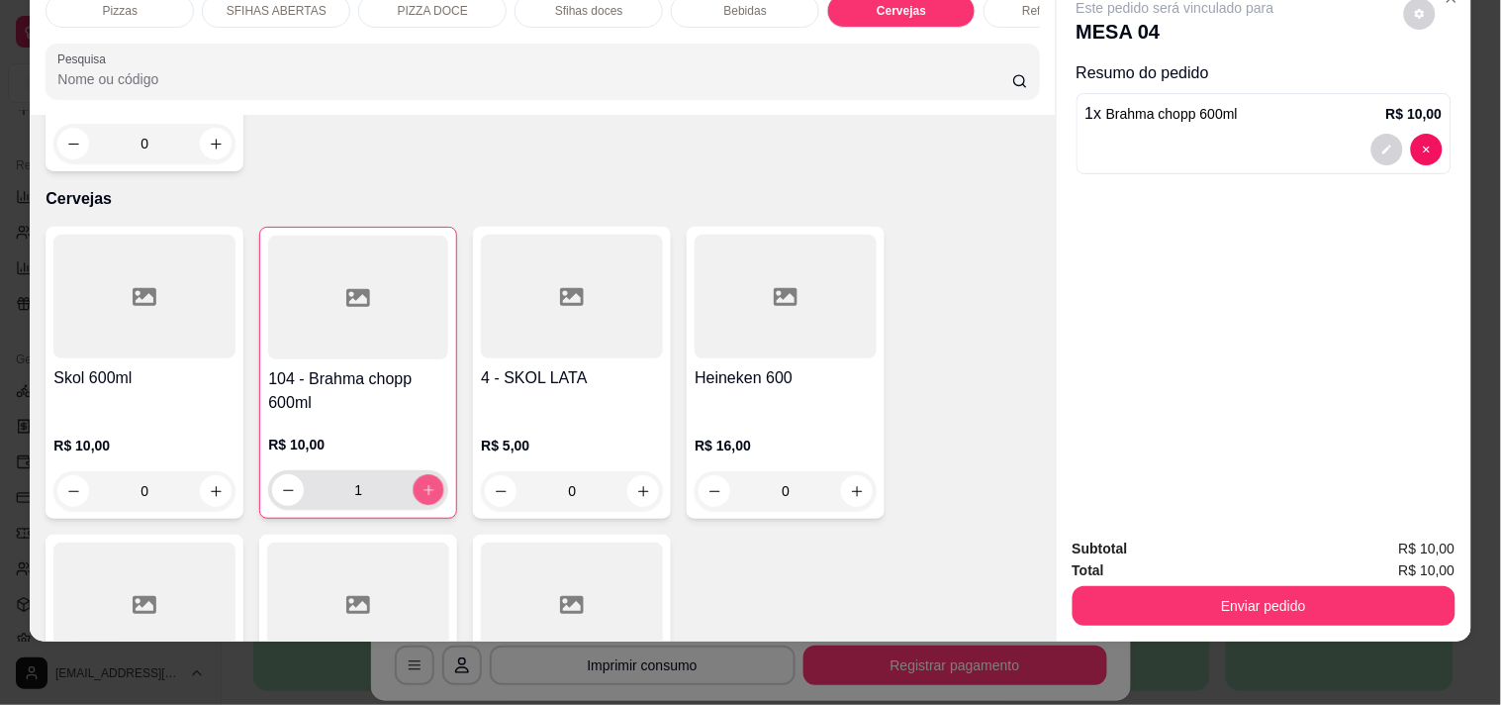
click at [422, 483] on icon "increase-product-quantity" at bounding box center [429, 490] width 15 height 15
type input "3"
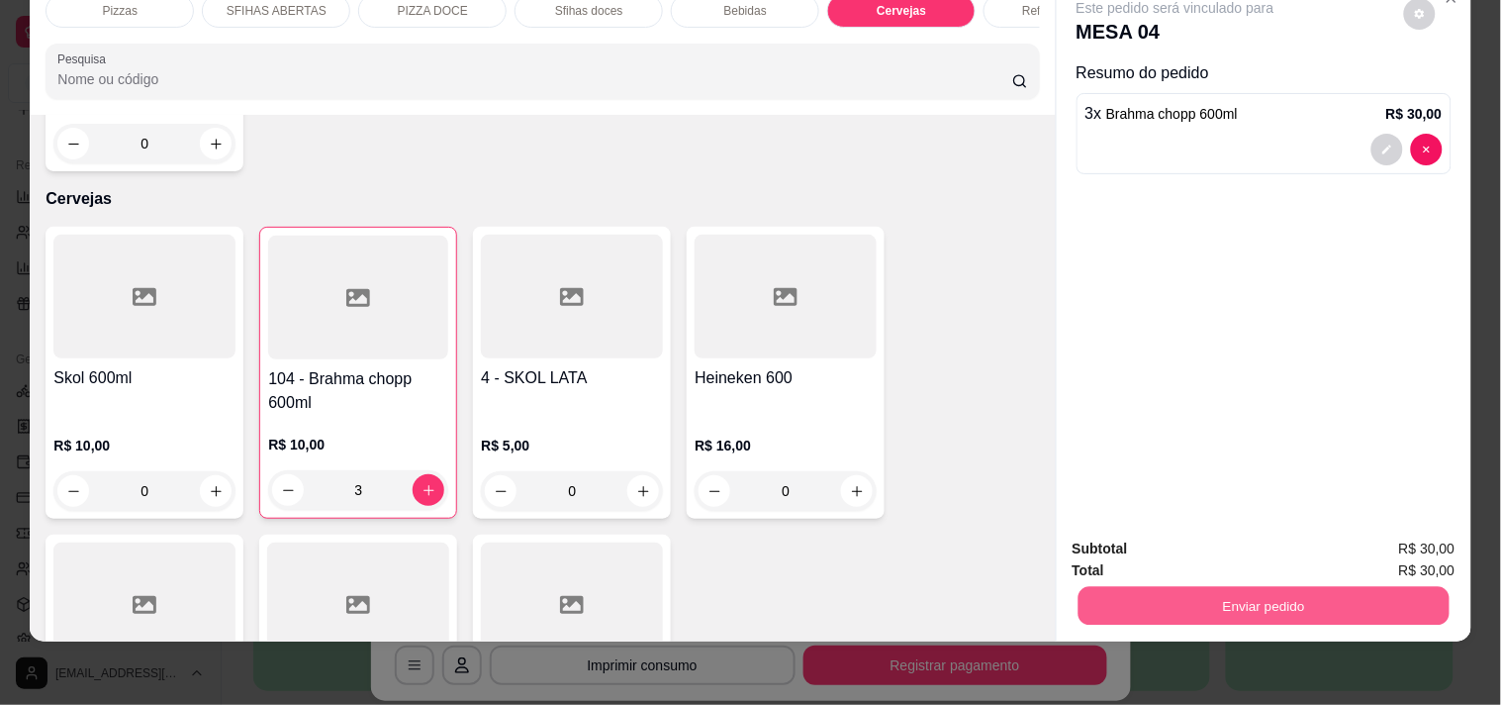
click at [1093, 595] on button "Enviar pedido" at bounding box center [1263, 605] width 371 height 39
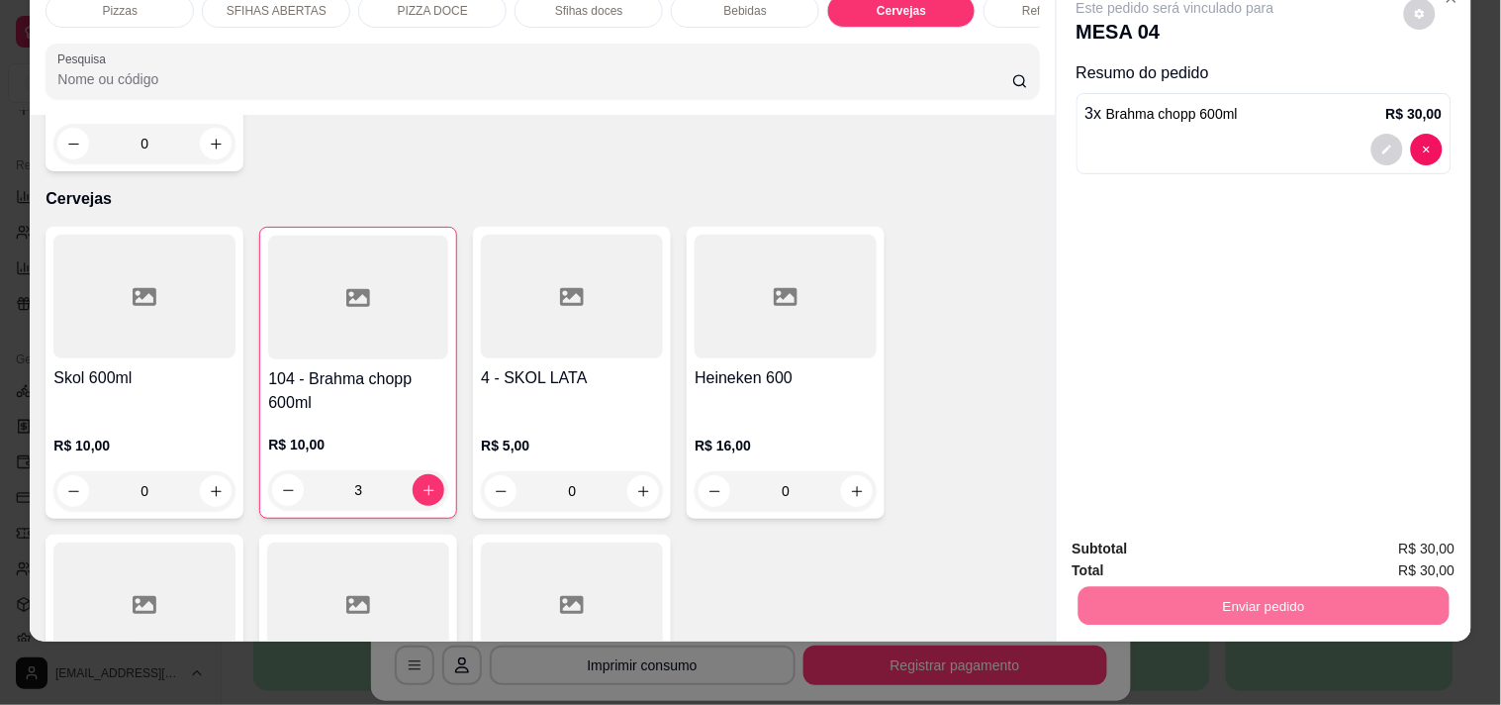
click at [1425, 538] on button "Enviar pedido" at bounding box center [1404, 542] width 112 height 38
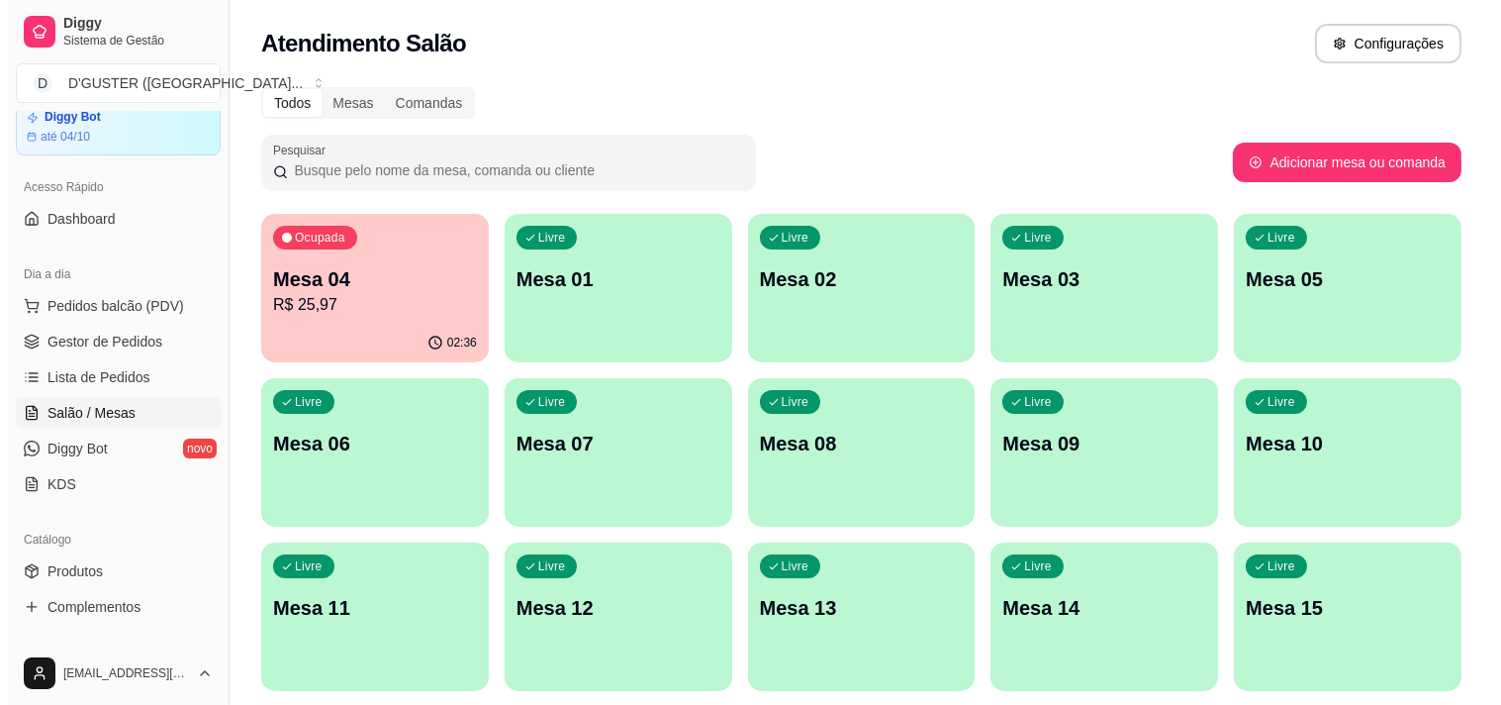
scroll to position [24, 0]
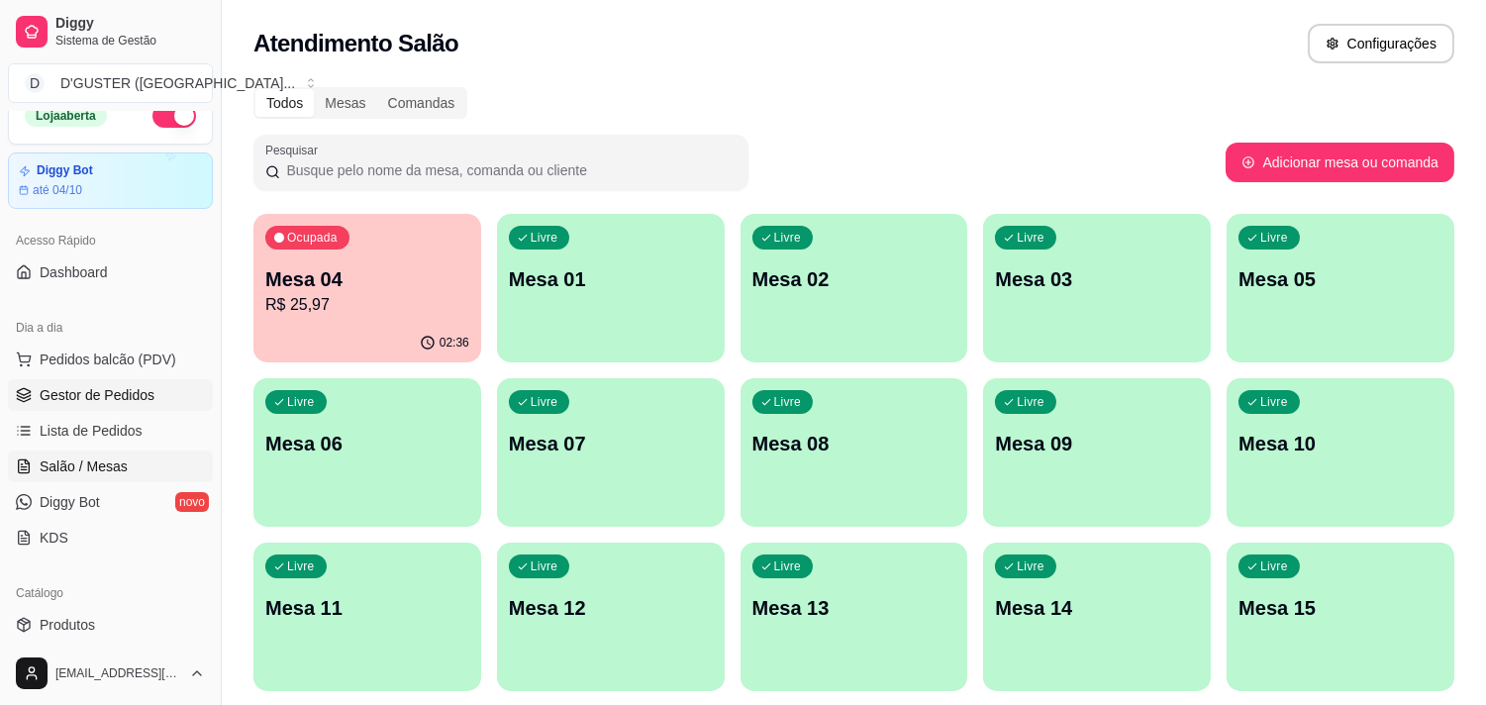
click at [119, 390] on span "Gestor de Pedidos" at bounding box center [97, 395] width 115 height 20
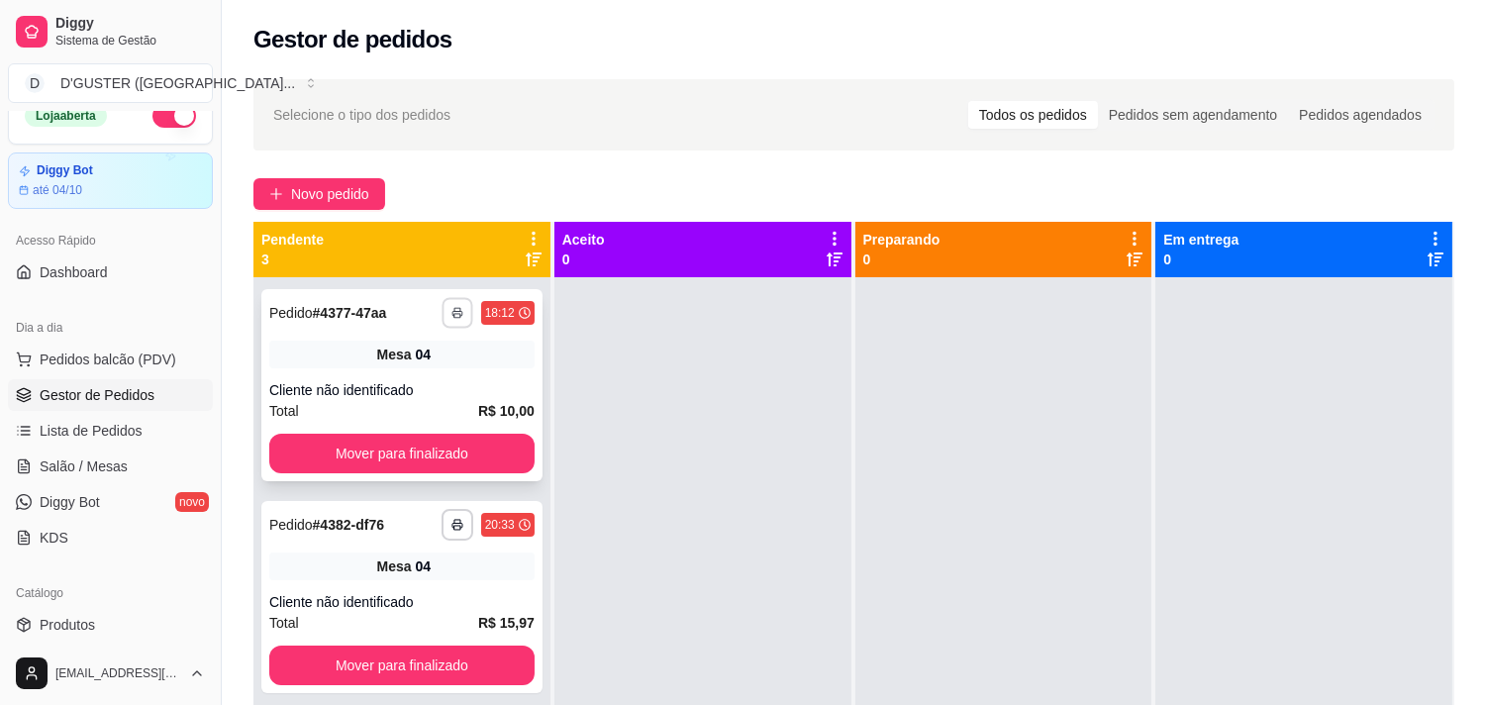
click at [450, 321] on button "button" at bounding box center [456, 312] width 31 height 31
click at [646, 508] on div at bounding box center [702, 629] width 297 height 705
click at [84, 461] on span "Salão / Mesas" at bounding box center [84, 466] width 88 height 20
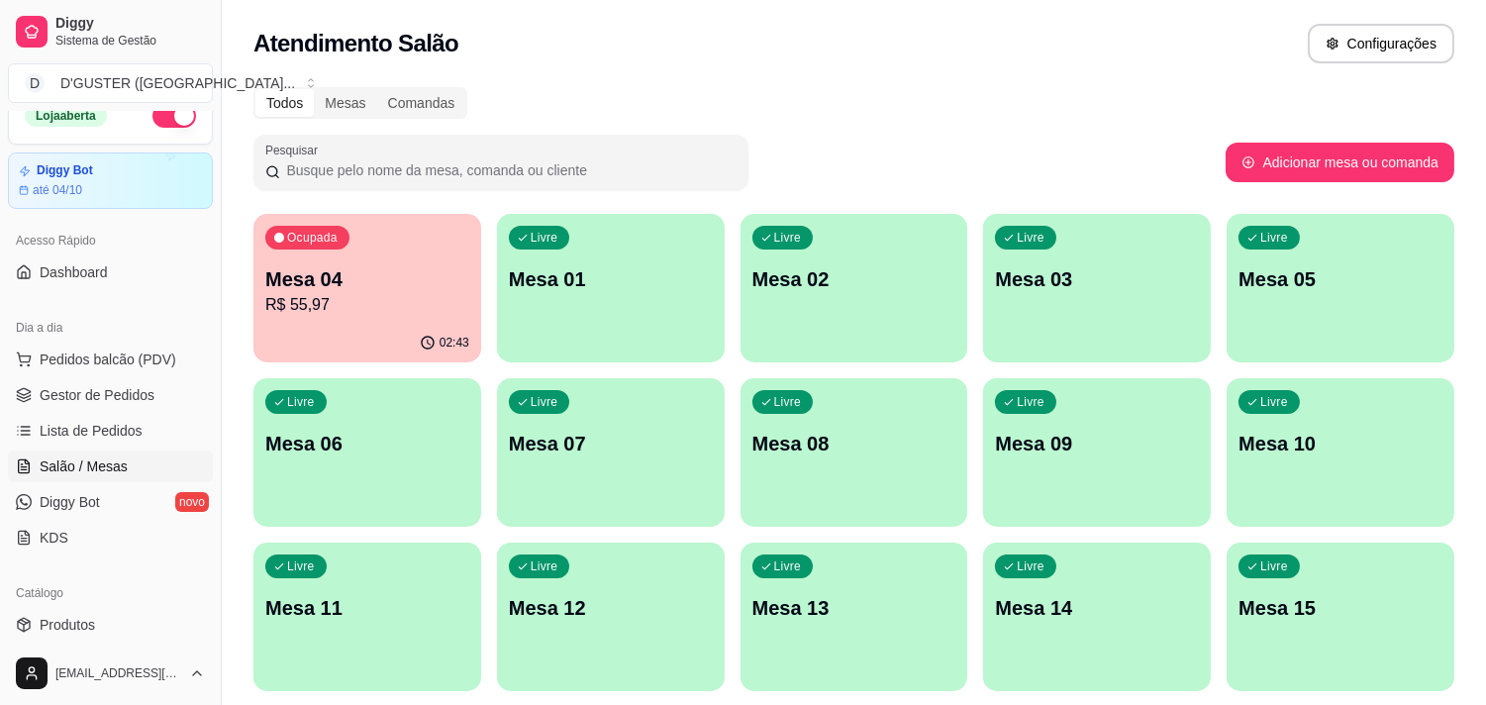
click at [363, 302] on p "R$ 55,97" at bounding box center [367, 305] width 204 height 24
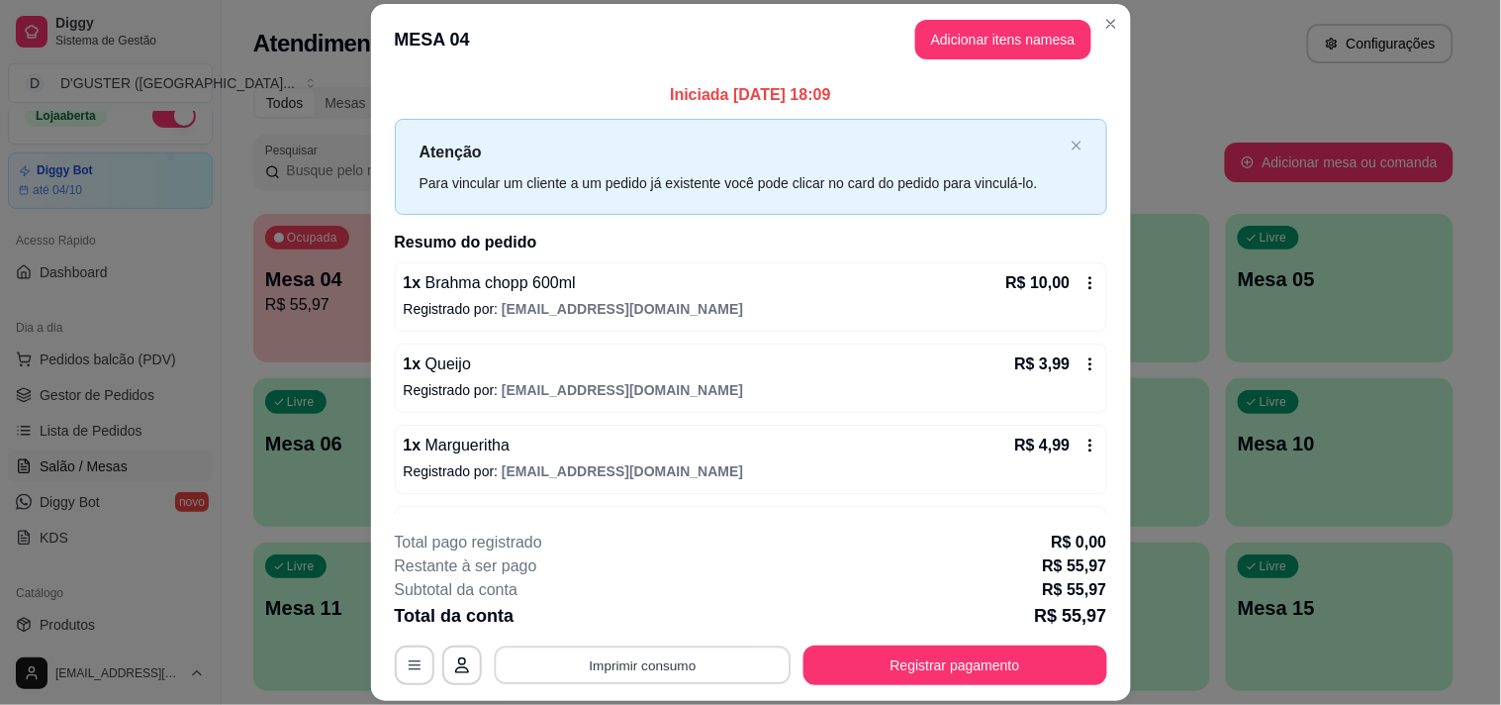
click at [717, 666] on button "Imprimir consumo" at bounding box center [642, 665] width 297 height 39
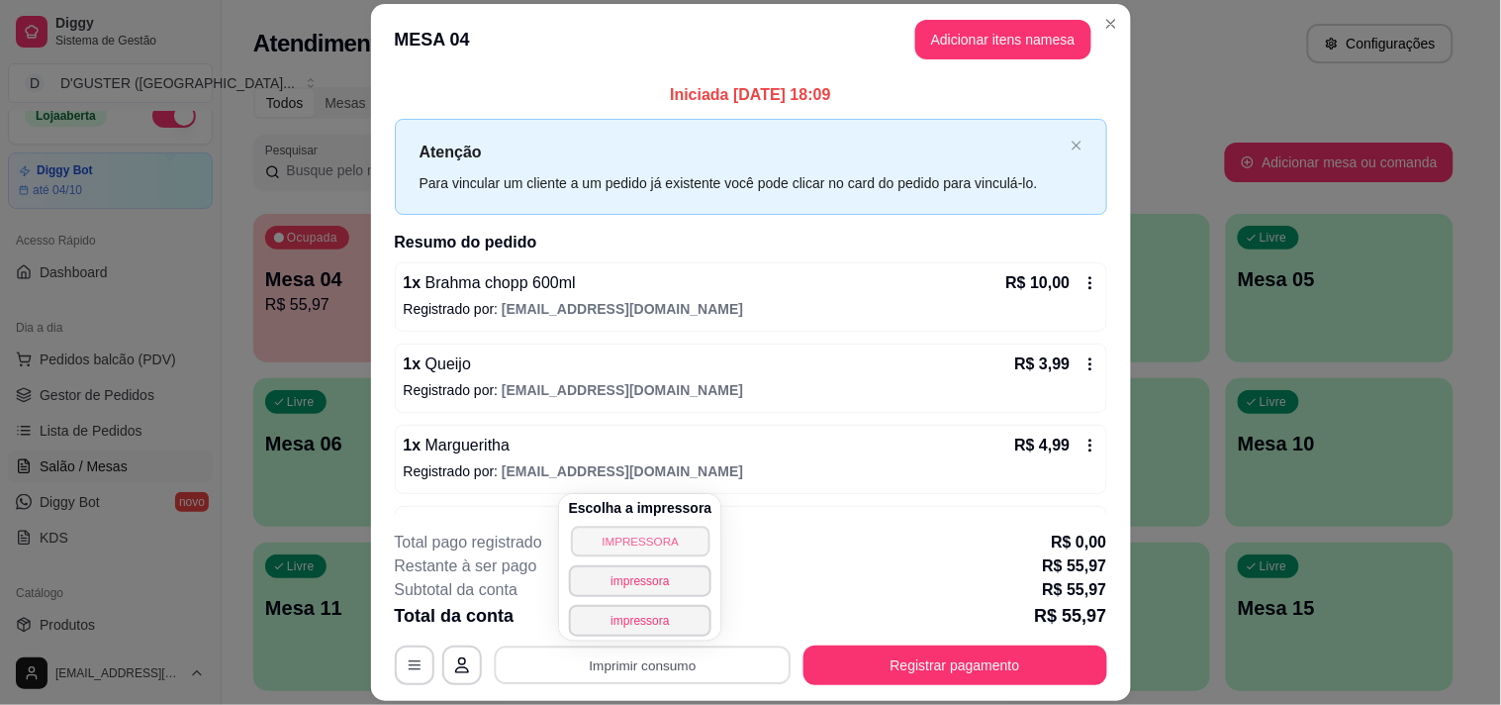
click at [628, 532] on button "IMPRESSORA" at bounding box center [640, 541] width 139 height 31
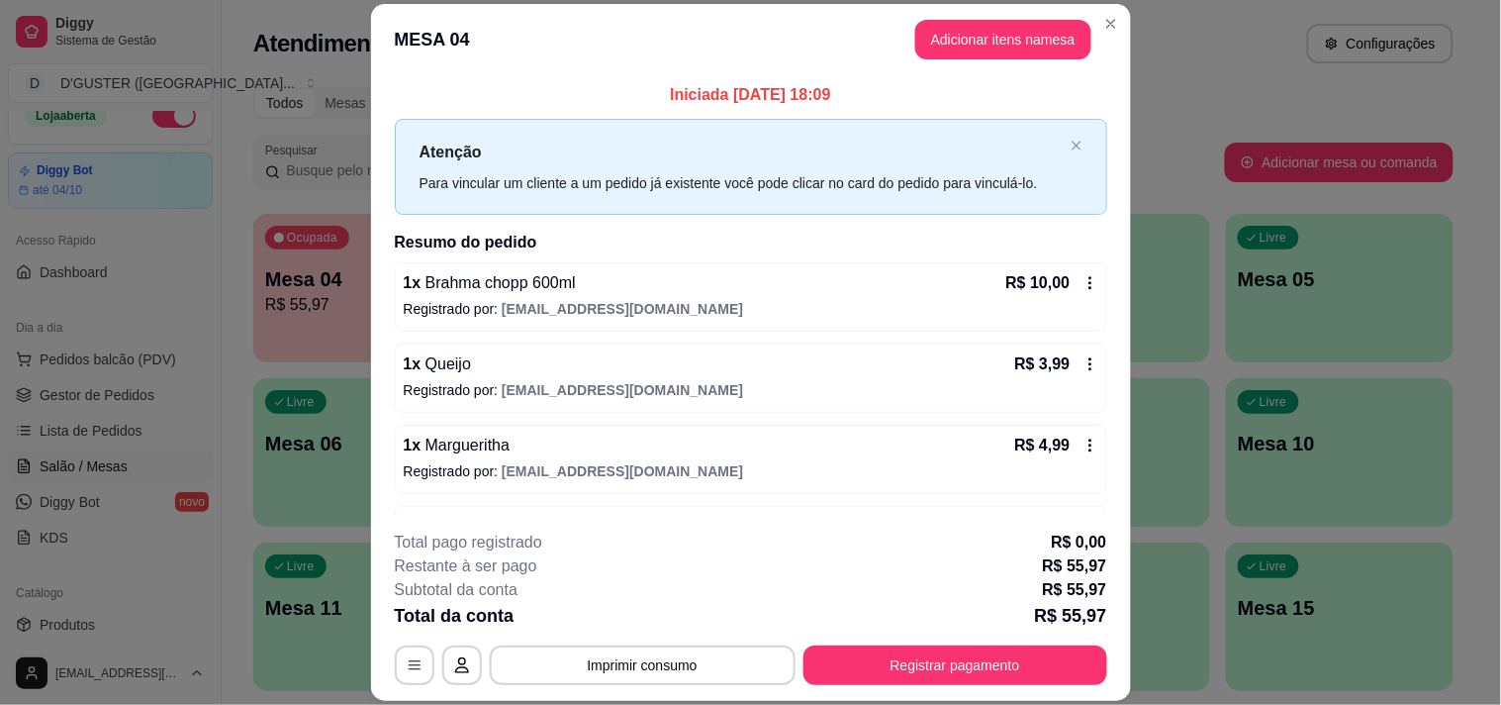
click at [1067, 272] on div "R$ 10,00" at bounding box center [1053, 283] width 92 height 24
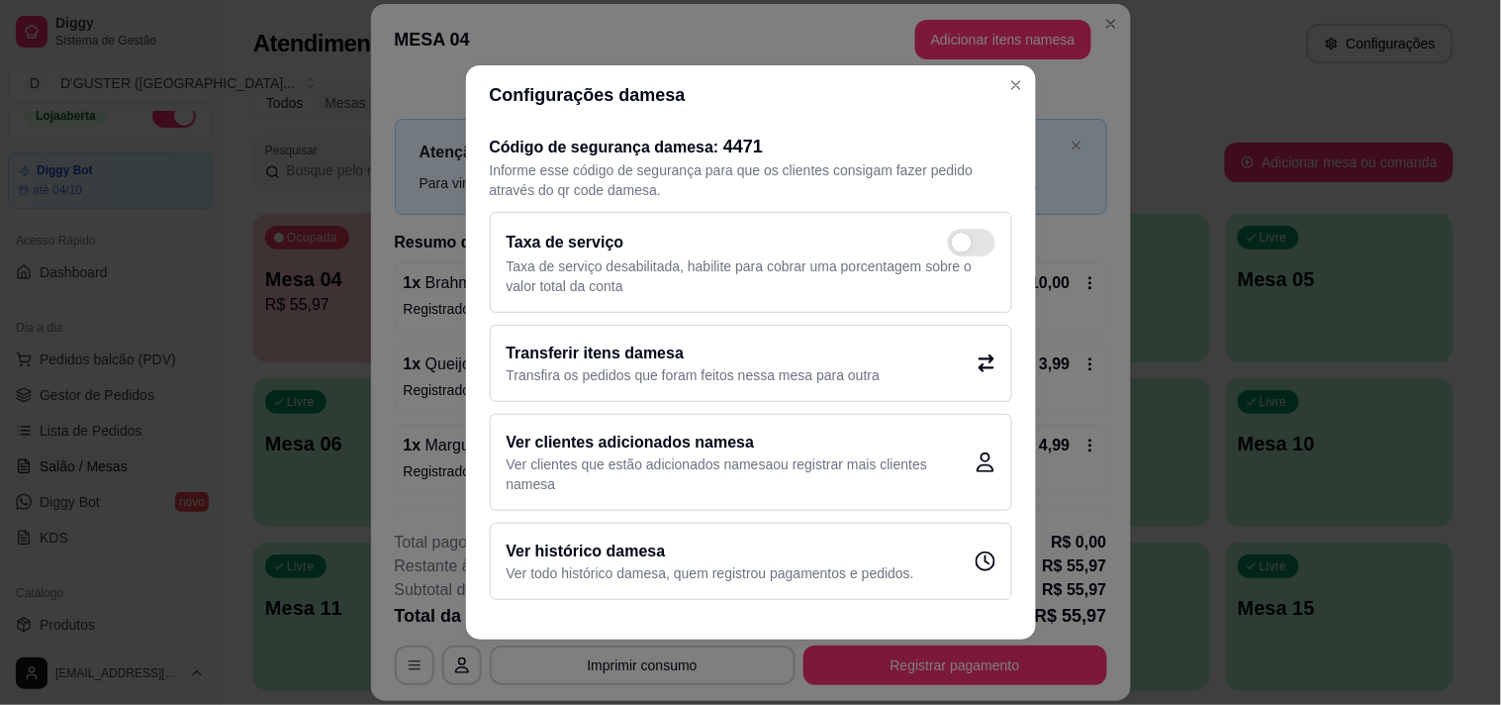
click at [787, 348] on h2 "Transferir itens da mesa" at bounding box center [694, 353] width 374 height 24
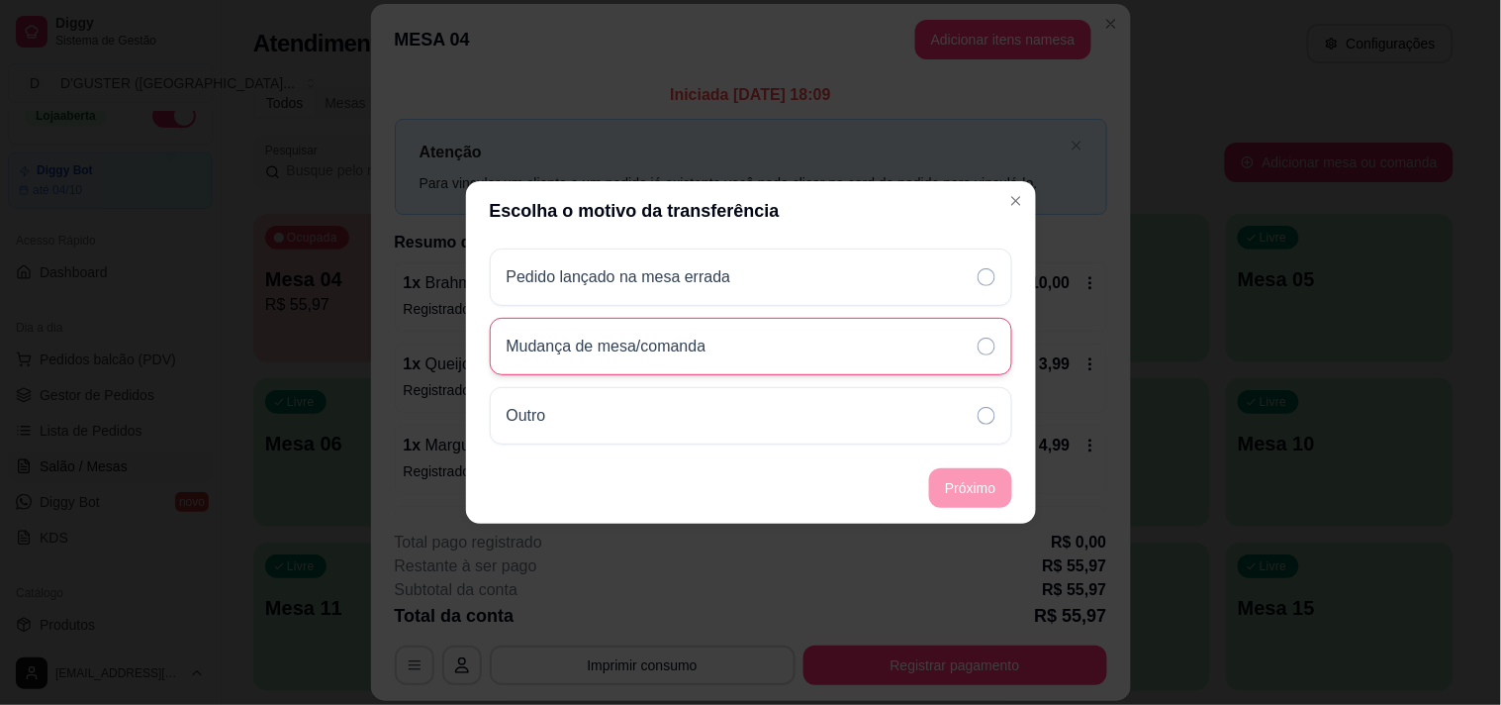
click at [935, 342] on div "Mudança de mesa/comanda" at bounding box center [751, 346] width 523 height 57
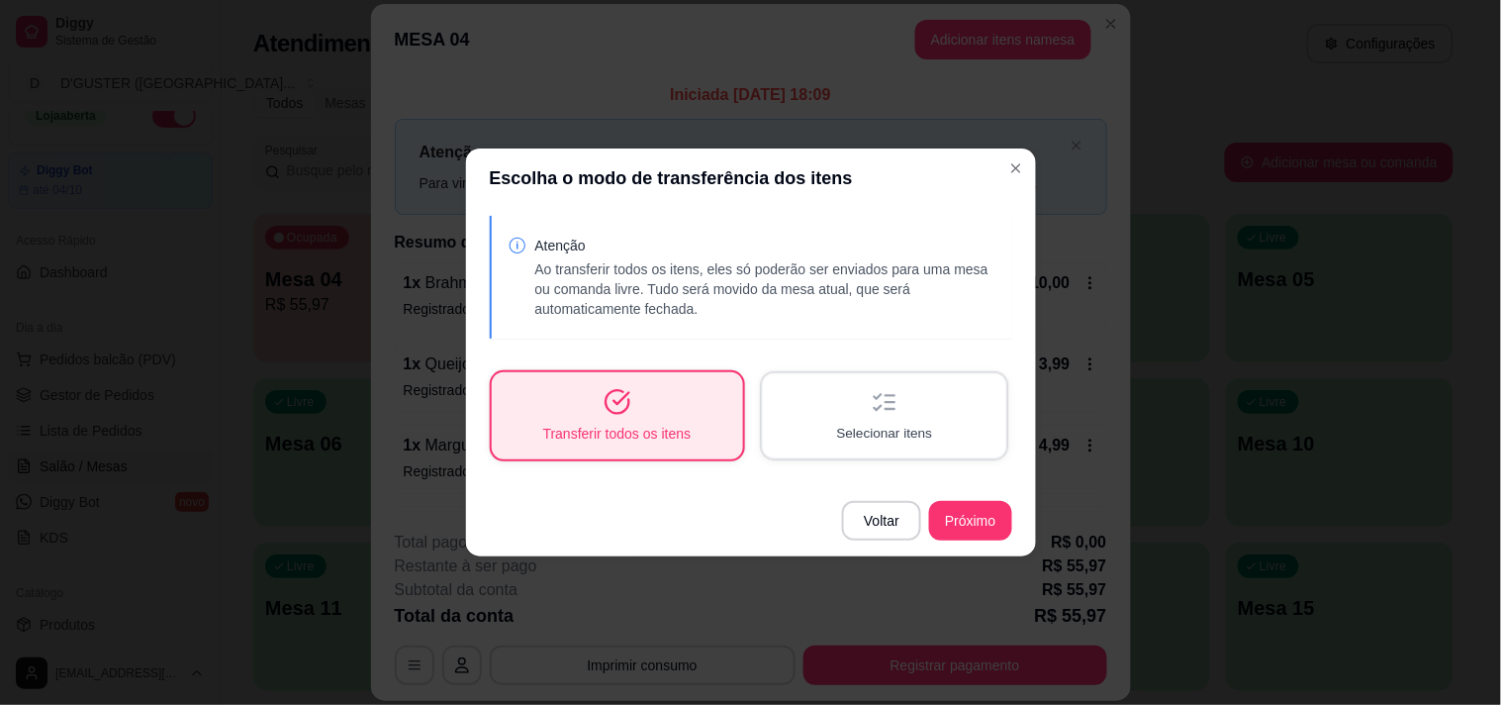
click at [894, 424] on span "Selecionar itens" at bounding box center [884, 433] width 96 height 19
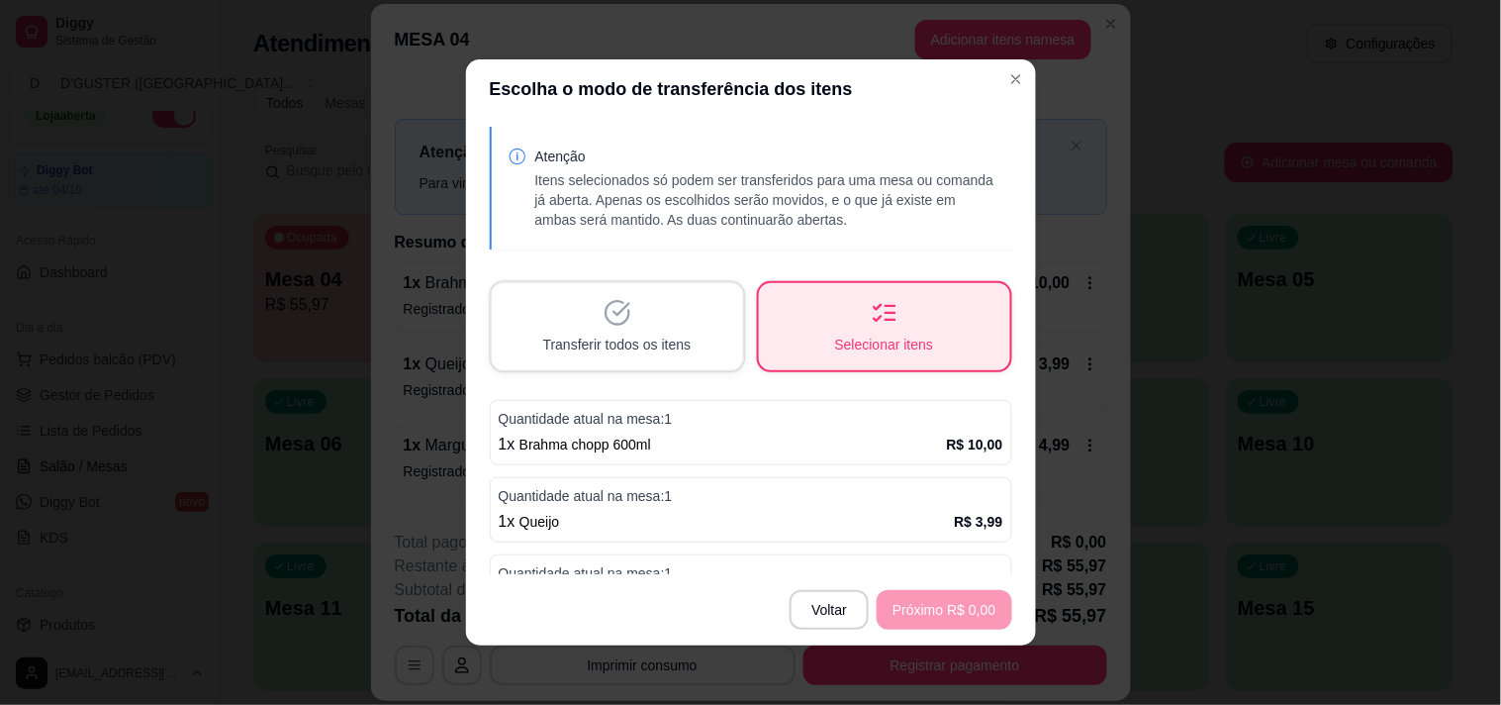
click at [942, 422] on p "Quantidade atual na mesa: 1" at bounding box center [751, 419] width 505 height 20
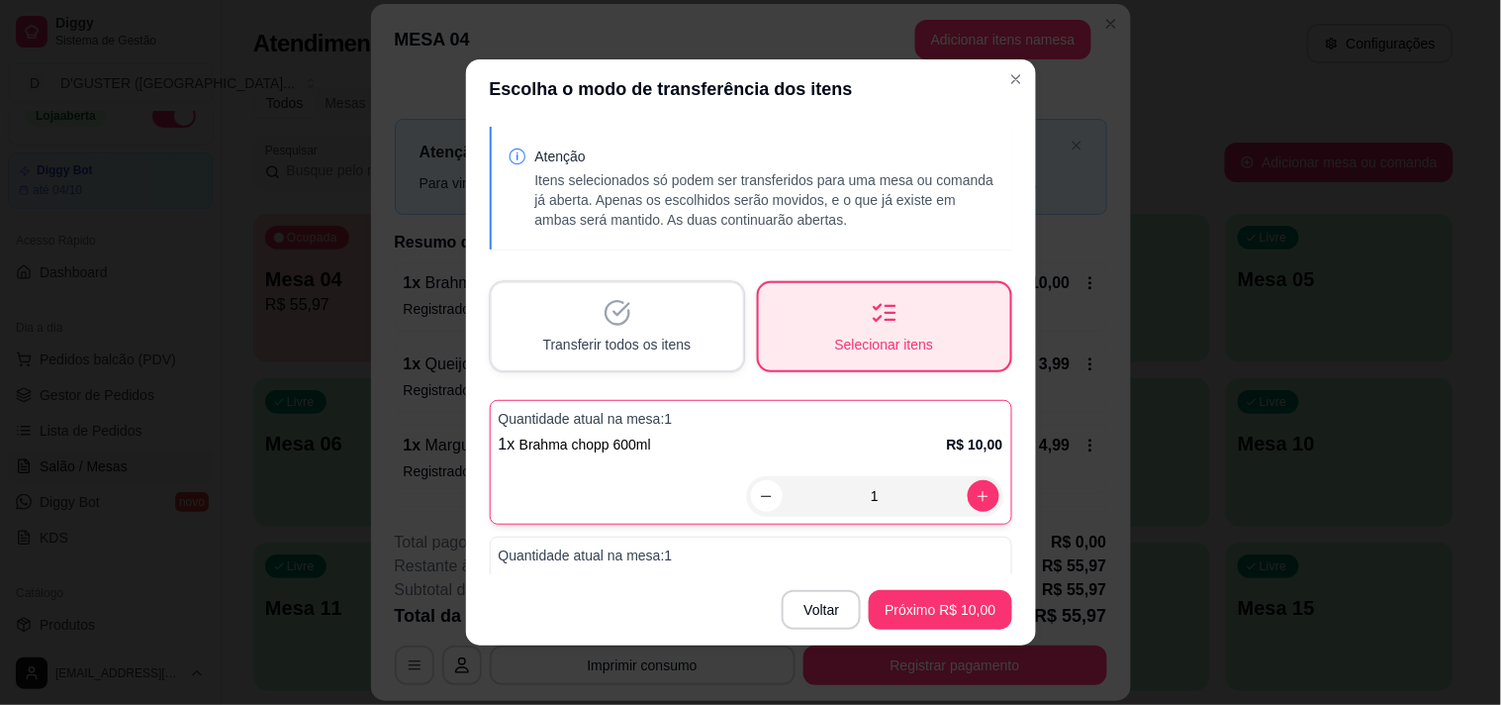
scroll to position [110, 0]
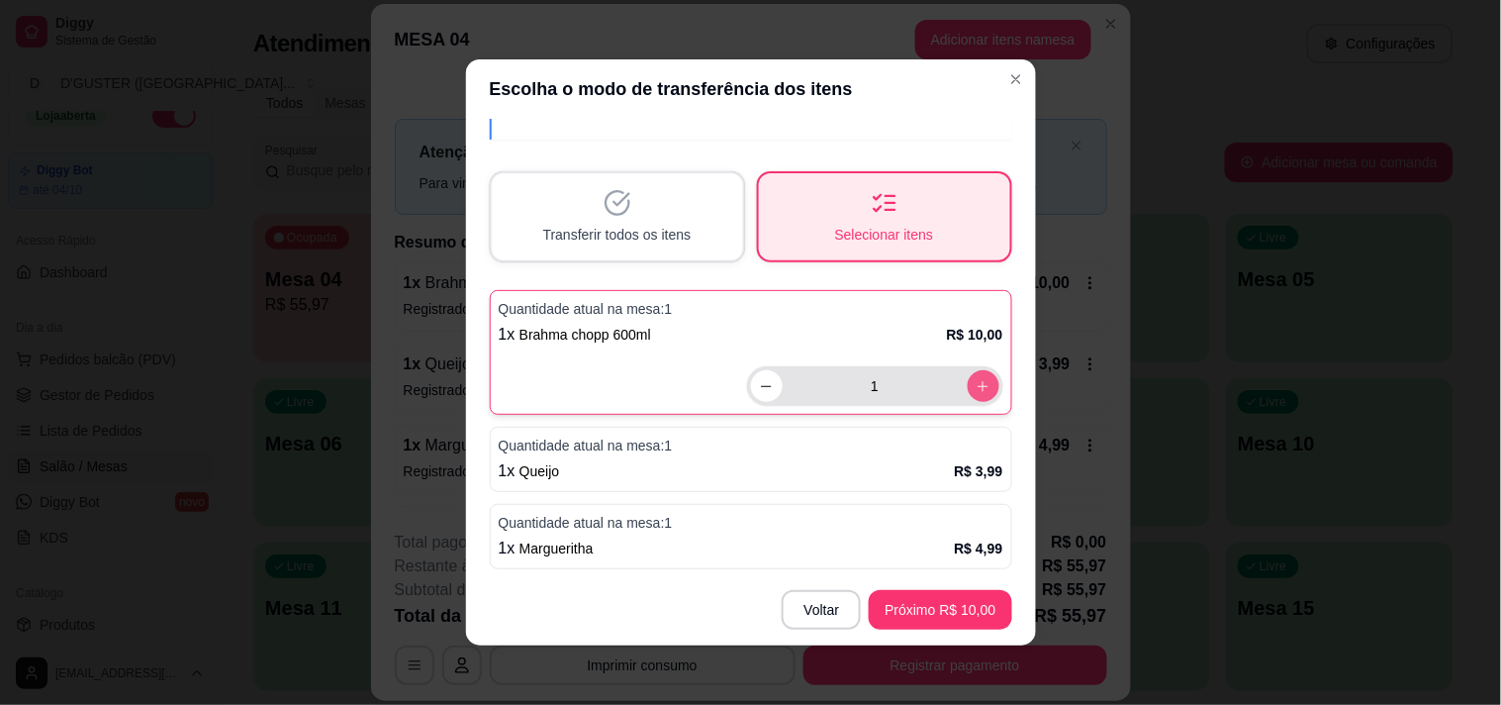
click at [968, 391] on button "increase-product-quantity" at bounding box center [984, 386] width 32 height 32
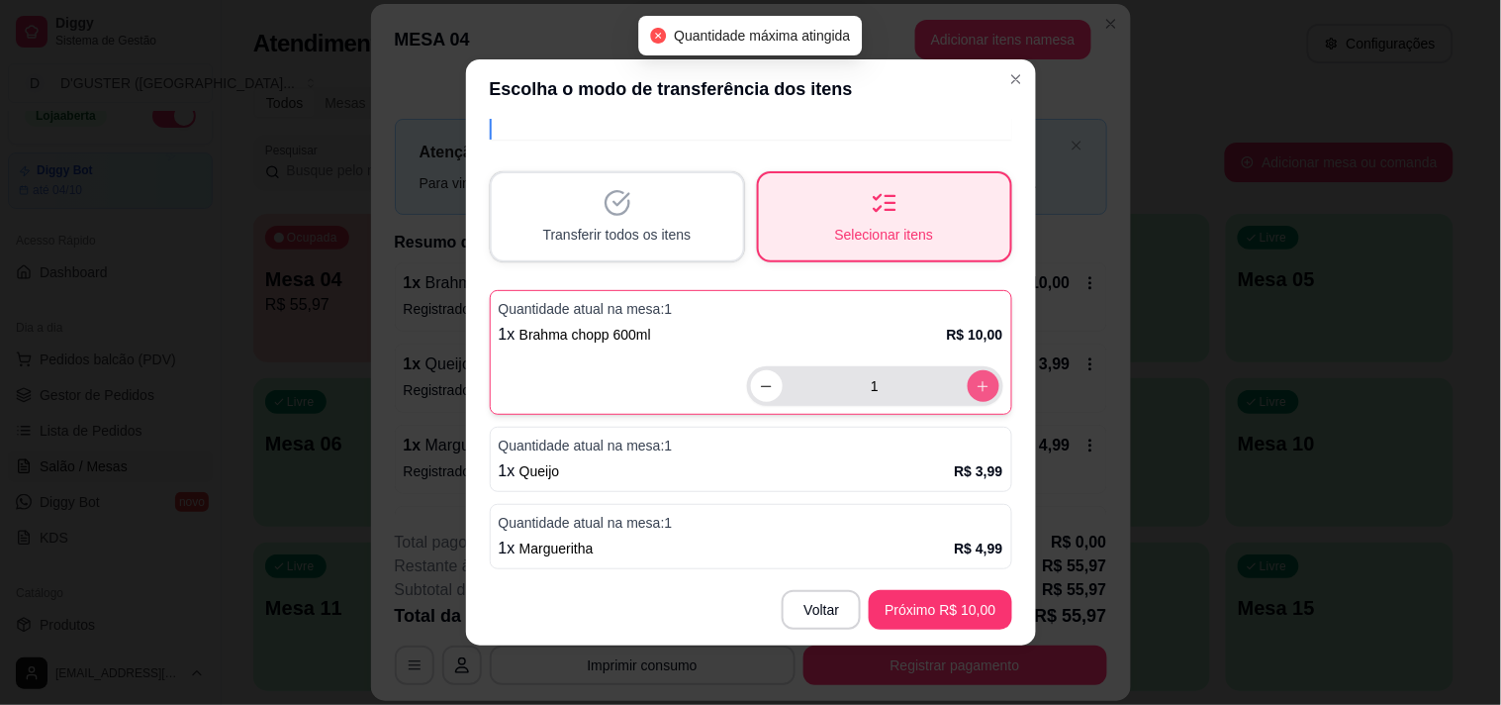
click at [976, 391] on icon "increase-product-quantity" at bounding box center [983, 386] width 15 height 15
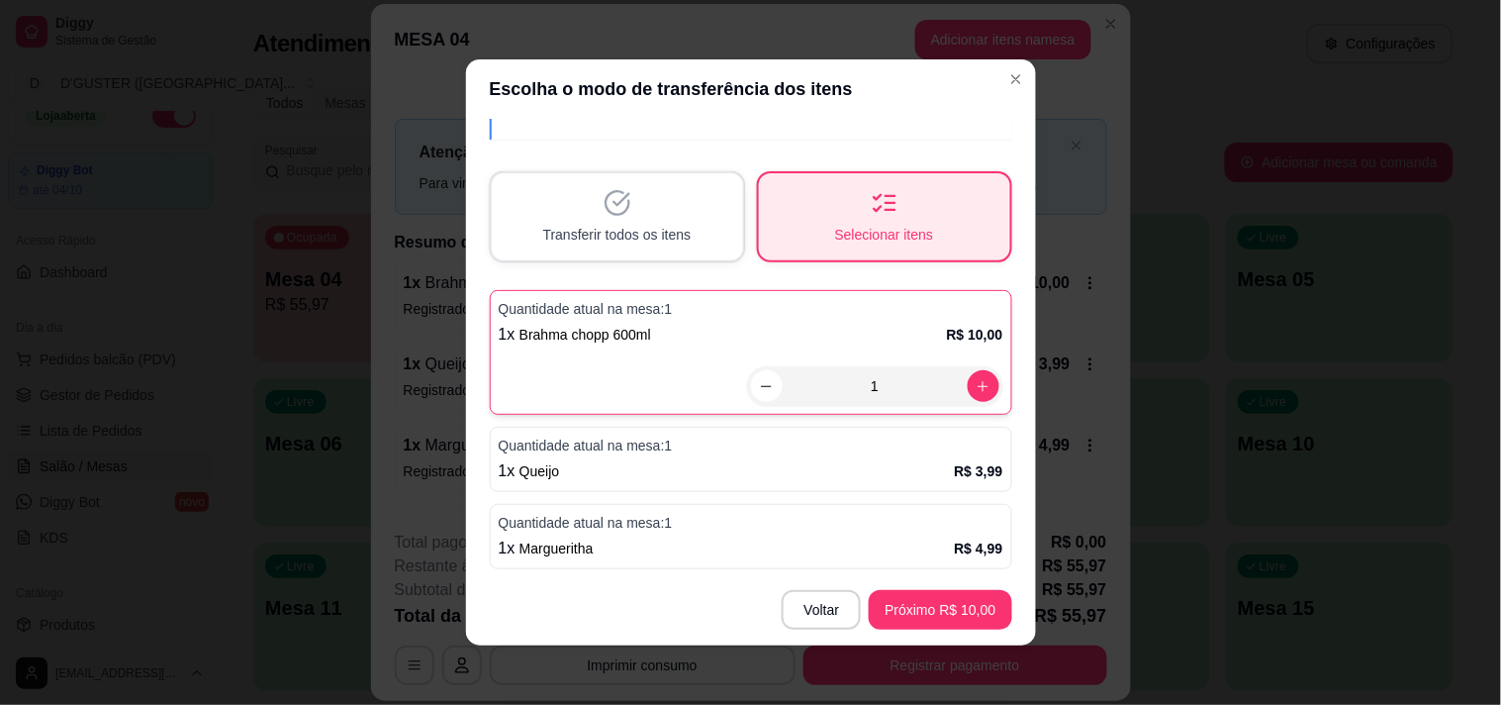
click at [886, 459] on div "1 x Queijo R$ 3,99" at bounding box center [751, 471] width 505 height 24
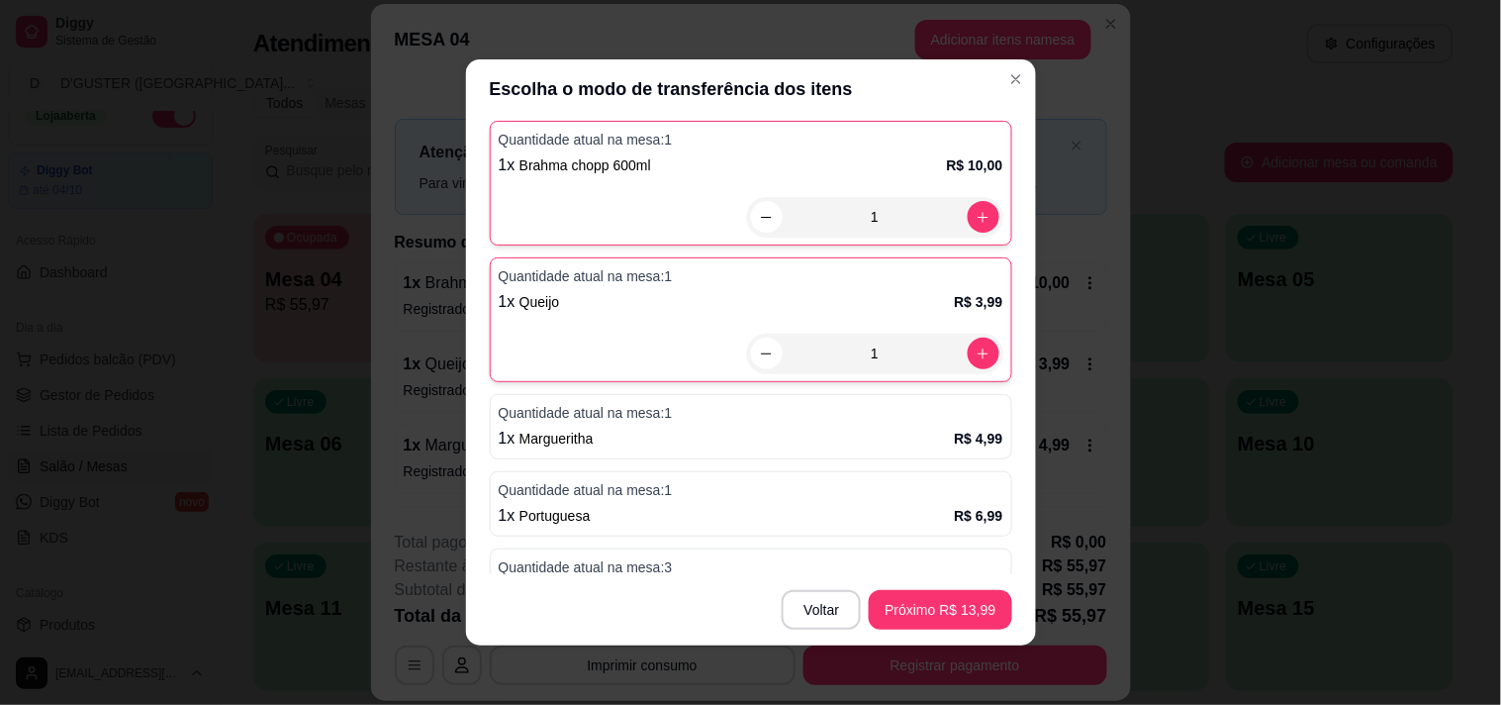
scroll to position [325, 0]
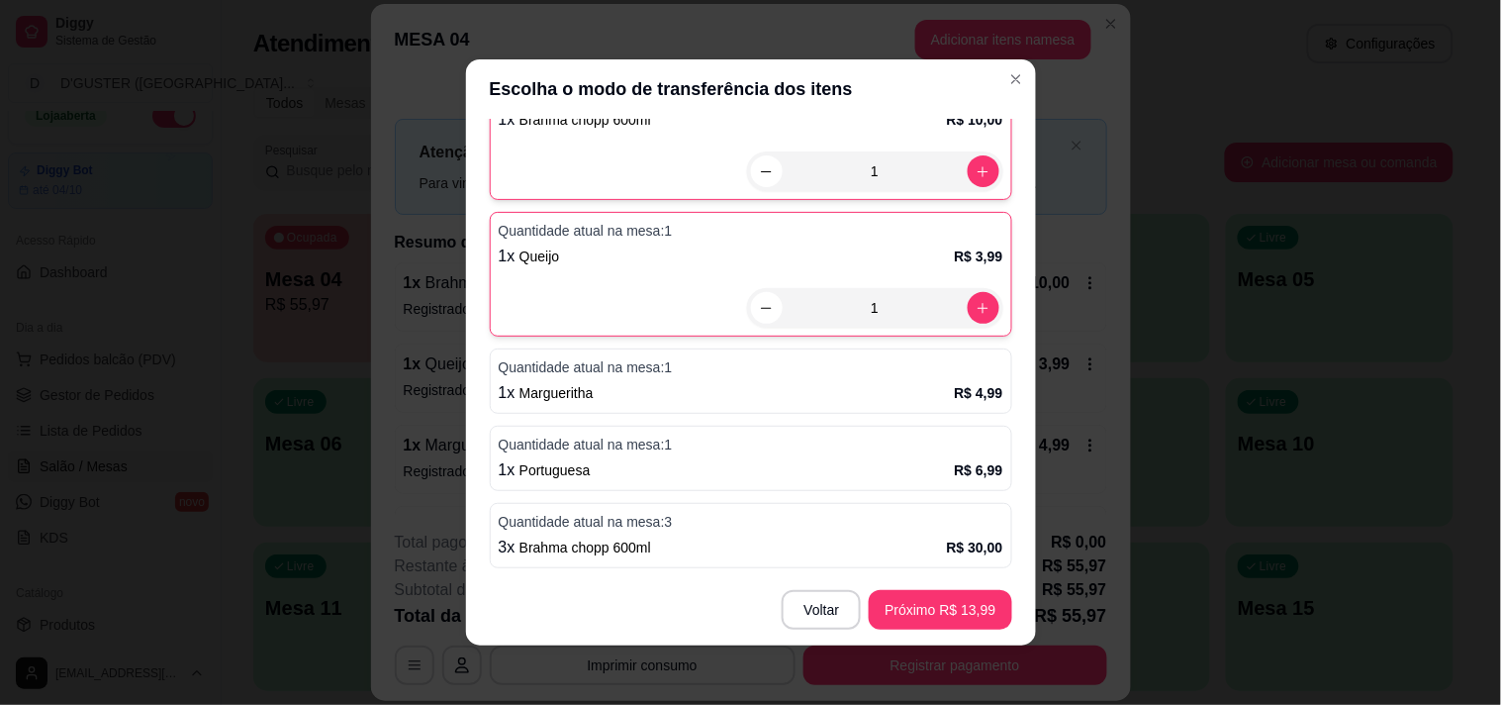
click at [858, 371] on p "Quantidade atual na mesa: 1" at bounding box center [751, 367] width 505 height 20
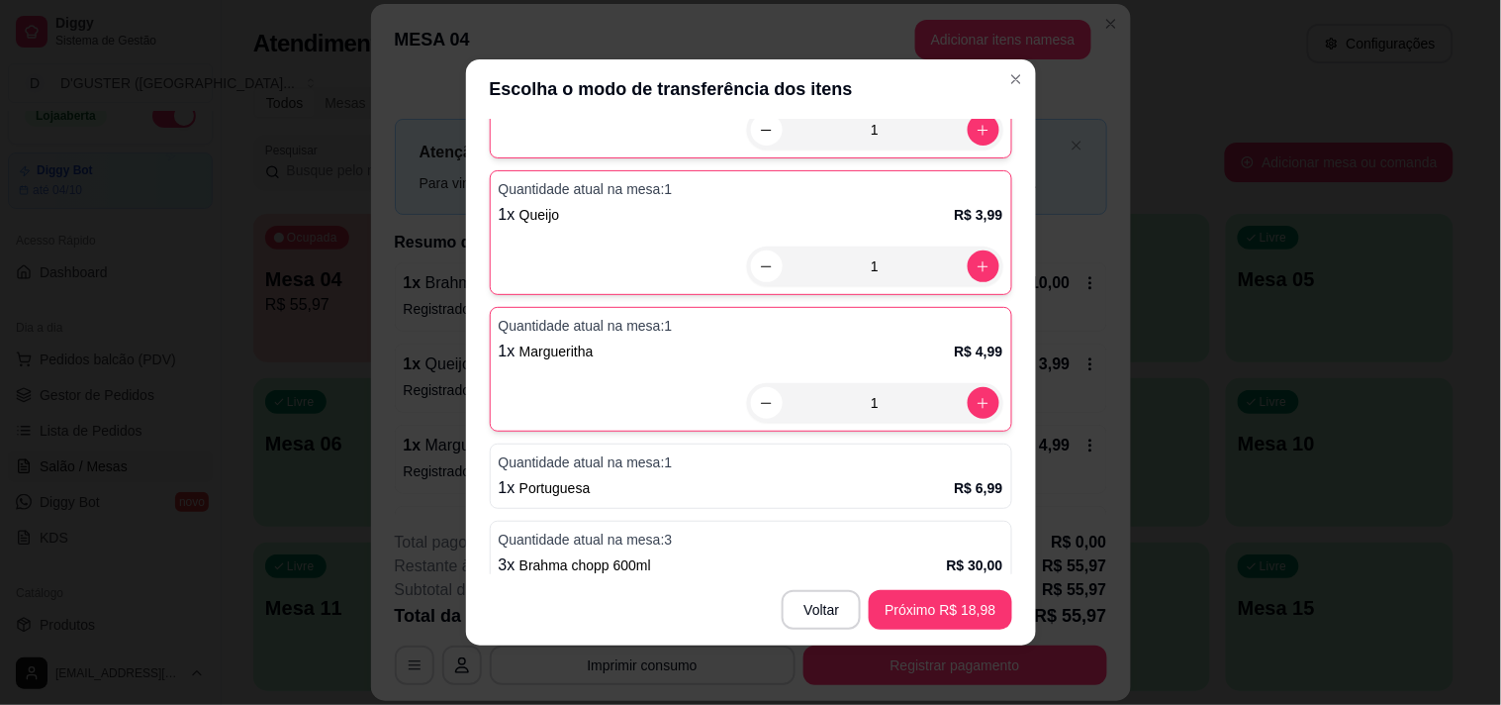
scroll to position [384, 0]
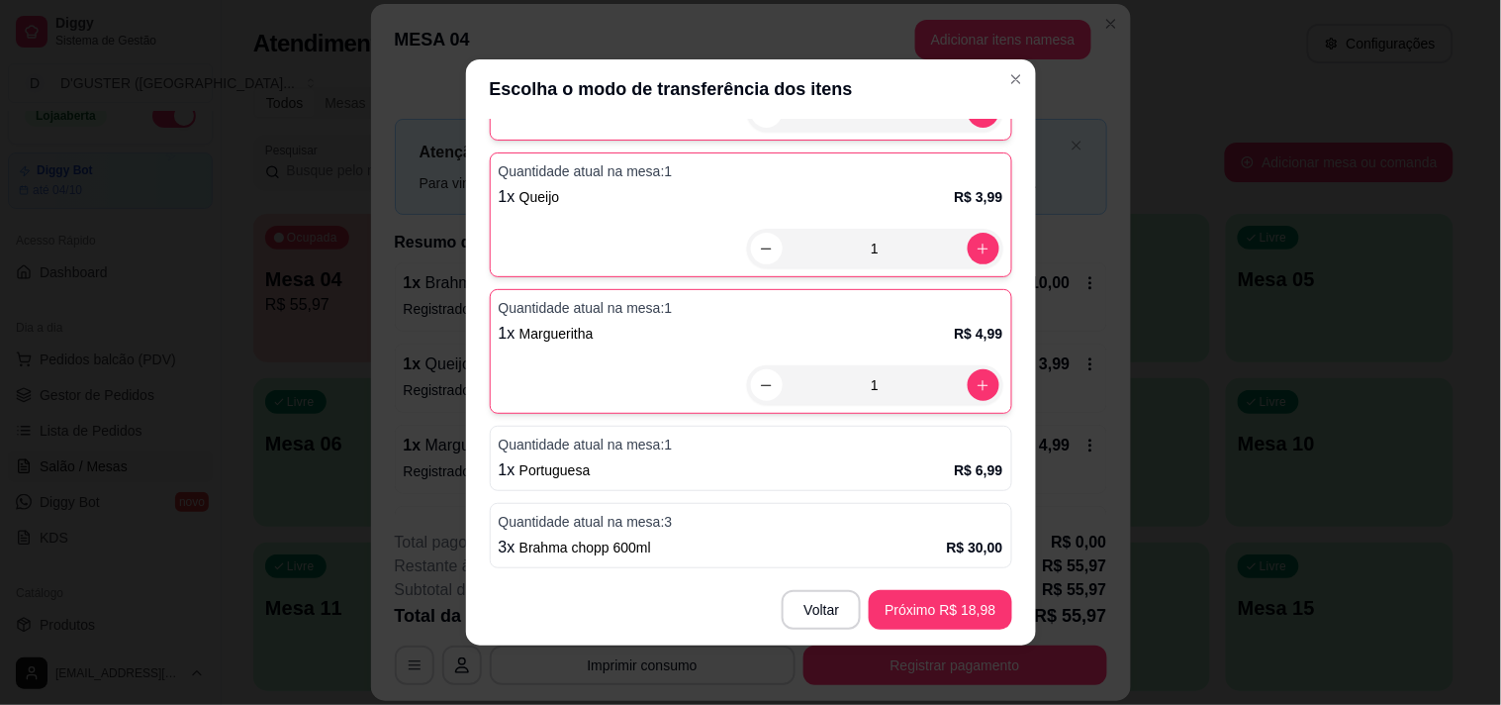
click at [841, 475] on div "1 x Portuguesa R$ 6,99" at bounding box center [751, 470] width 505 height 24
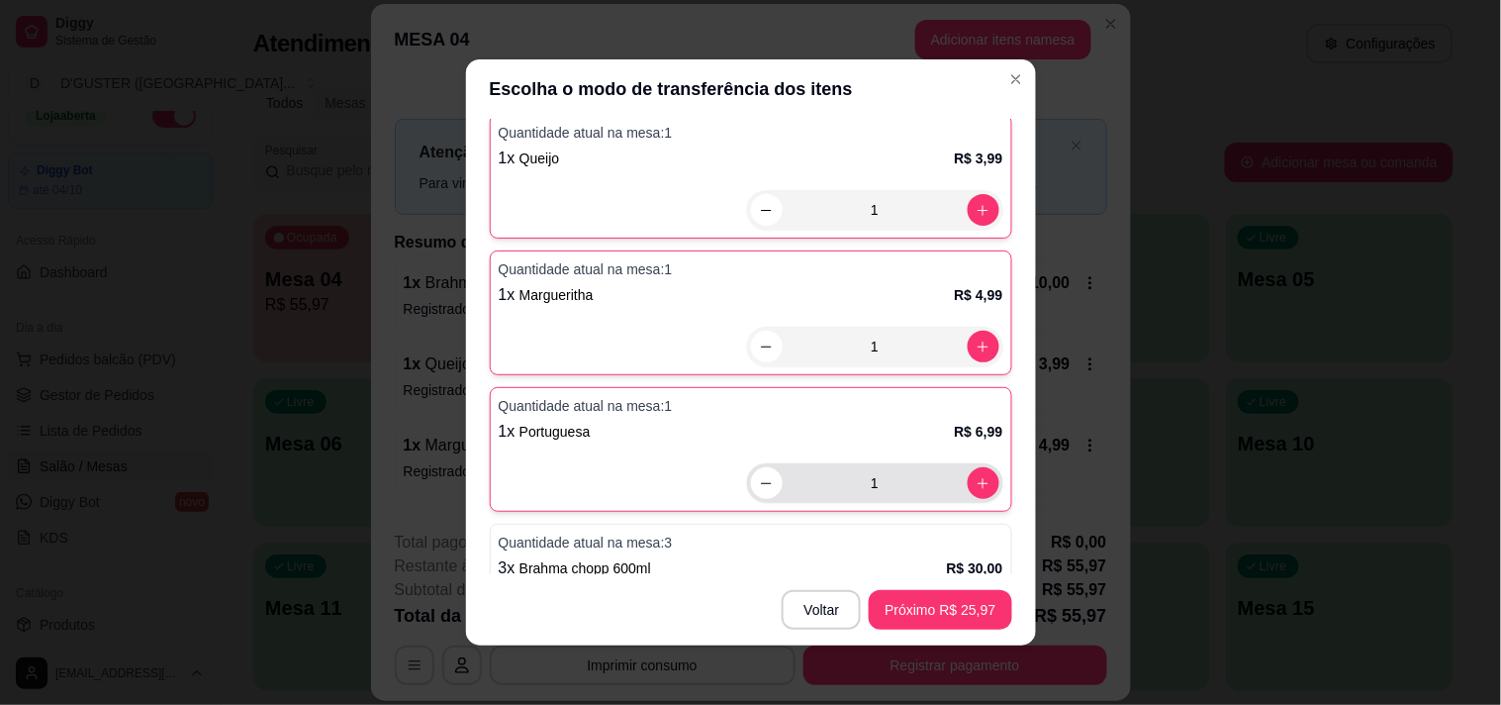
scroll to position [443, 0]
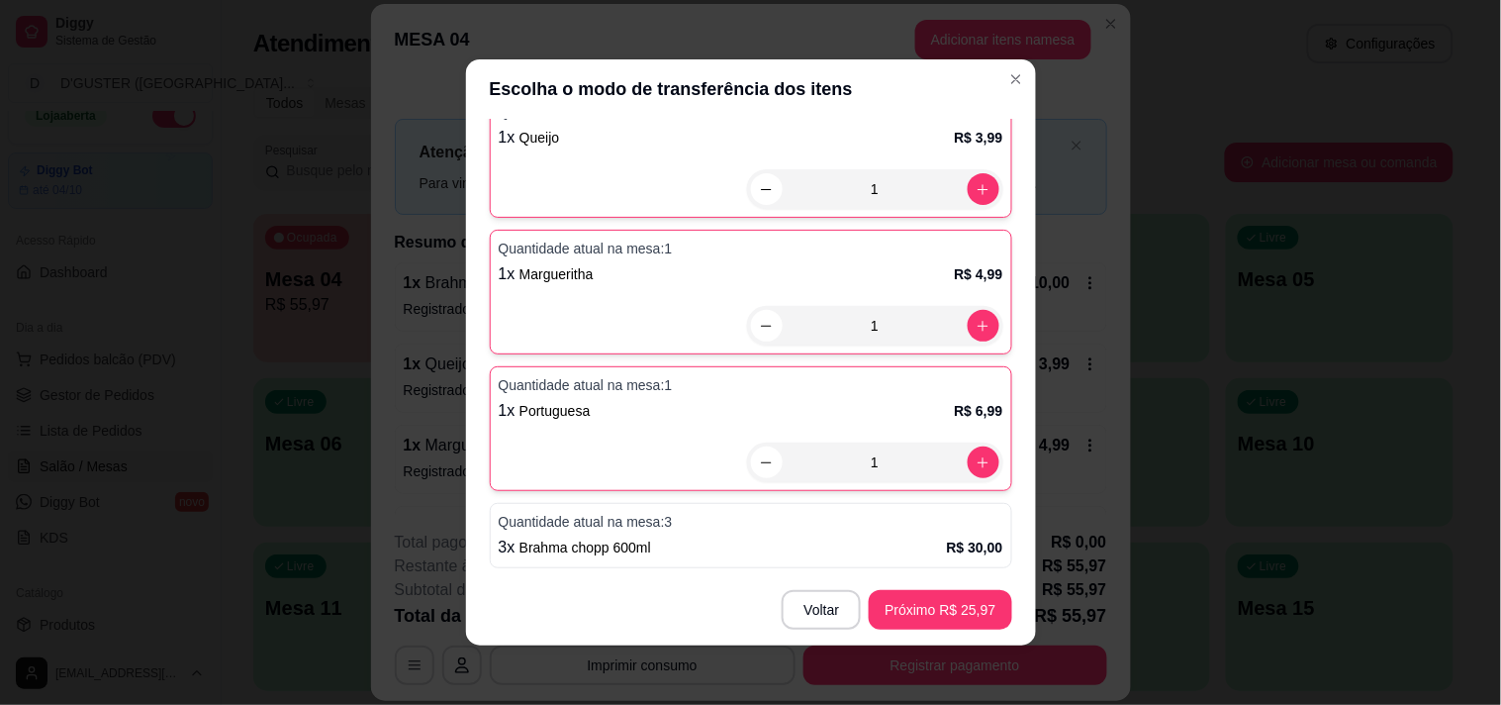
click at [804, 521] on p "Quantidade atual na mesa: 3" at bounding box center [751, 522] width 505 height 20
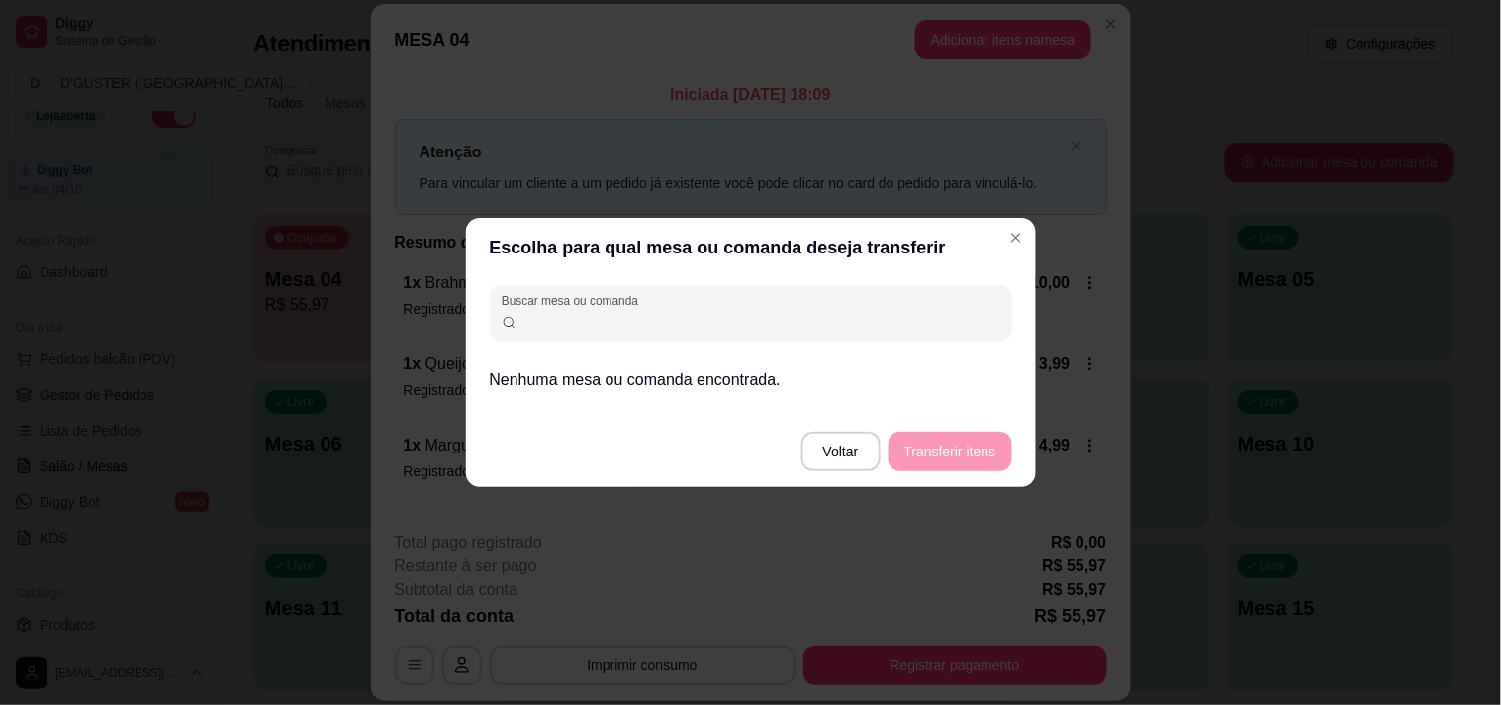
click at [874, 322] on input "Buscar mesa ou comanda" at bounding box center [759, 321] width 484 height 20
type input "1"
click at [933, 466] on footer "Voltar Transferir itens" at bounding box center [751, 451] width 570 height 71
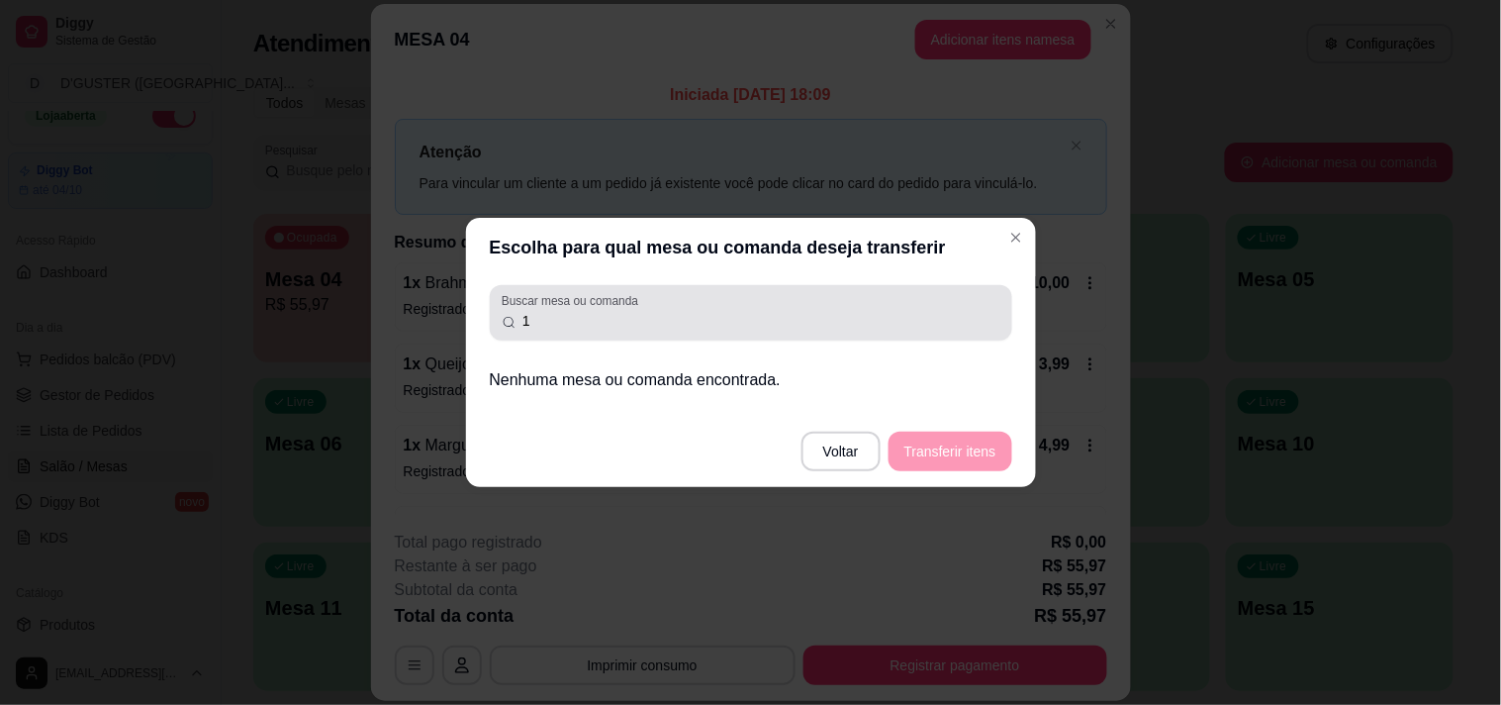
click at [823, 300] on div "1" at bounding box center [751, 313] width 499 height 40
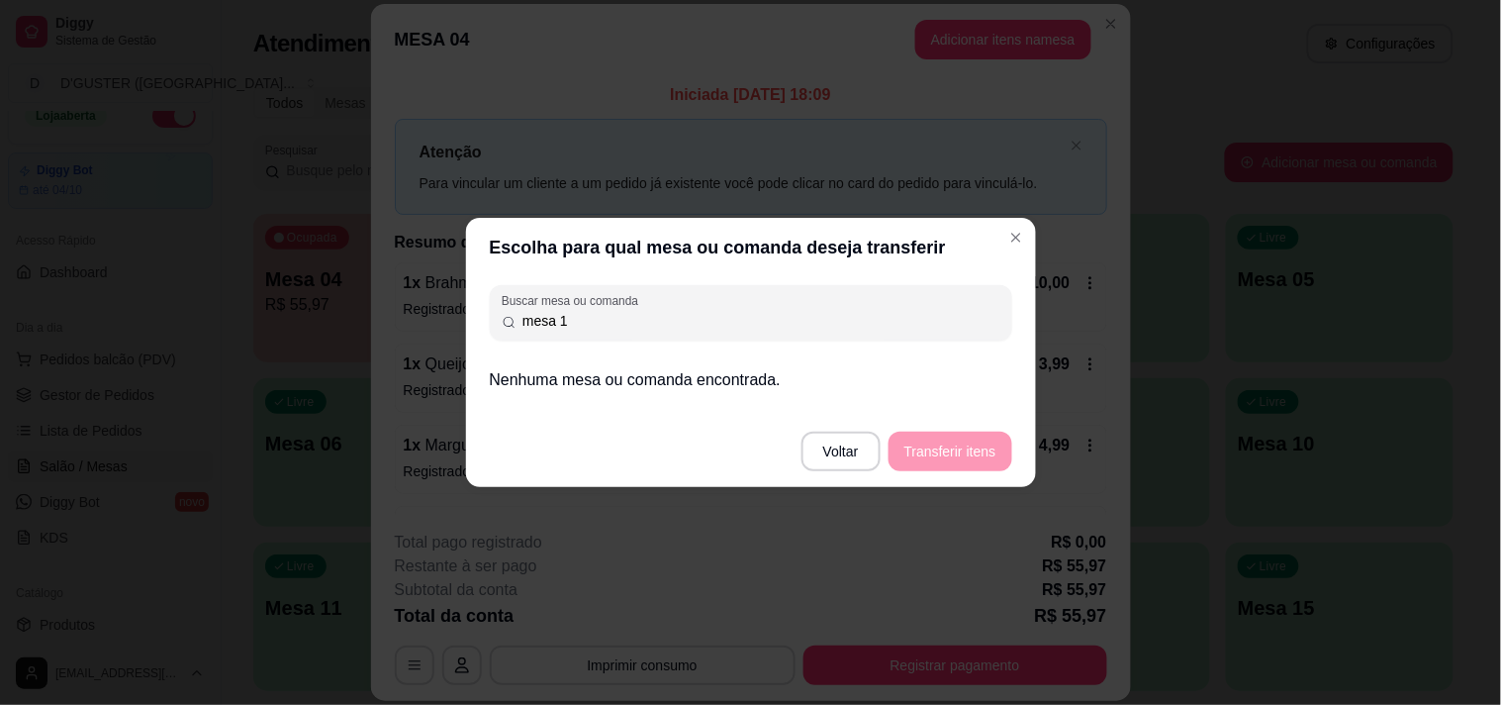
click at [943, 446] on footer "Voltar Transferir itens" at bounding box center [751, 451] width 570 height 71
click at [895, 311] on input "mesa 1" at bounding box center [759, 321] width 484 height 20
type input "mesa 01"
click at [956, 460] on footer "Voltar Transferir itens" at bounding box center [751, 451] width 570 height 71
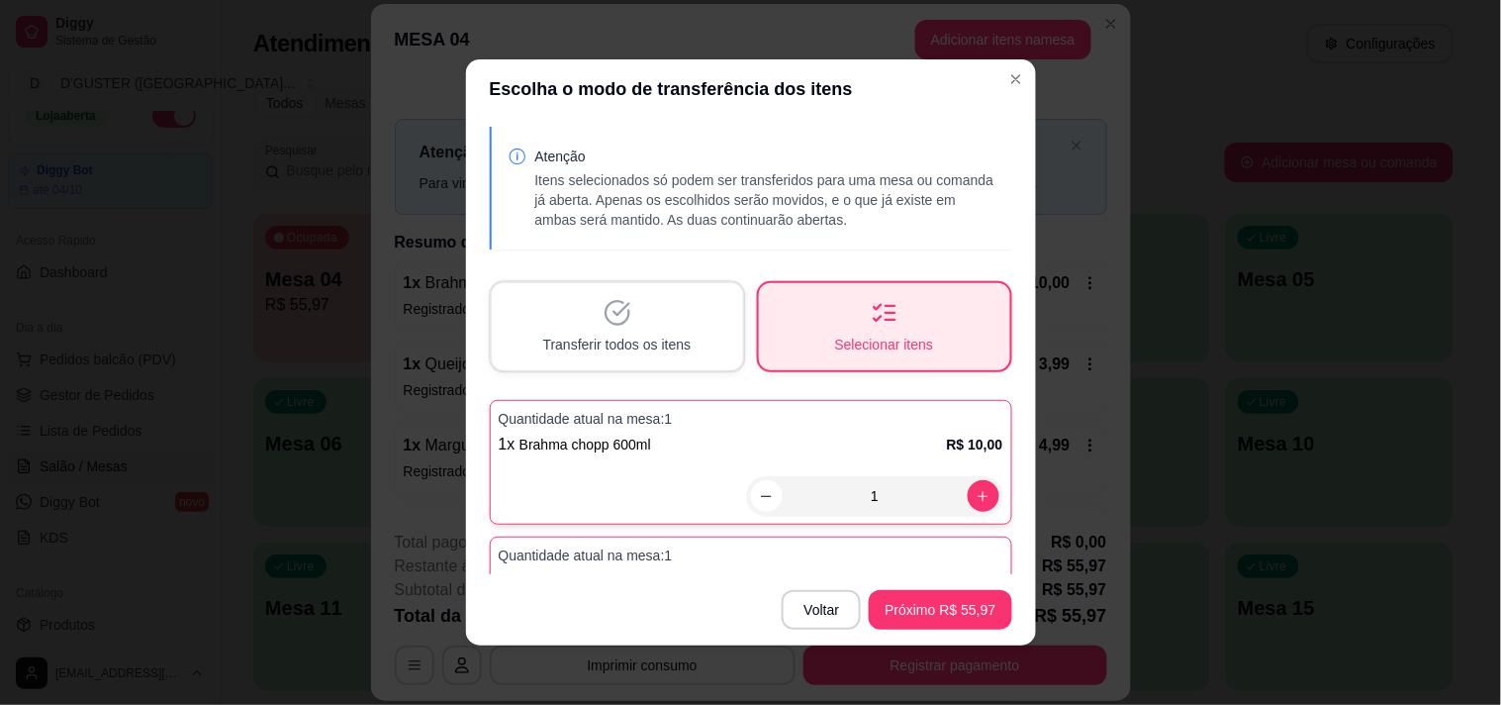
scroll to position [110, 0]
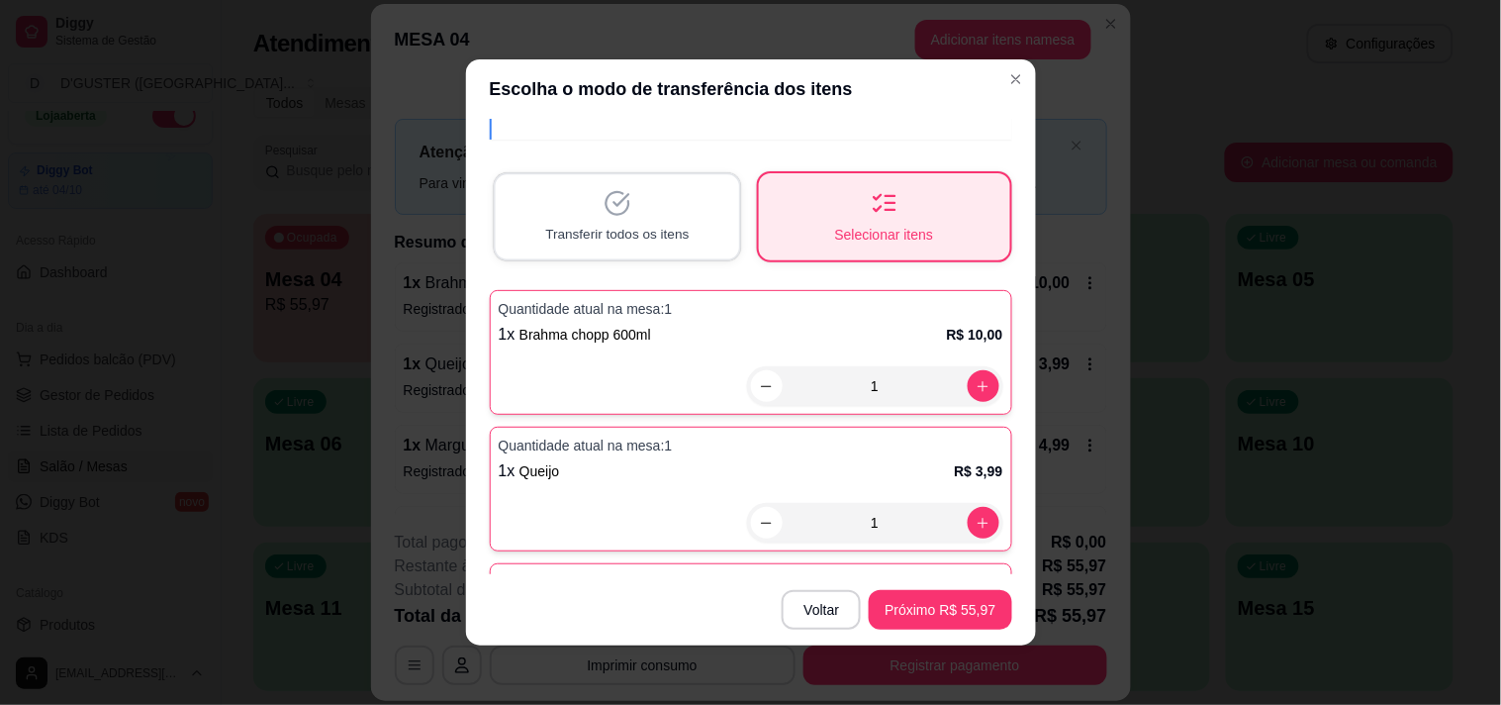
click at [614, 219] on div "Transferir todos os itens" at bounding box center [616, 216] width 243 height 84
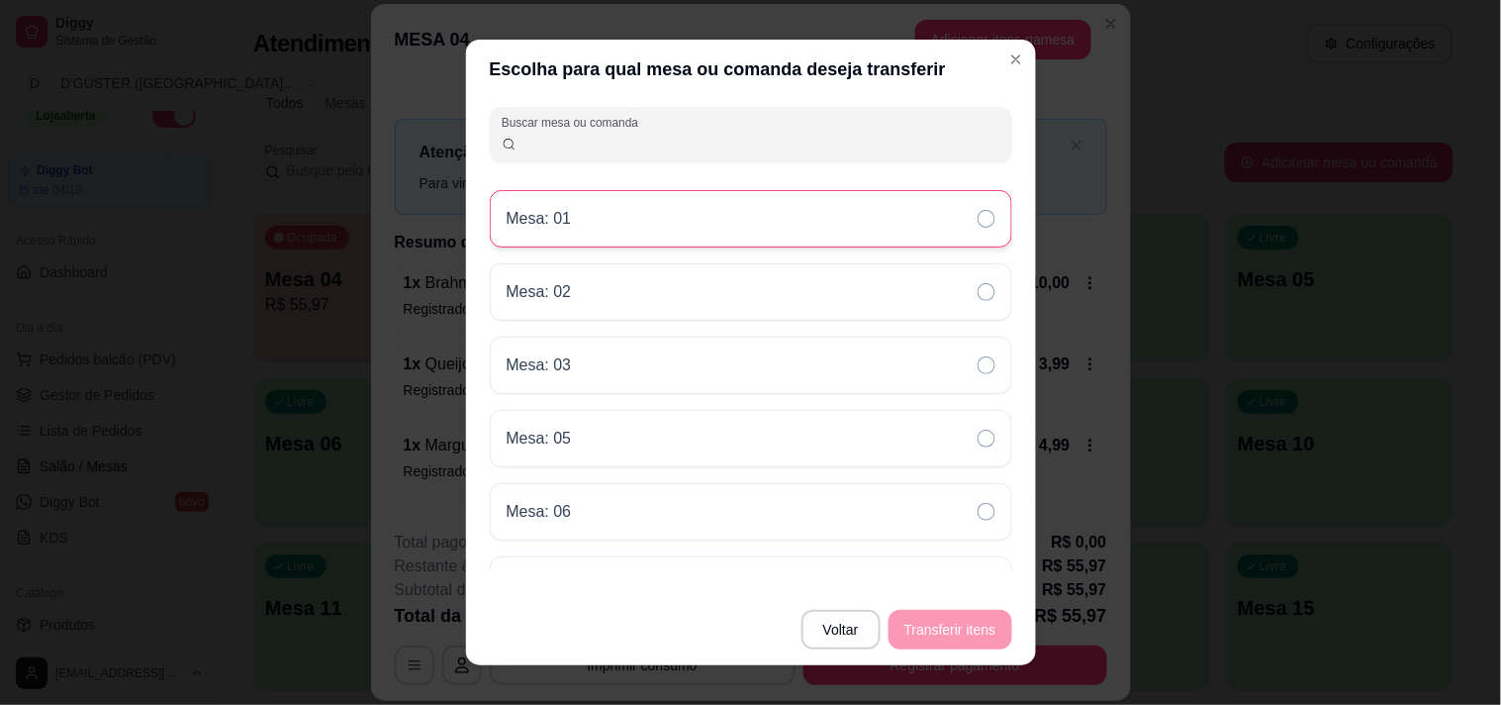
click at [852, 204] on div "Mesa: 01" at bounding box center [751, 218] width 523 height 57
click at [970, 625] on button "Transferir itens" at bounding box center [951, 630] width 120 height 39
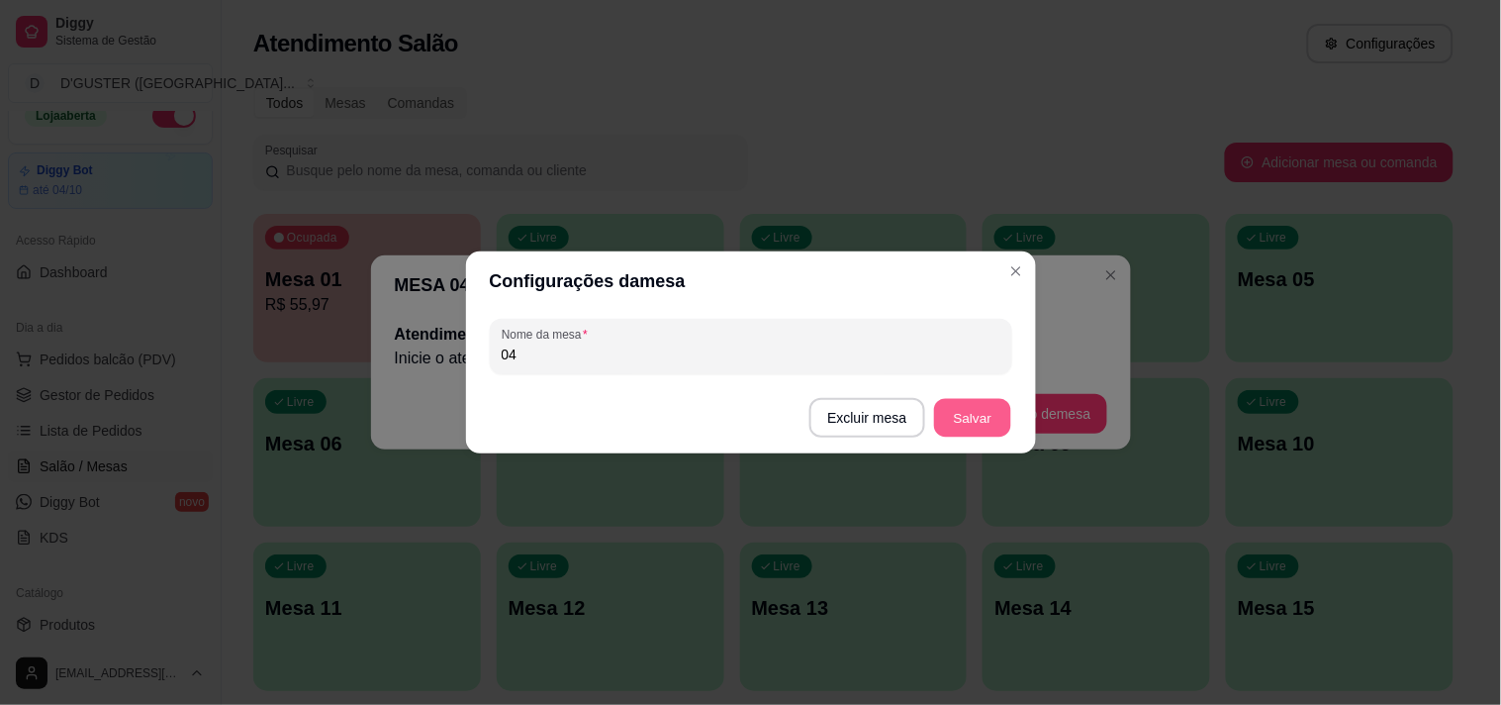
click at [956, 419] on button "Salvar" at bounding box center [972, 418] width 77 height 39
click at [844, 416] on button "Excluir mesa" at bounding box center [868, 418] width 112 height 39
click at [875, 541] on button "Confirmar" at bounding box center [871, 543] width 70 height 30
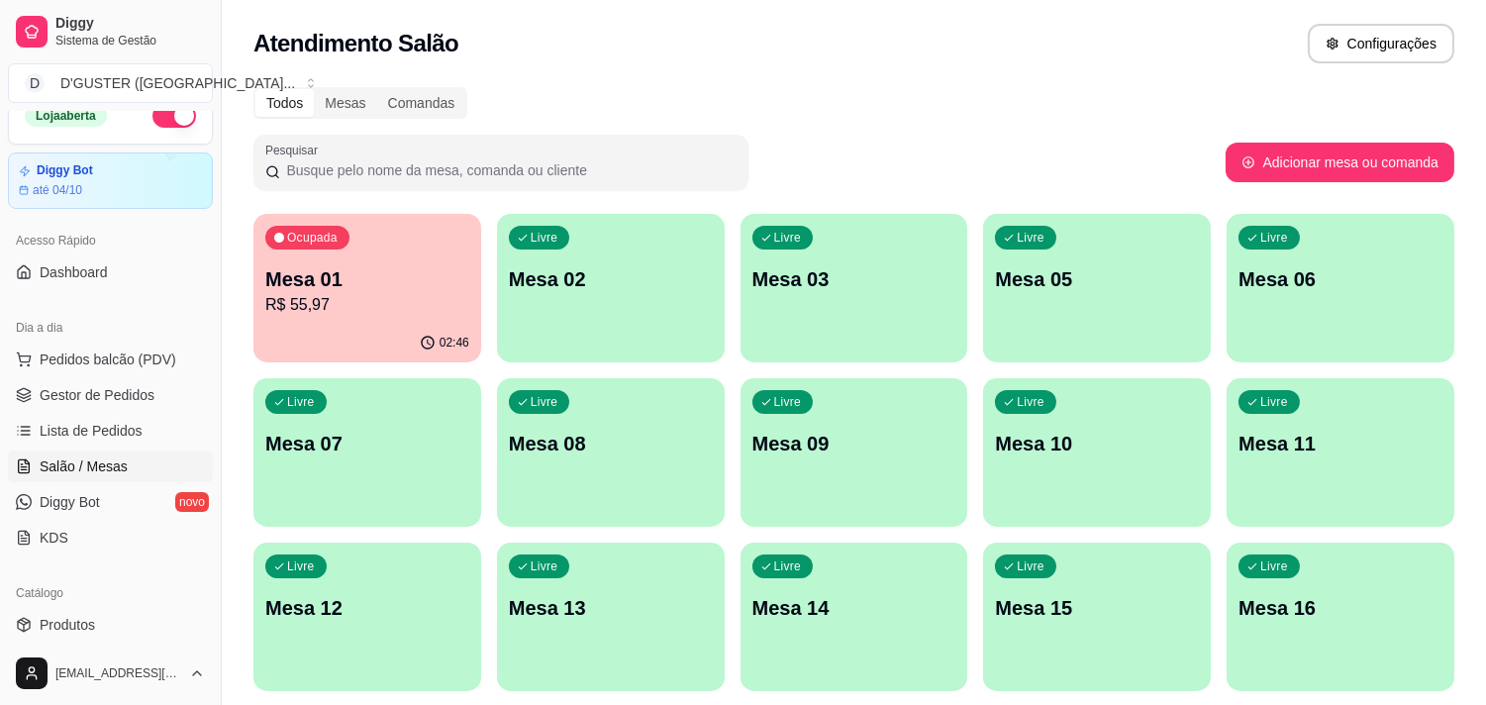
click at [396, 260] on div "Ocupada Mesa 01 R$ 55,97" at bounding box center [367, 269] width 228 height 110
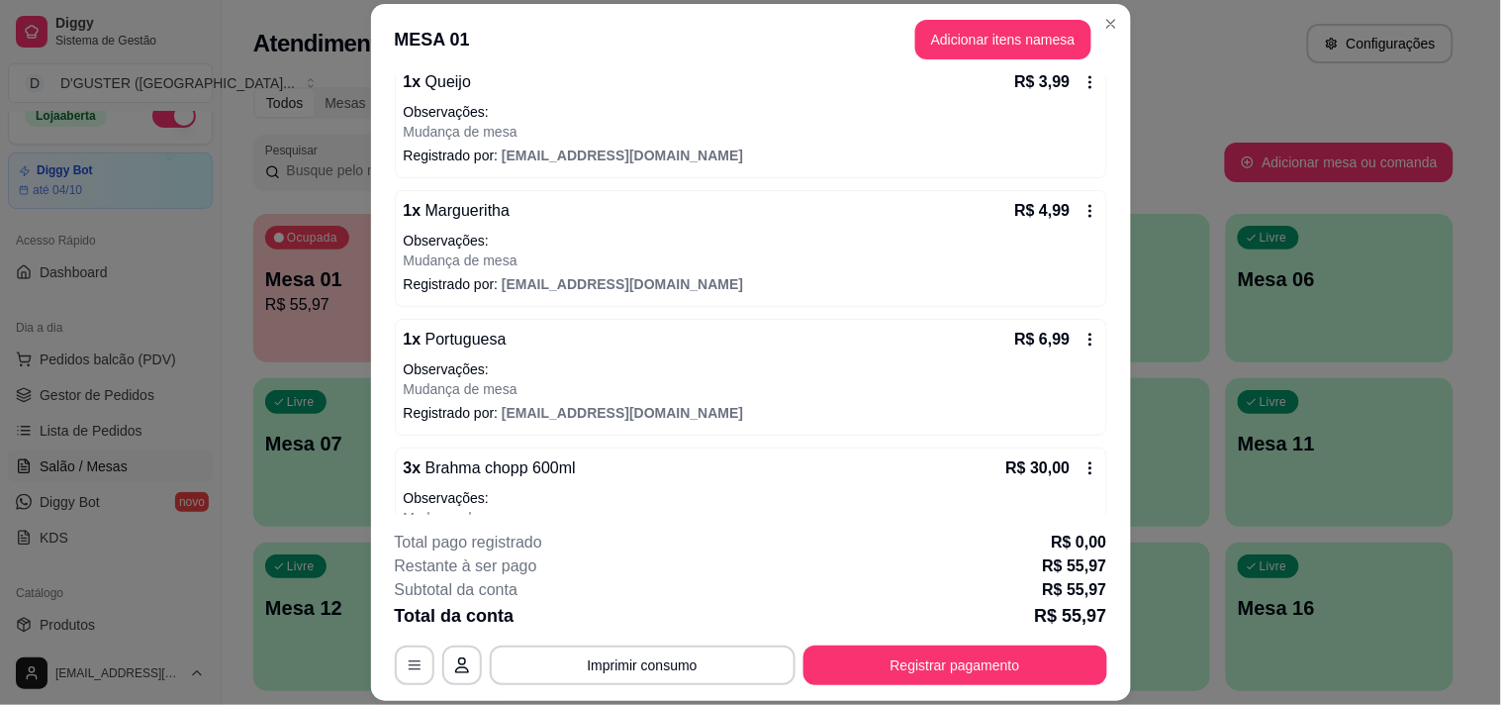
scroll to position [387, 0]
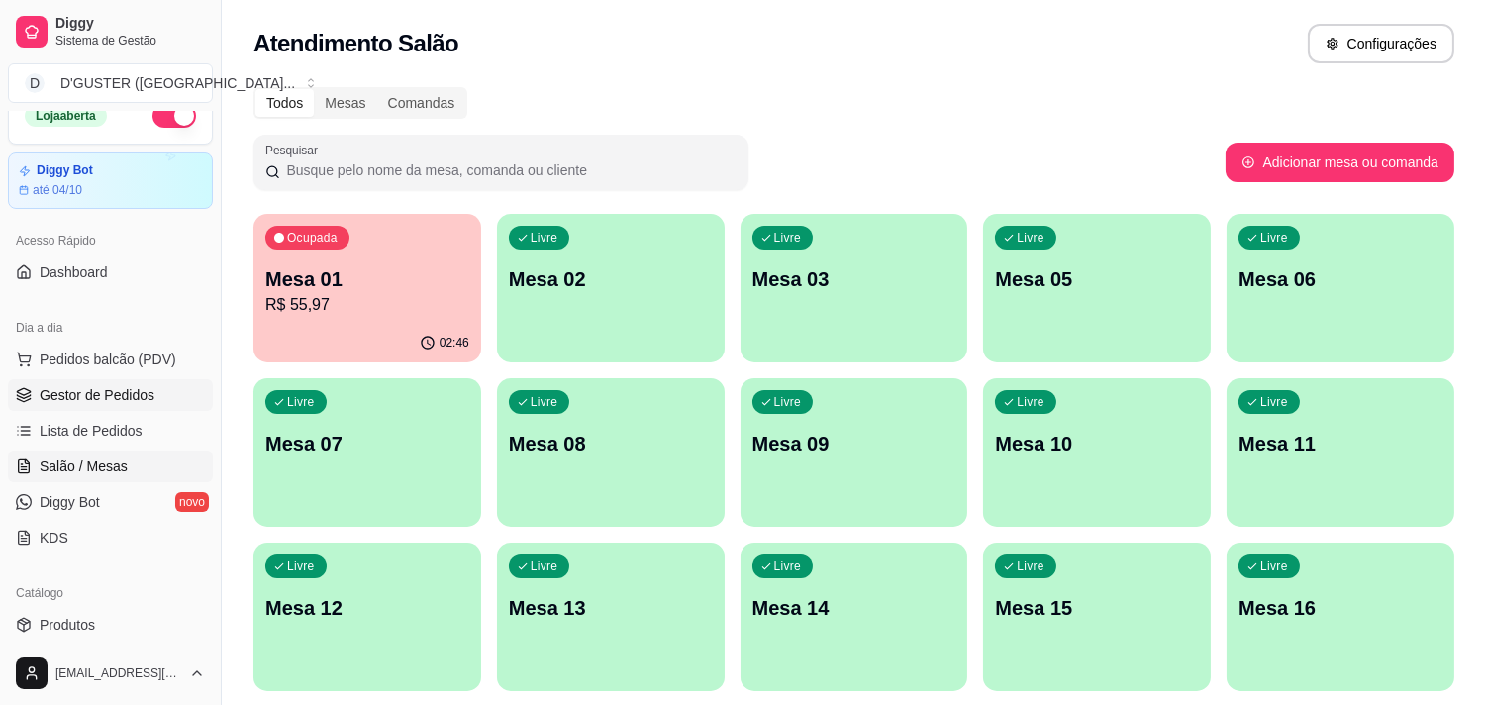
click at [65, 392] on span "Gestor de Pedidos" at bounding box center [97, 395] width 115 height 20
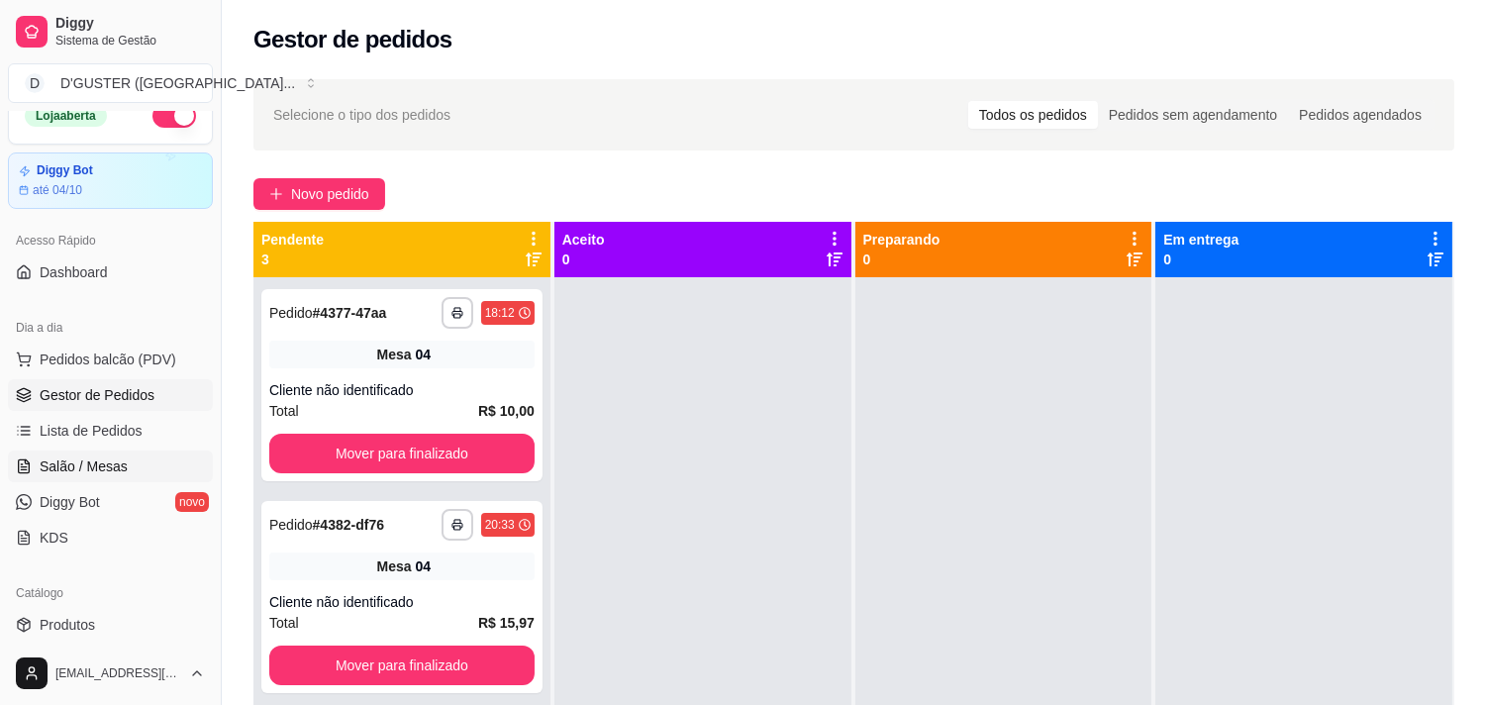
click at [109, 453] on link "Salão / Mesas" at bounding box center [110, 466] width 205 height 32
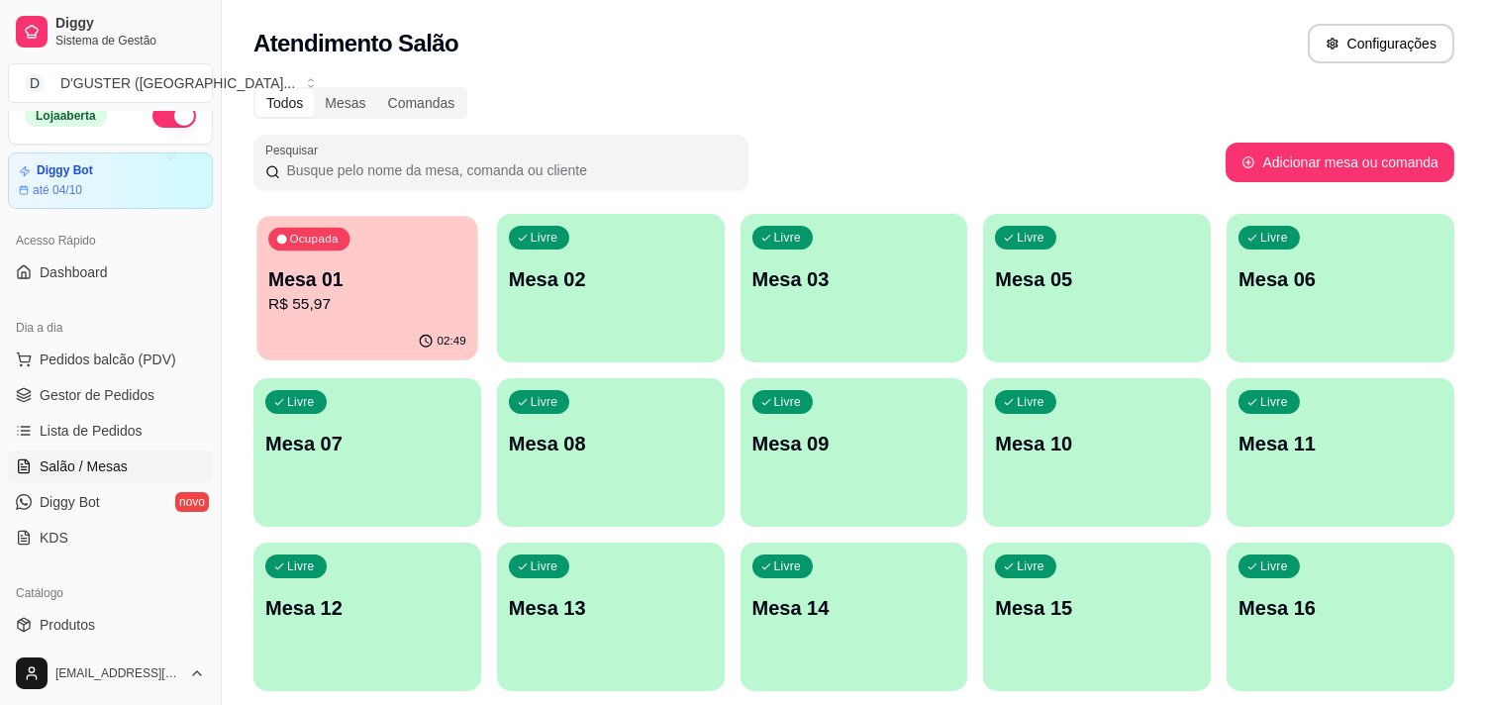
click at [352, 283] on p "Mesa 01" at bounding box center [367, 279] width 198 height 27
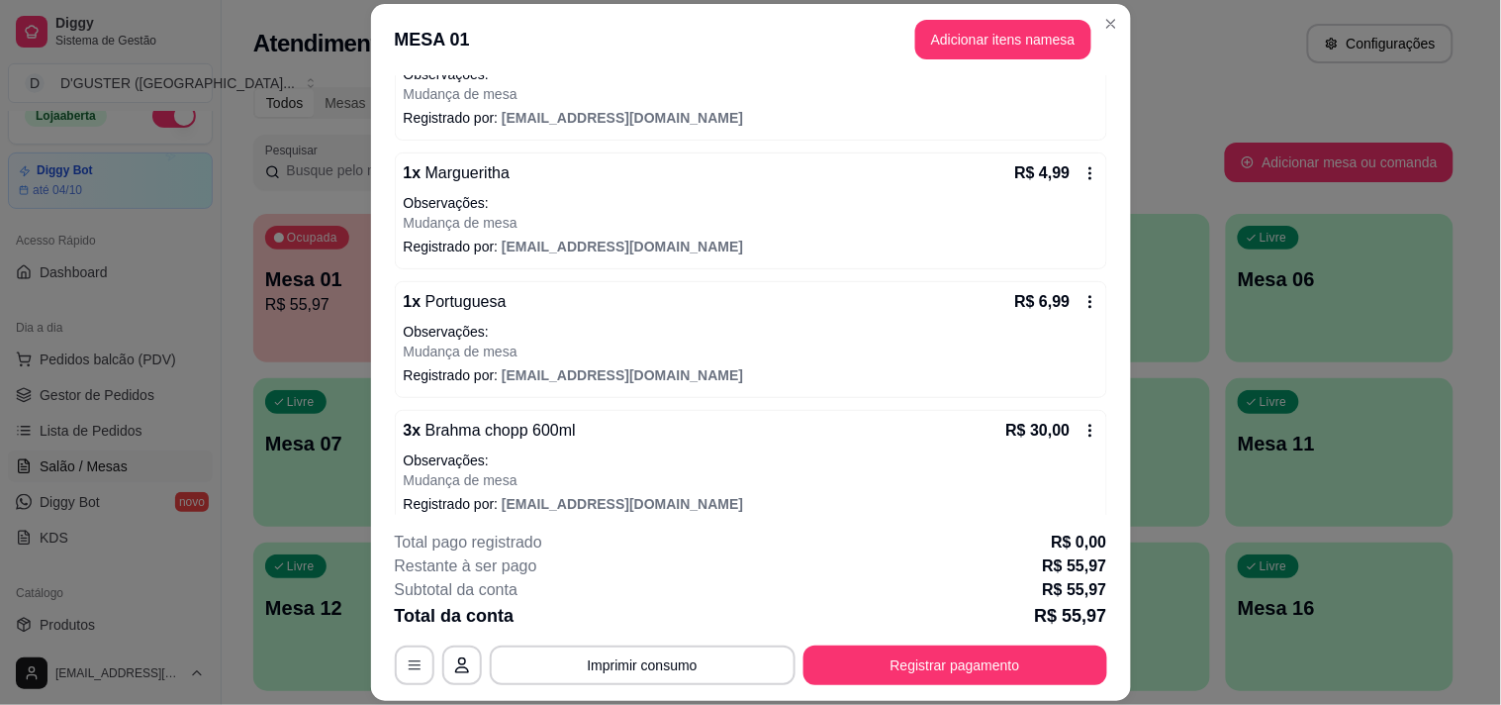
scroll to position [387, 0]
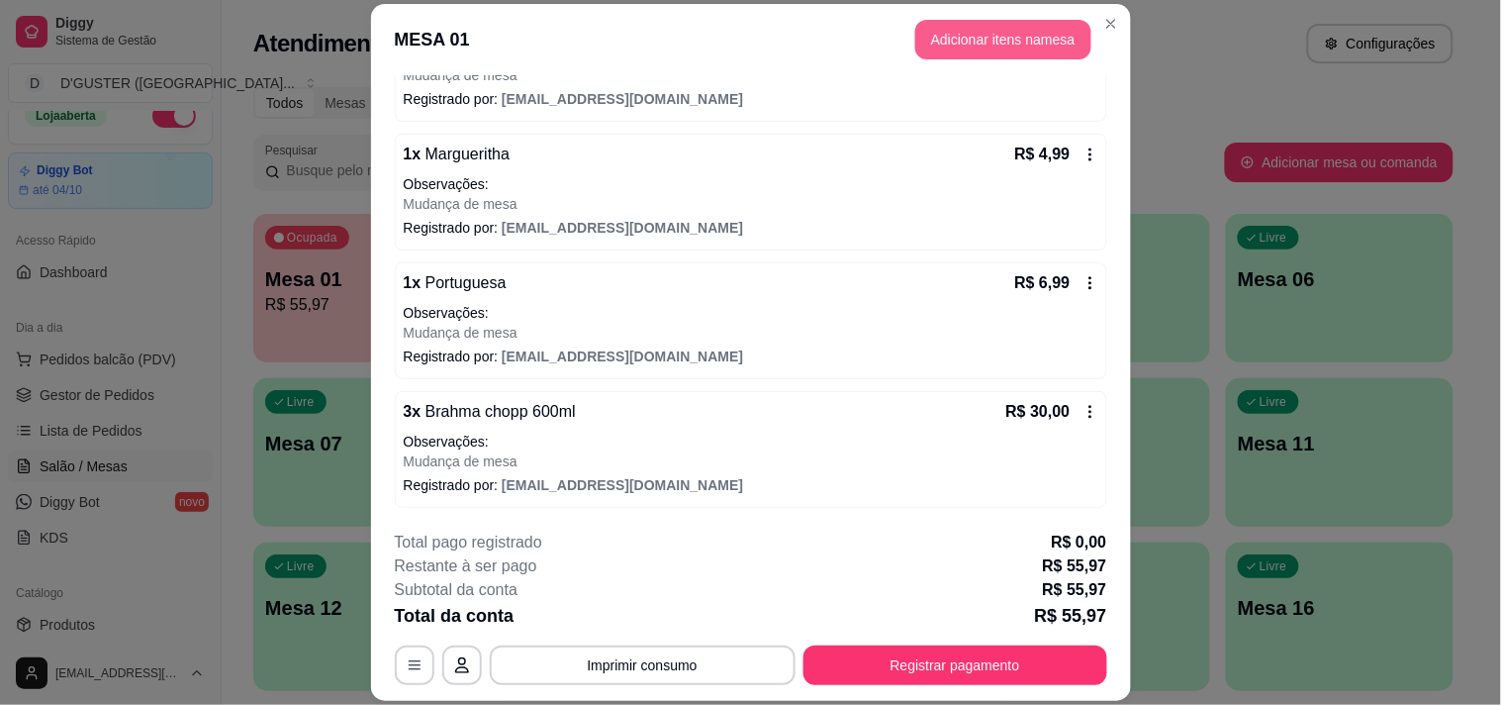
click at [942, 43] on button "Adicionar itens na mesa" at bounding box center [1004, 40] width 176 height 40
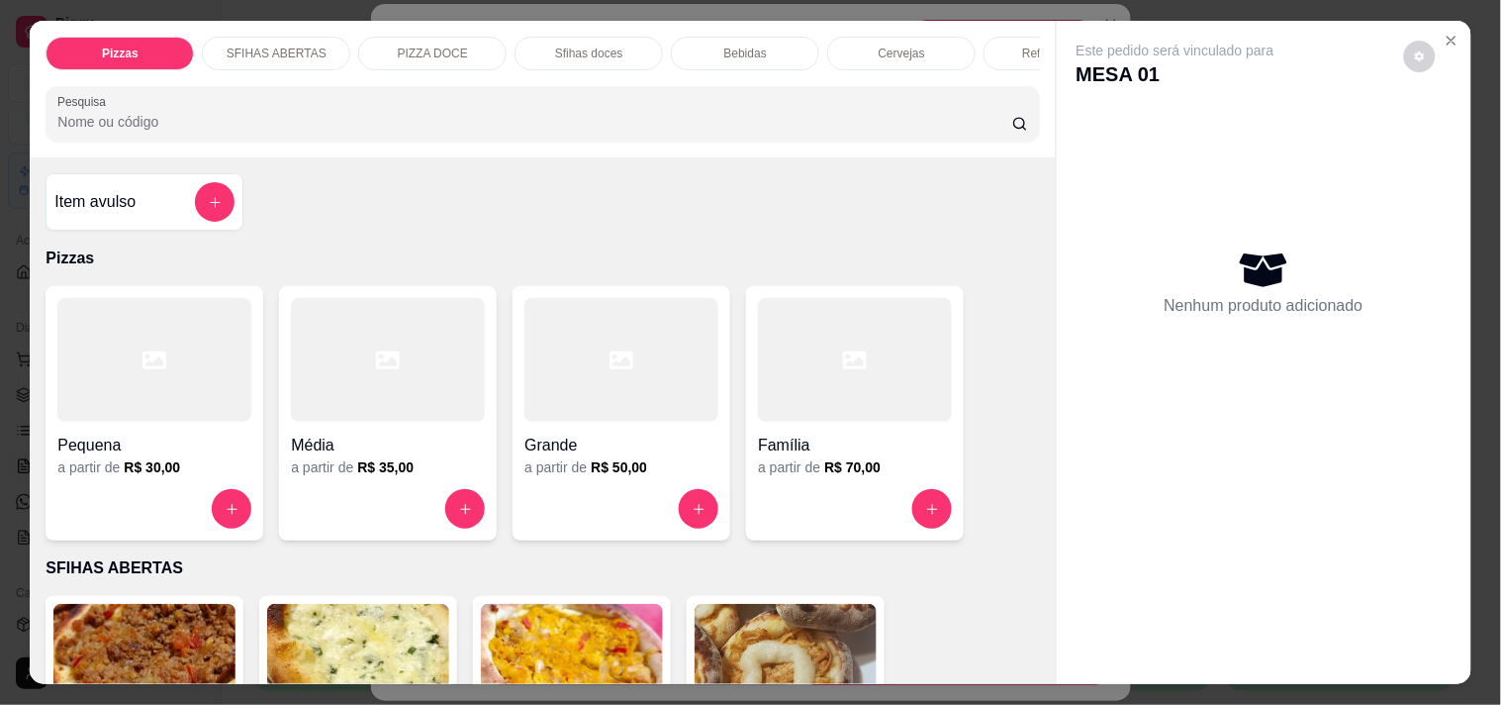
click at [899, 46] on p "Cervejas" at bounding box center [902, 54] width 47 height 16
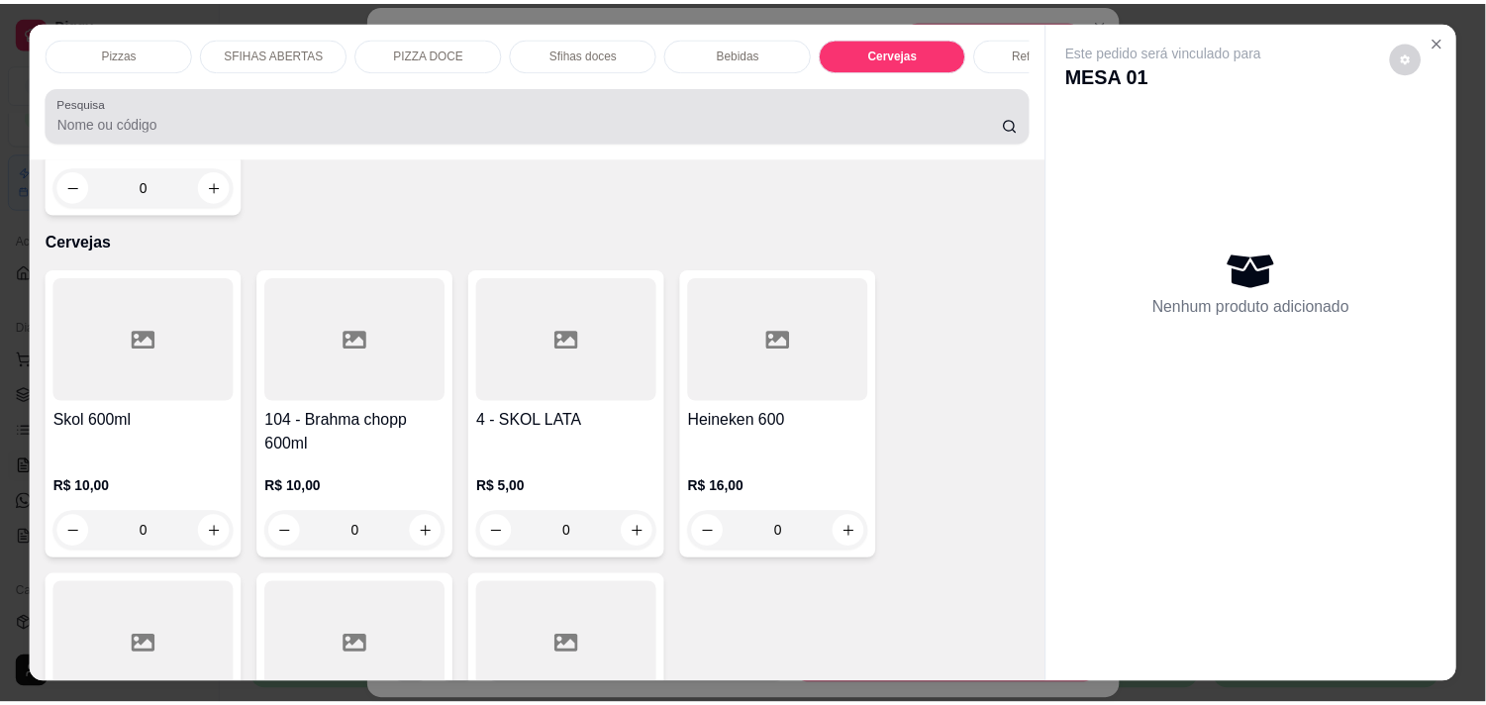
scroll to position [50, 0]
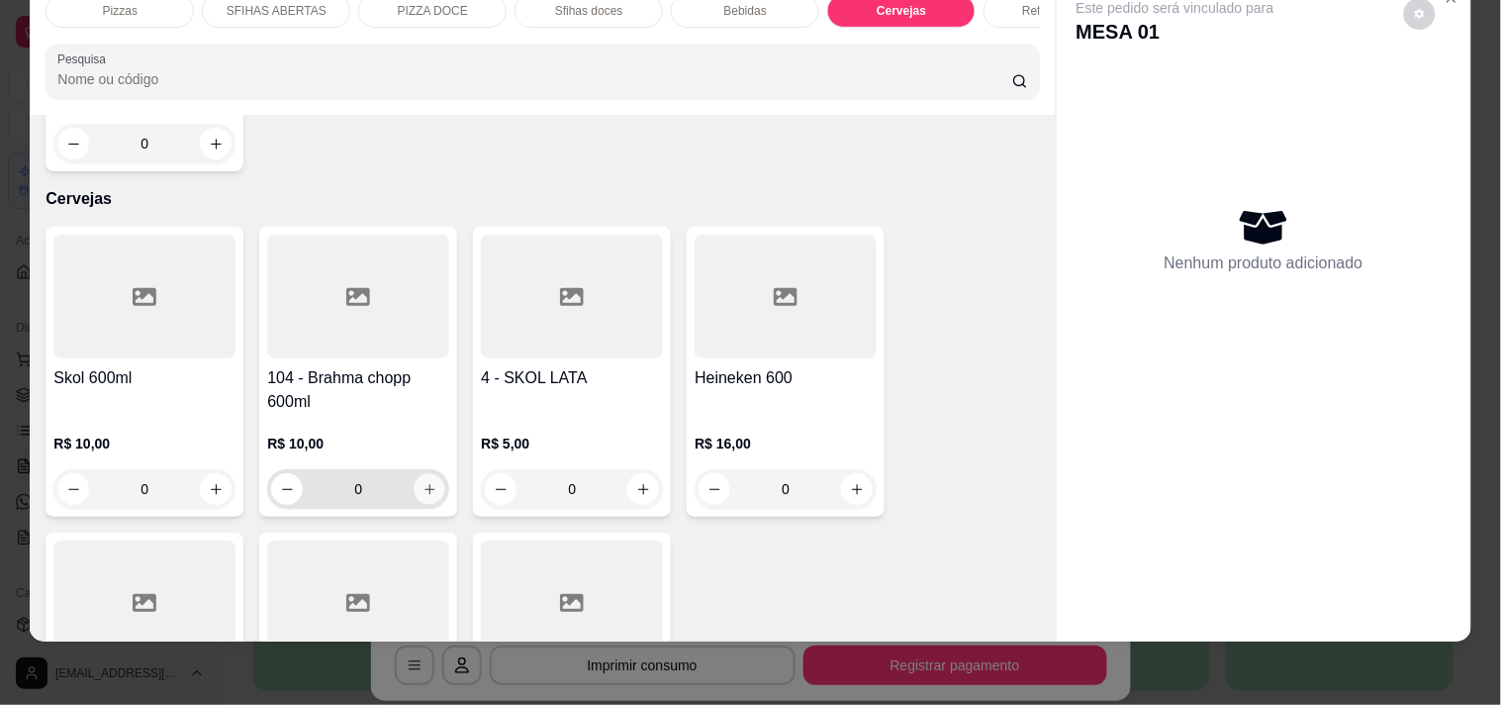
click at [423, 482] on icon "increase-product-quantity" at bounding box center [430, 489] width 15 height 15
type input "1"
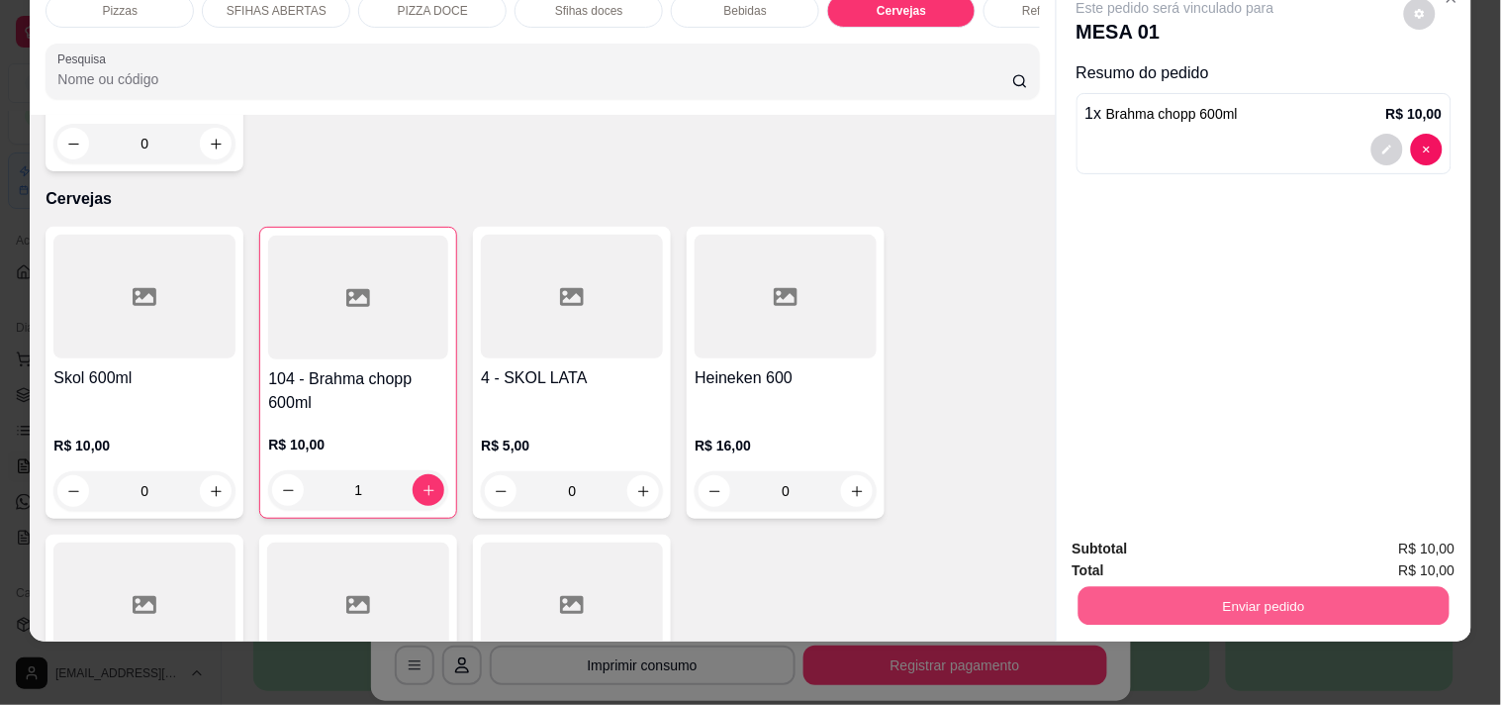
click at [1086, 590] on button "Enviar pedido" at bounding box center [1263, 605] width 371 height 39
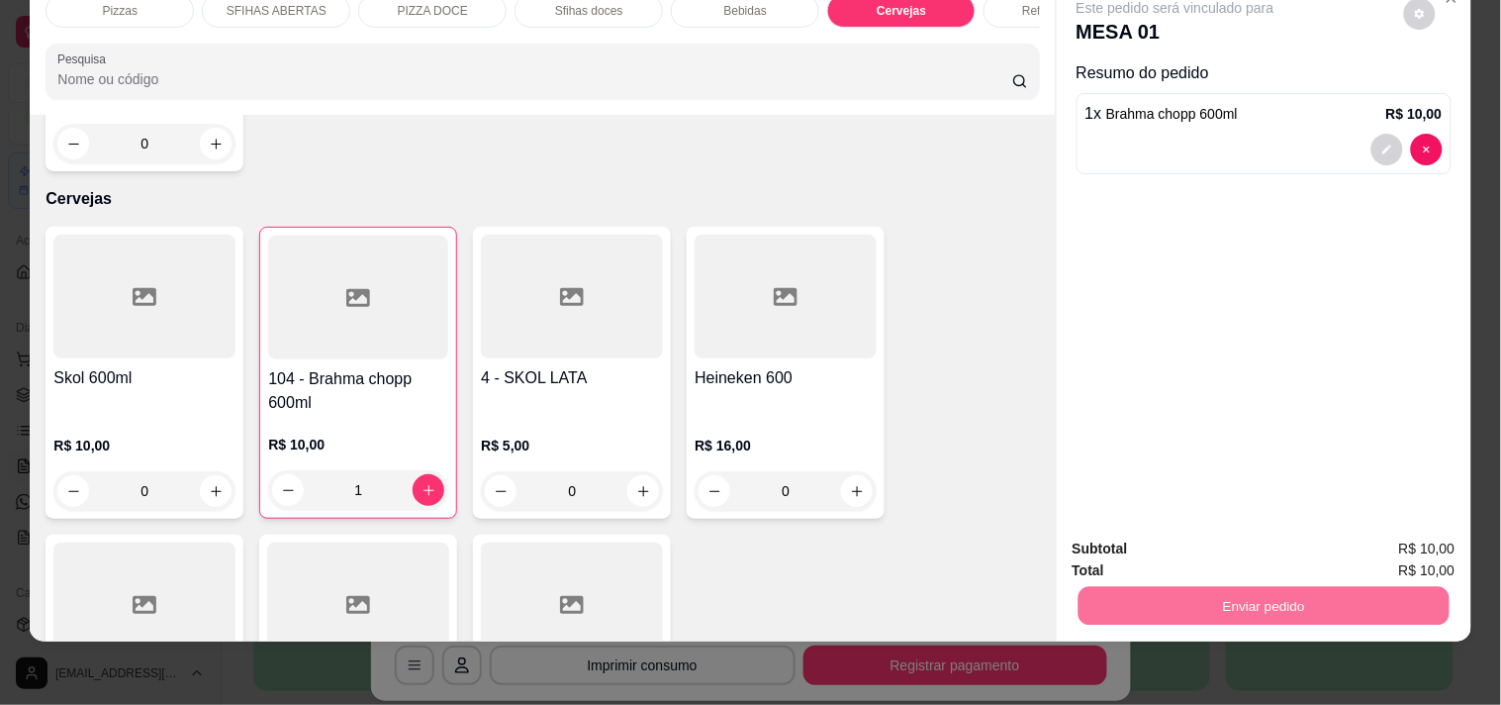
click at [1368, 523] on button "Enviar pedido" at bounding box center [1404, 542] width 112 height 38
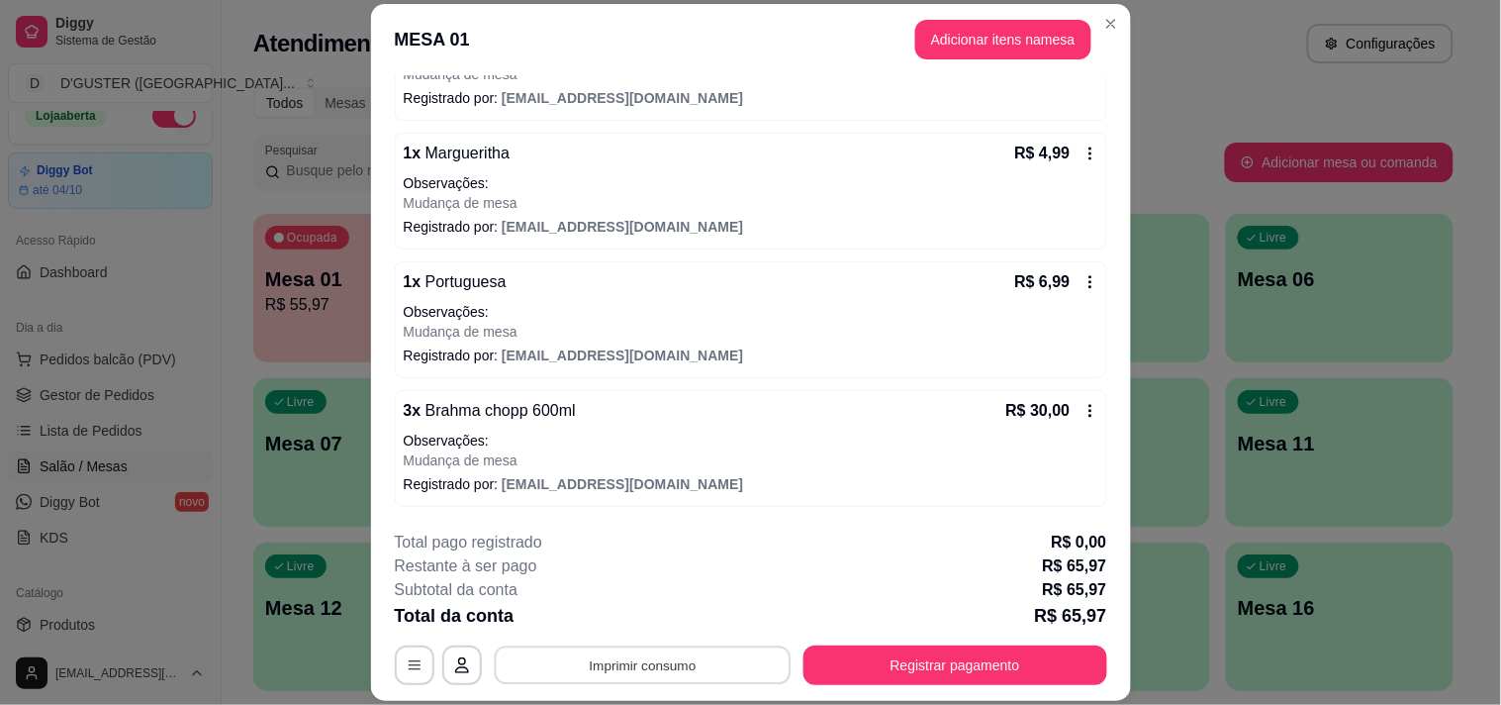
click at [714, 661] on button "Imprimir consumo" at bounding box center [642, 665] width 297 height 39
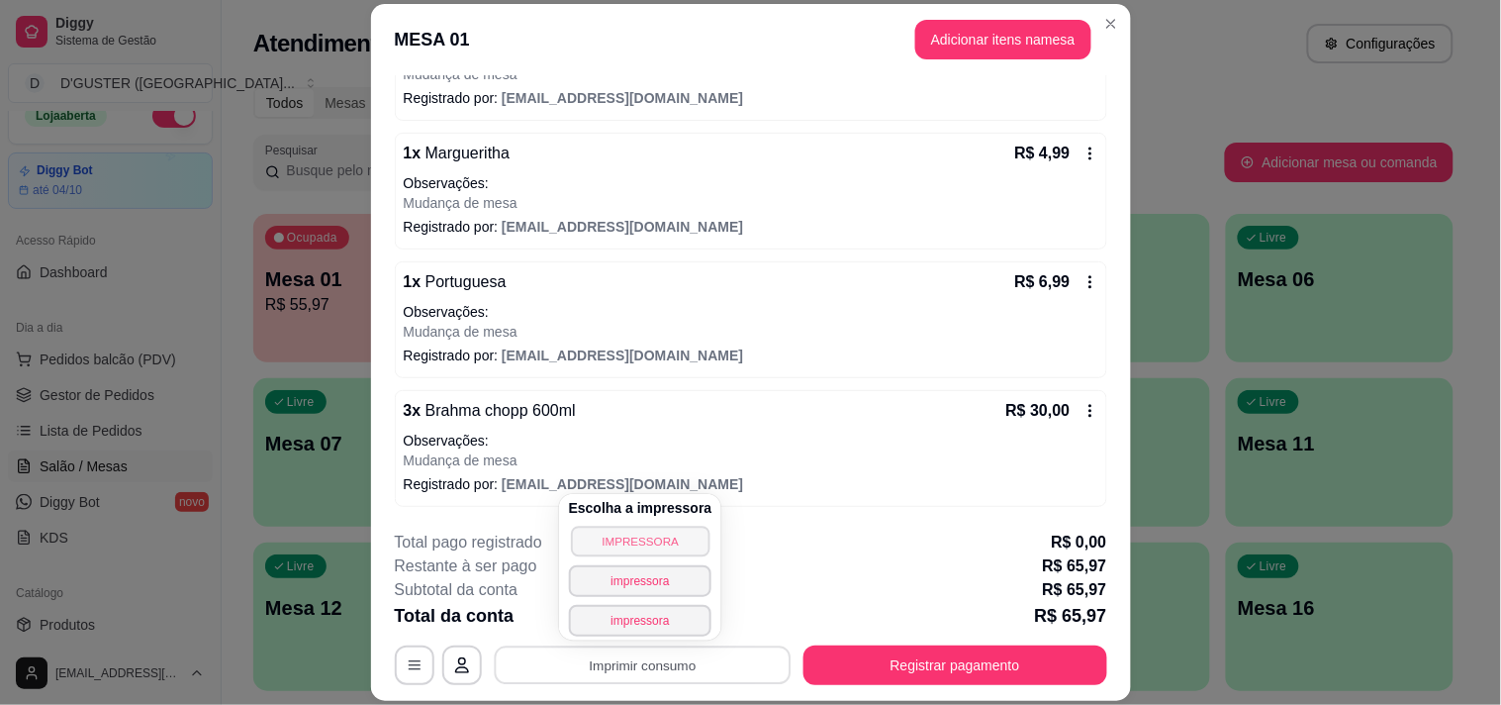
click at [626, 551] on button "IMPRESSORA" at bounding box center [640, 541] width 139 height 31
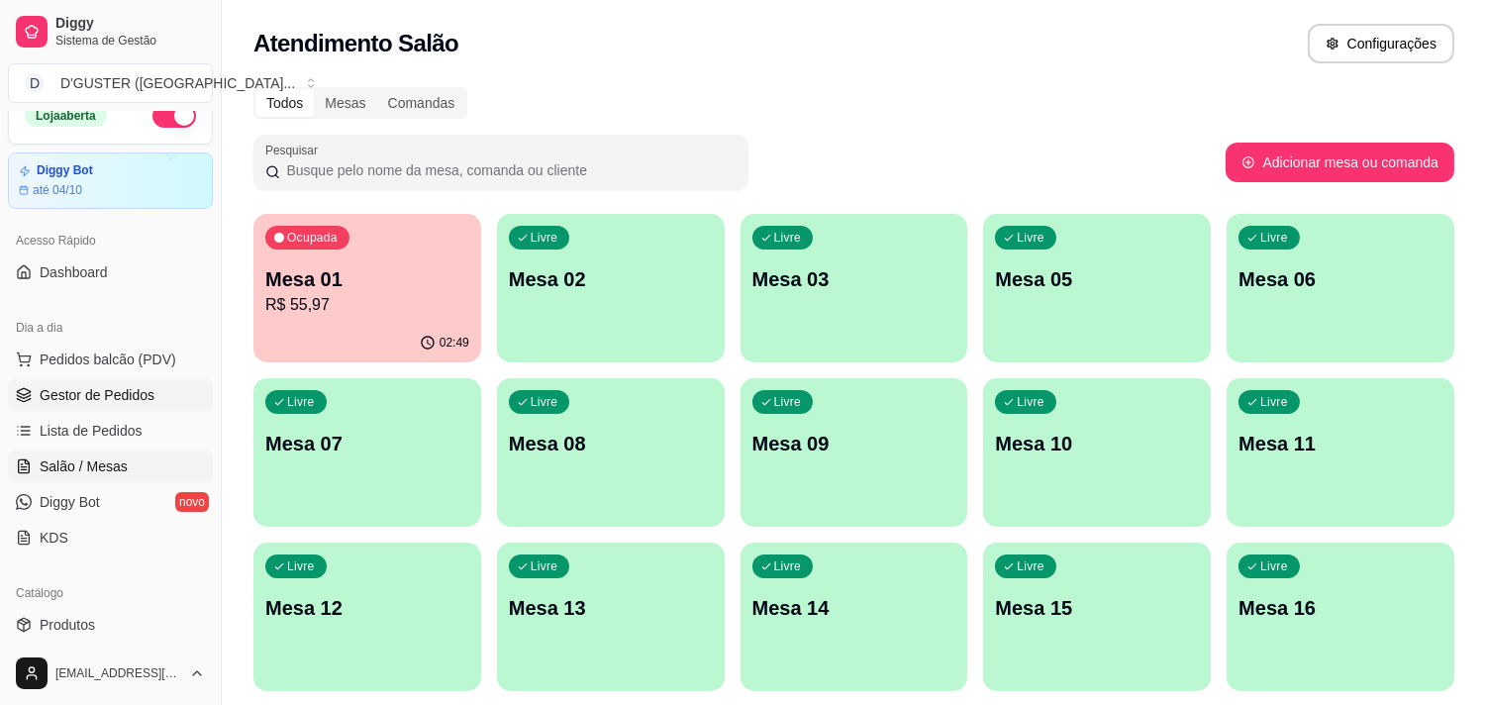
click at [79, 393] on span "Gestor de Pedidos" at bounding box center [97, 395] width 115 height 20
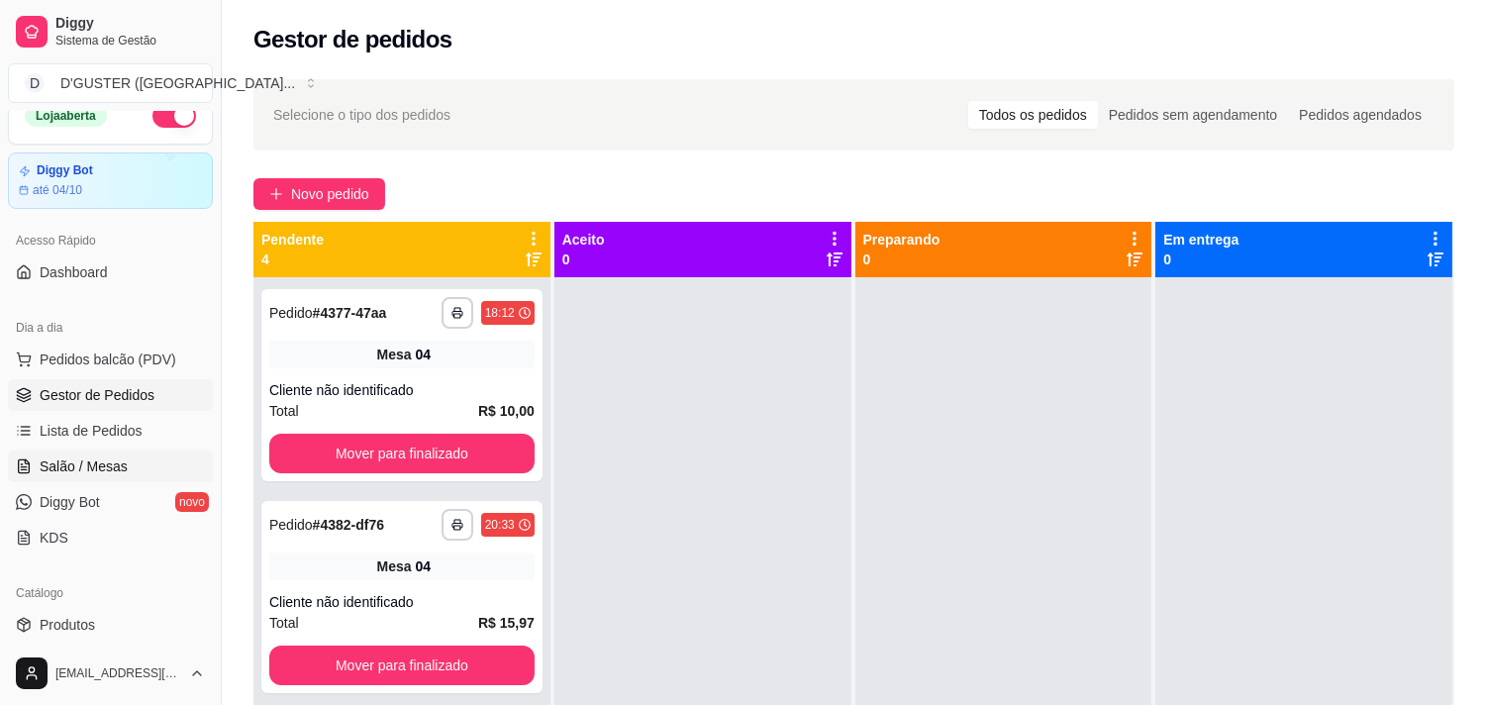
click at [77, 461] on span "Salão / Mesas" at bounding box center [84, 466] width 88 height 20
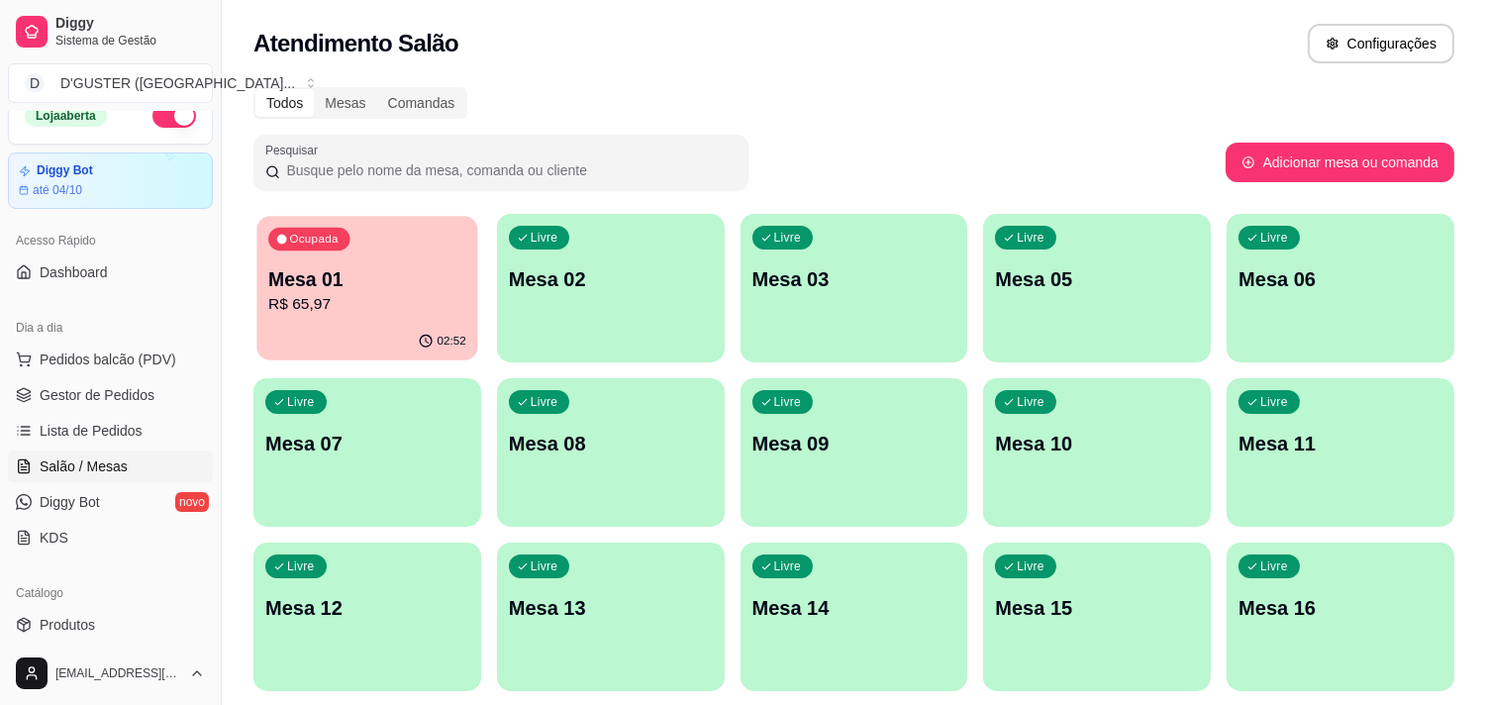
click at [321, 299] on p "R$ 65,97" at bounding box center [367, 304] width 198 height 23
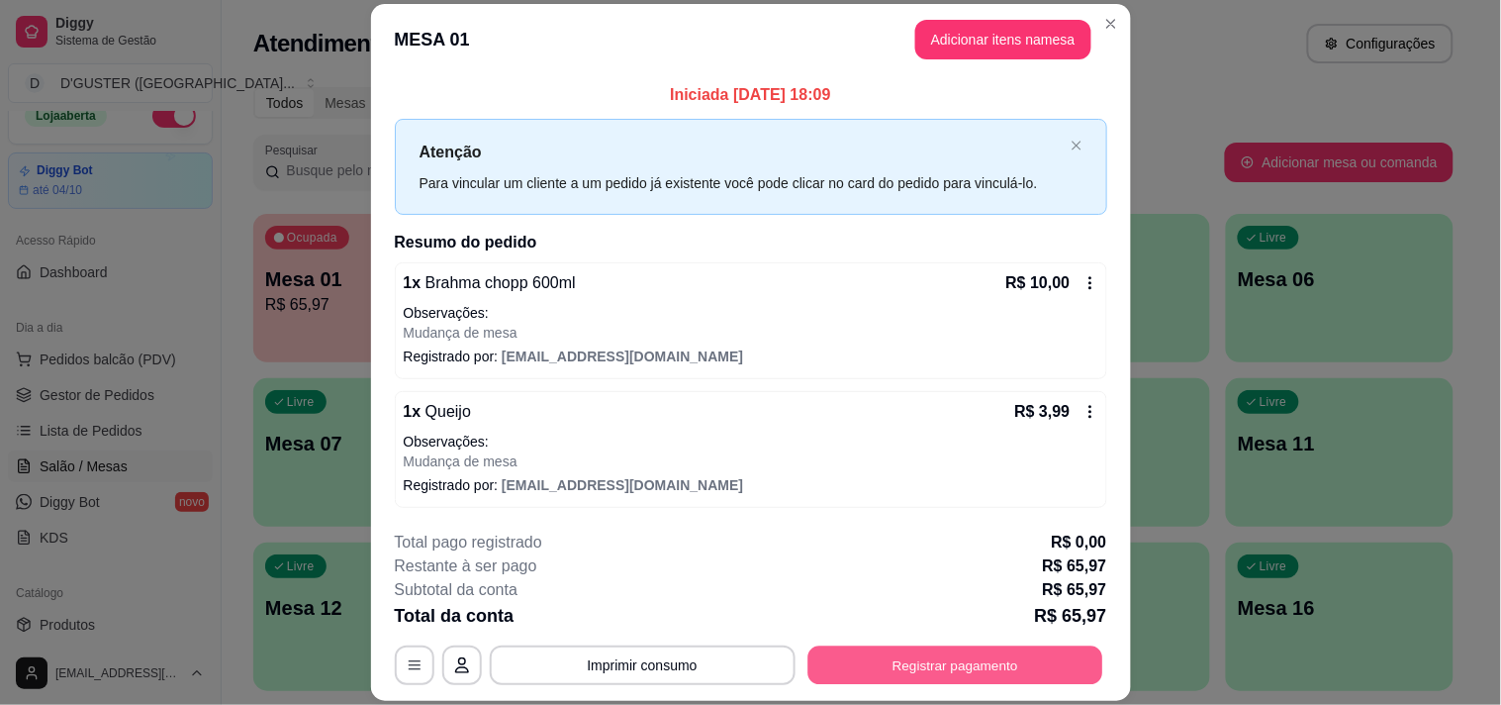
click at [856, 668] on button "Registrar pagamento" at bounding box center [955, 665] width 295 height 39
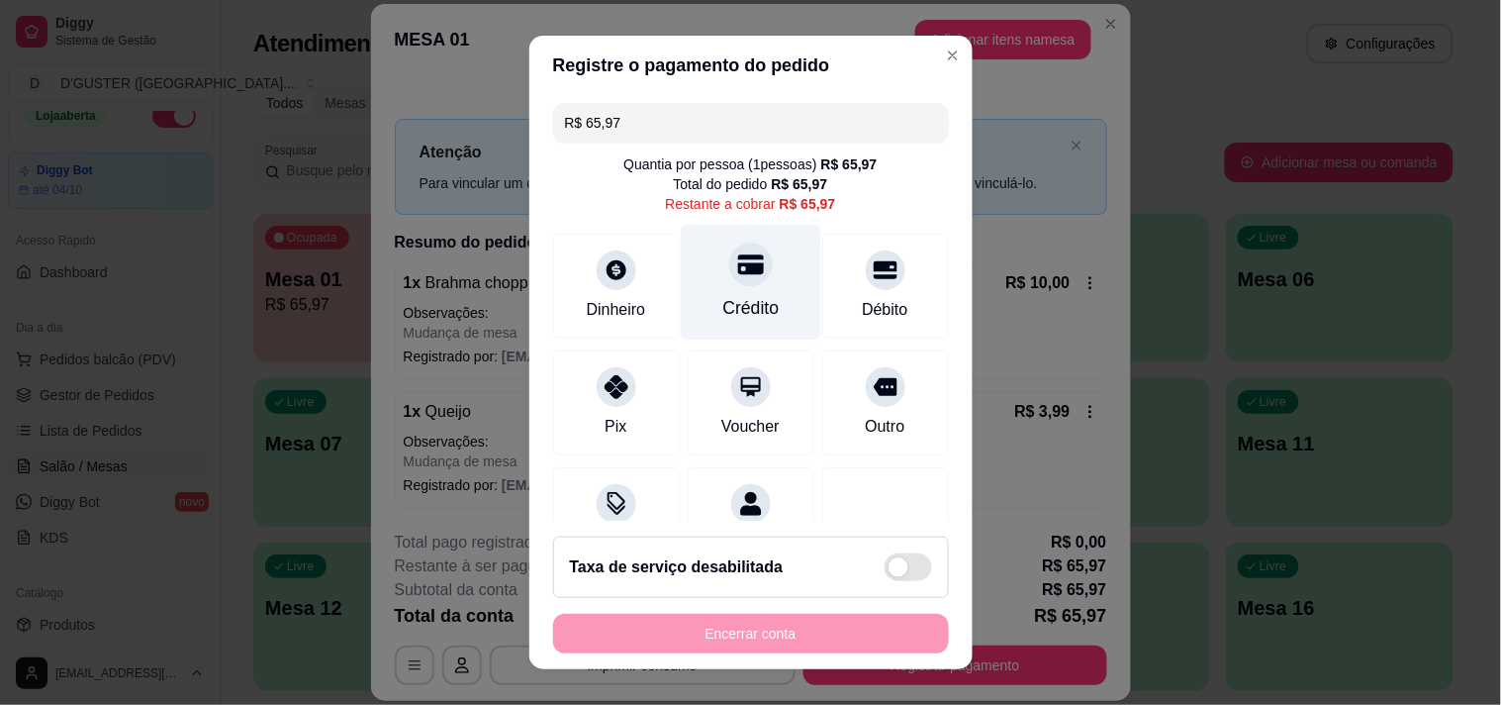
click at [728, 285] on div "Crédito" at bounding box center [751, 282] width 140 height 116
type input "R$ 0,00"
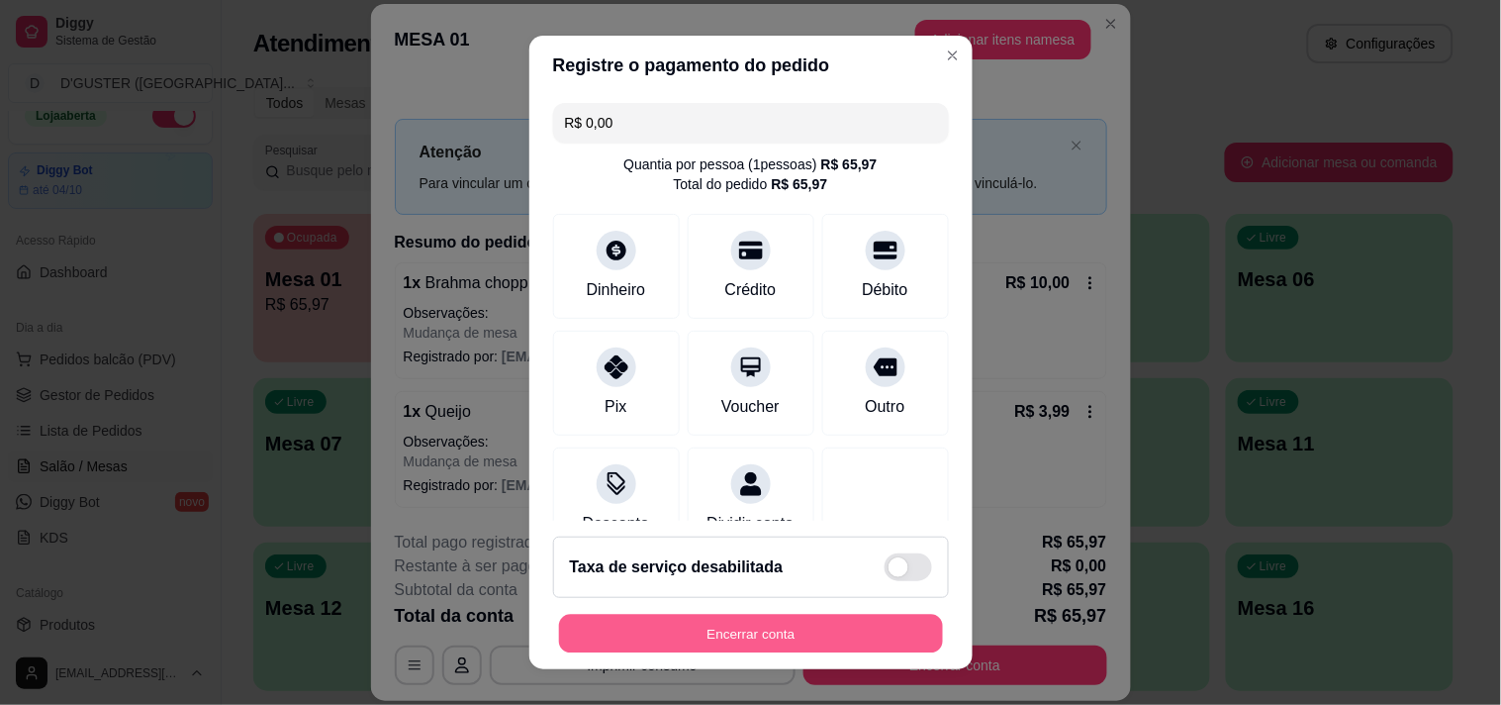
click at [804, 630] on button "Encerrar conta" at bounding box center [751, 634] width 384 height 39
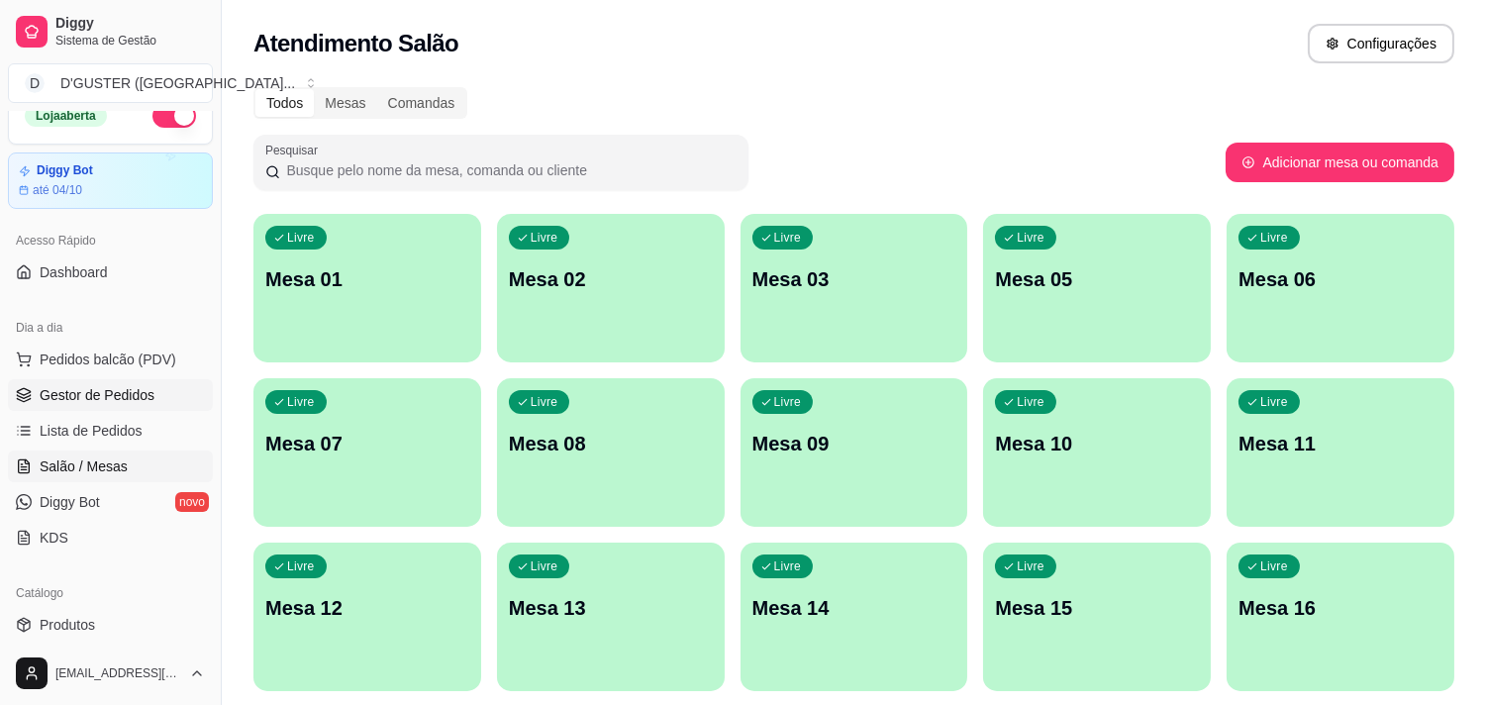
click at [130, 389] on span "Gestor de Pedidos" at bounding box center [97, 395] width 115 height 20
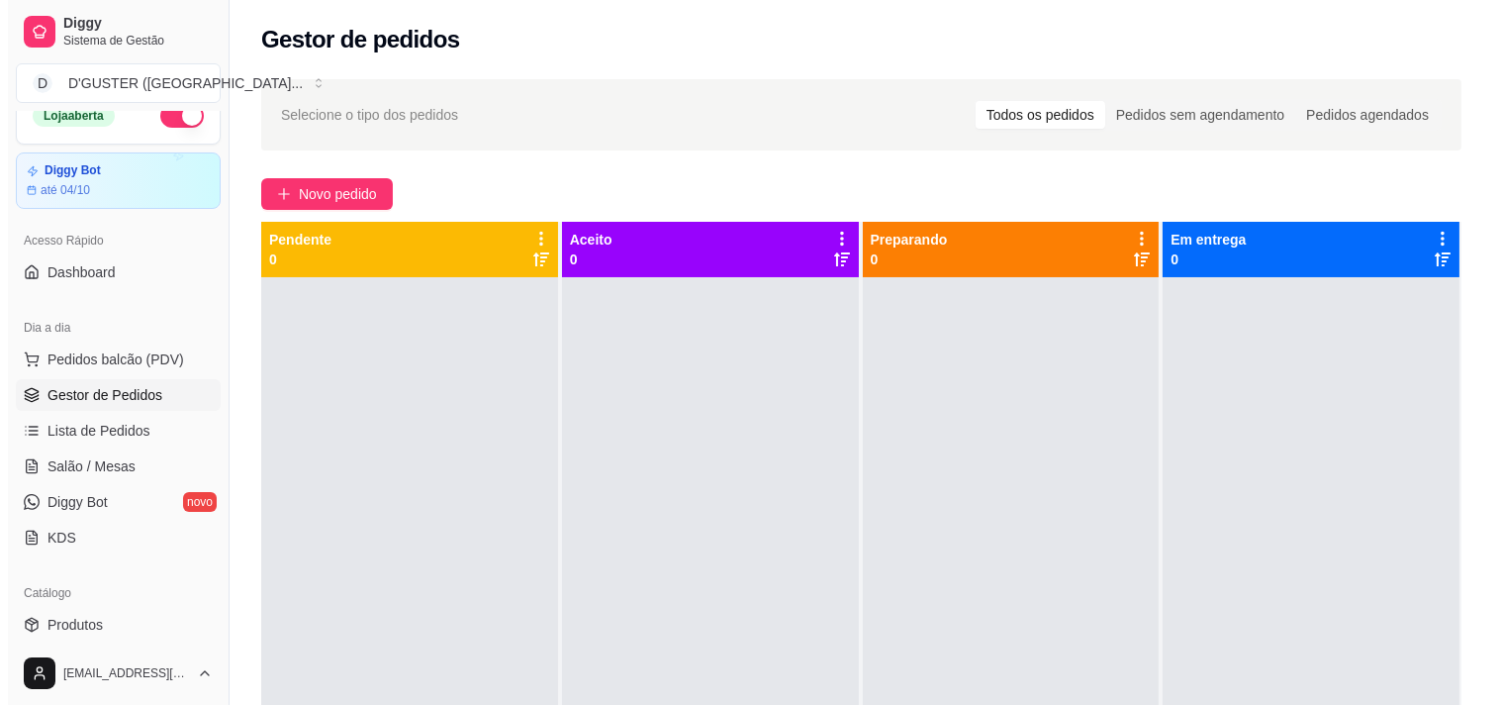
scroll to position [488, 0]
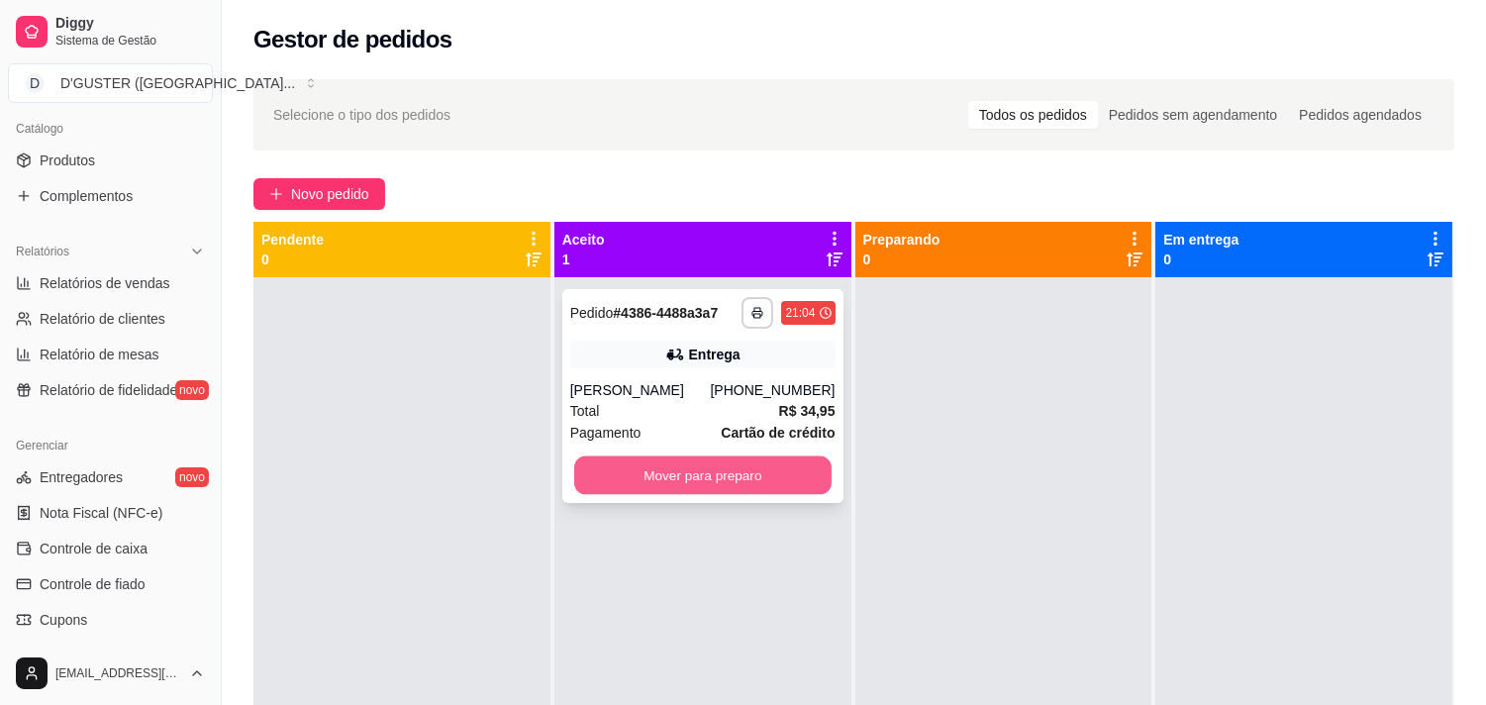
click at [678, 478] on button "Mover para preparo" at bounding box center [702, 475] width 257 height 39
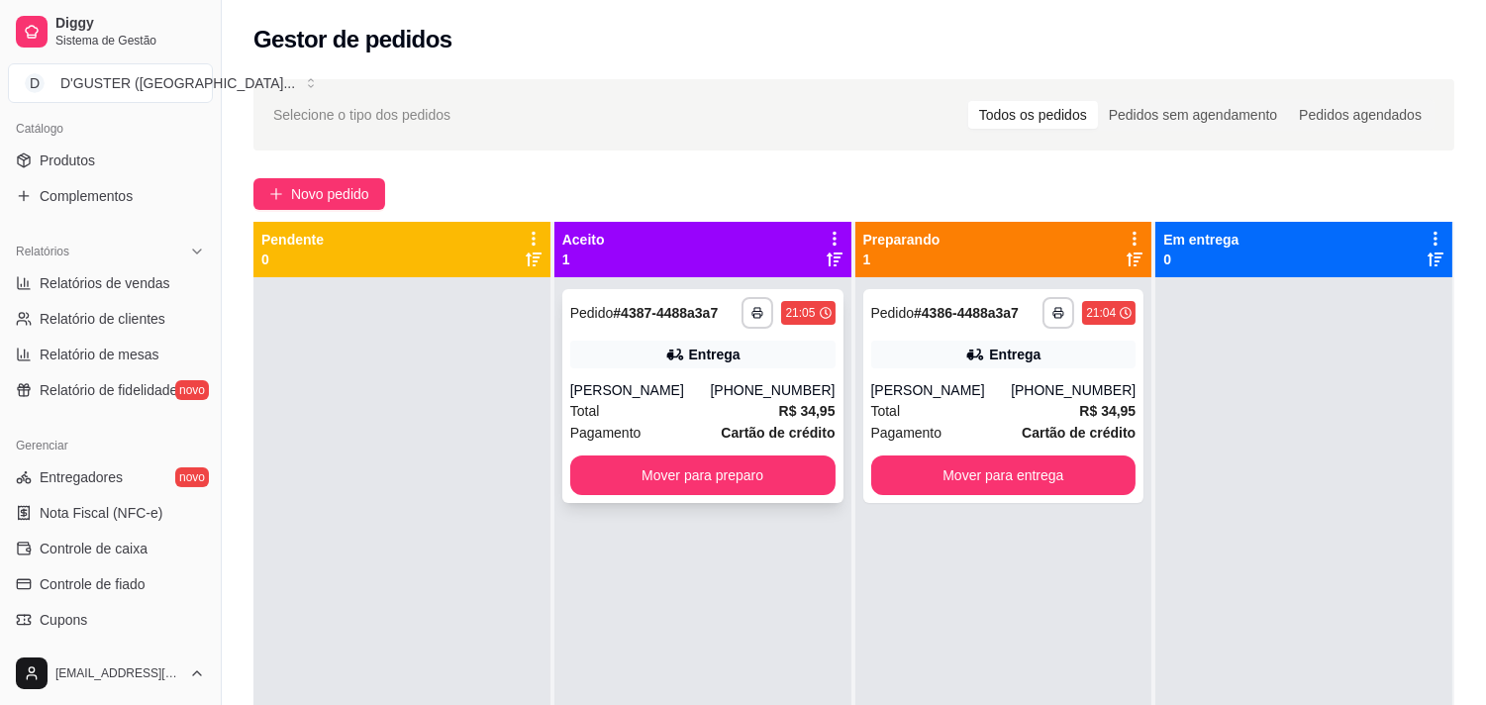
click at [668, 377] on div "**********" at bounding box center [702, 396] width 281 height 214
click at [989, 346] on div "Entrega" at bounding box center [1014, 354] width 51 height 20
click at [678, 413] on div "Total R$ 34,95" at bounding box center [702, 411] width 265 height 22
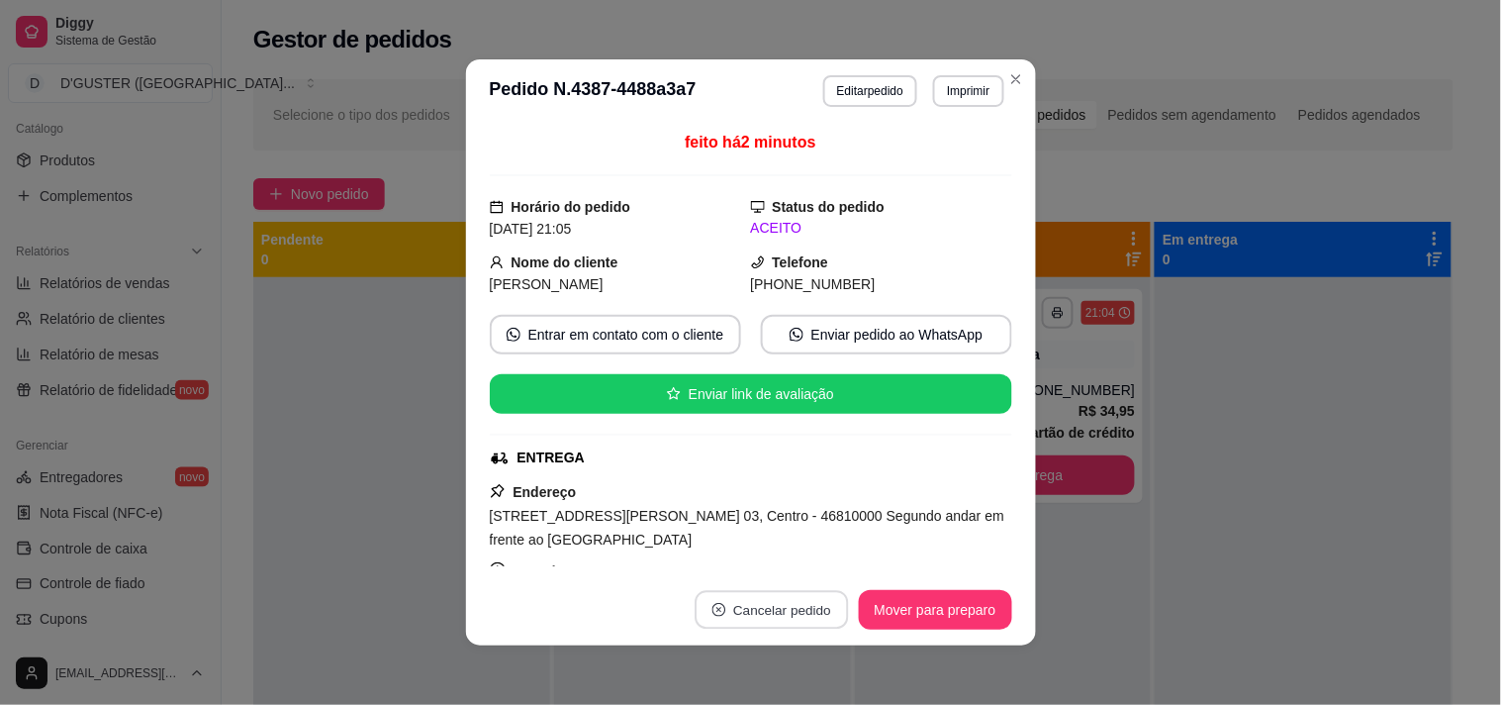
click at [712, 615] on icon "close-circle" at bounding box center [719, 610] width 14 height 14
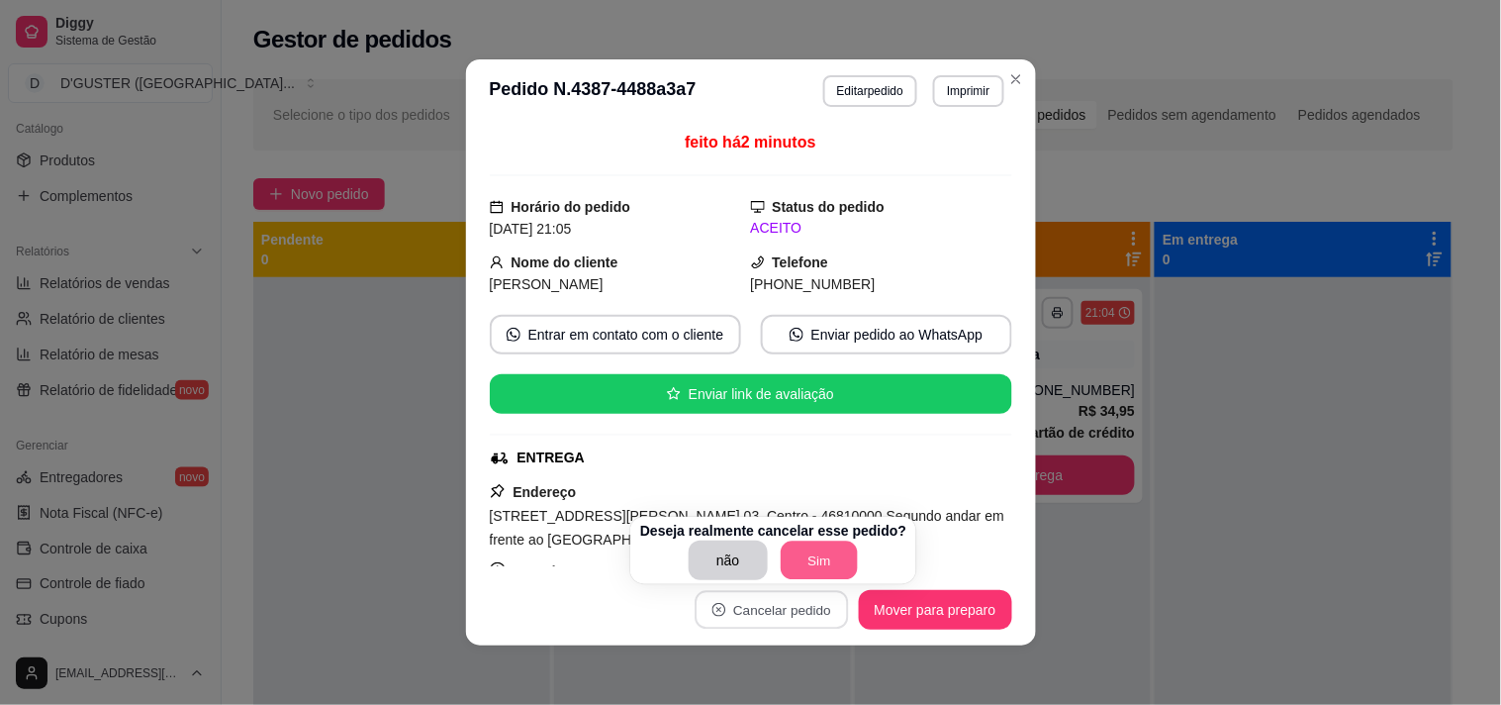
click at [826, 558] on button "Sim" at bounding box center [819, 560] width 77 height 39
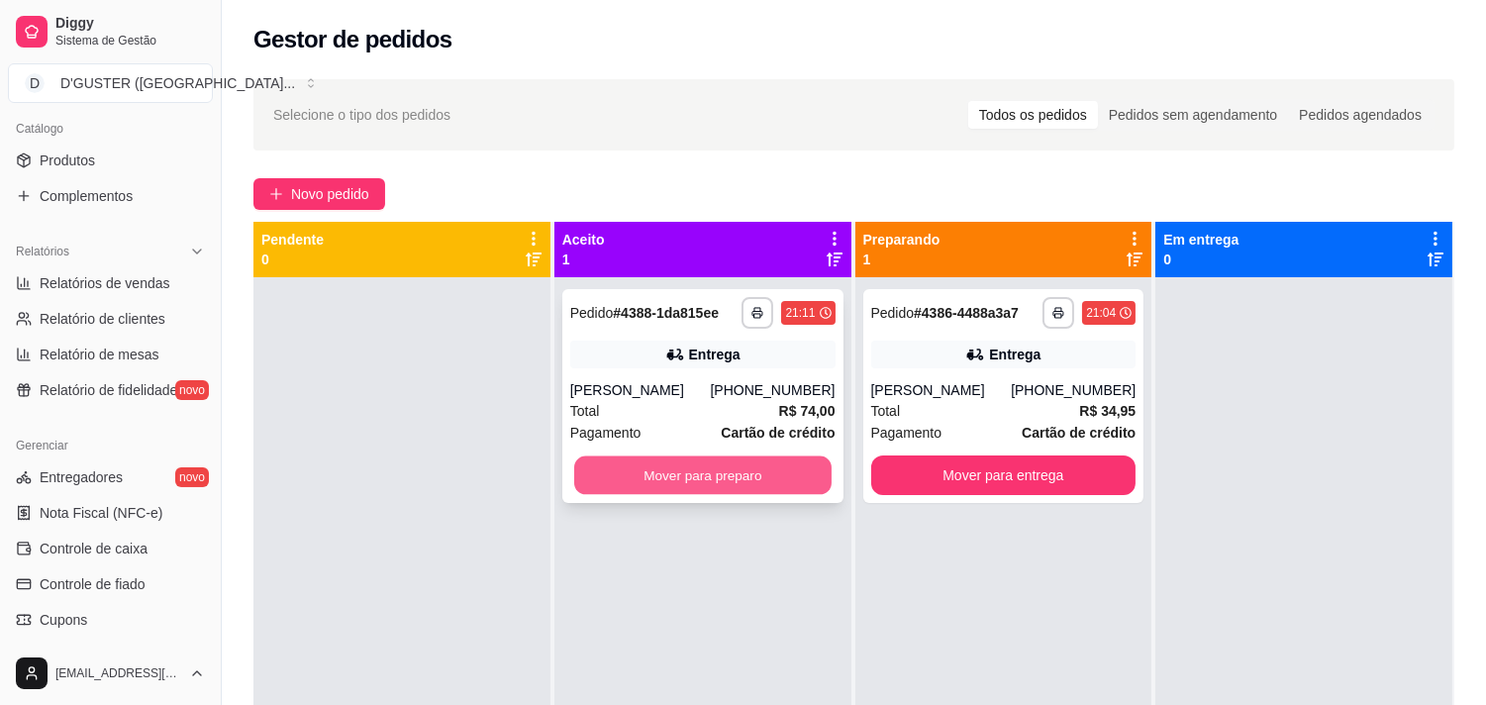
click at [587, 468] on button "Mover para preparo" at bounding box center [702, 475] width 257 height 39
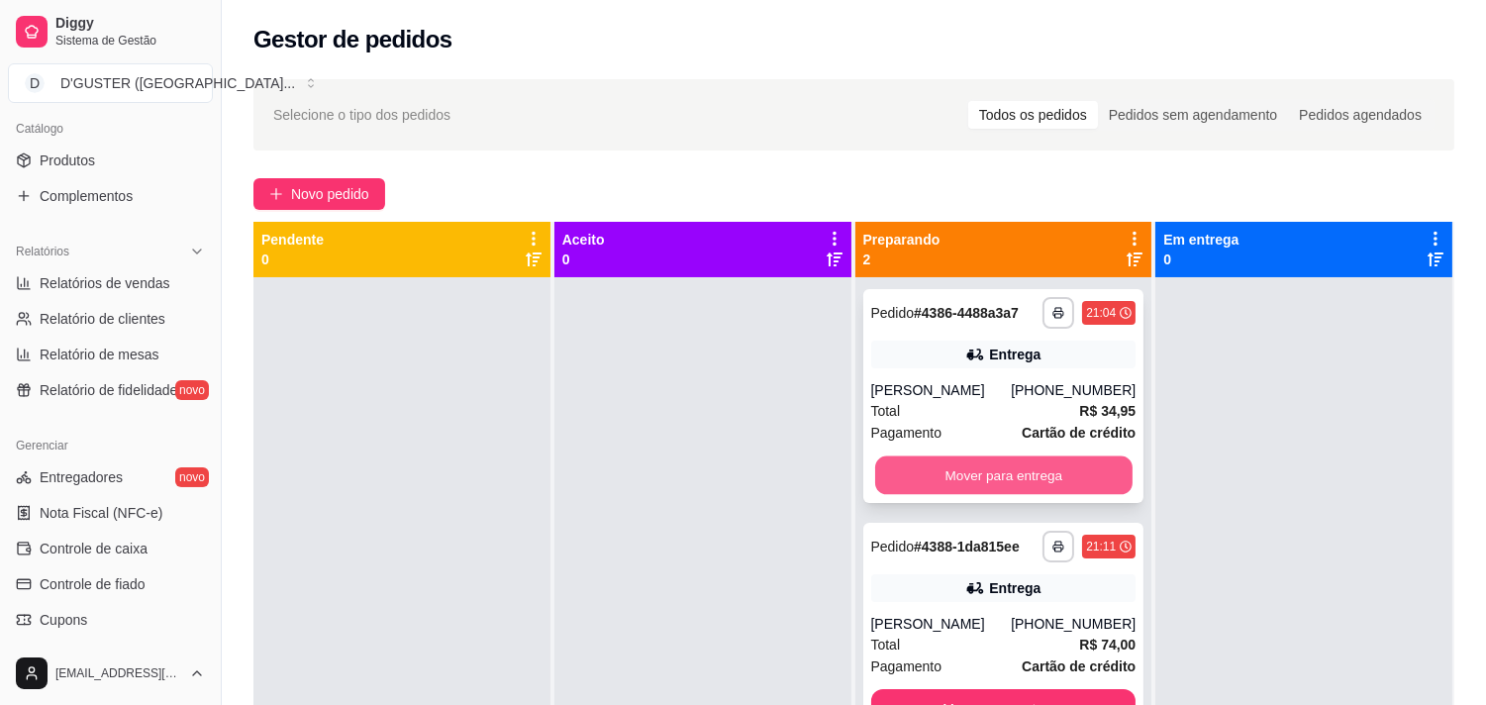
click at [893, 469] on button "Mover para entrega" at bounding box center [1003, 475] width 257 height 39
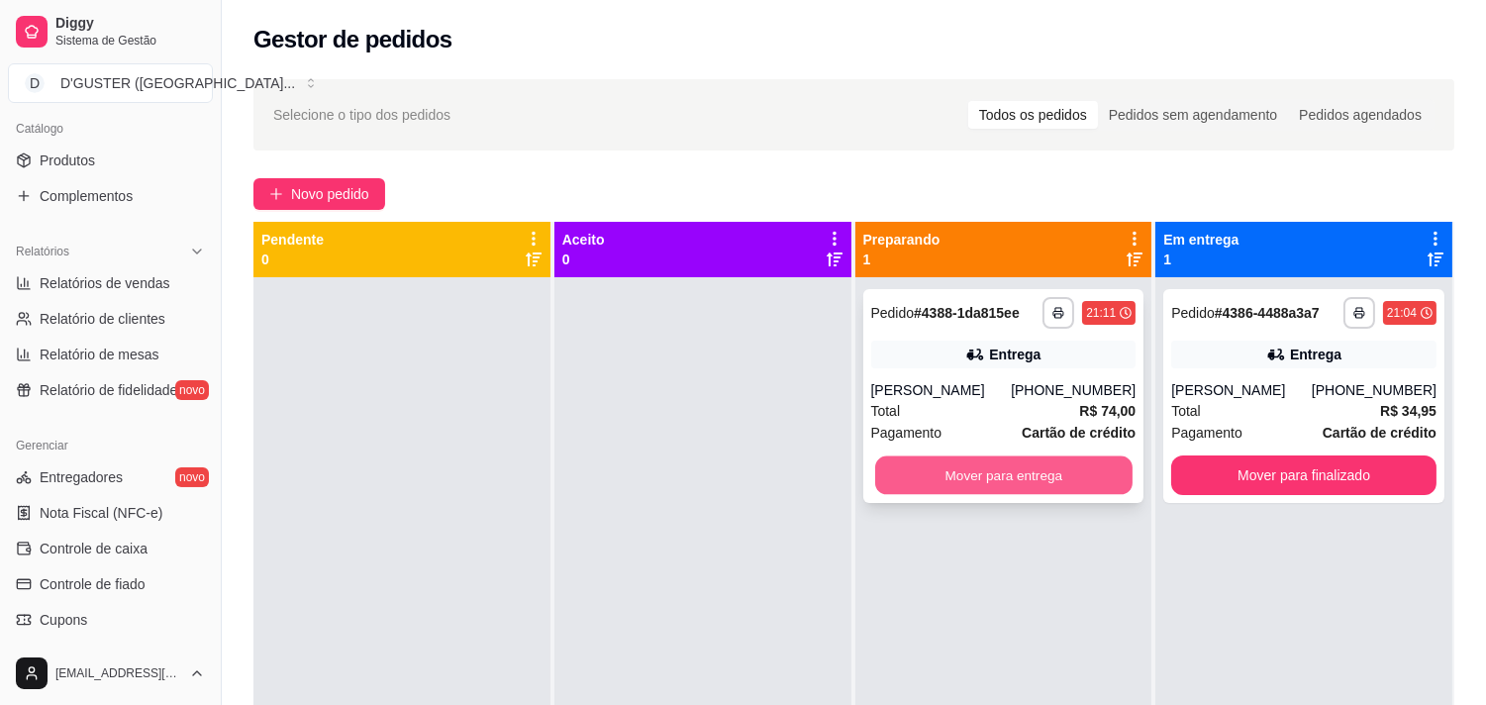
click at [894, 469] on button "Mover para entrega" at bounding box center [1003, 475] width 257 height 39
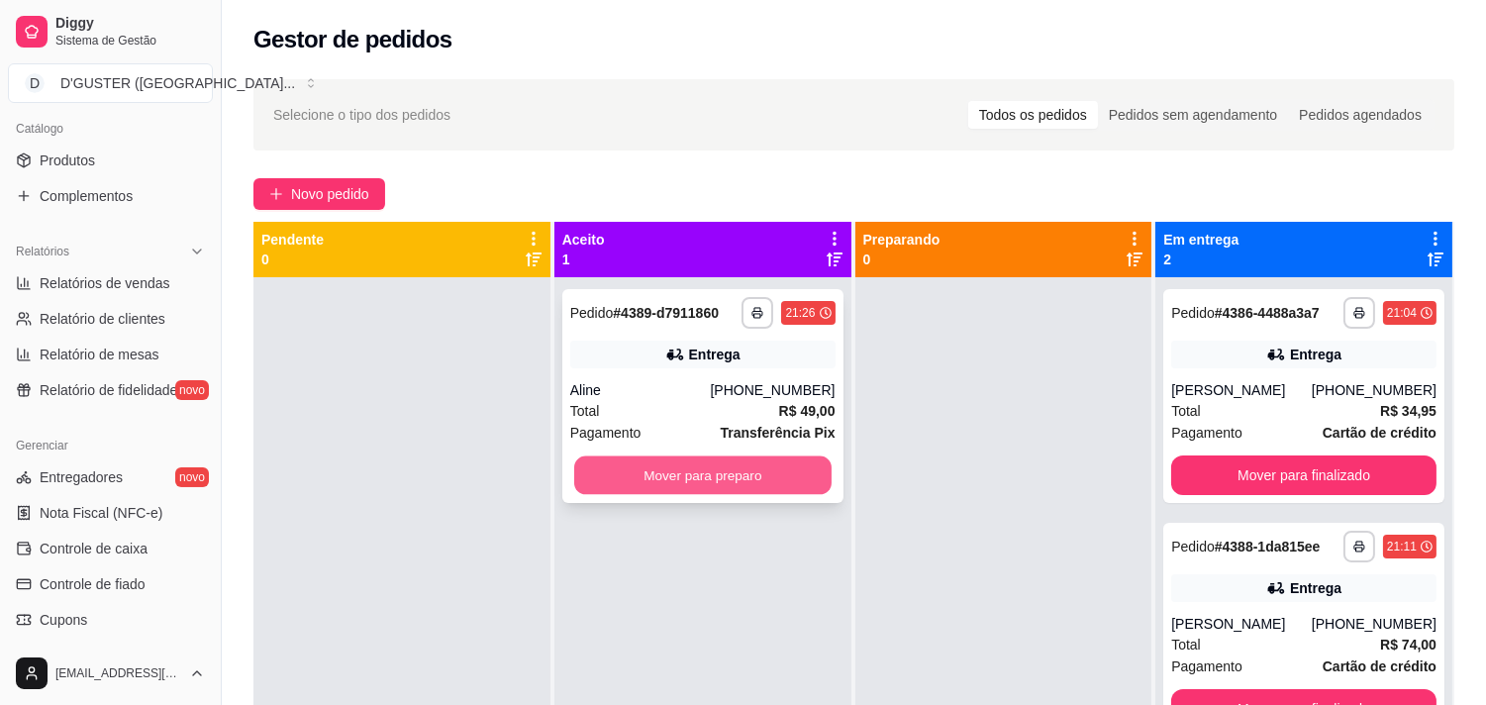
click at [691, 478] on button "Mover para preparo" at bounding box center [702, 475] width 257 height 39
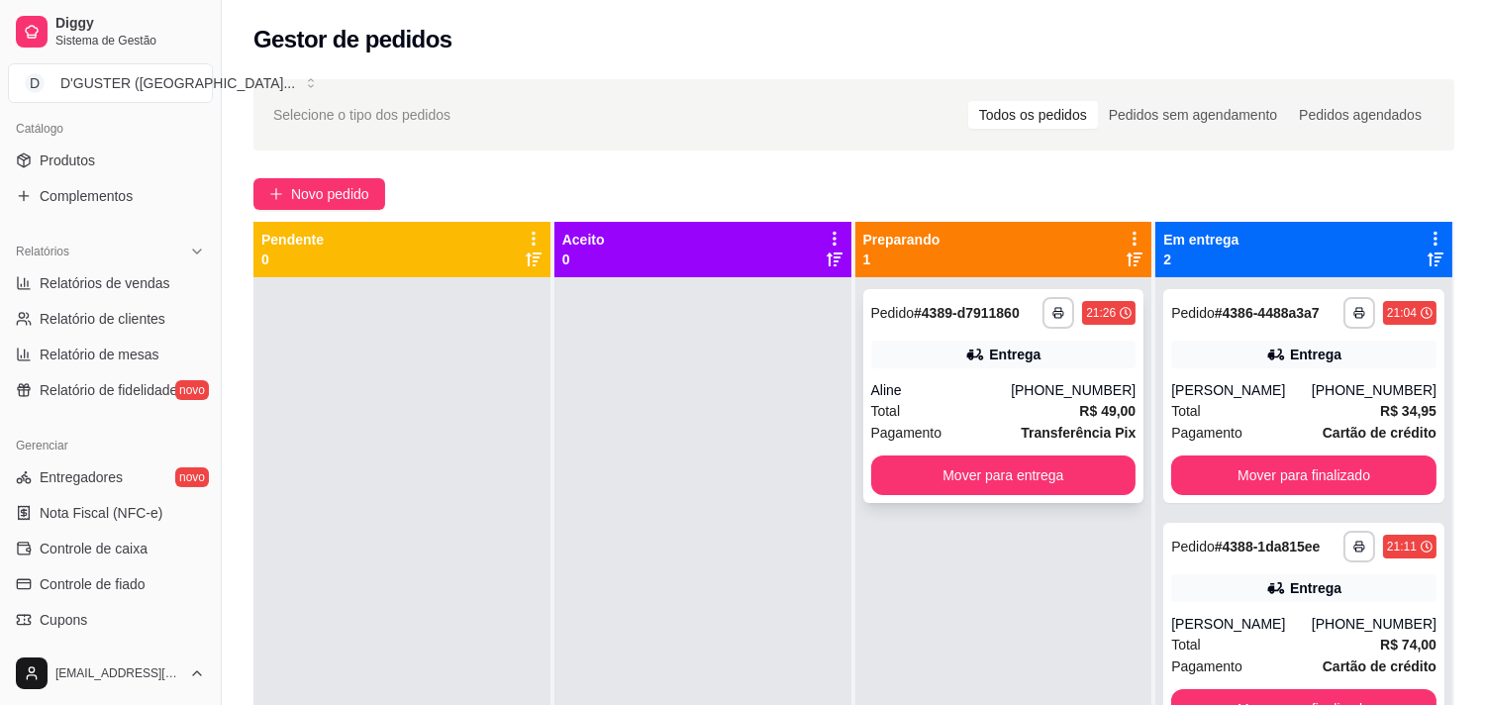
click at [950, 380] on div "Aline" at bounding box center [941, 390] width 141 height 20
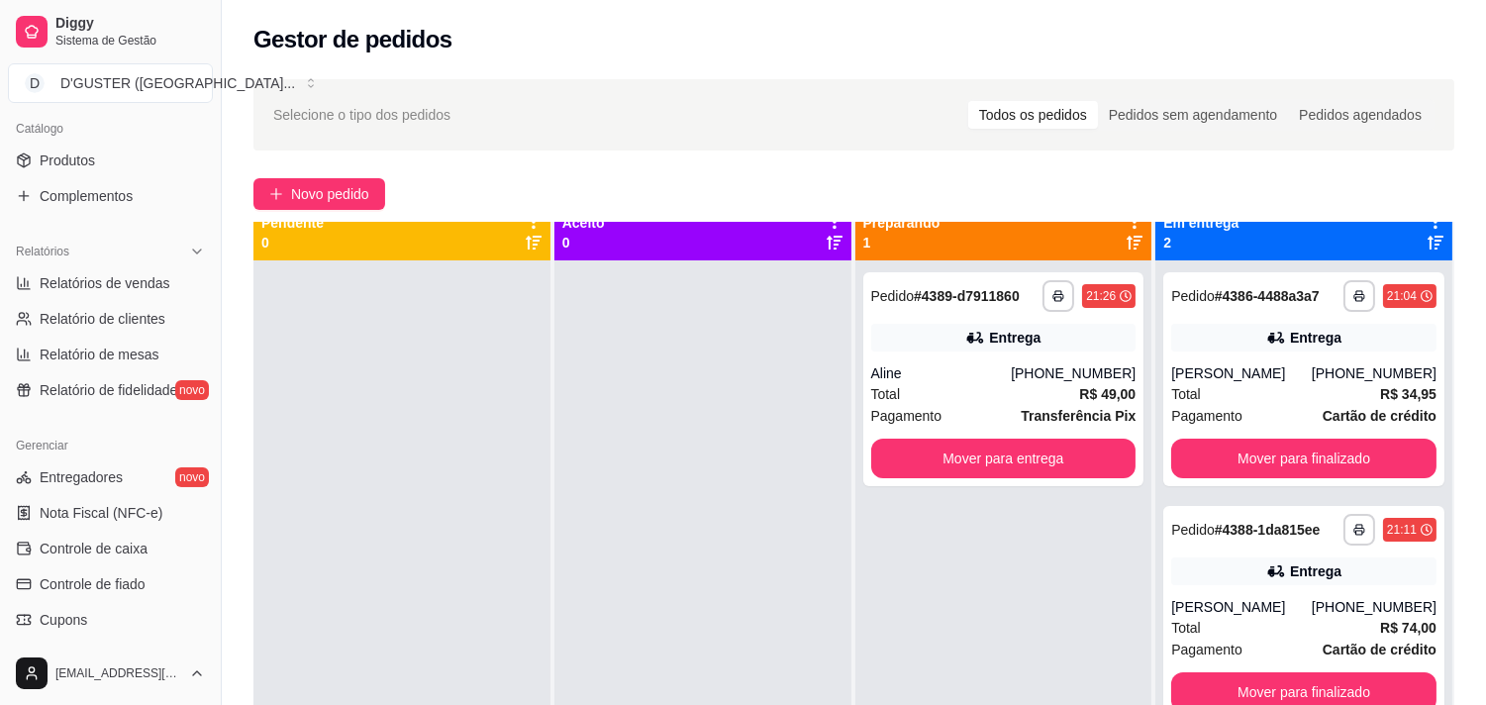
scroll to position [0, 0]
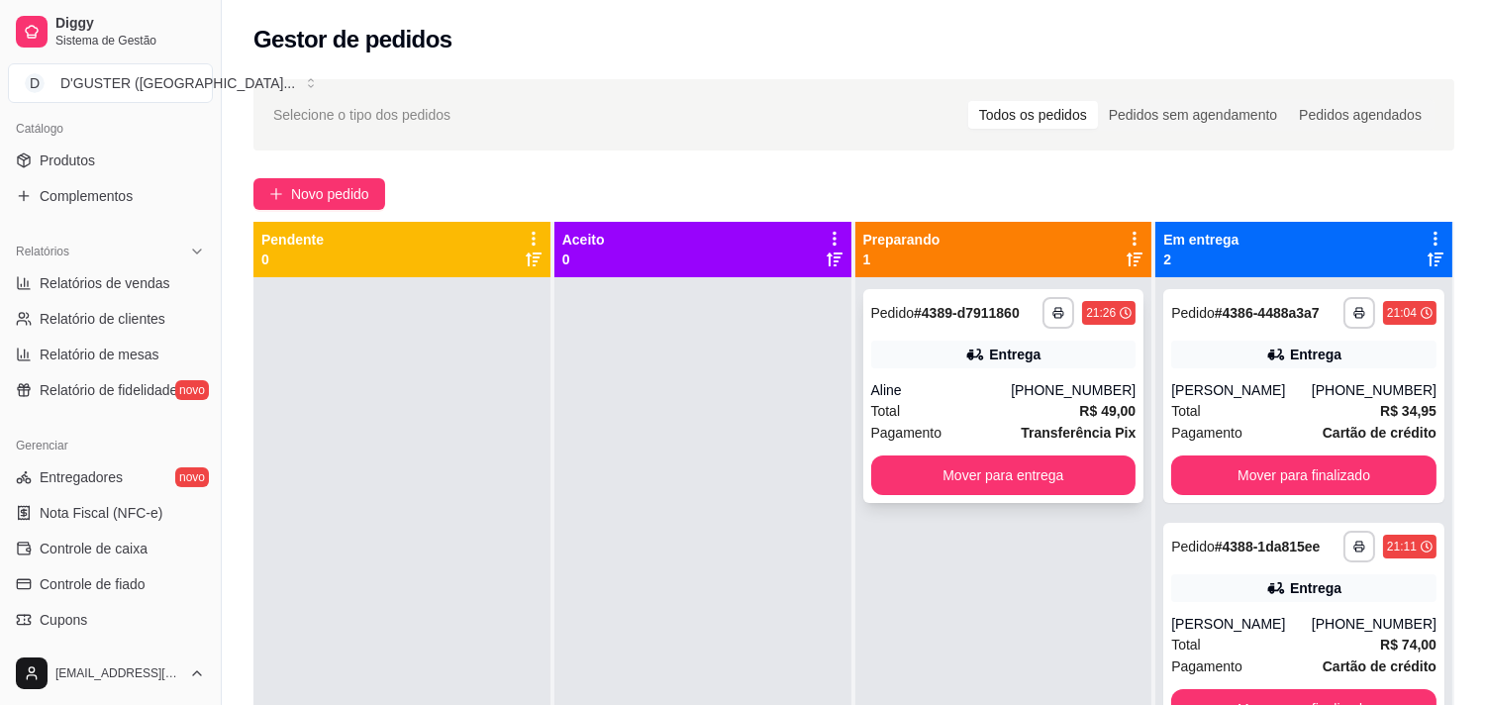
click at [901, 344] on div "Entrega" at bounding box center [1003, 354] width 265 height 28
click at [1214, 340] on div "Entrega" at bounding box center [1303, 354] width 265 height 28
click at [1208, 578] on div "Entrega" at bounding box center [1303, 588] width 265 height 28
click at [1240, 364] on div "Entrega" at bounding box center [1303, 354] width 265 height 28
click at [1240, 589] on div "Entrega" at bounding box center [1303, 588] width 265 height 28
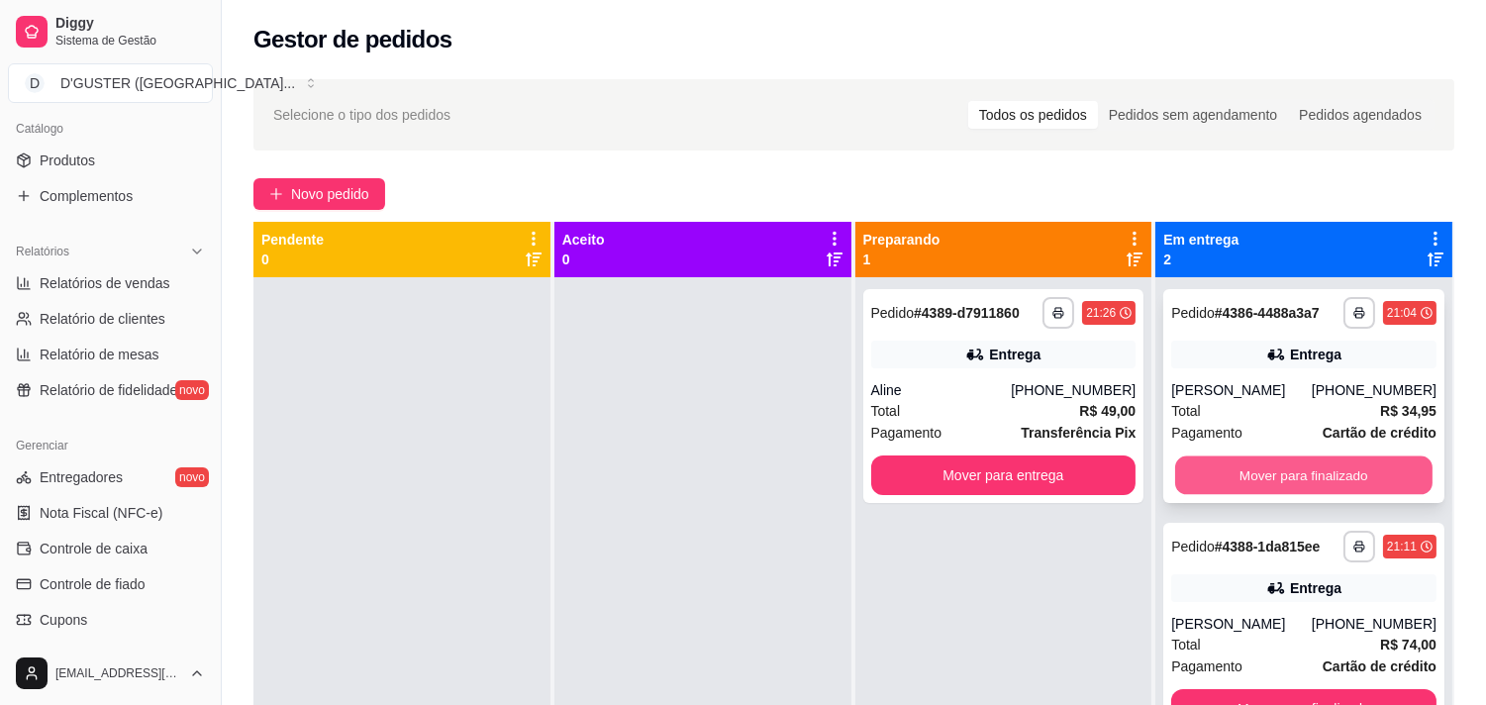
click at [1213, 472] on button "Mover para finalizado" at bounding box center [1303, 475] width 257 height 39
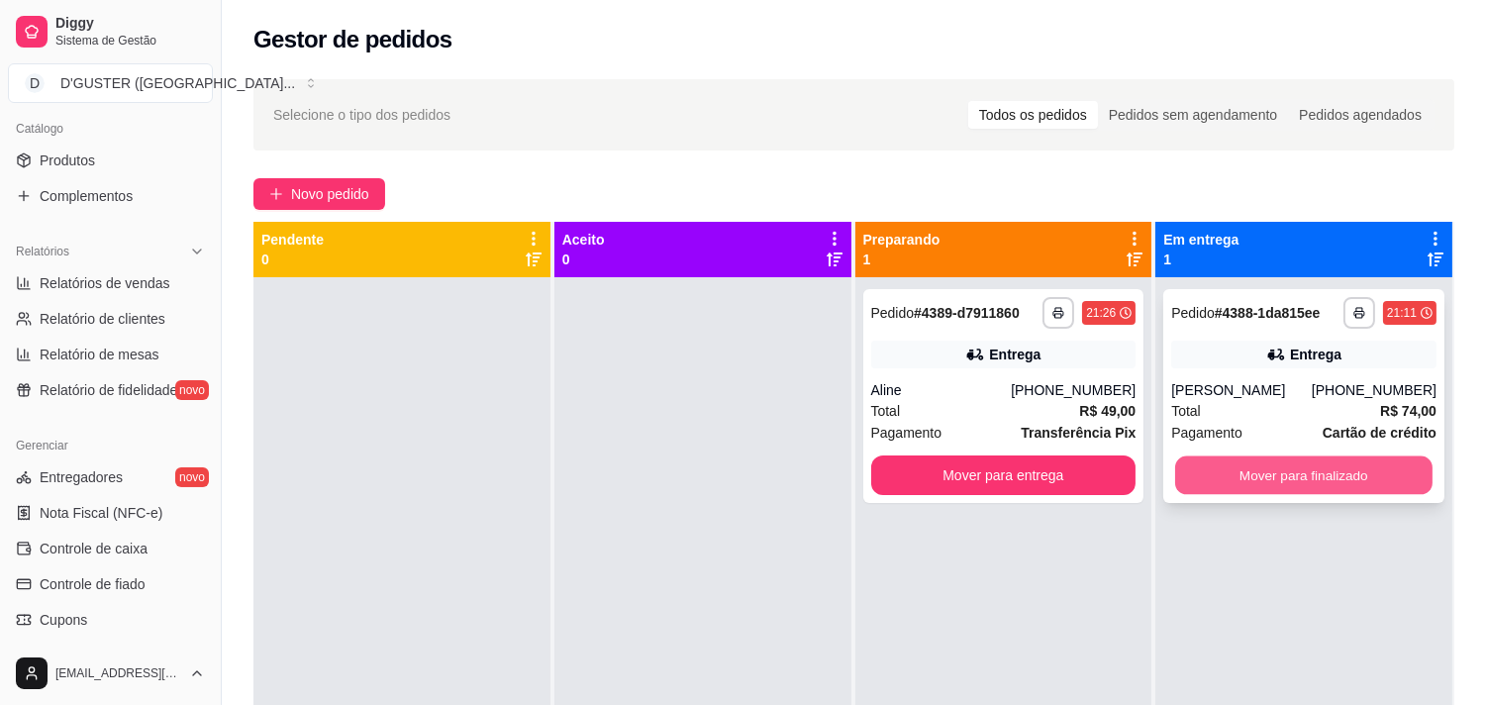
click at [1254, 475] on button "Mover para finalizado" at bounding box center [1303, 475] width 257 height 39
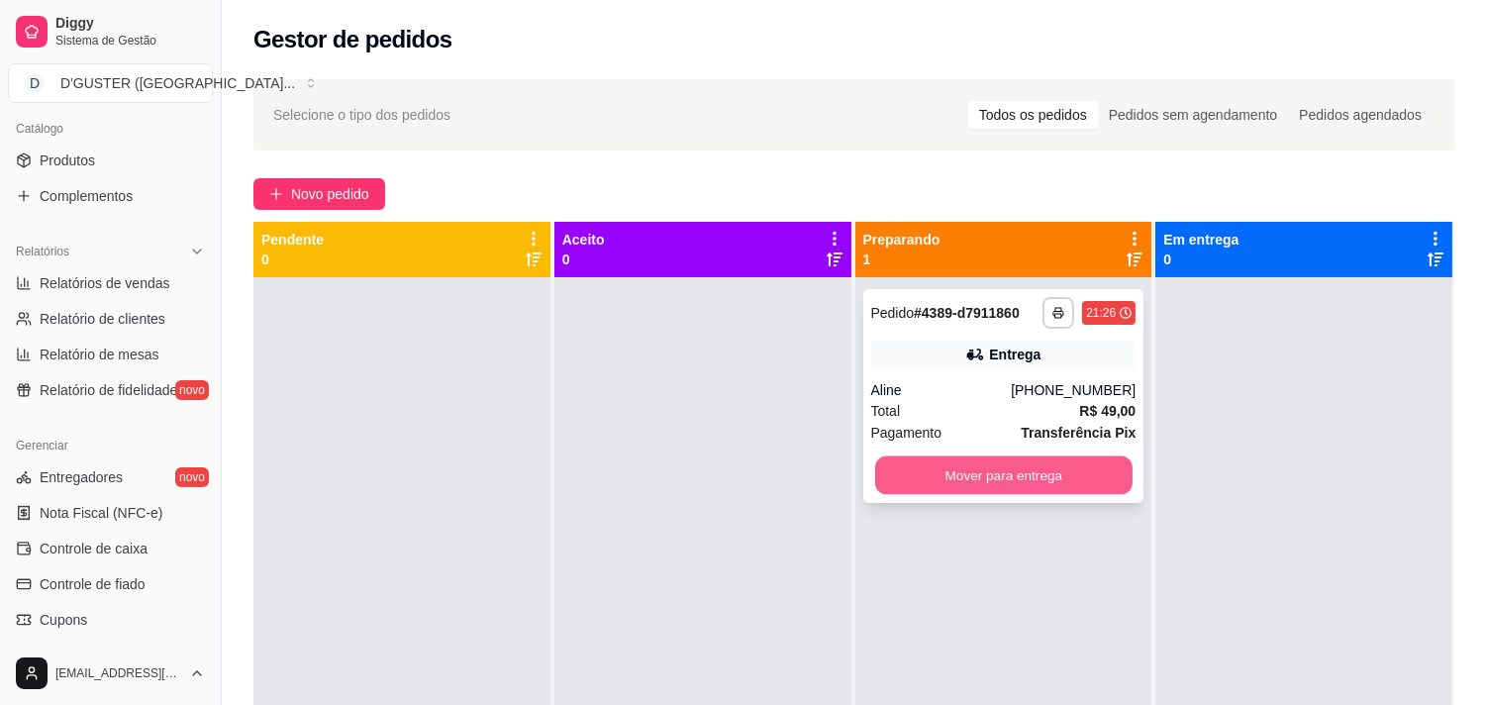
click at [1031, 475] on button "Mover para entrega" at bounding box center [1003, 475] width 257 height 39
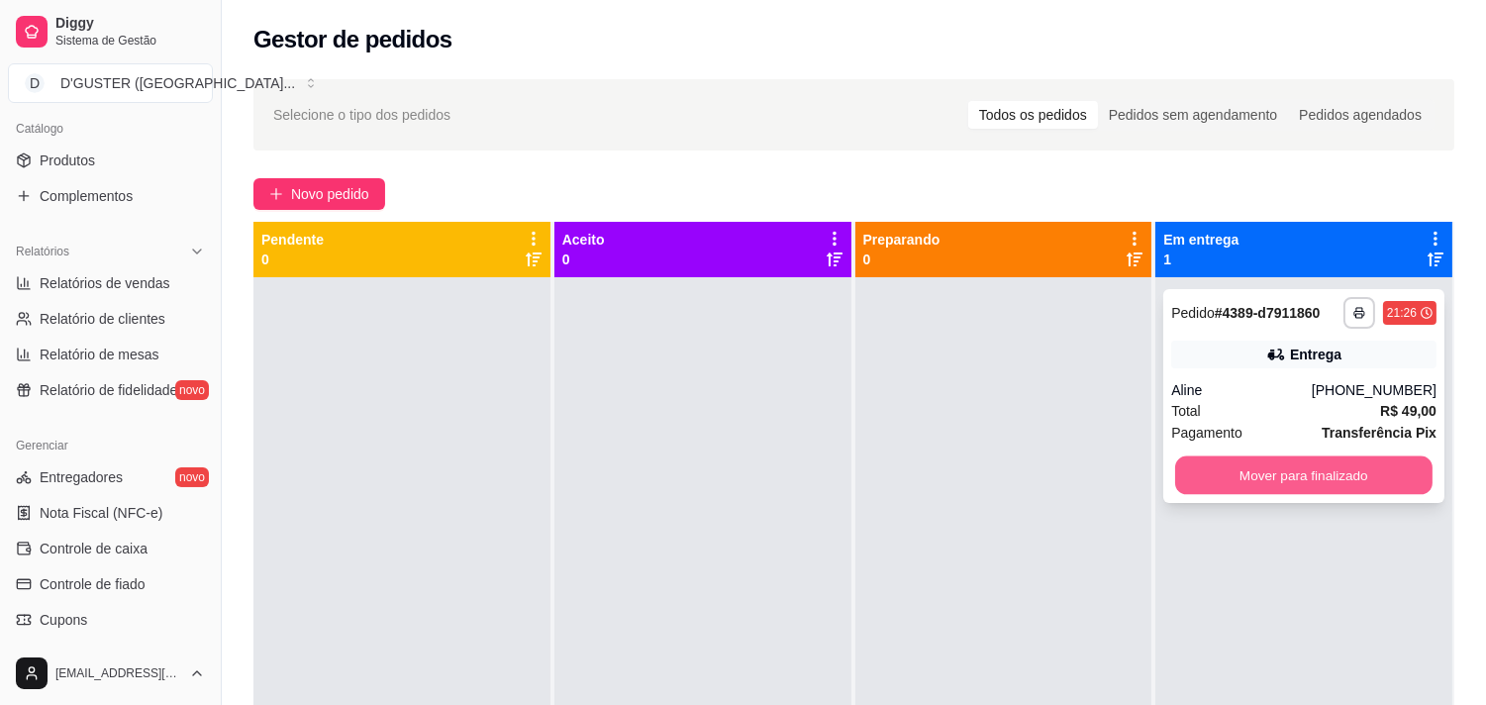
click at [1238, 463] on button "Mover para finalizado" at bounding box center [1303, 475] width 257 height 39
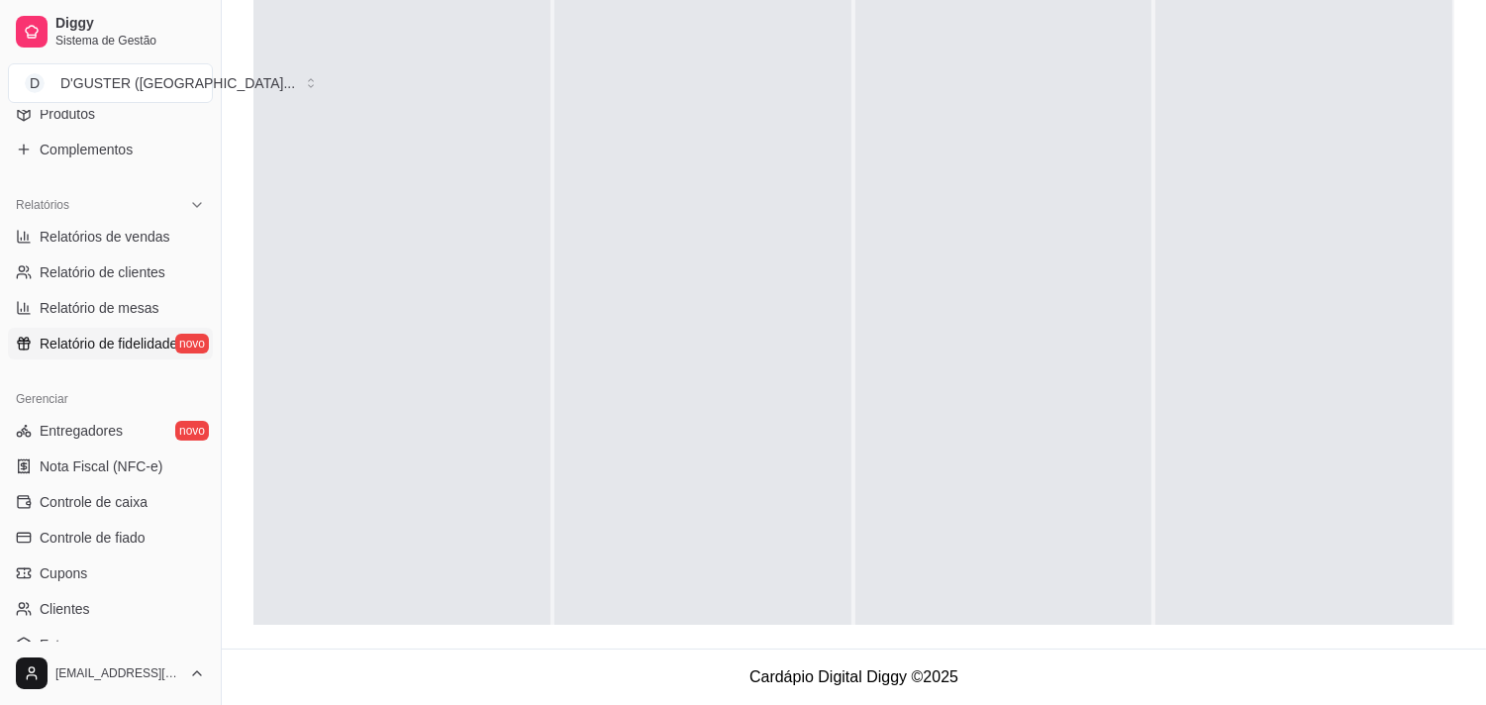
scroll to position [659, 0]
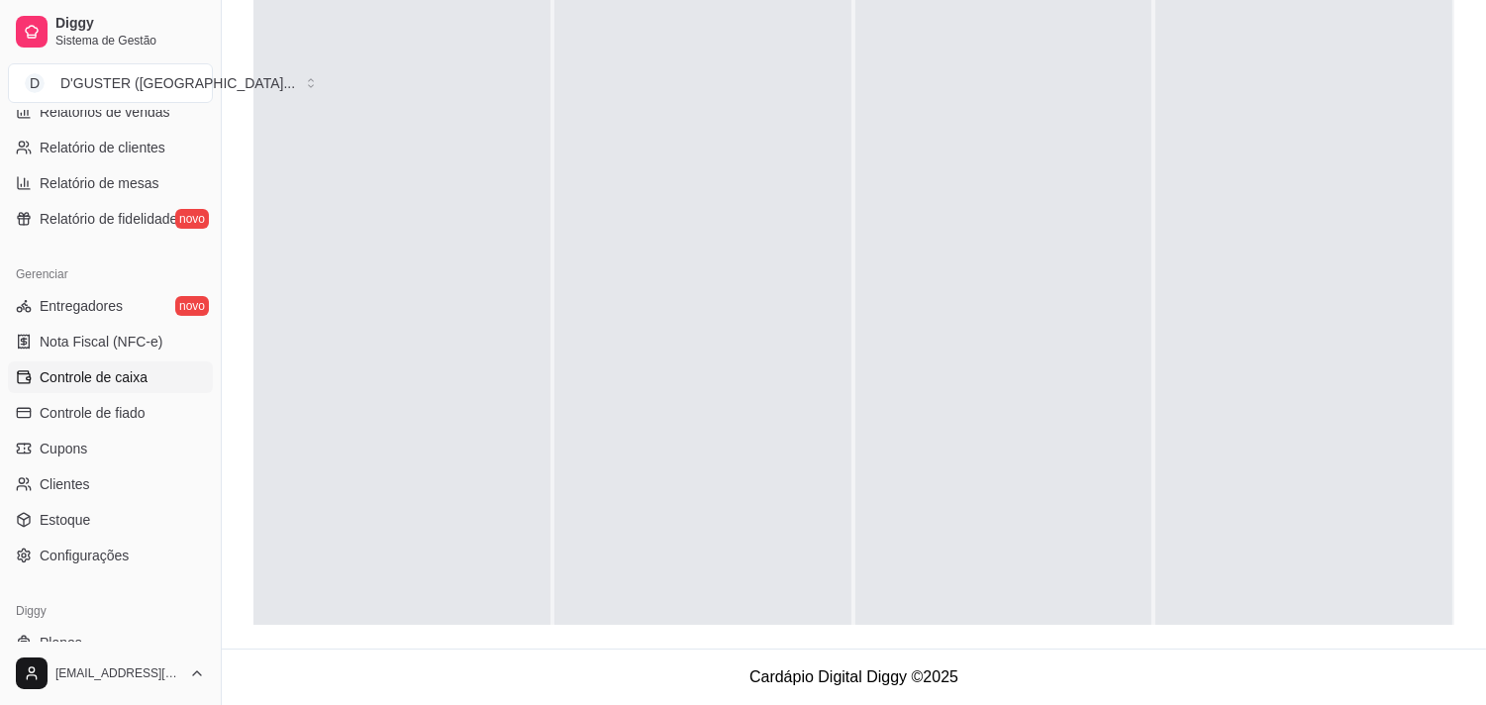
click at [79, 378] on span "Controle de caixa" at bounding box center [94, 377] width 108 height 20
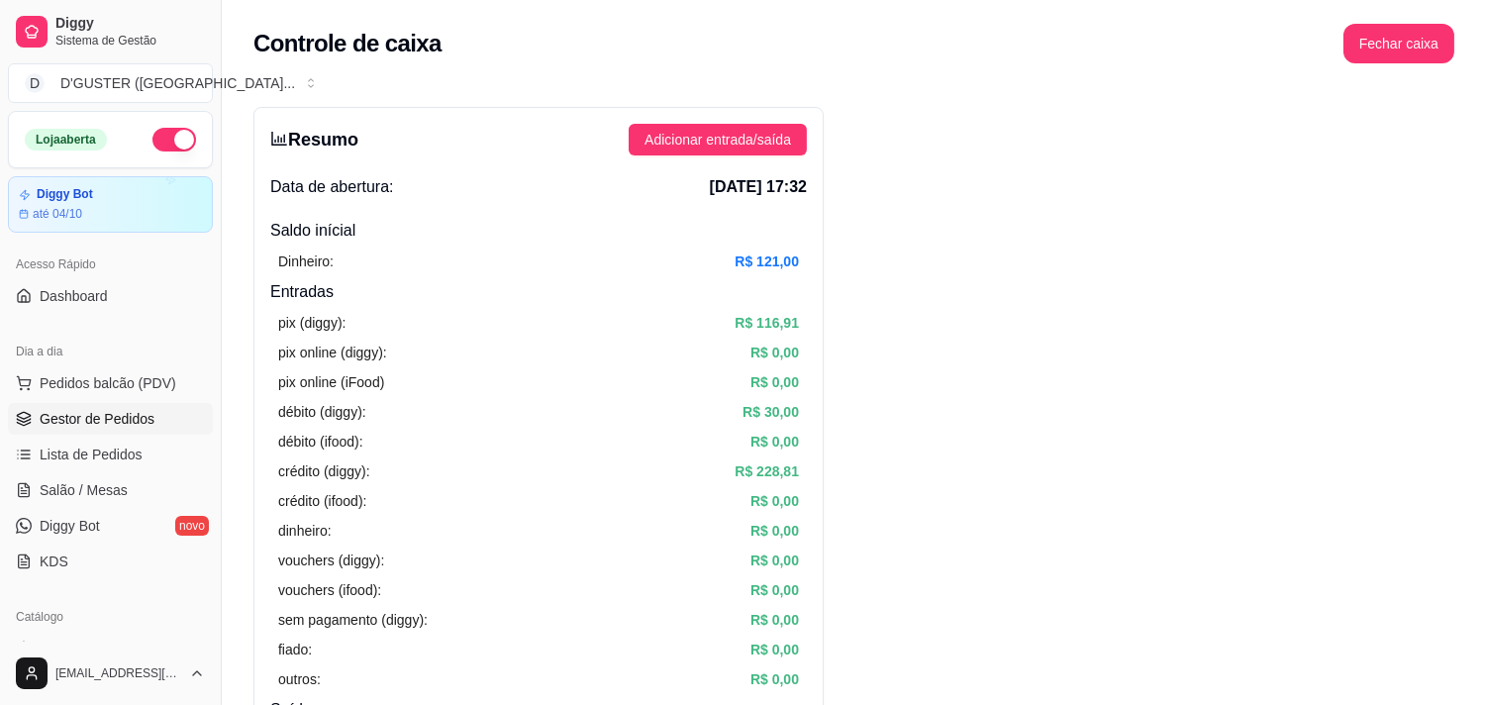
click at [105, 420] on span "Gestor de Pedidos" at bounding box center [97, 419] width 115 height 20
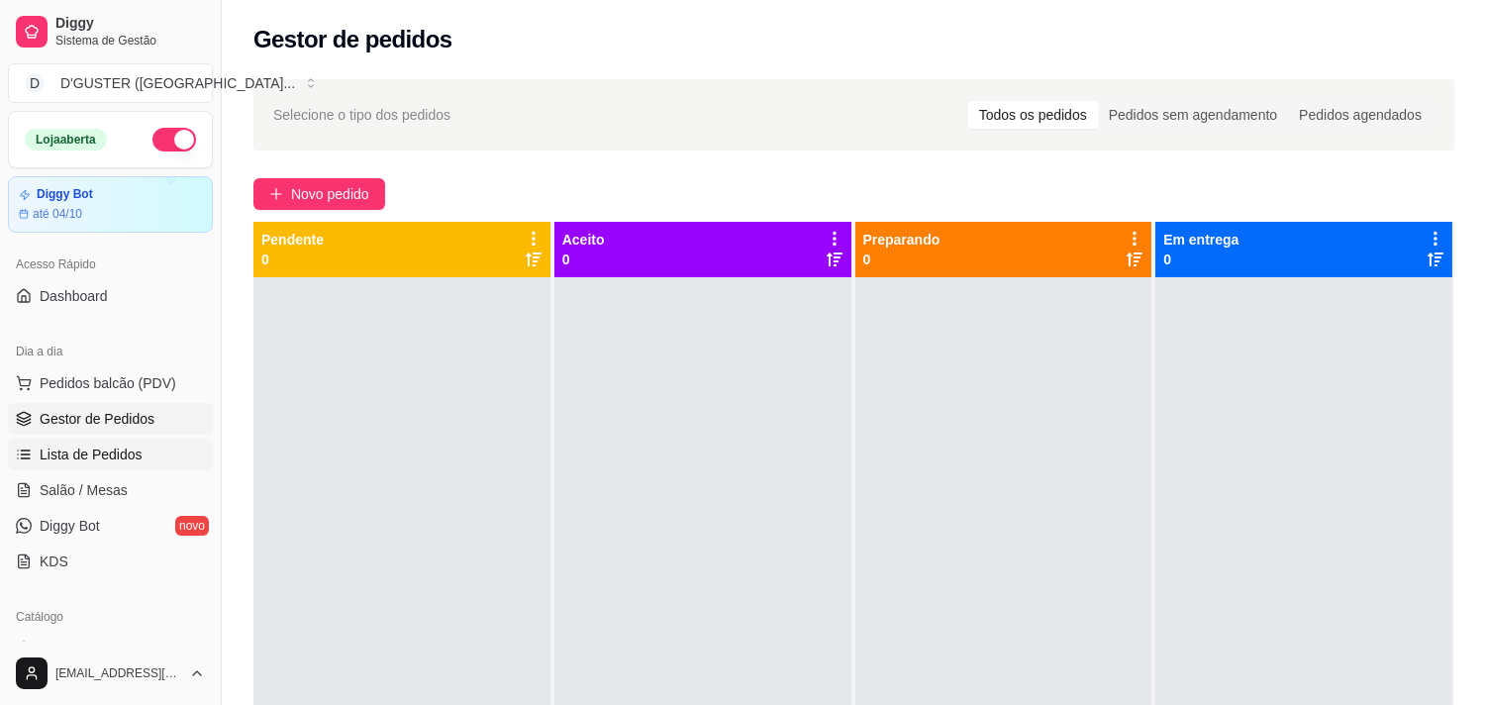
click at [84, 449] on span "Lista de Pedidos" at bounding box center [91, 454] width 103 height 20
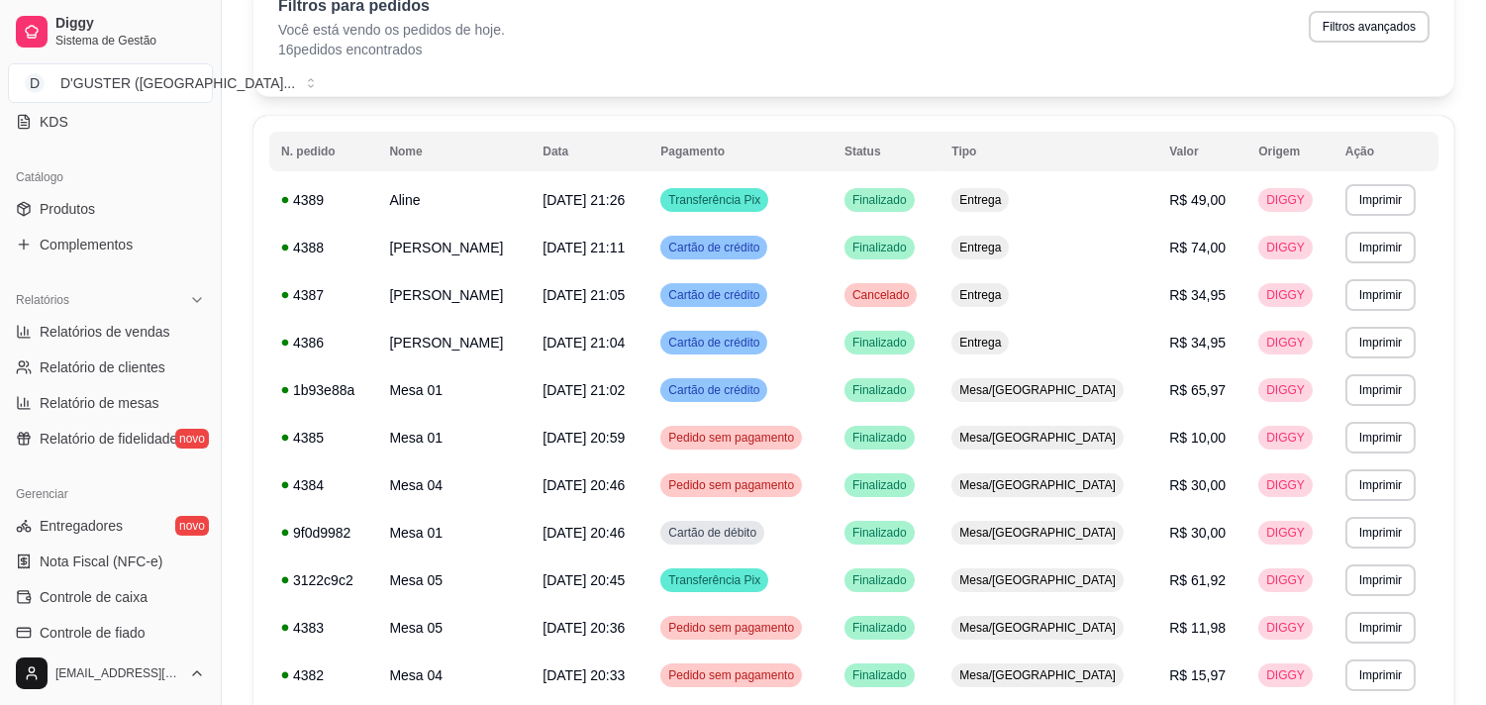
scroll to position [549, 0]
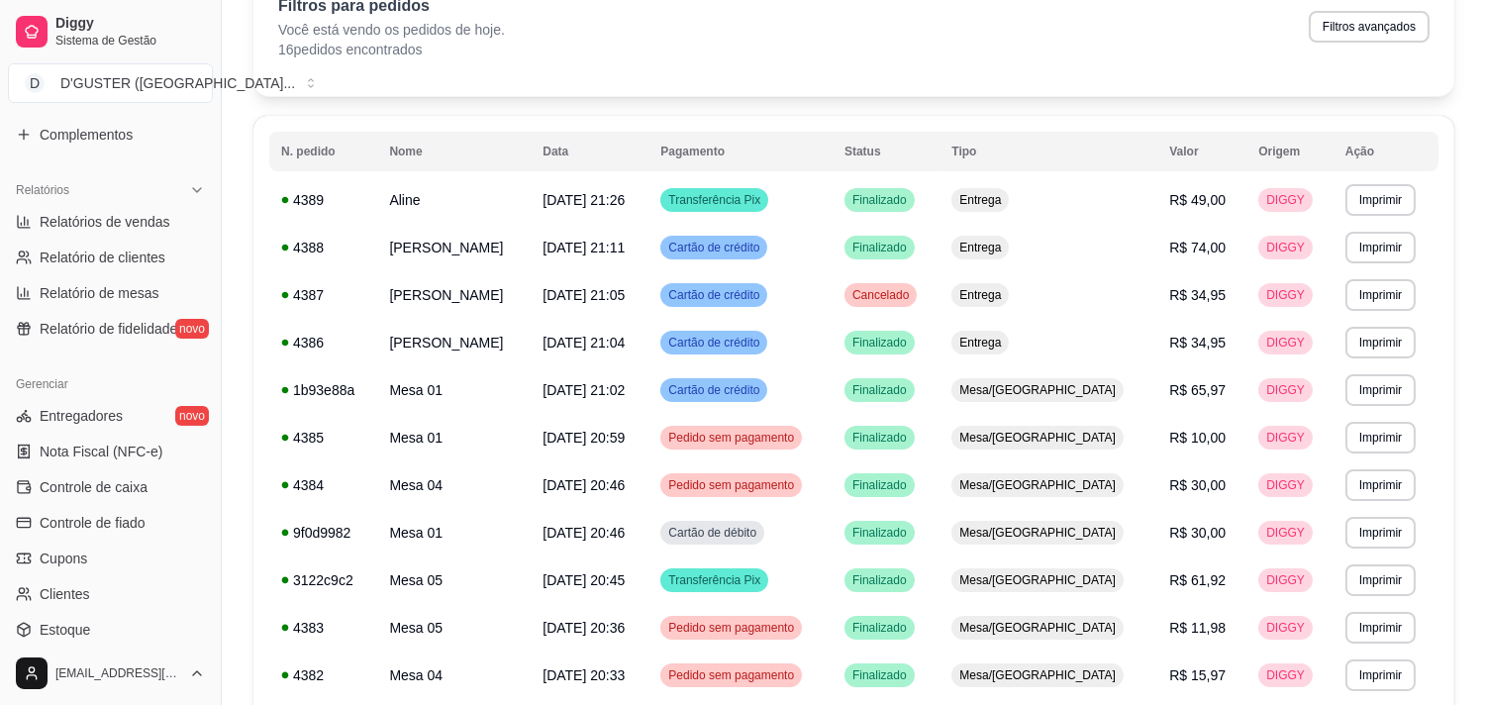
click at [101, 488] on span "Controle de caixa" at bounding box center [94, 487] width 108 height 20
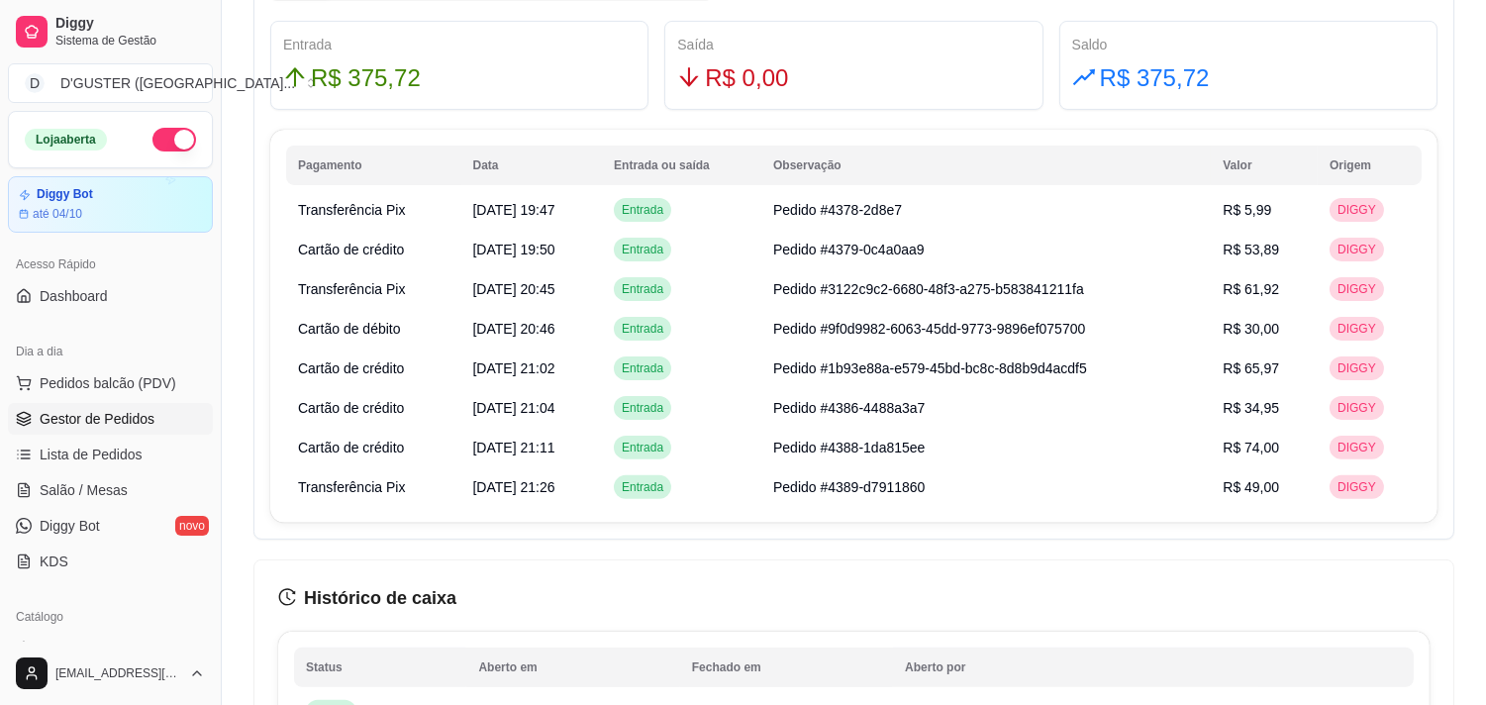
click at [121, 411] on span "Gestor de Pedidos" at bounding box center [97, 419] width 115 height 20
